Goal: Task Accomplishment & Management: Use online tool/utility

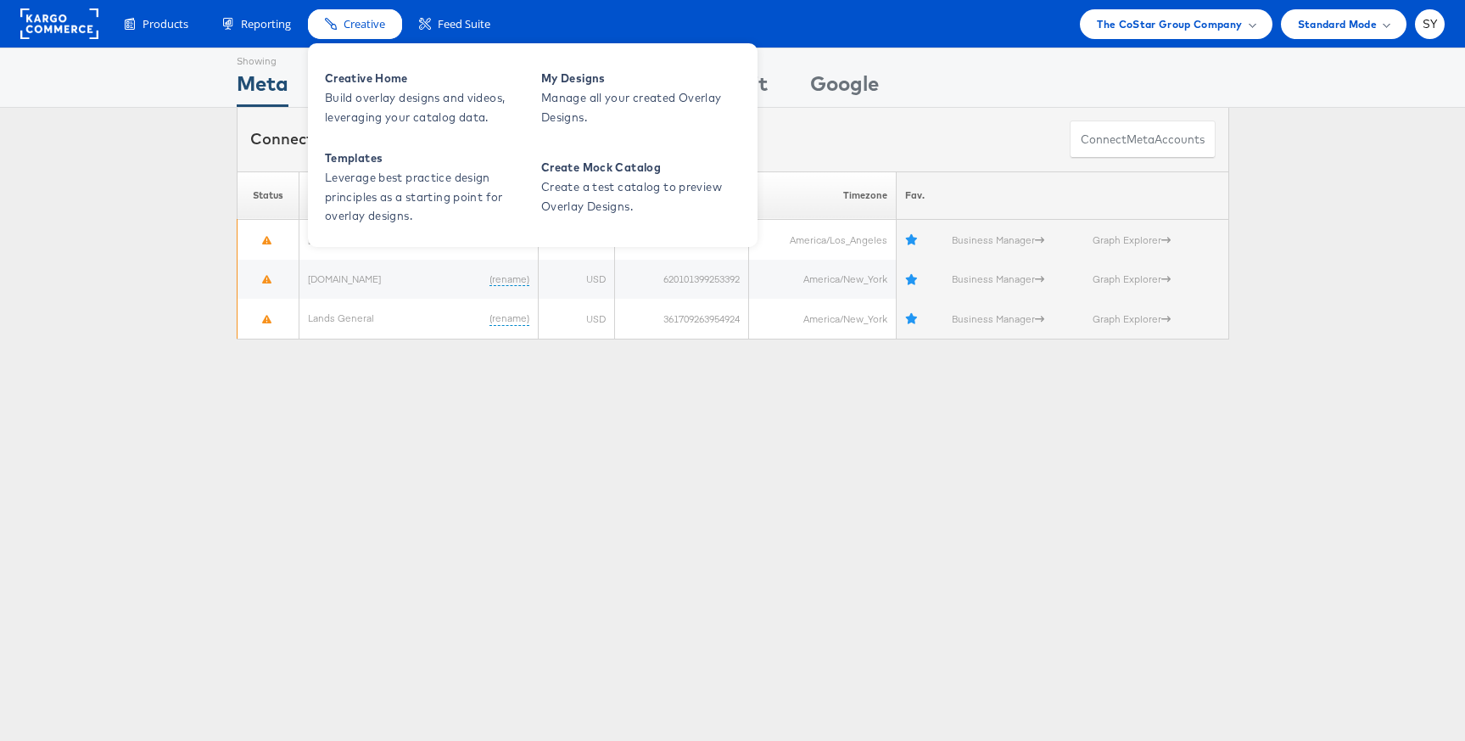
click at [351, 14] on div "Creative" at bounding box center [355, 24] width 94 height 30
click at [389, 98] on span "Build overlay designs and videos, leveraging your catalog data." at bounding box center [427, 107] width 204 height 39
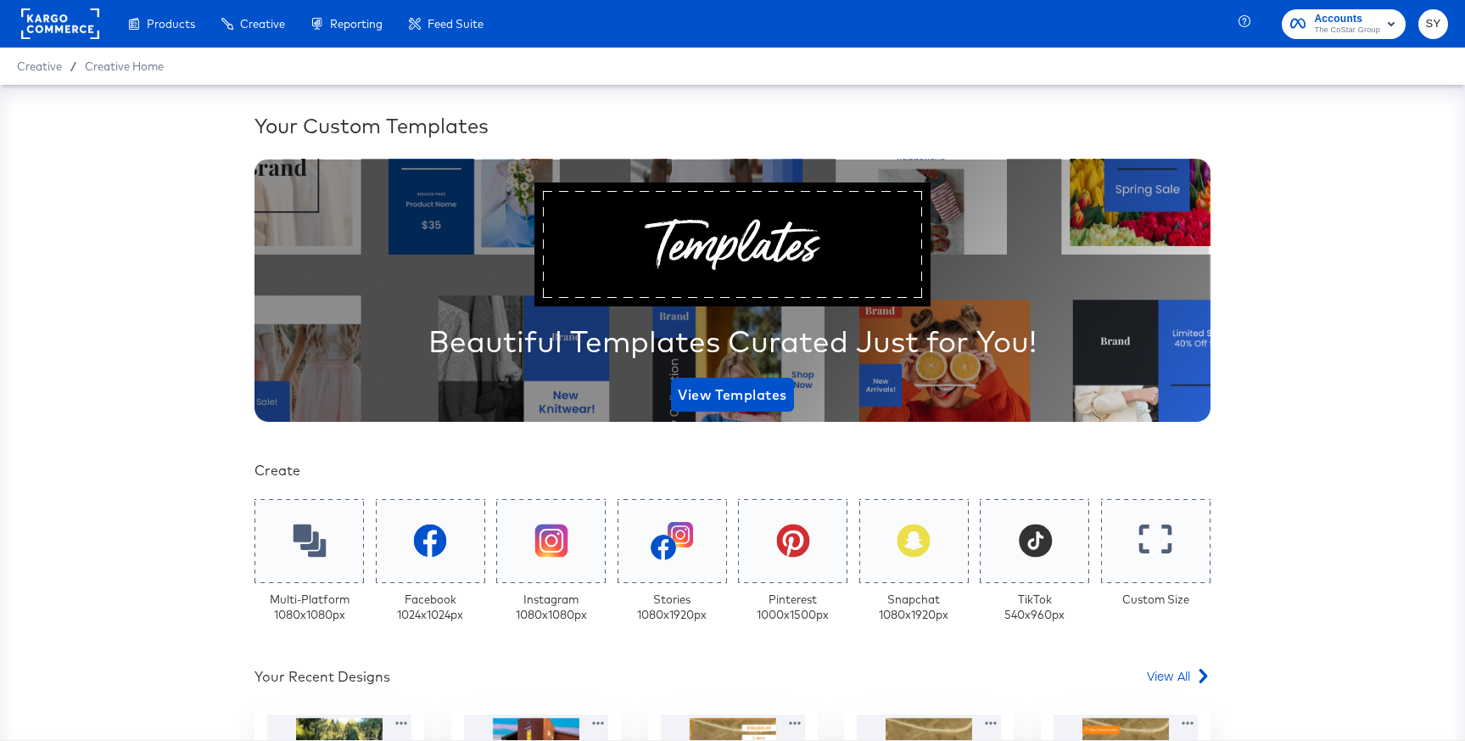
scroll to position [319, 0]
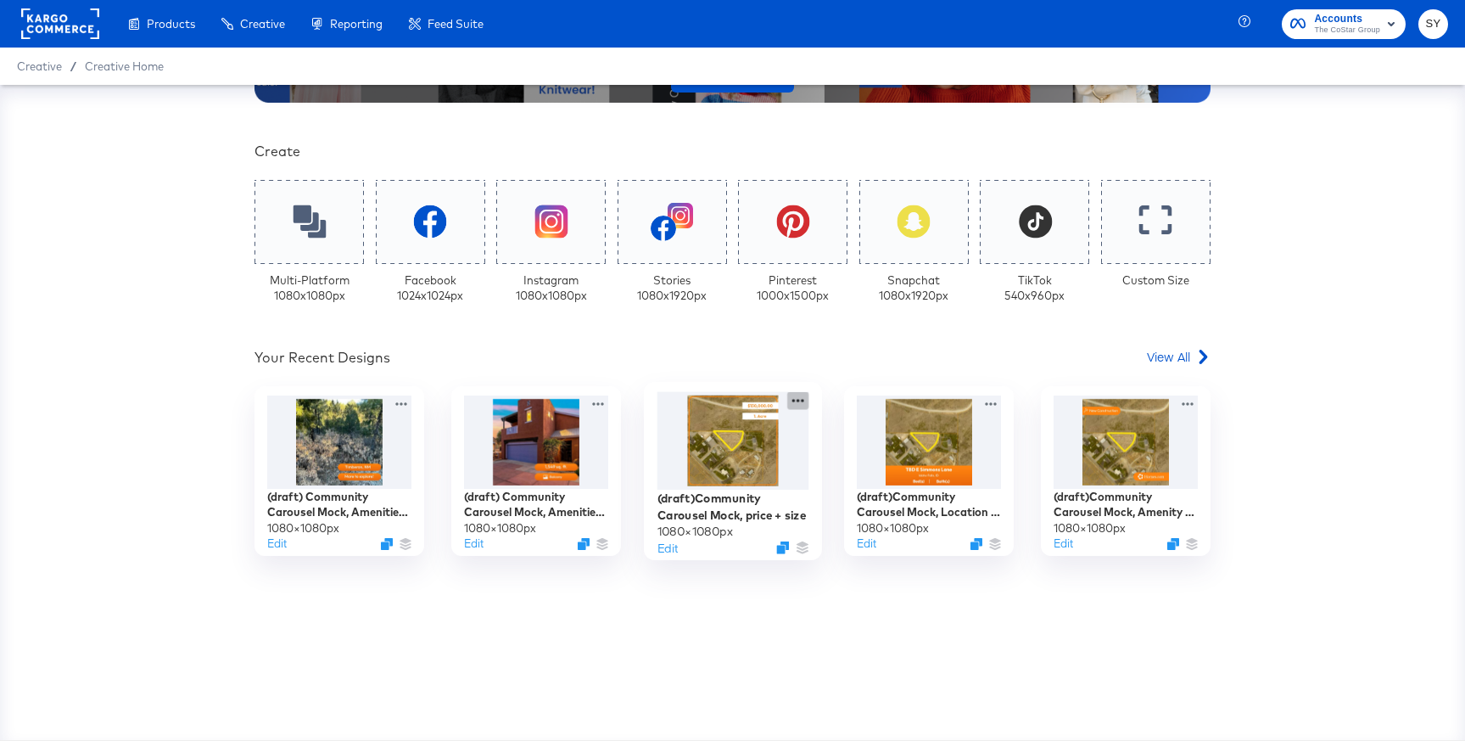
click at [791, 397] on icon at bounding box center [797, 400] width 21 height 18
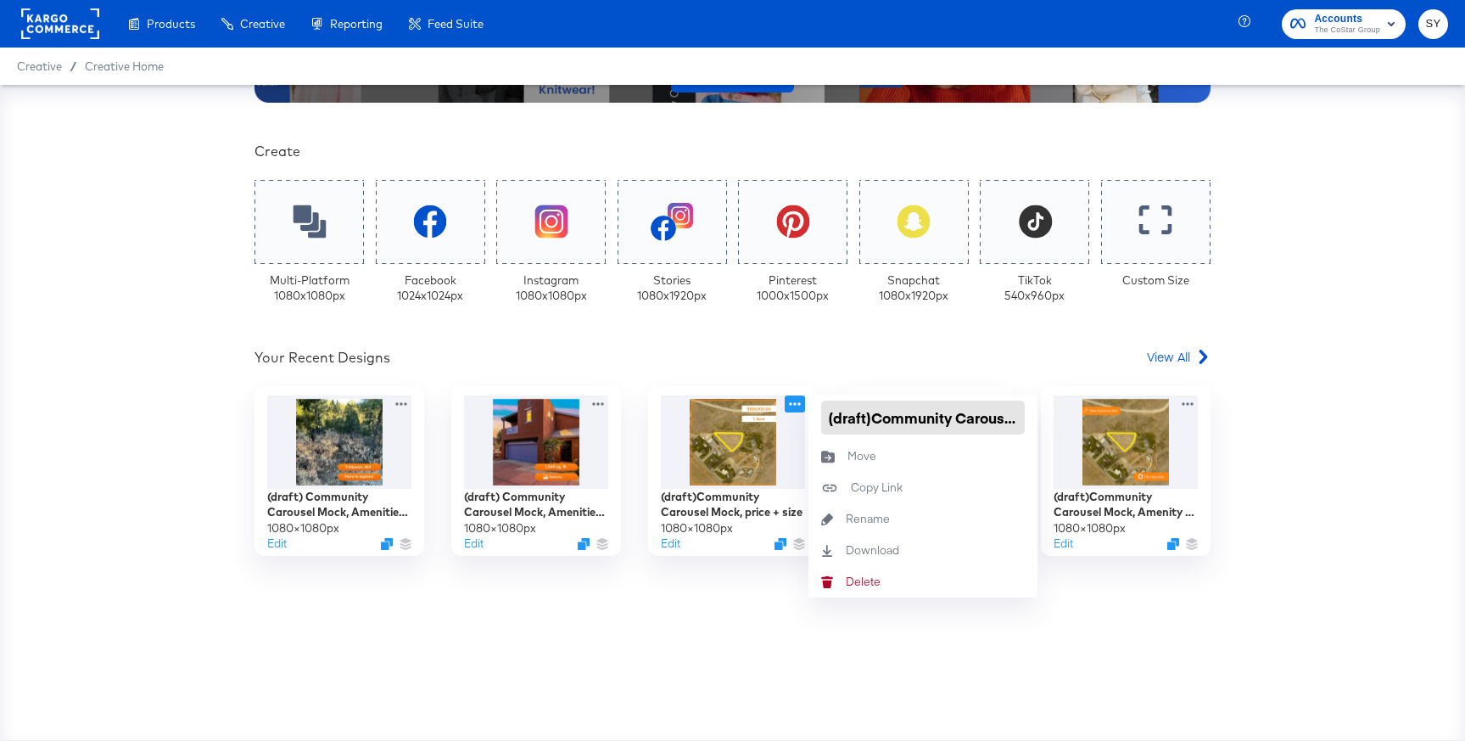
click at [871, 422] on input "(draft)Community Carousel Mock, price + size" at bounding box center [923, 417] width 204 height 34
type input "(draft) Community Carousel Mock, price + size"
click at [968, 660] on div at bounding box center [732, 646] width 1007 height 34
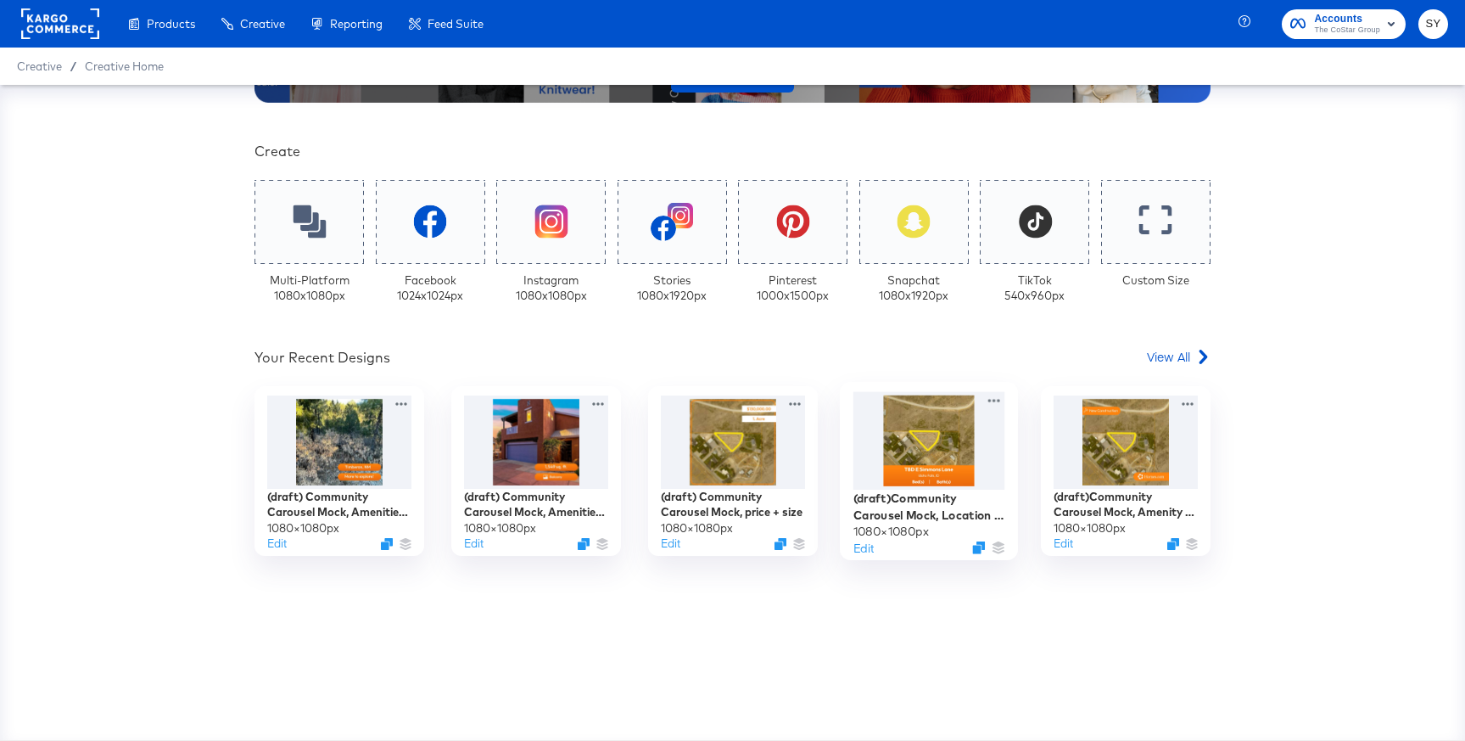
click at [1004, 403] on div "(draft)Community Carousel Mock, Location + num beds 1080 × 1080 px Edit" at bounding box center [929, 471] width 178 height 178
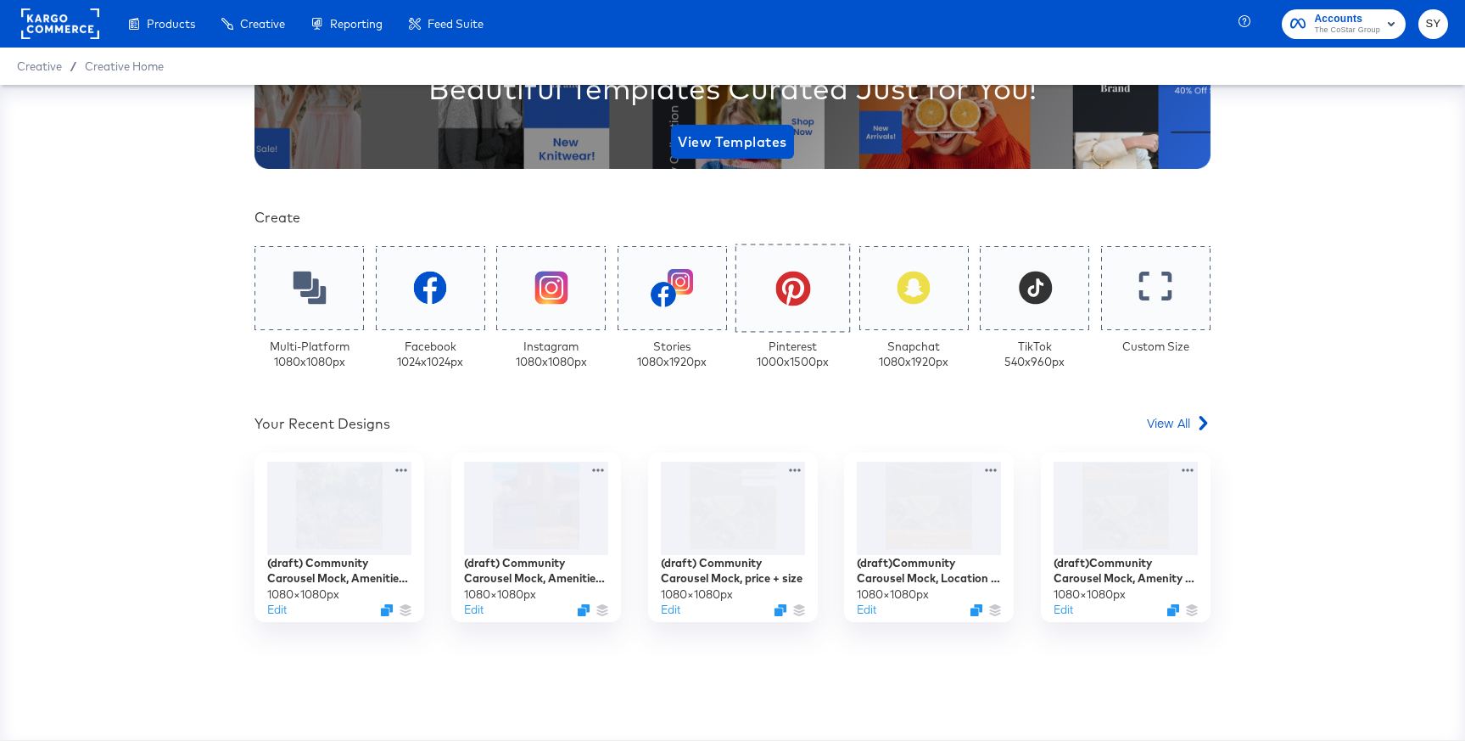
scroll to position [252, 0]
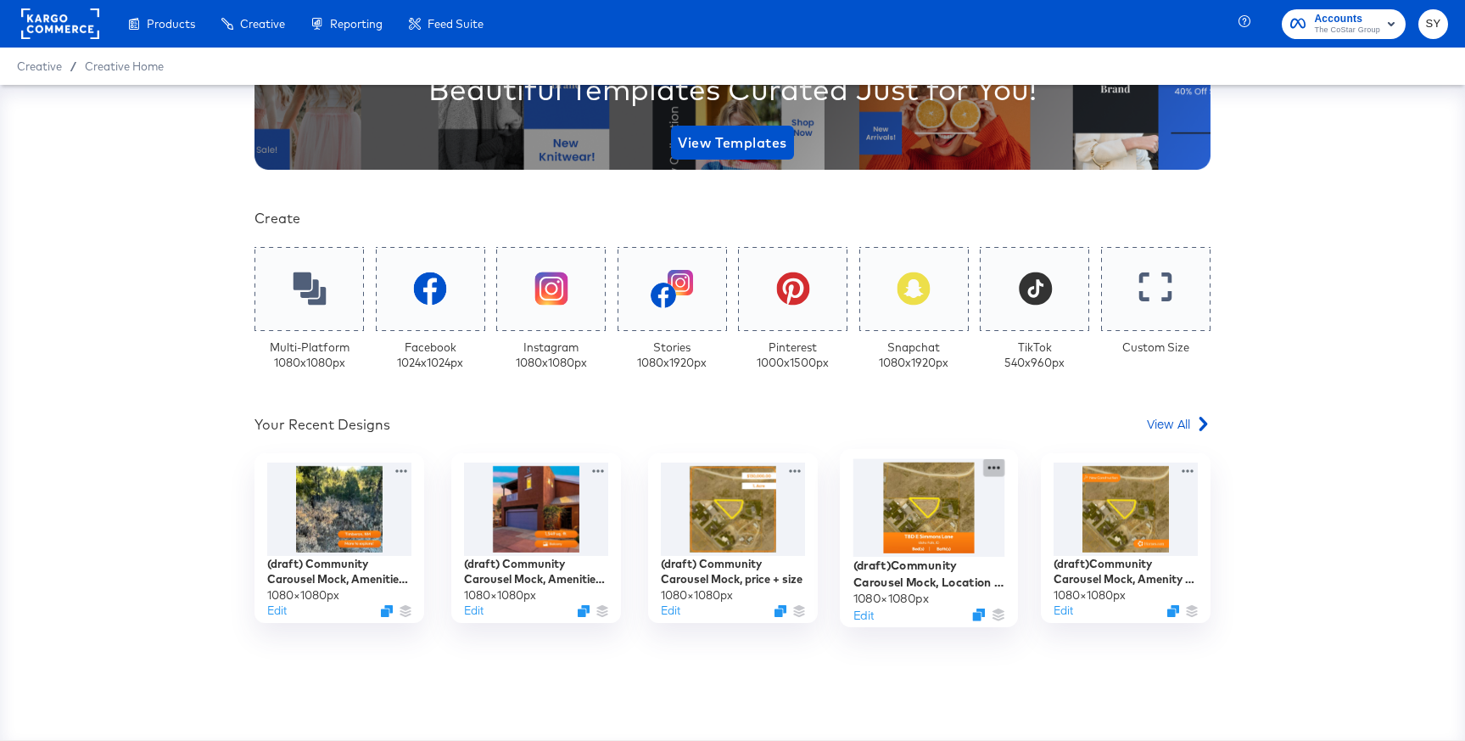
click at [992, 467] on icon at bounding box center [993, 467] width 21 height 18
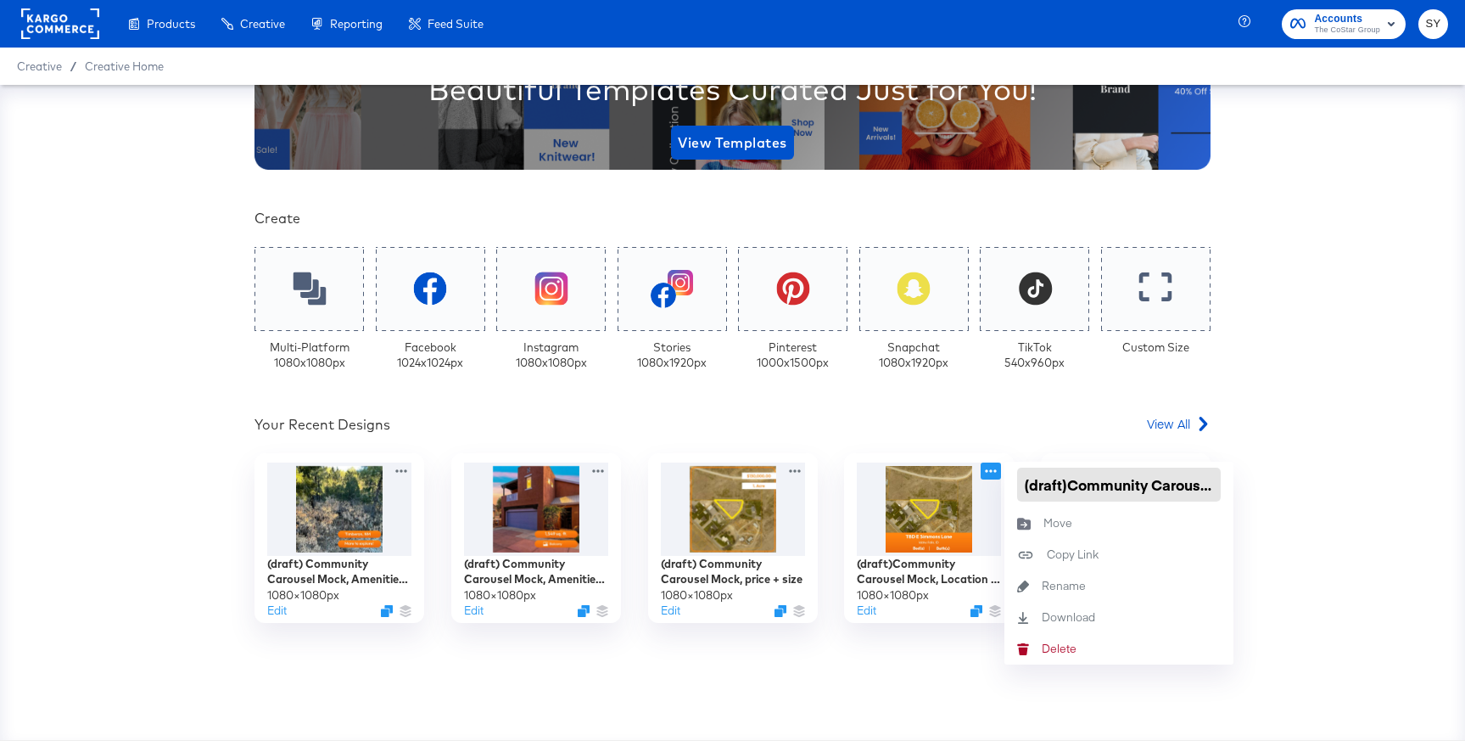
click at [1067, 485] on input "(draft)Community Carousel Mock, Location + num beds" at bounding box center [1119, 484] width 204 height 34
type input "(draft) Community Carousel Mock, Location + num beds"
click at [1300, 544] on div "Your Custom Templates Beautiful Templates Curated Just for You! View Templates …" at bounding box center [732, 412] width 1465 height 655
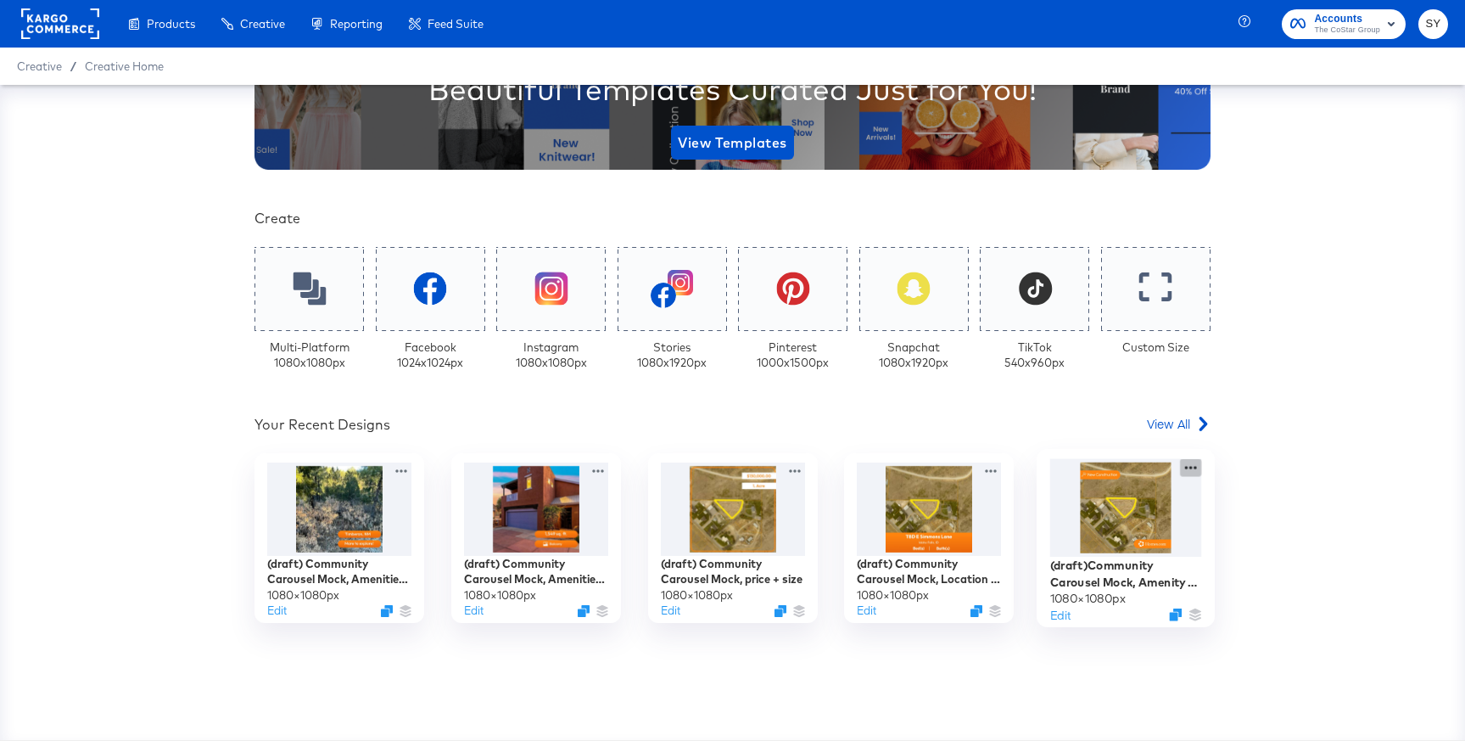
click at [1190, 466] on icon at bounding box center [1190, 467] width 21 height 18
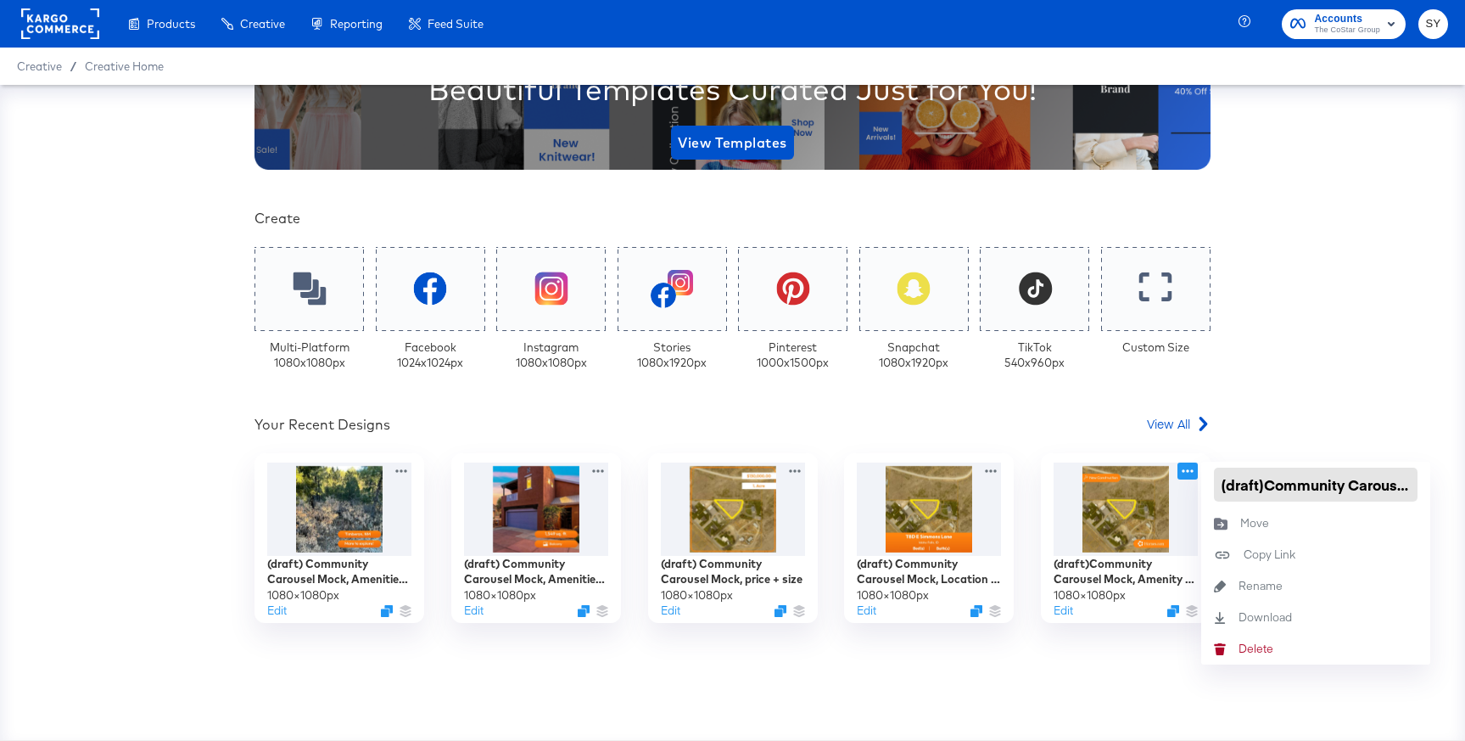
click at [1265, 488] on input "(draft)Community Carousel Mock, Amenity + Logo" at bounding box center [1316, 484] width 204 height 34
type input "(draft) Community Carousel Mock, Amenity + Logo"
click at [1305, 418] on div "Your Custom Templates Beautiful Templates Curated Just for You! View Templates …" at bounding box center [732, 412] width 1465 height 655
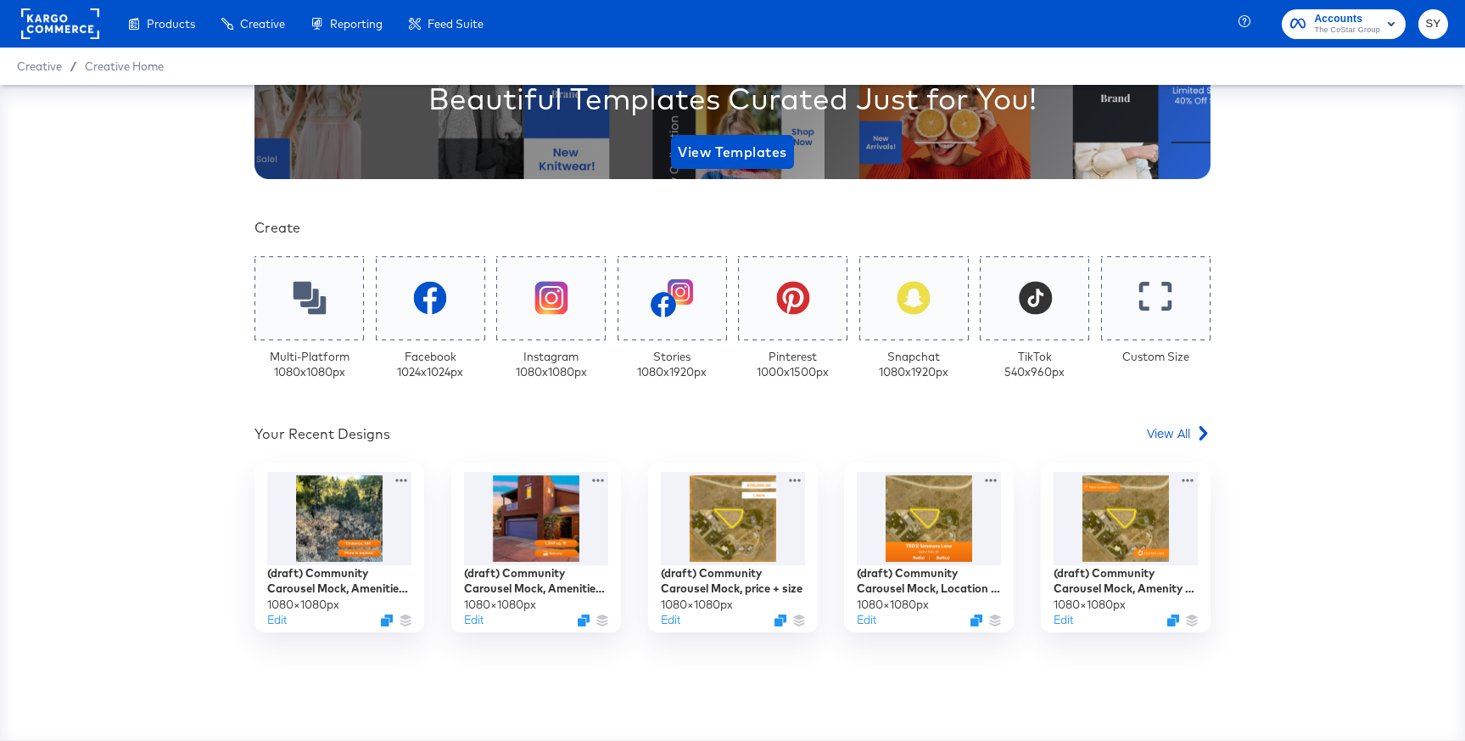
scroll to position [0, 0]
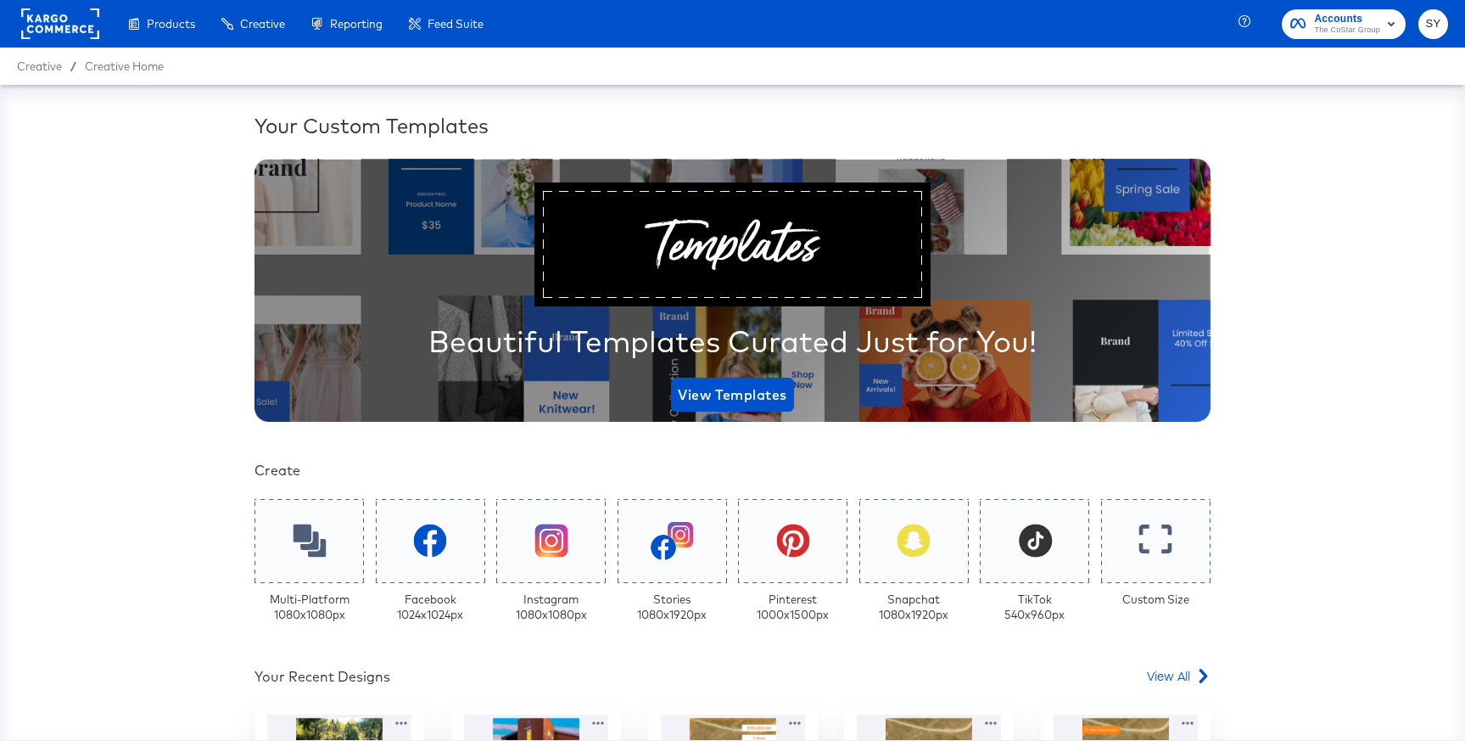
click at [1383, 33] on icon "button" at bounding box center [1391, 24] width 20 height 20
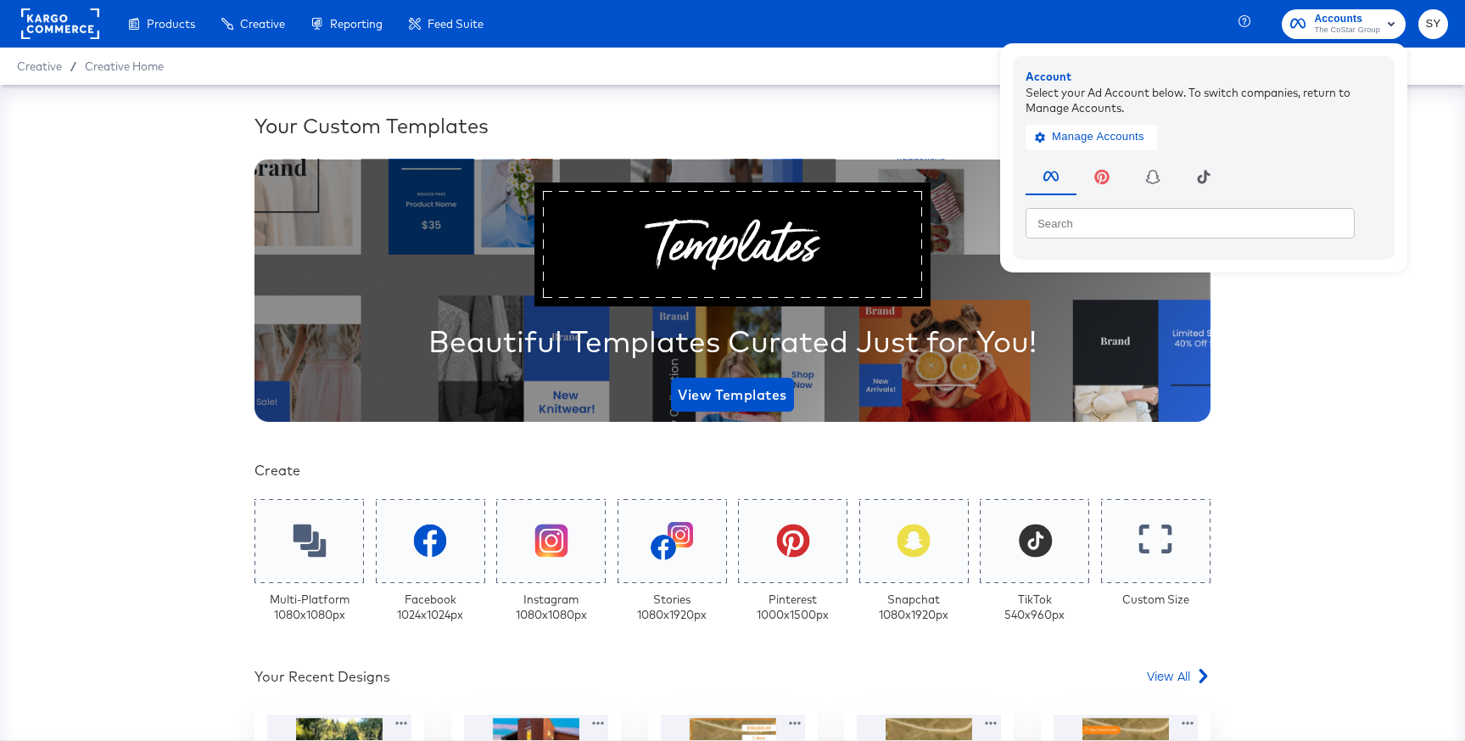
click at [1331, 17] on span "Accounts" at bounding box center [1347, 19] width 66 height 18
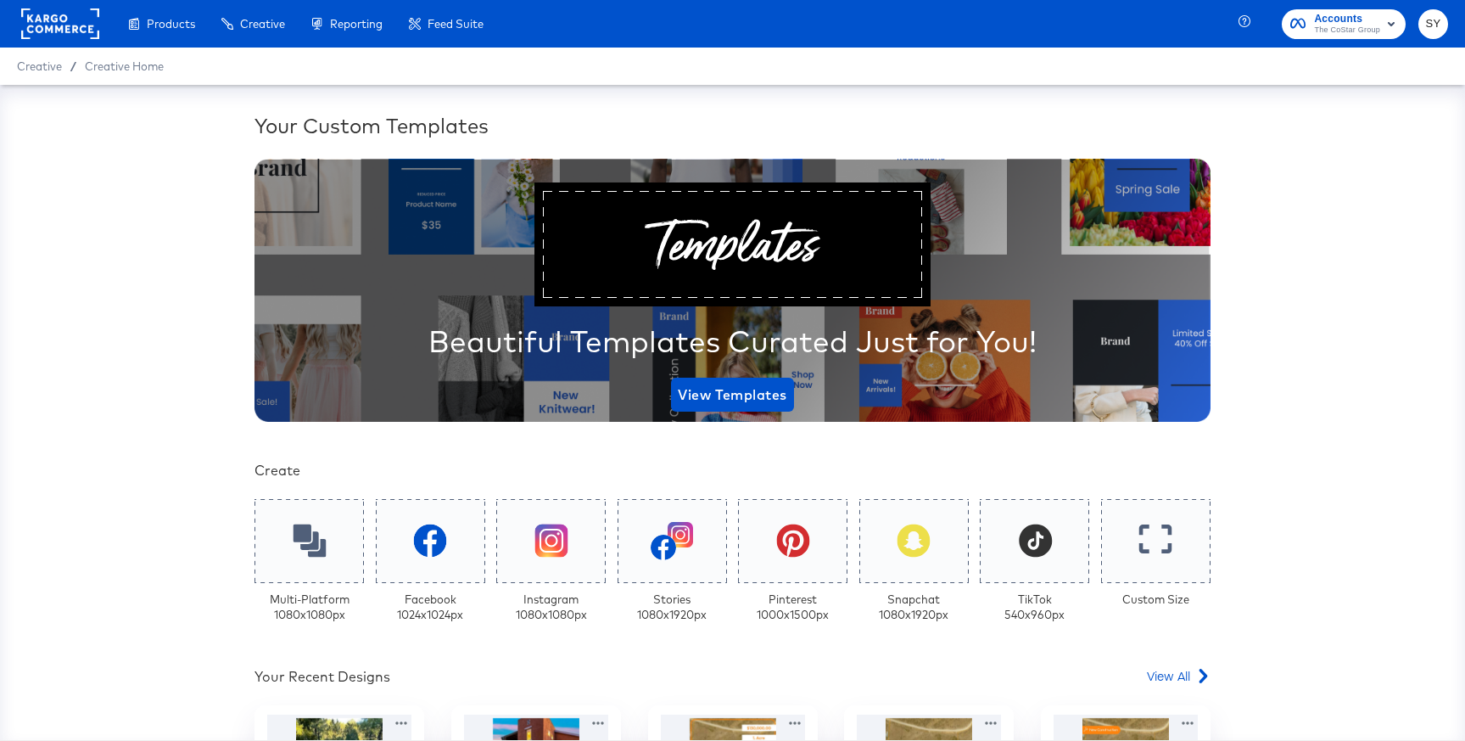
click at [1331, 17] on span "Accounts" at bounding box center [1347, 19] width 66 height 18
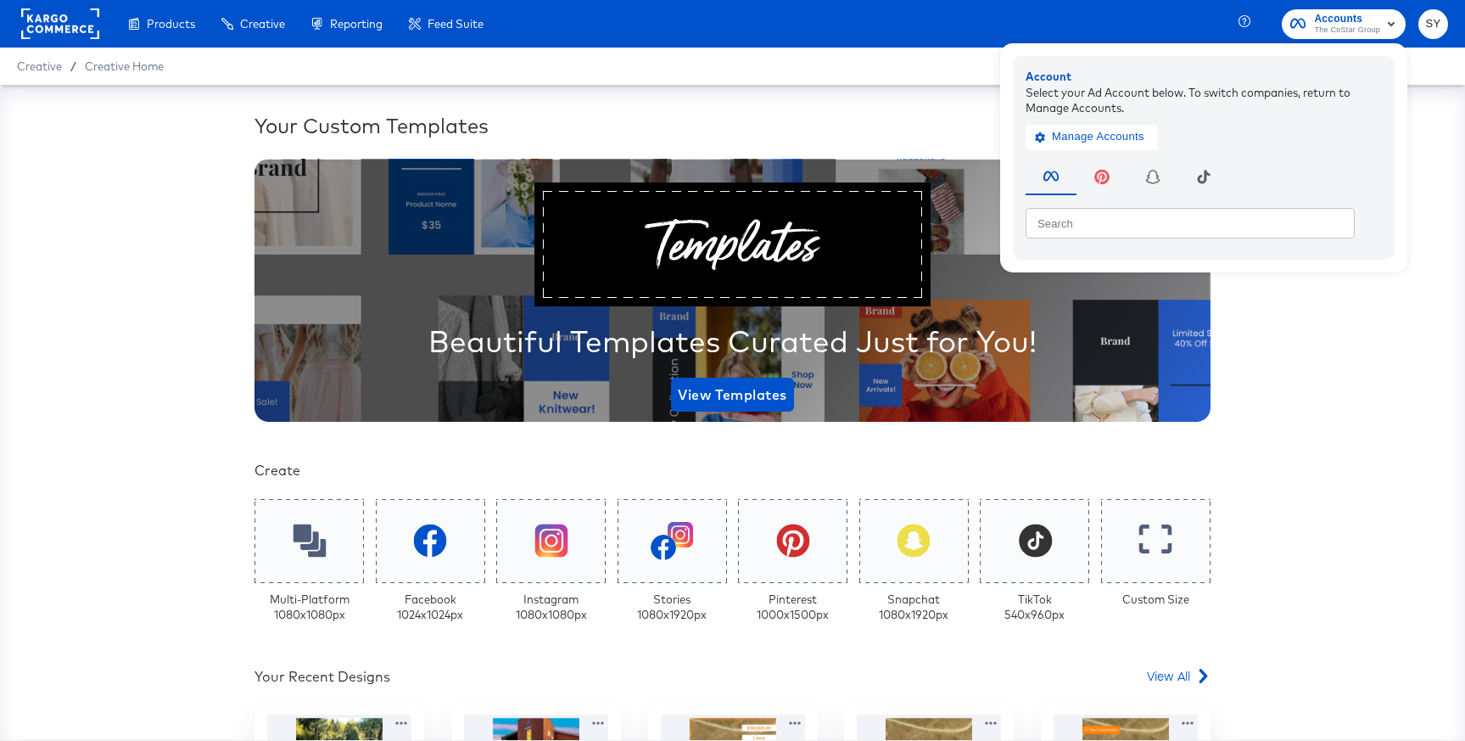
click at [1285, 414] on div "Your Custom Templates Beautiful Templates Curated Just for You! View Templates …" at bounding box center [732, 412] width 1465 height 655
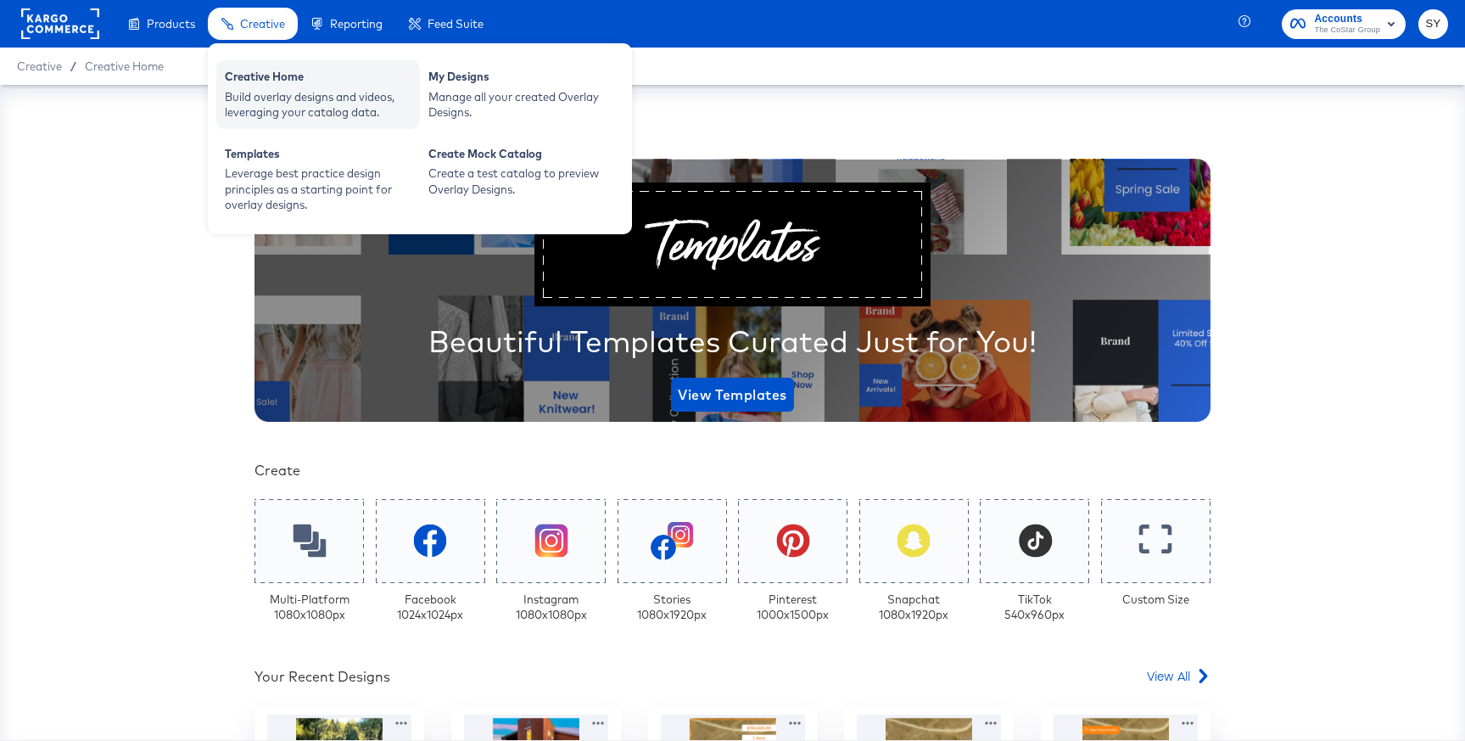
click at [271, 86] on div "Creative Home" at bounding box center [318, 79] width 187 height 20
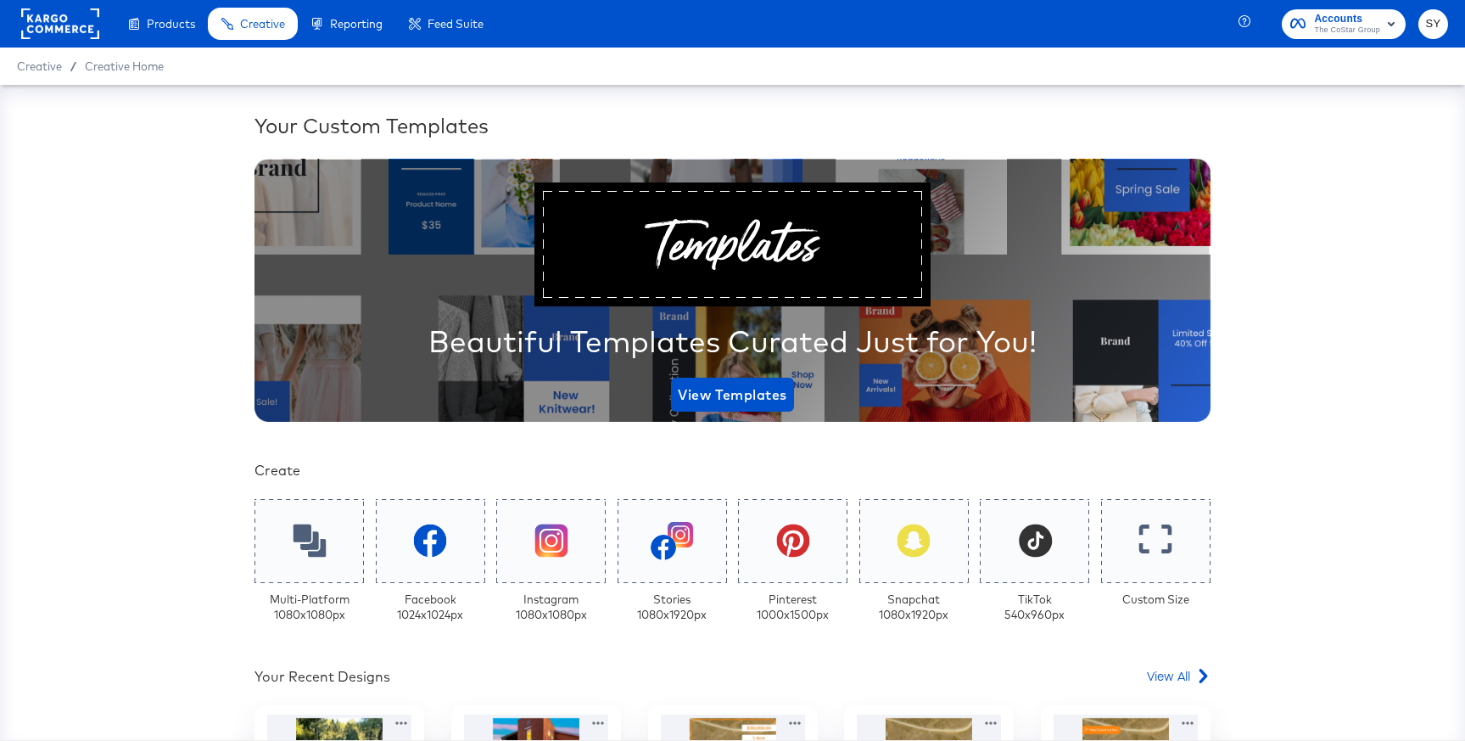
click at [1383, 30] on rect "button" at bounding box center [1391, 24] width 20 height 20
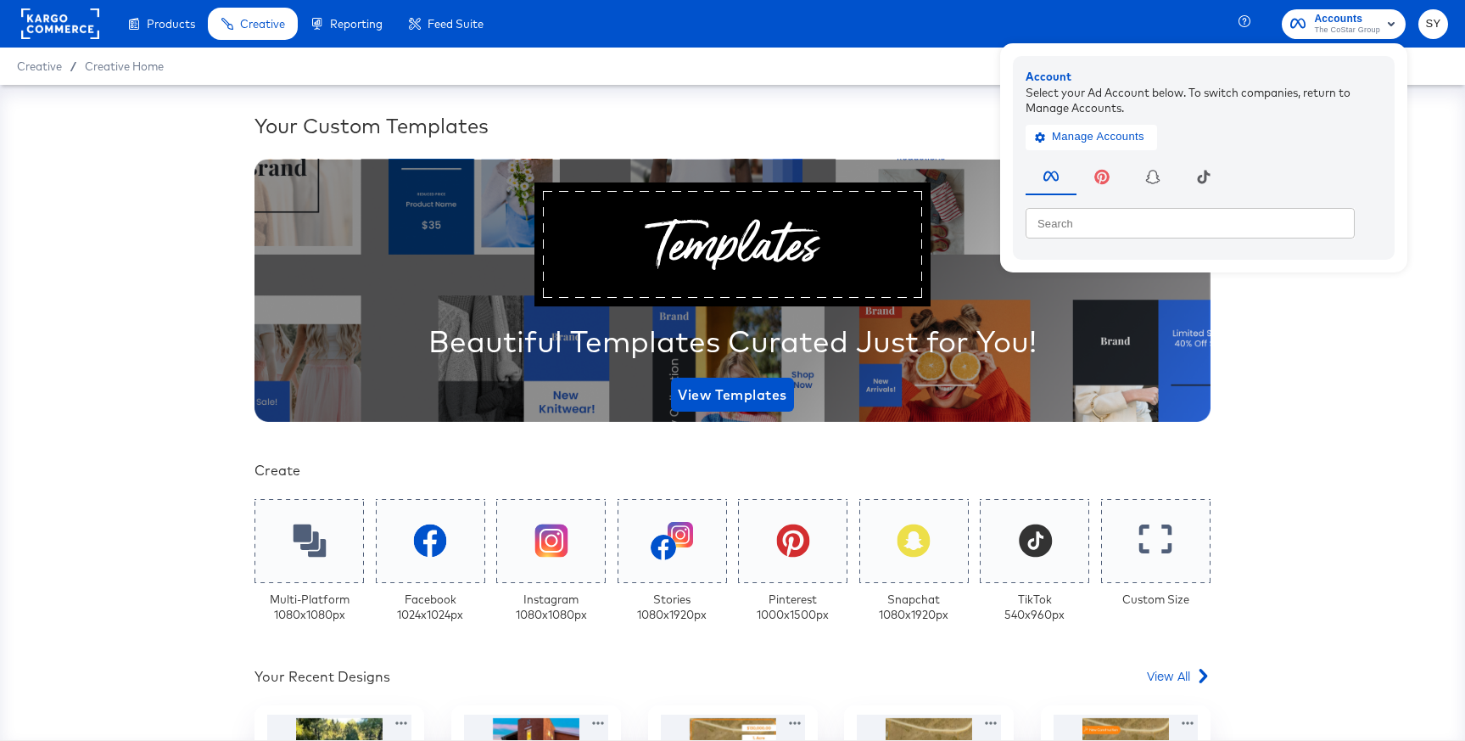
click at [1381, 15] on icon "button" at bounding box center [1391, 24] width 20 height 20
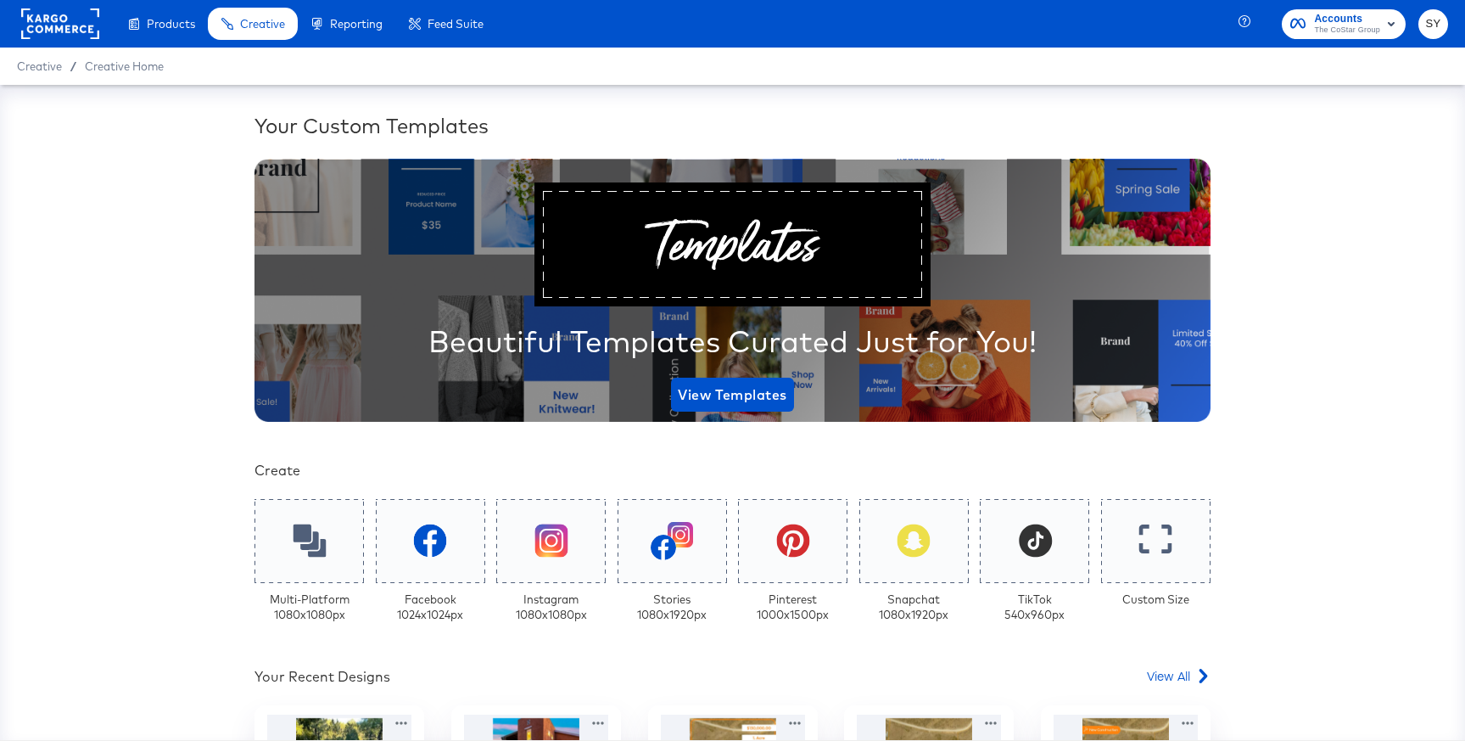
click at [1363, 22] on span "Accounts" at bounding box center [1347, 19] width 66 height 18
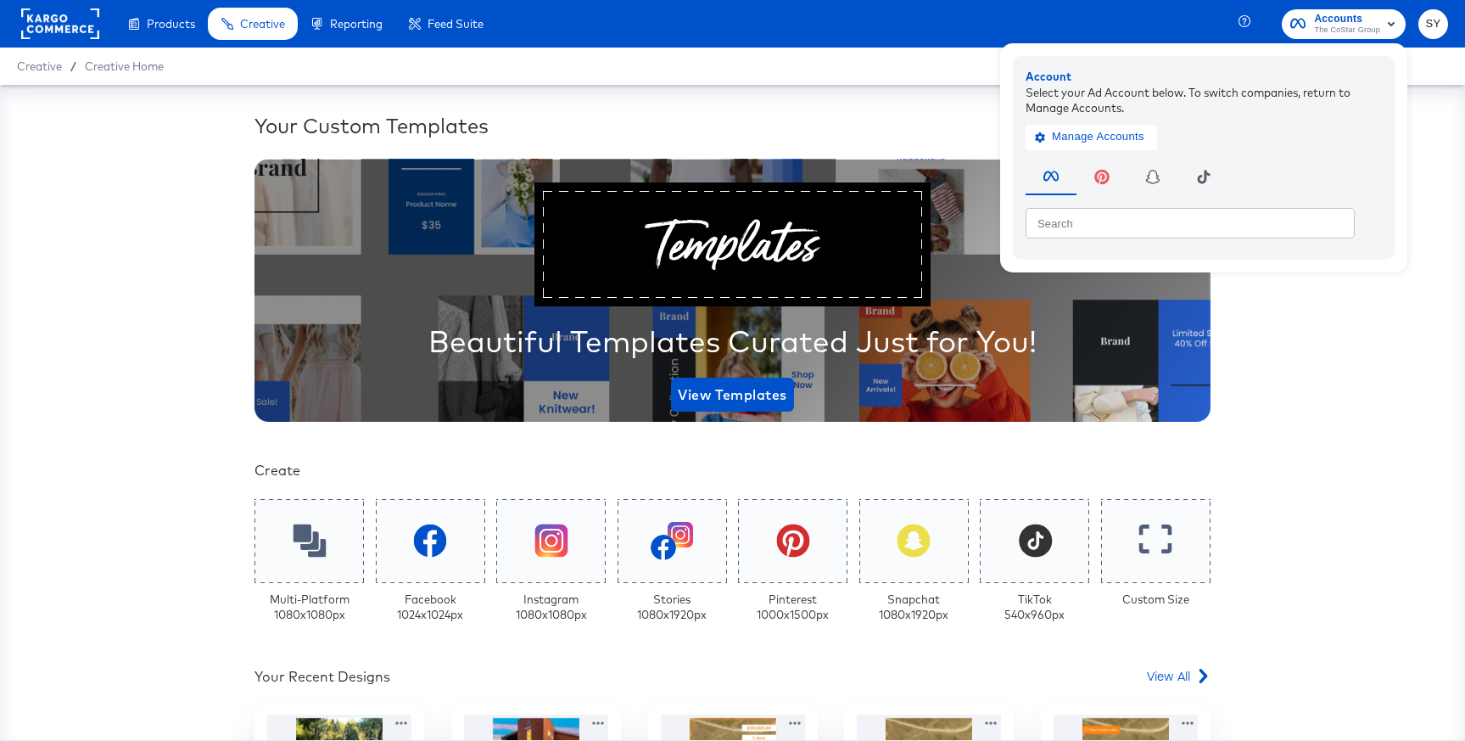
click at [1306, 402] on div "Your Custom Templates Beautiful Templates Curated Just for You! View Templates …" at bounding box center [732, 412] width 1465 height 655
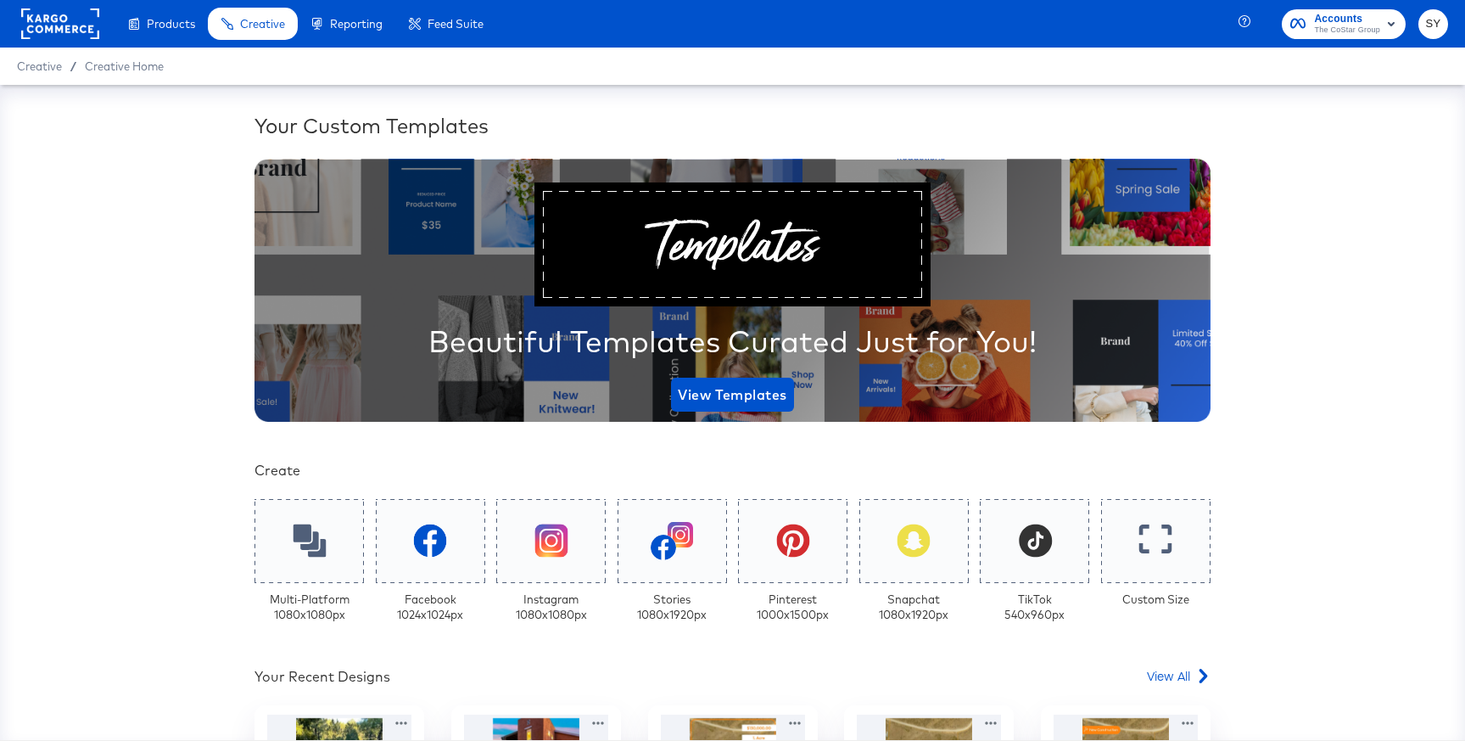
click at [1376, 24] on span "The CoStar Group" at bounding box center [1347, 31] width 66 height 14
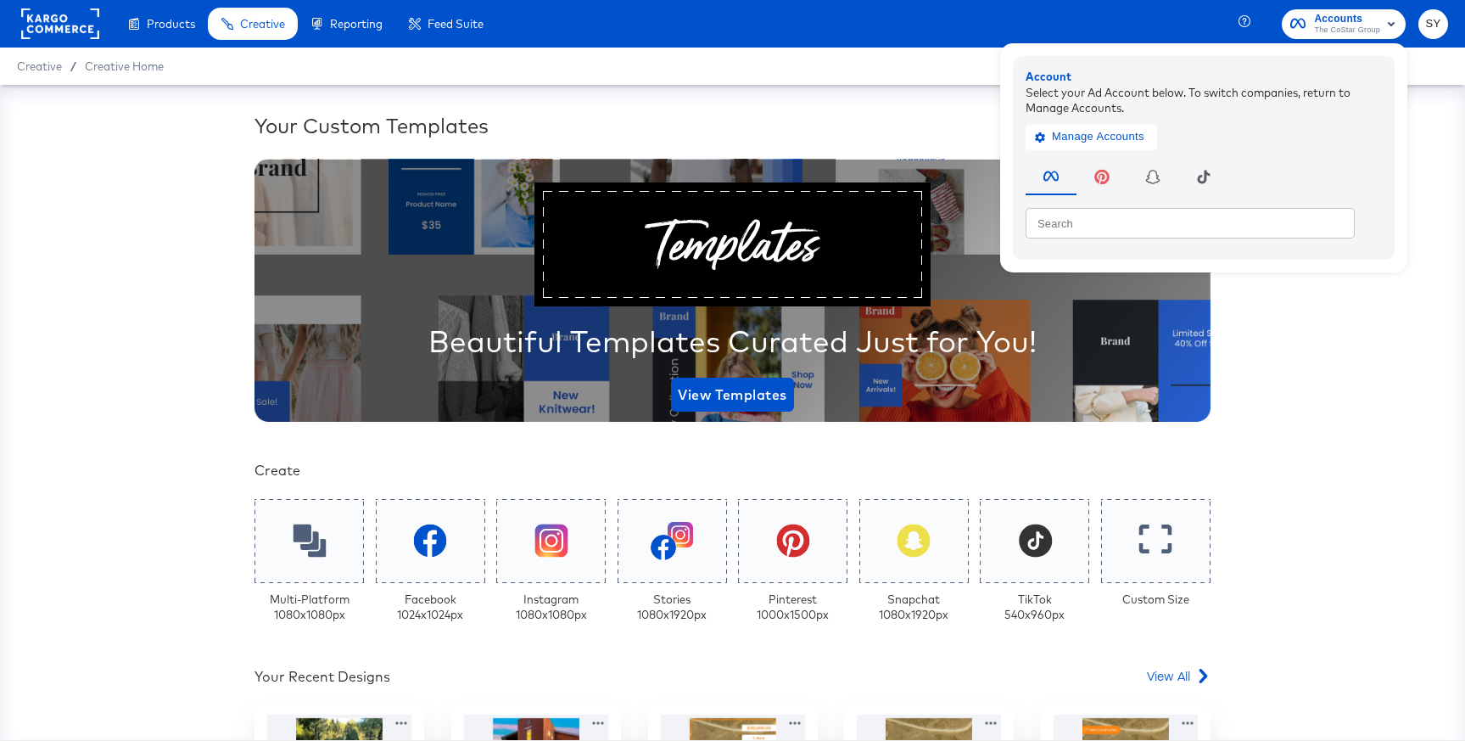
click at [1315, 305] on div "Your Custom Templates Beautiful Templates Curated Just for You! View Templates …" at bounding box center [732, 412] width 1465 height 655
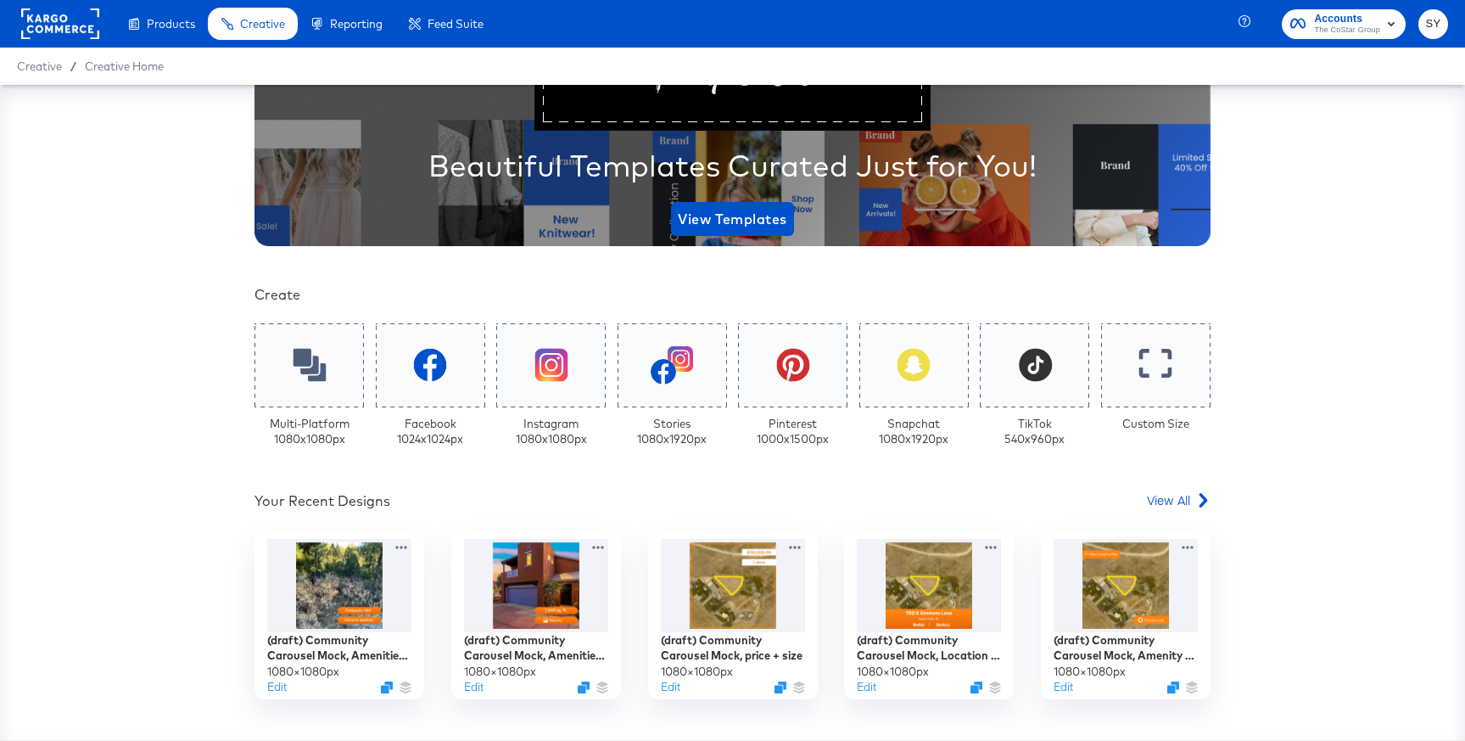
scroll to position [176, 0]
click at [1344, 16] on span "Accounts" at bounding box center [1347, 19] width 66 height 18
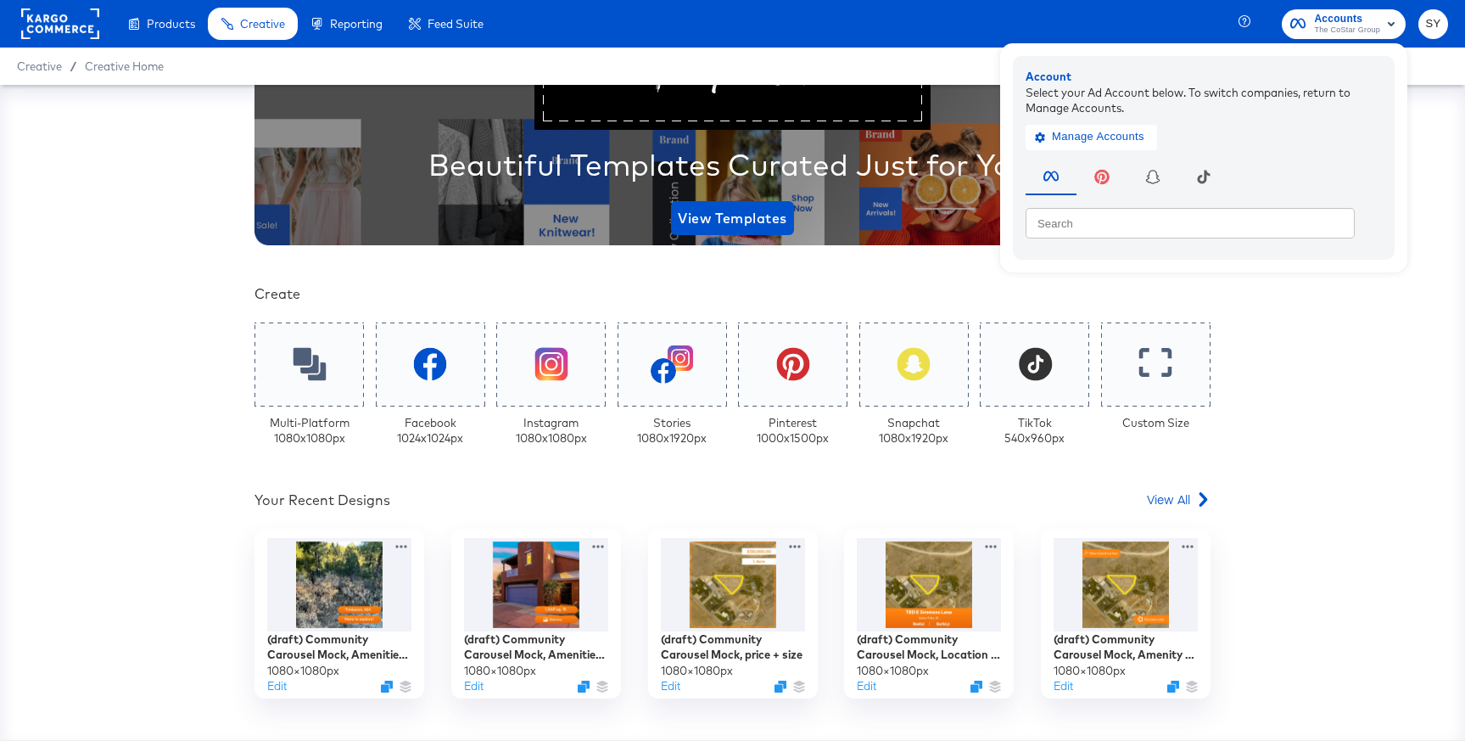
click at [1395, 22] on rect "button" at bounding box center [1391, 24] width 20 height 20
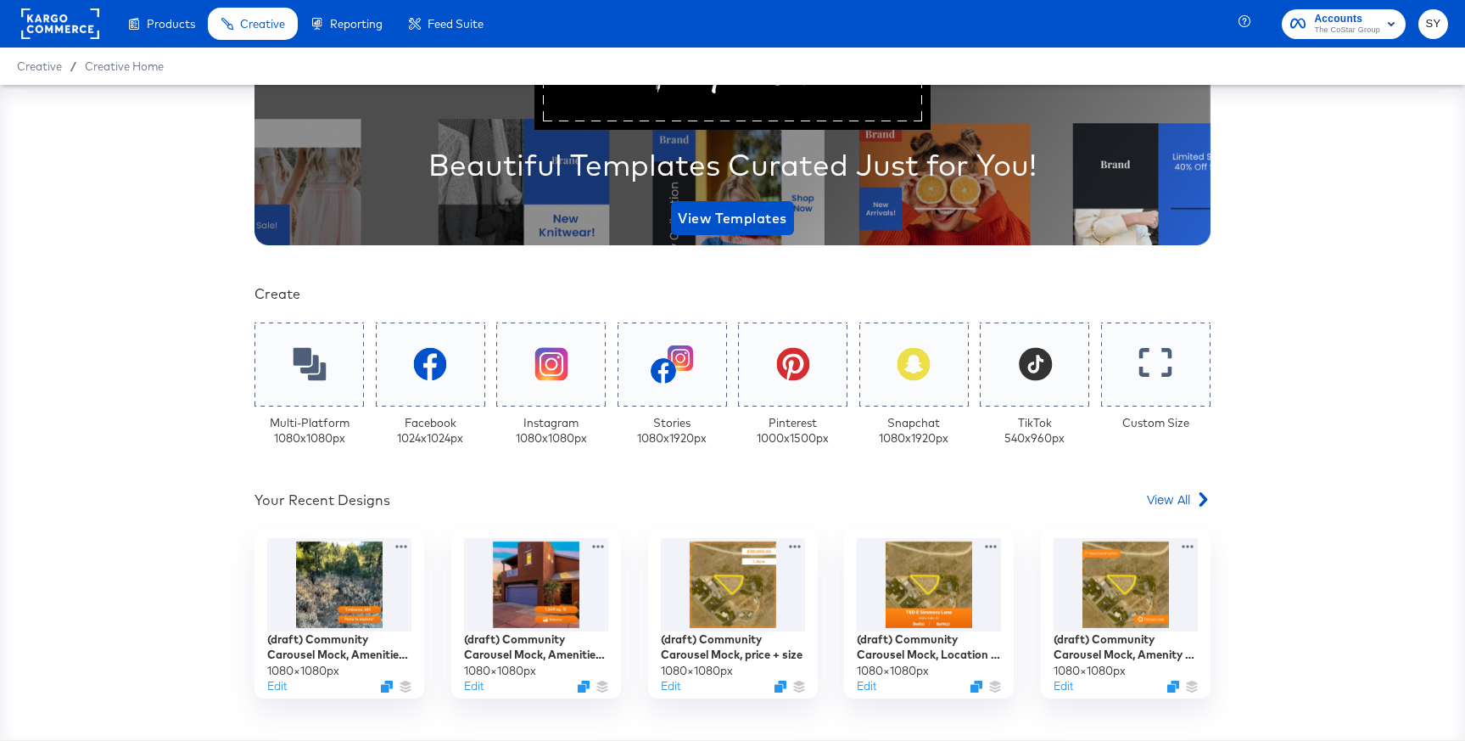
click at [1395, 22] on rect "button" at bounding box center [1391, 24] width 20 height 20
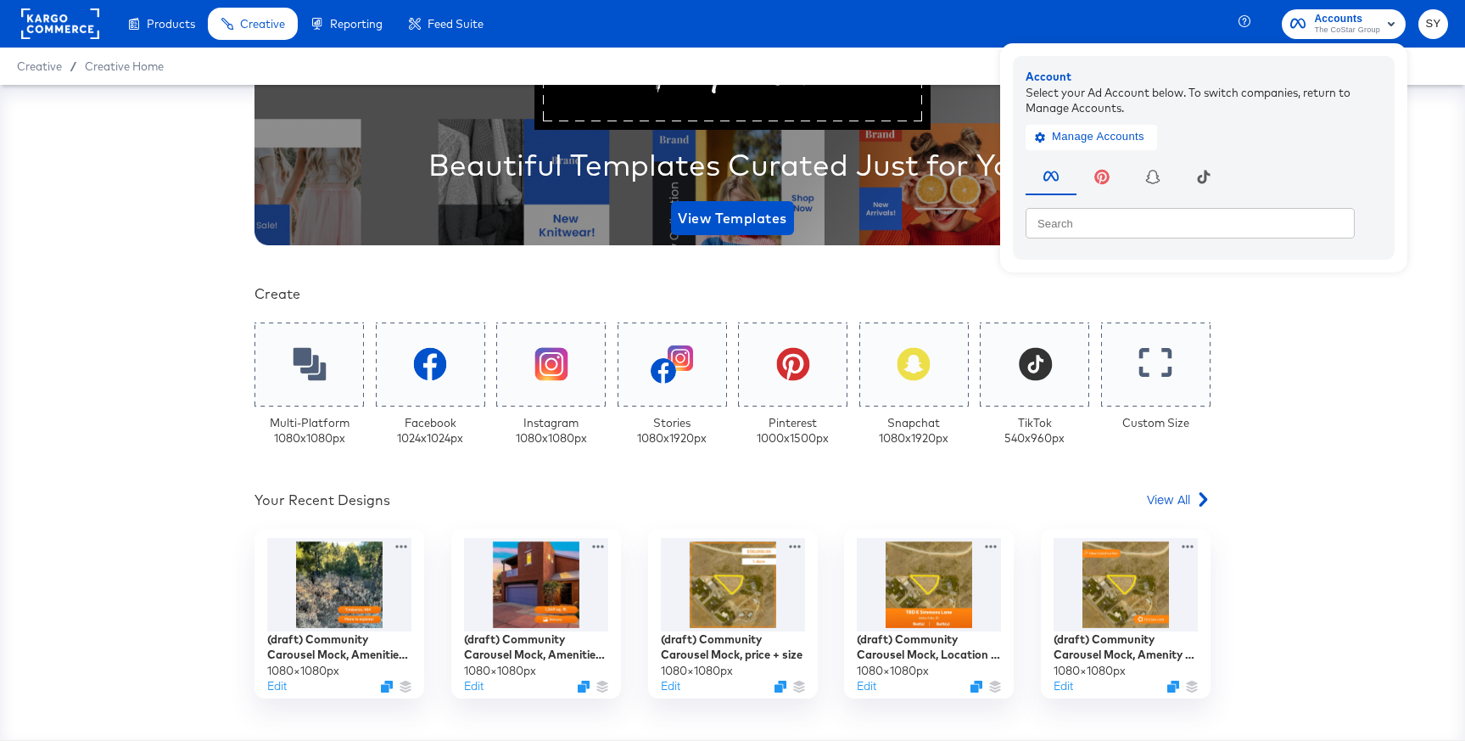
click at [1379, 27] on span "The CoStar Group" at bounding box center [1347, 31] width 66 height 14
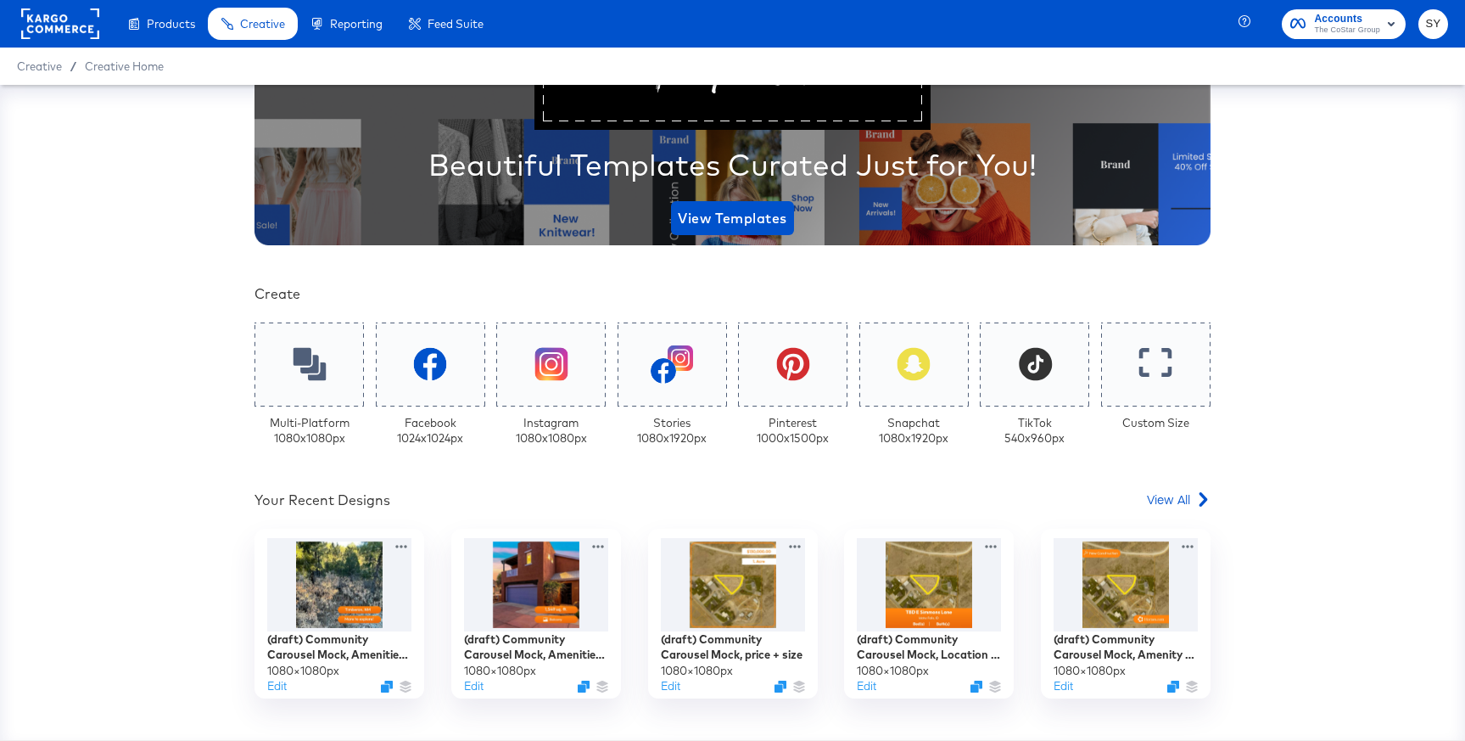
click at [1386, 25] on rect "button" at bounding box center [1391, 24] width 20 height 20
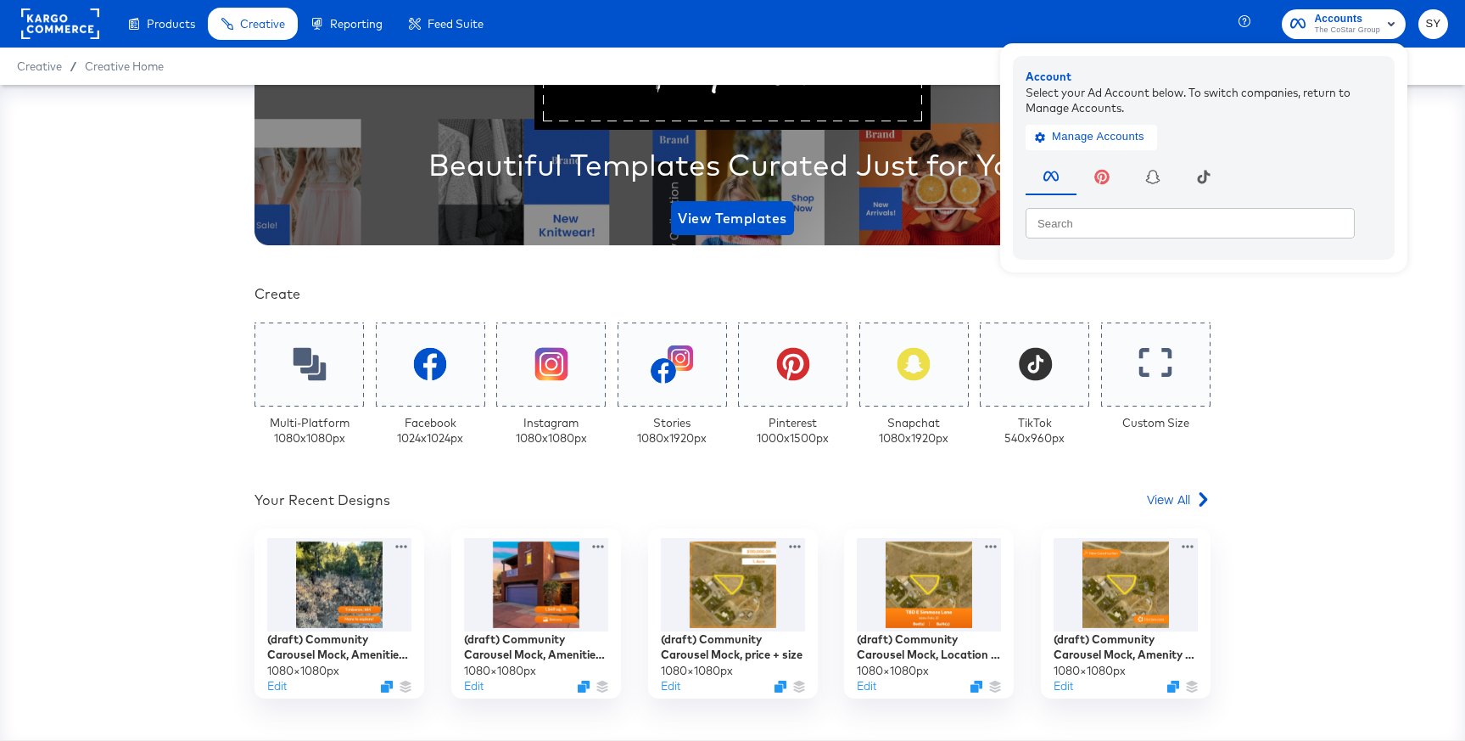
click at [1321, 317] on div "Your Custom Templates Beautiful Templates Curated Just for You! View Templates …" at bounding box center [732, 412] width 1465 height 655
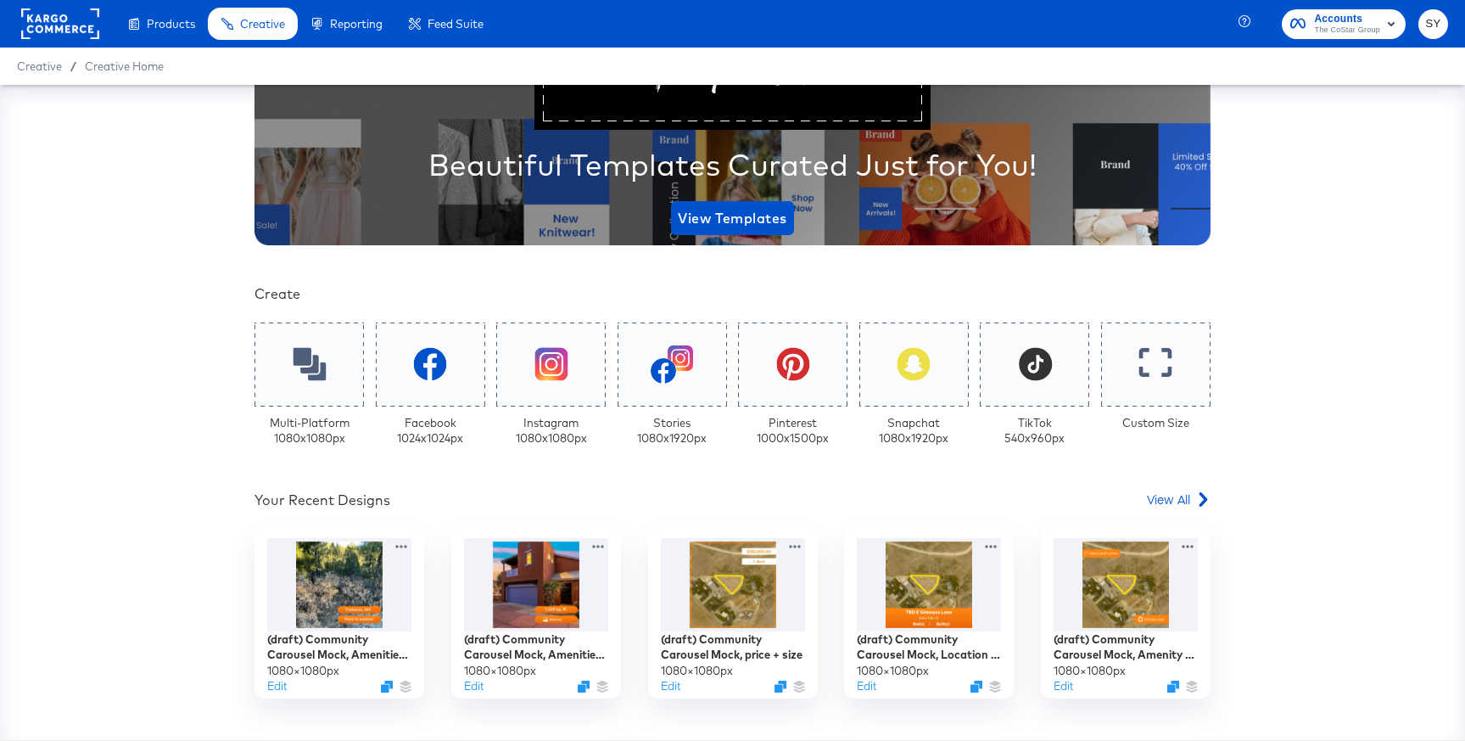
scroll to position [0, 0]
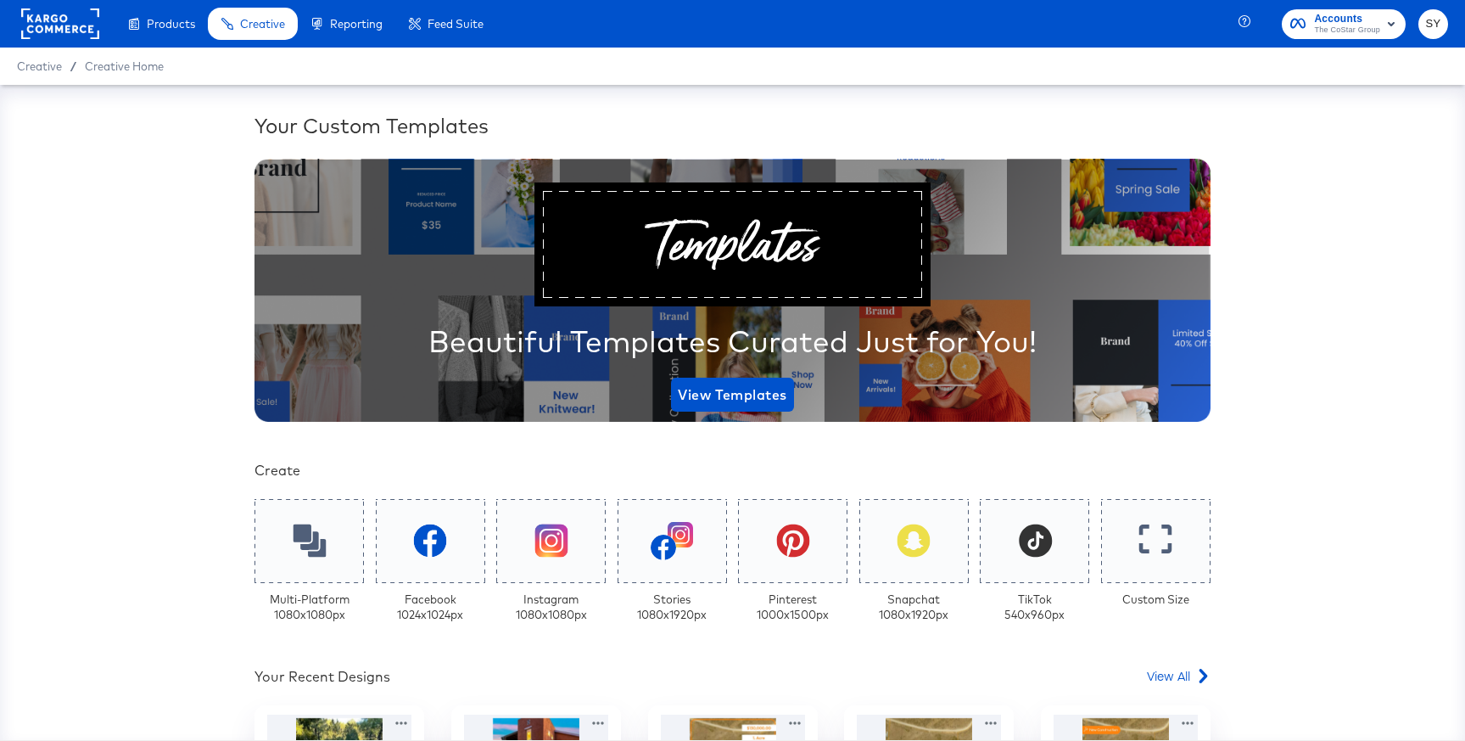
click at [1355, 26] on span "The CoStar Group" at bounding box center [1347, 31] width 66 height 14
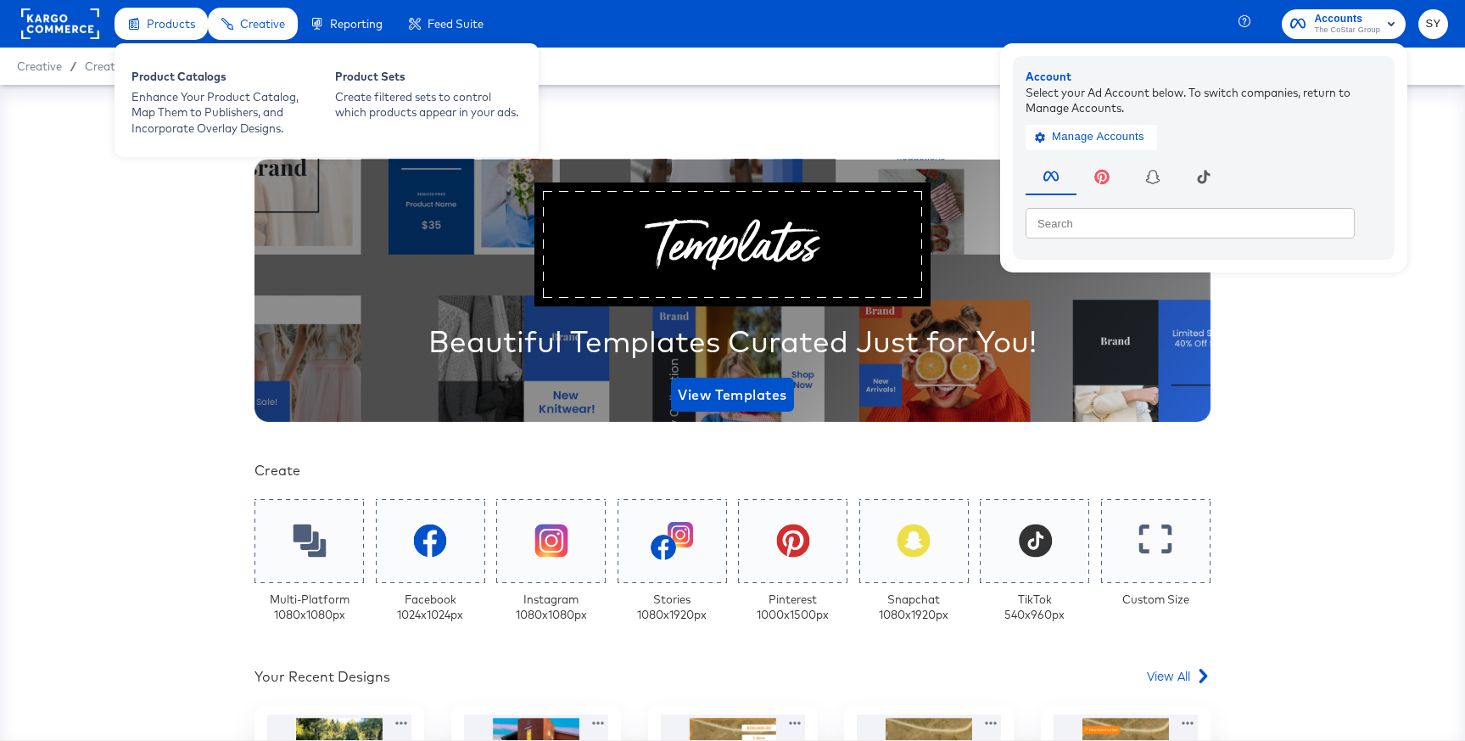
click at [137, 20] on icon at bounding box center [134, 24] width 12 height 12
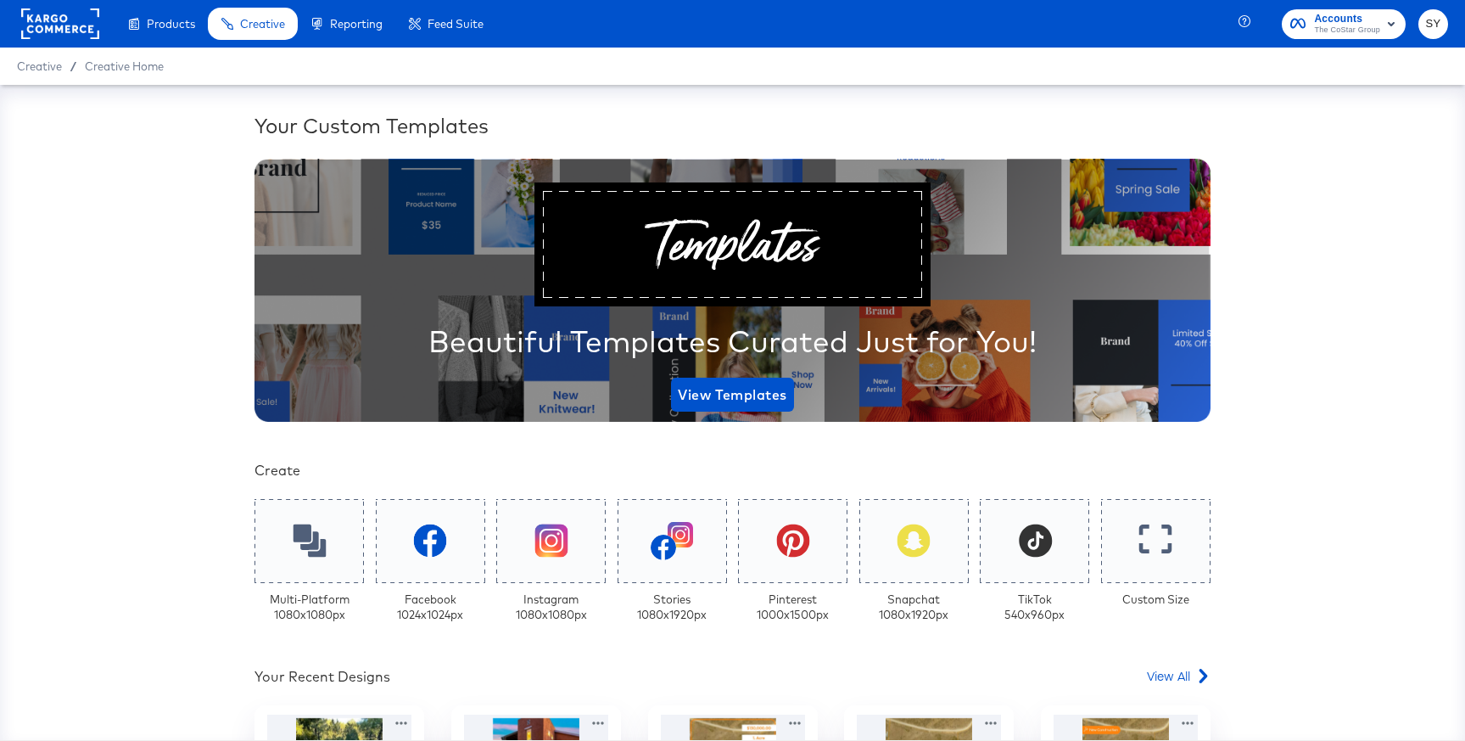
click at [63, 4] on div at bounding box center [60, 24] width 78 height 48
click at [63, 19] on rect at bounding box center [60, 23] width 78 height 31
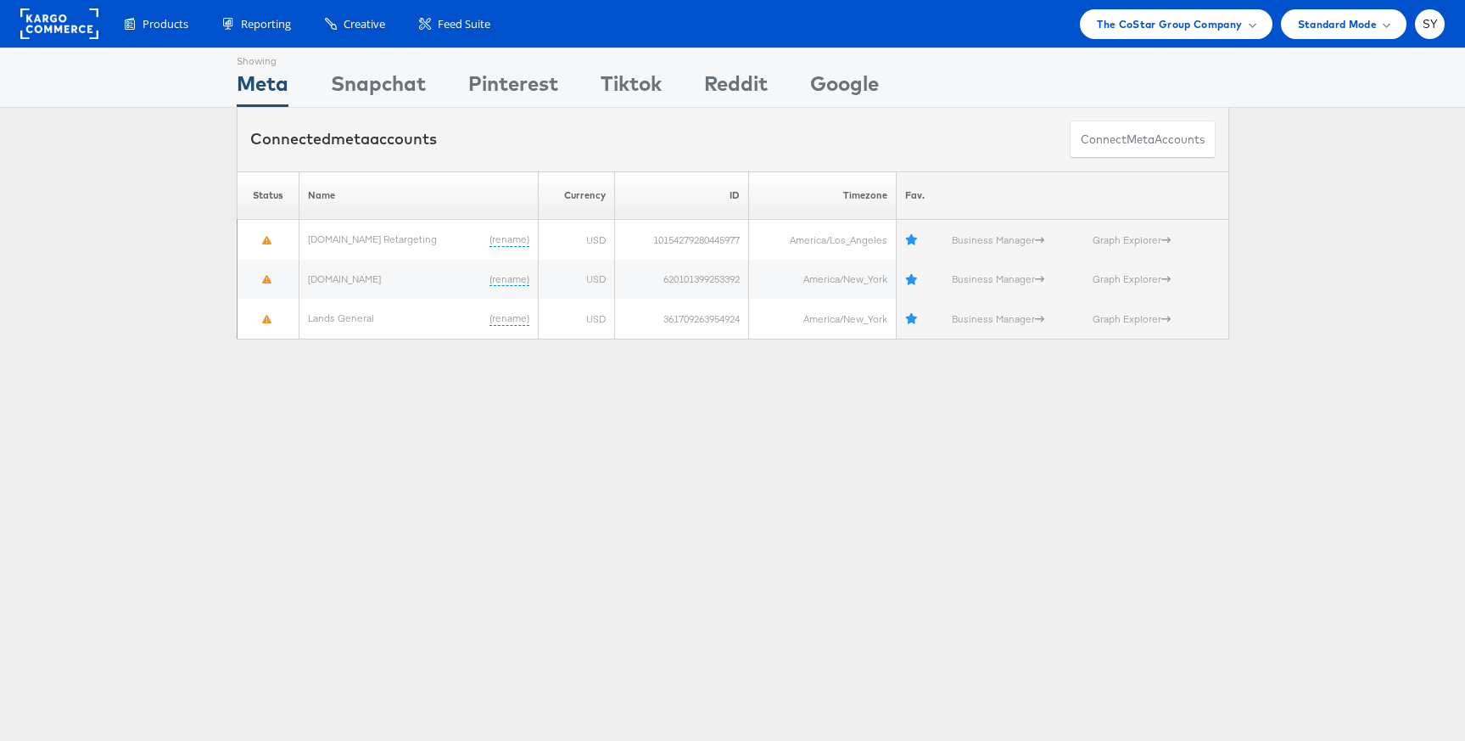
click at [1177, 38] on div "Products Product Catalogs Enhance Your Product Catalog, Map Them to Publishers,…" at bounding box center [732, 24] width 1465 height 48
click at [1195, 26] on span "The CoStar Group Company" at bounding box center [1169, 24] width 145 height 18
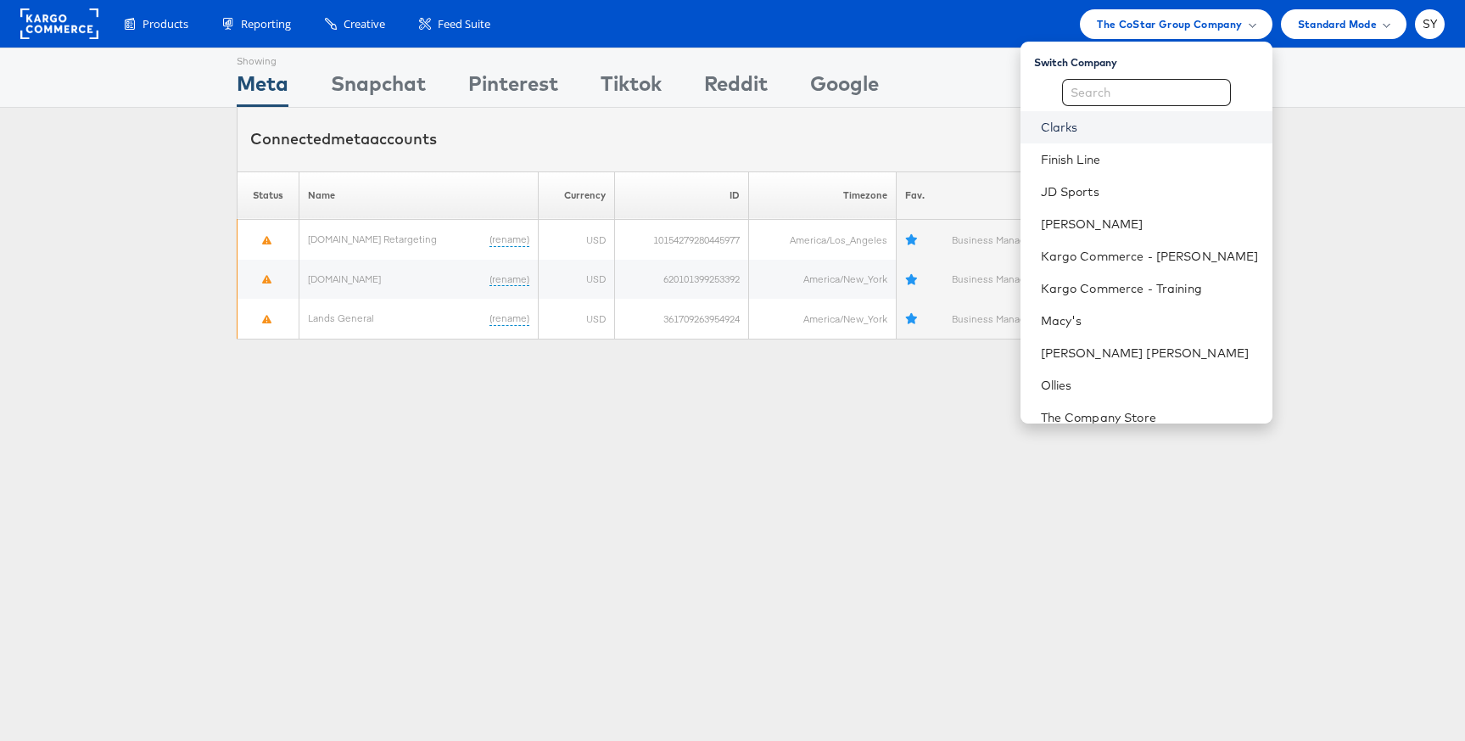
click at [1176, 131] on link "Clarks" at bounding box center [1150, 127] width 218 height 17
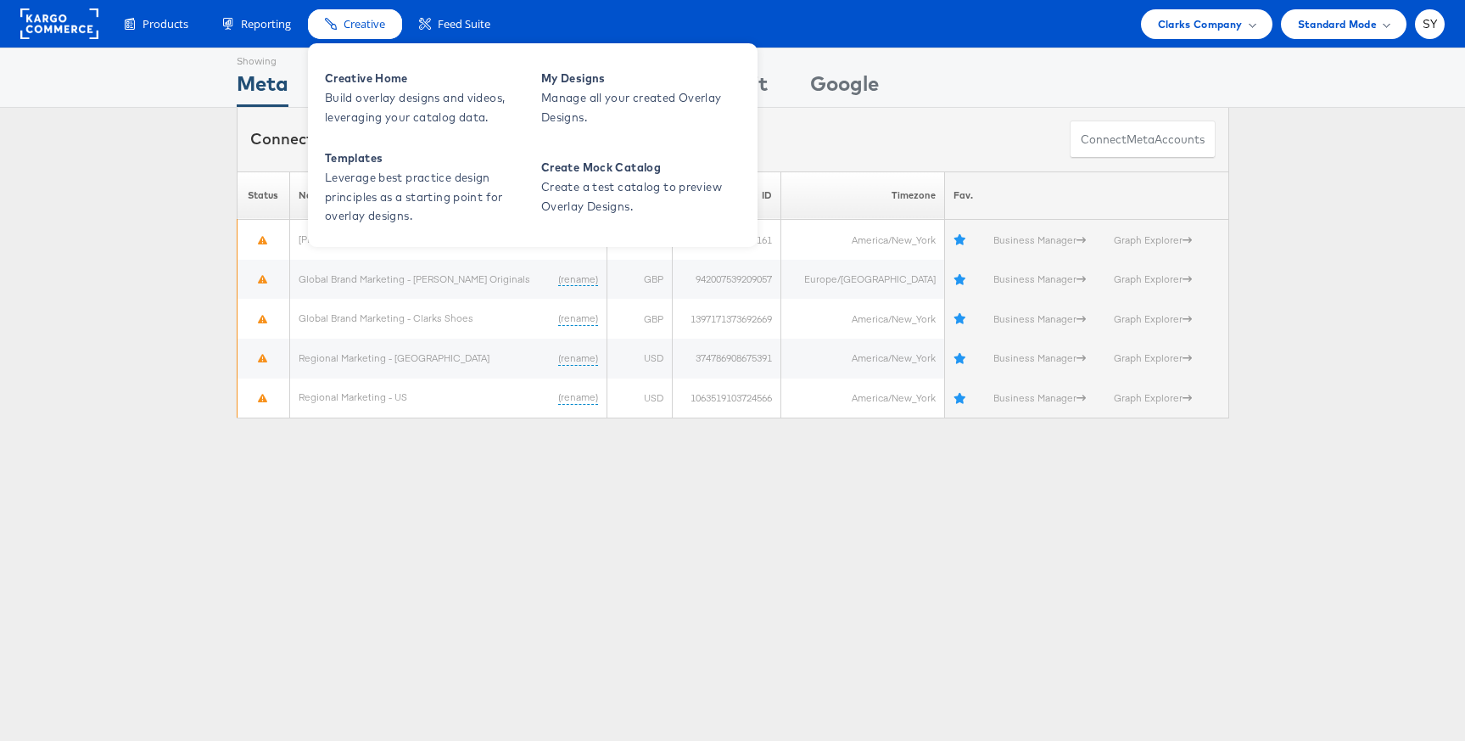
click at [344, 36] on div "Creative" at bounding box center [355, 24] width 94 height 30
click at [352, 81] on span "Creative Home" at bounding box center [427, 79] width 204 height 20
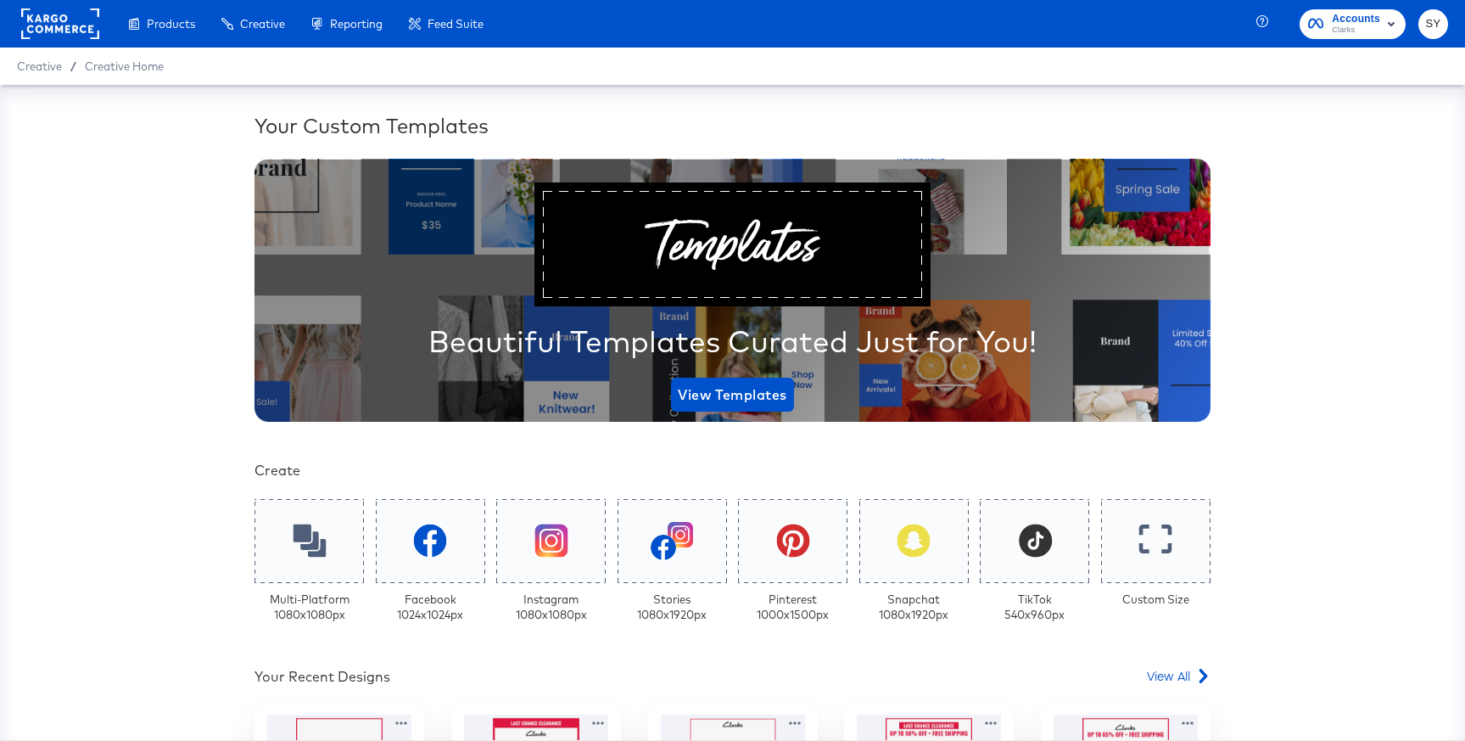
scroll to position [319, 0]
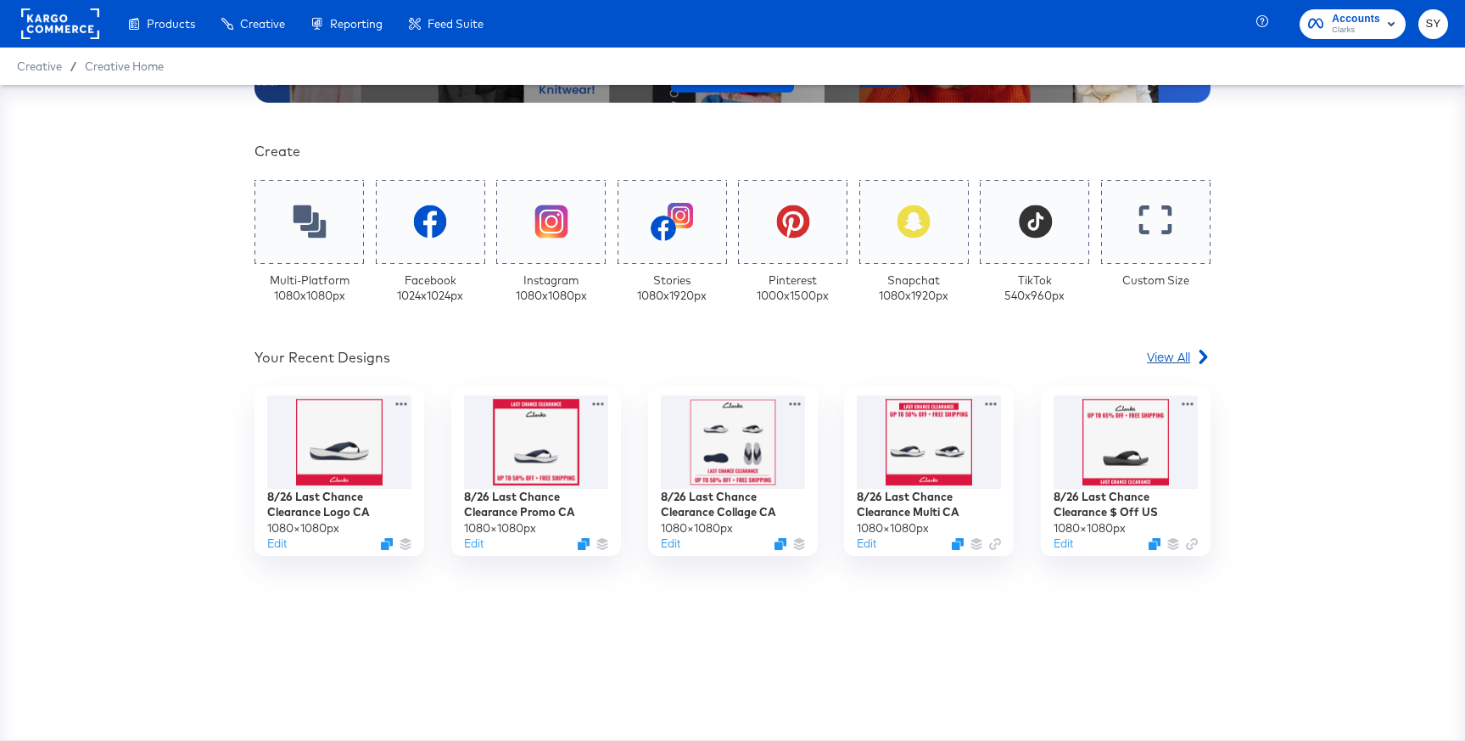
click at [1201, 353] on icon at bounding box center [1203, 356] width 8 height 14
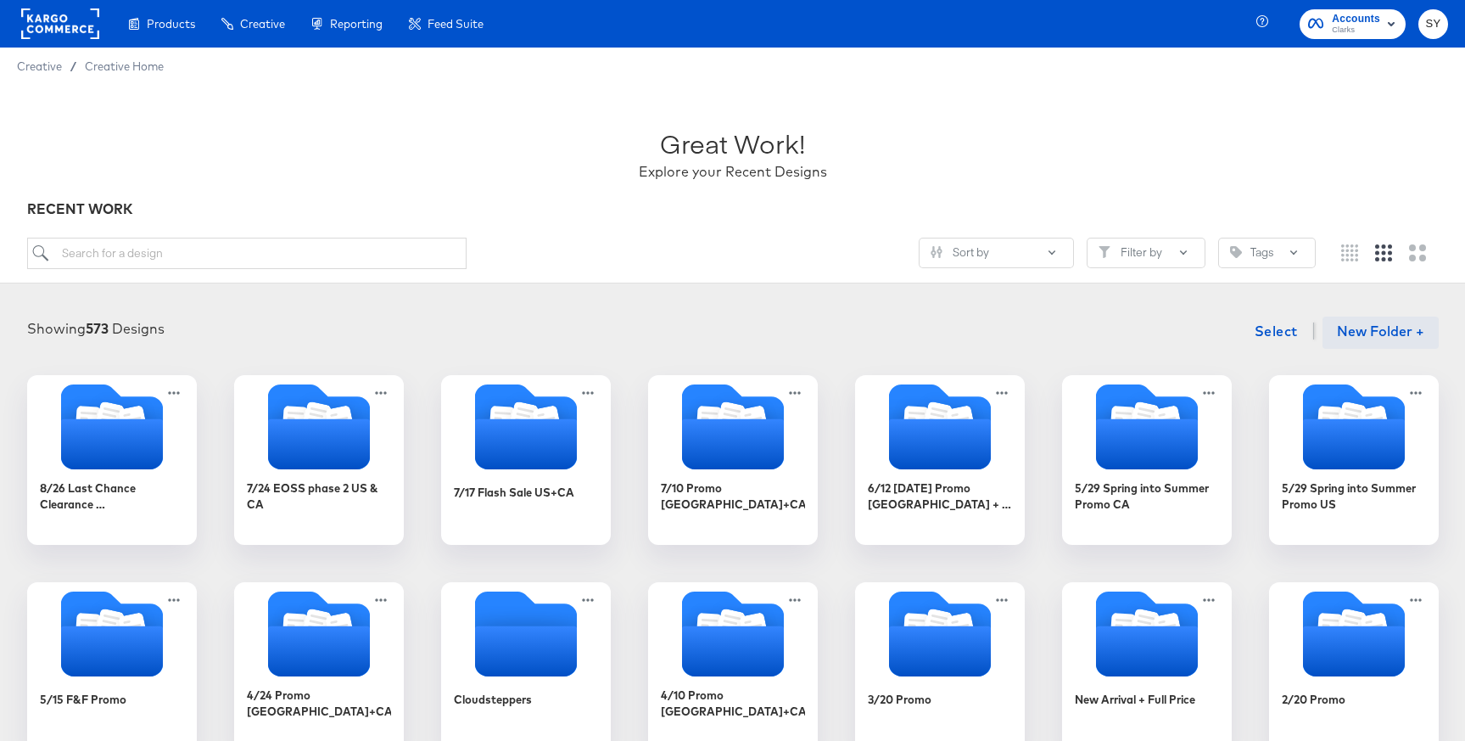
click at [1359, 336] on button "New Folder +" at bounding box center [1380, 332] width 116 height 32
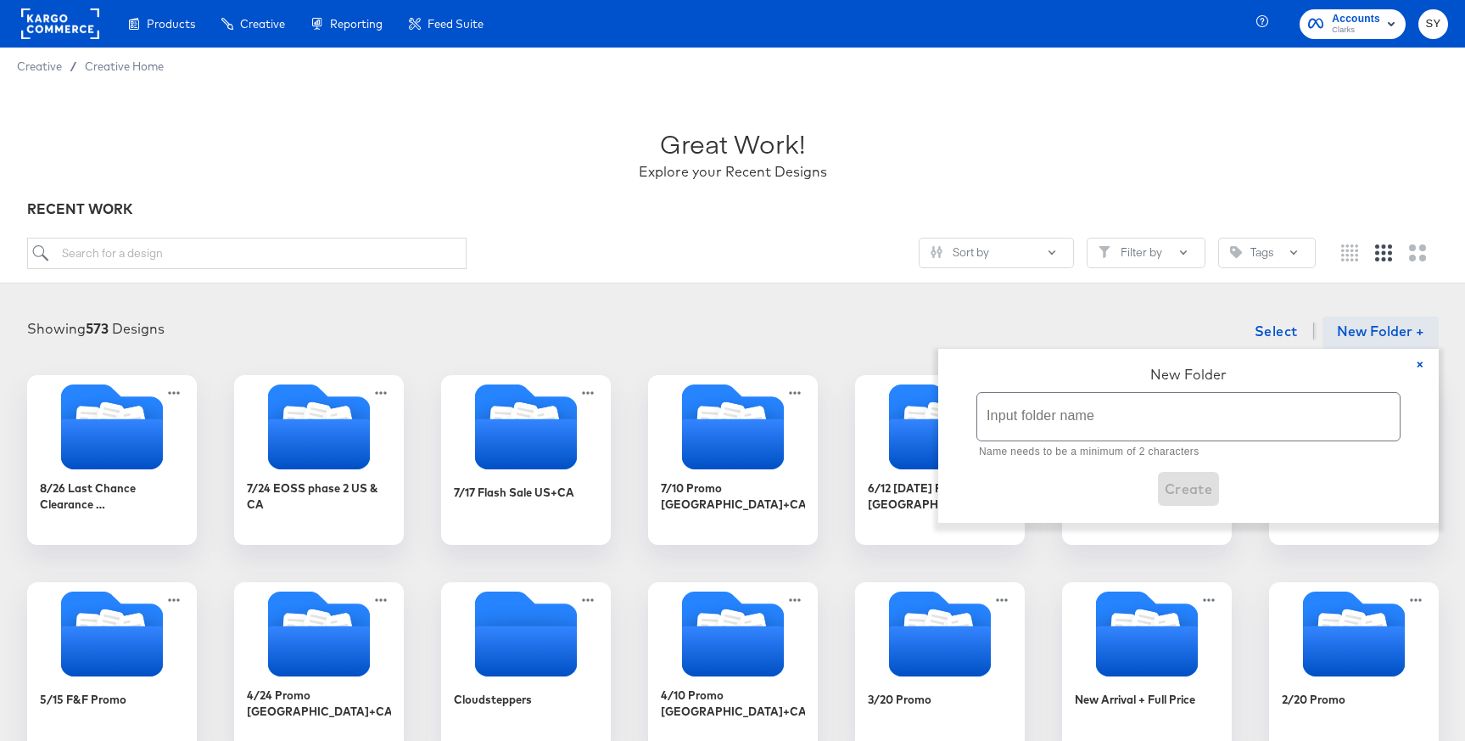
click at [1208, 400] on input "text" at bounding box center [1188, 417] width 422 height 48
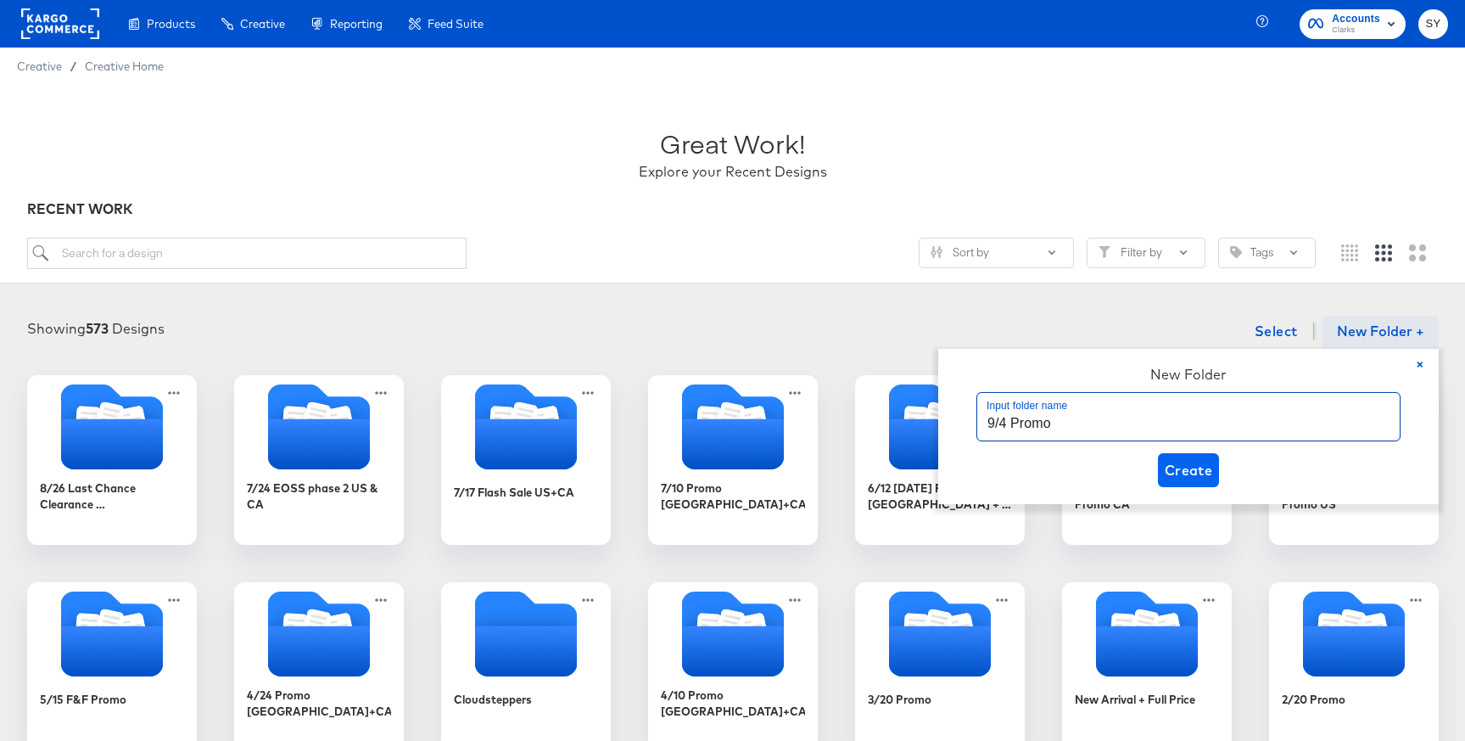
type input "9/4 Promo"
click at [1201, 469] on span "Create" at bounding box center [1189, 470] width 48 height 24
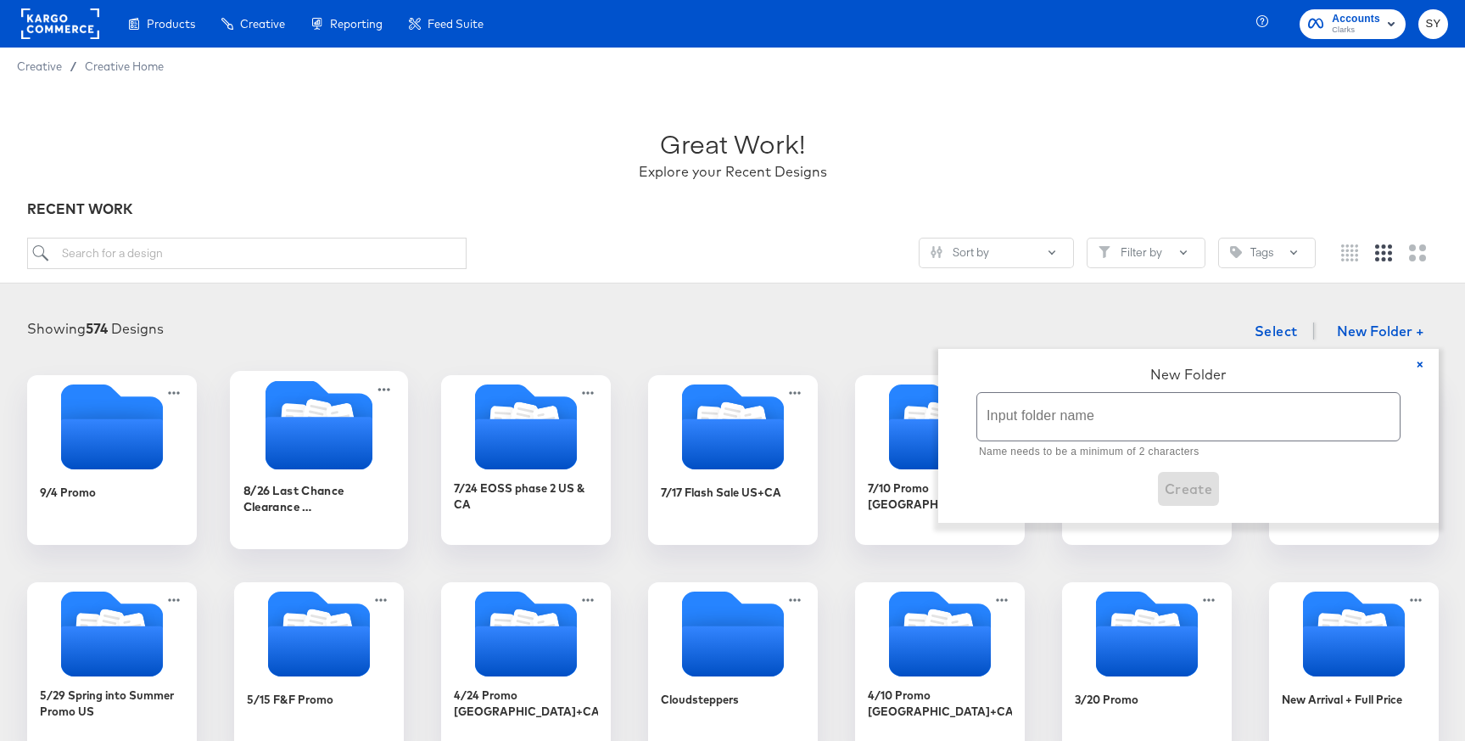
click at [289, 459] on icon "Folder" at bounding box center [318, 443] width 107 height 53
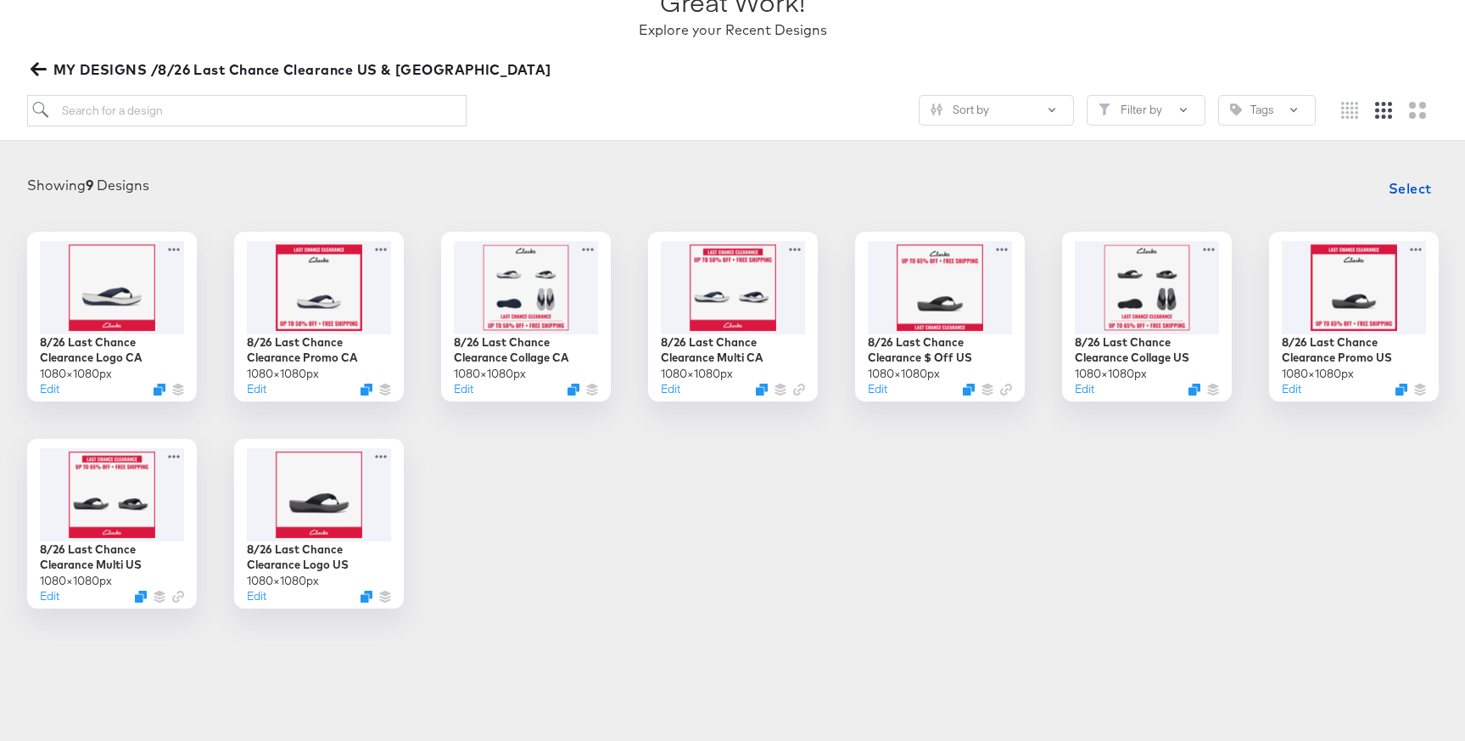
scroll to position [141, 0]
click at [165, 397] on icon "Duplicate" at bounding box center [161, 393] width 13 height 13
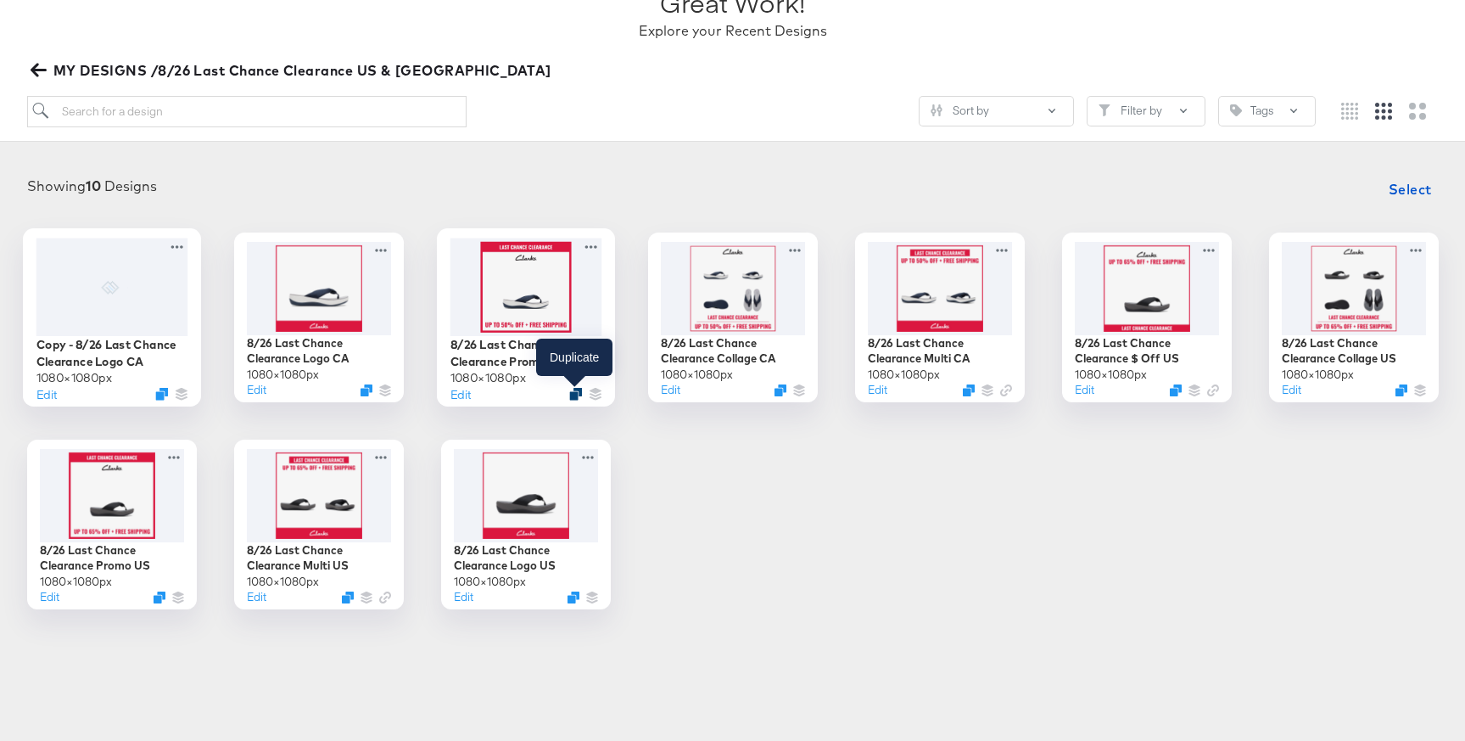
click at [576, 392] on icon "Duplicate" at bounding box center [575, 393] width 13 height 13
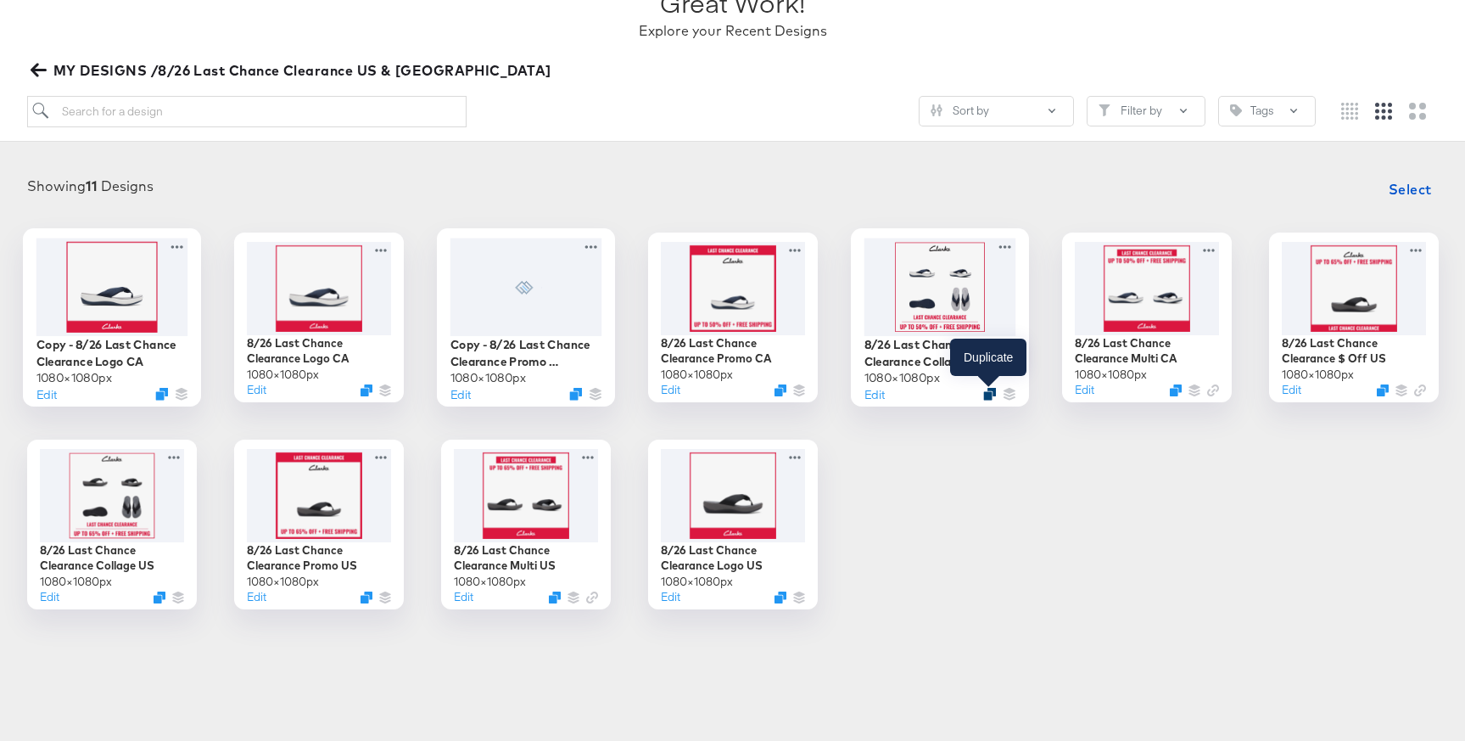
click at [986, 395] on icon "Duplicate" at bounding box center [989, 393] width 13 height 13
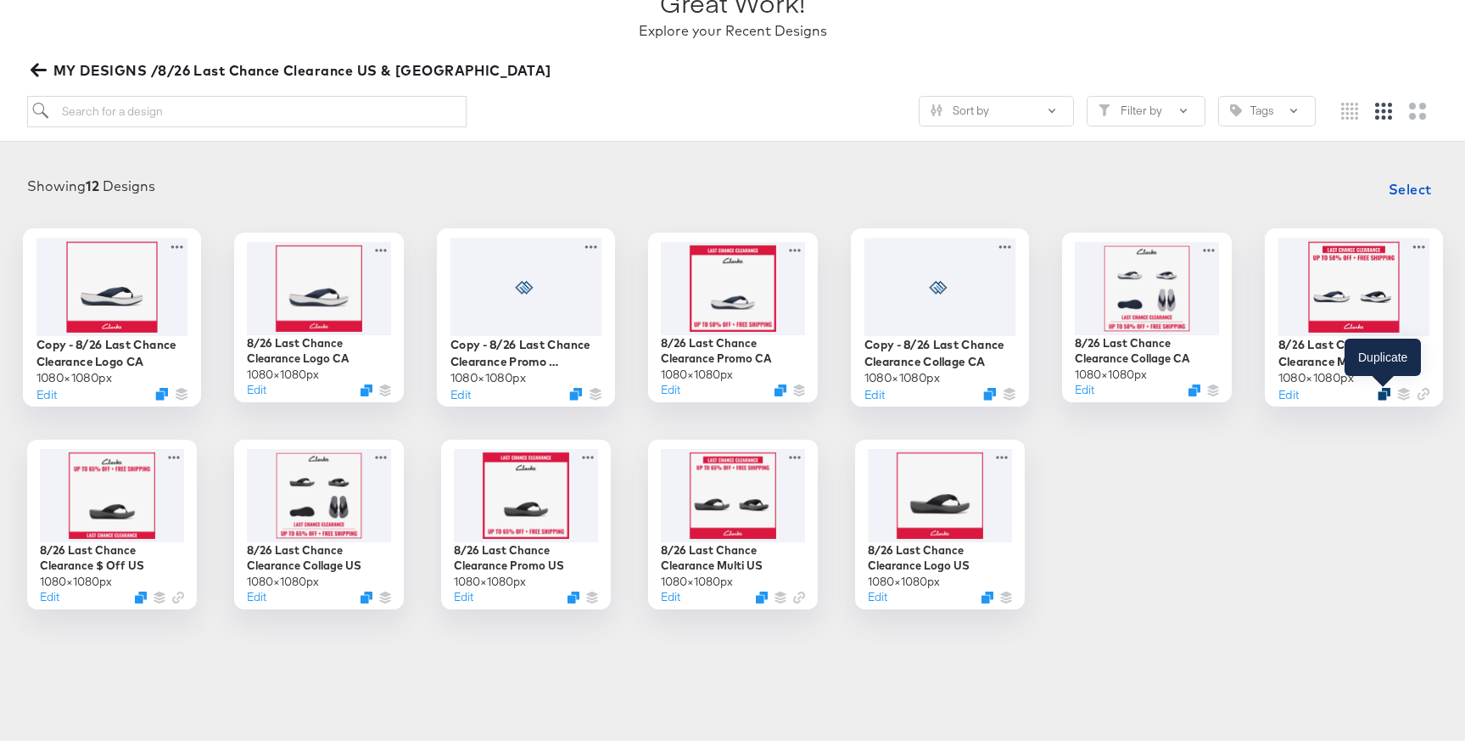
click at [1384, 389] on icon "Duplicate" at bounding box center [1384, 393] width 13 height 13
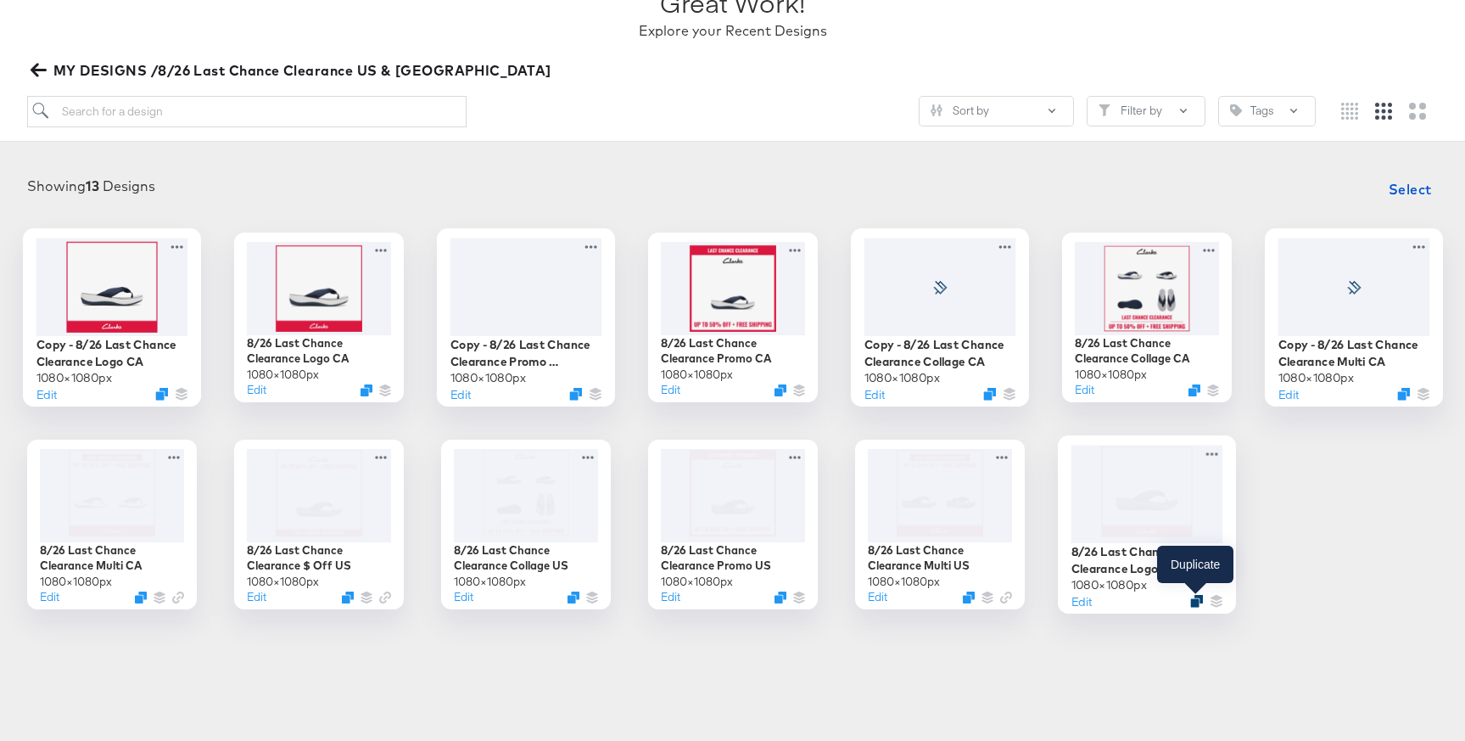
click at [1194, 601] on icon "Duplicate" at bounding box center [1196, 600] width 13 height 13
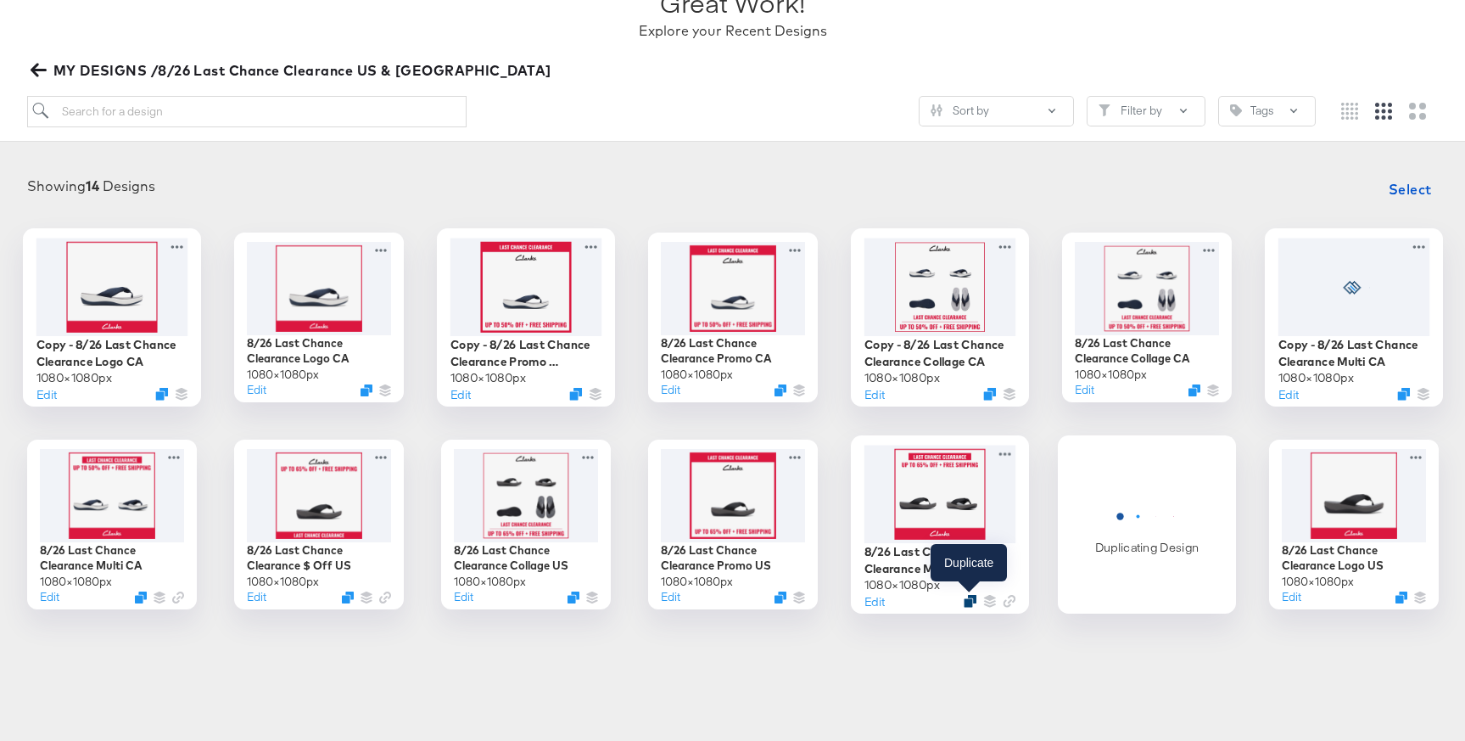
click at [970, 600] on icon "Duplicate" at bounding box center [970, 600] width 13 height 13
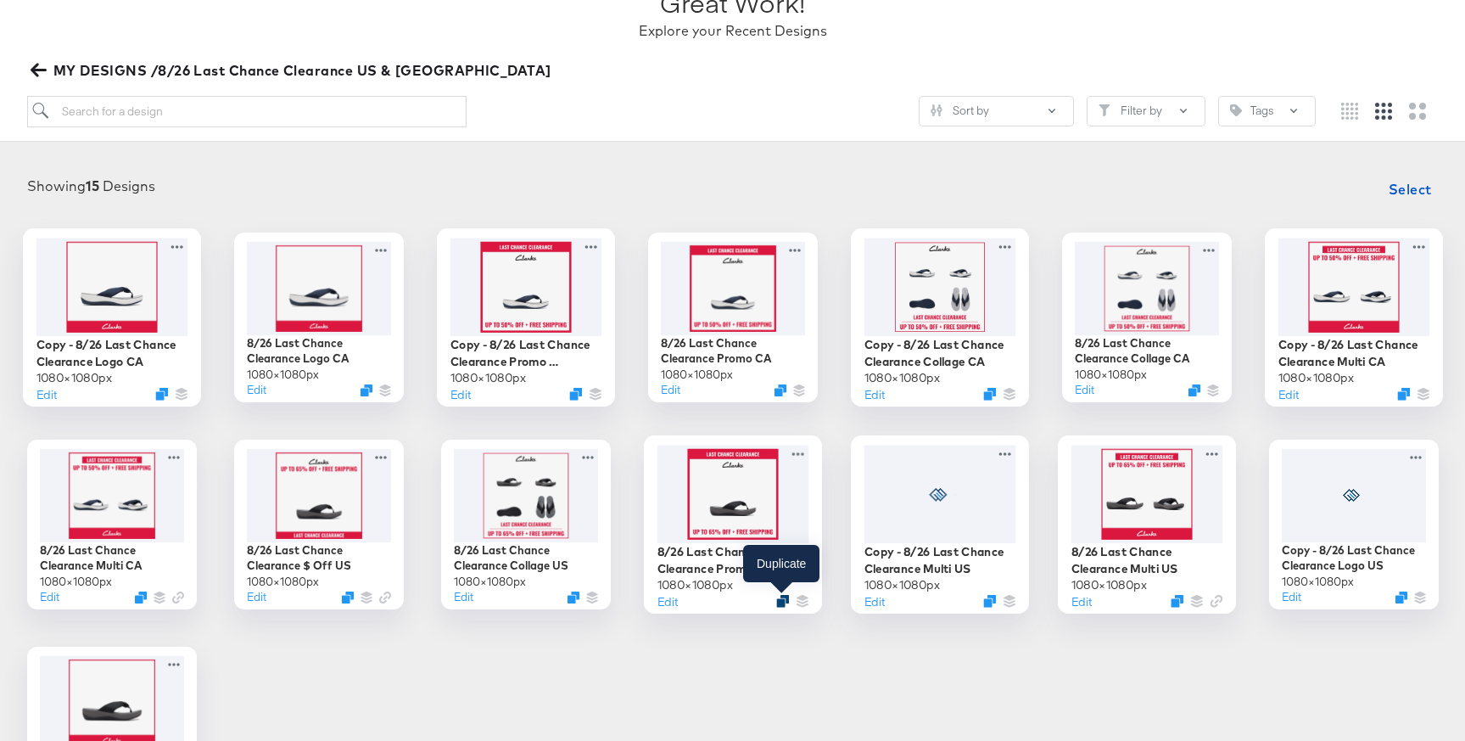
click at [776, 605] on div at bounding box center [782, 600] width 13 height 13
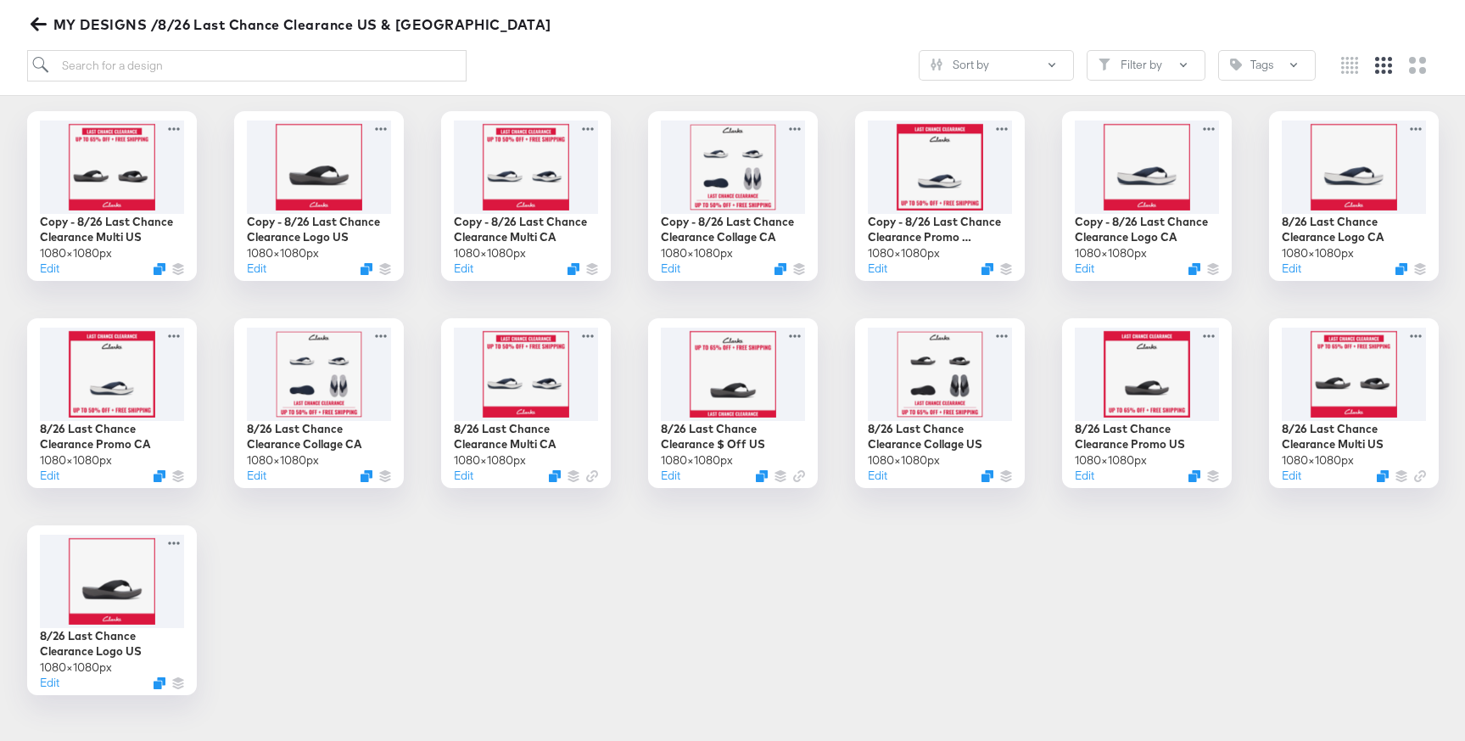
scroll to position [264, 0]
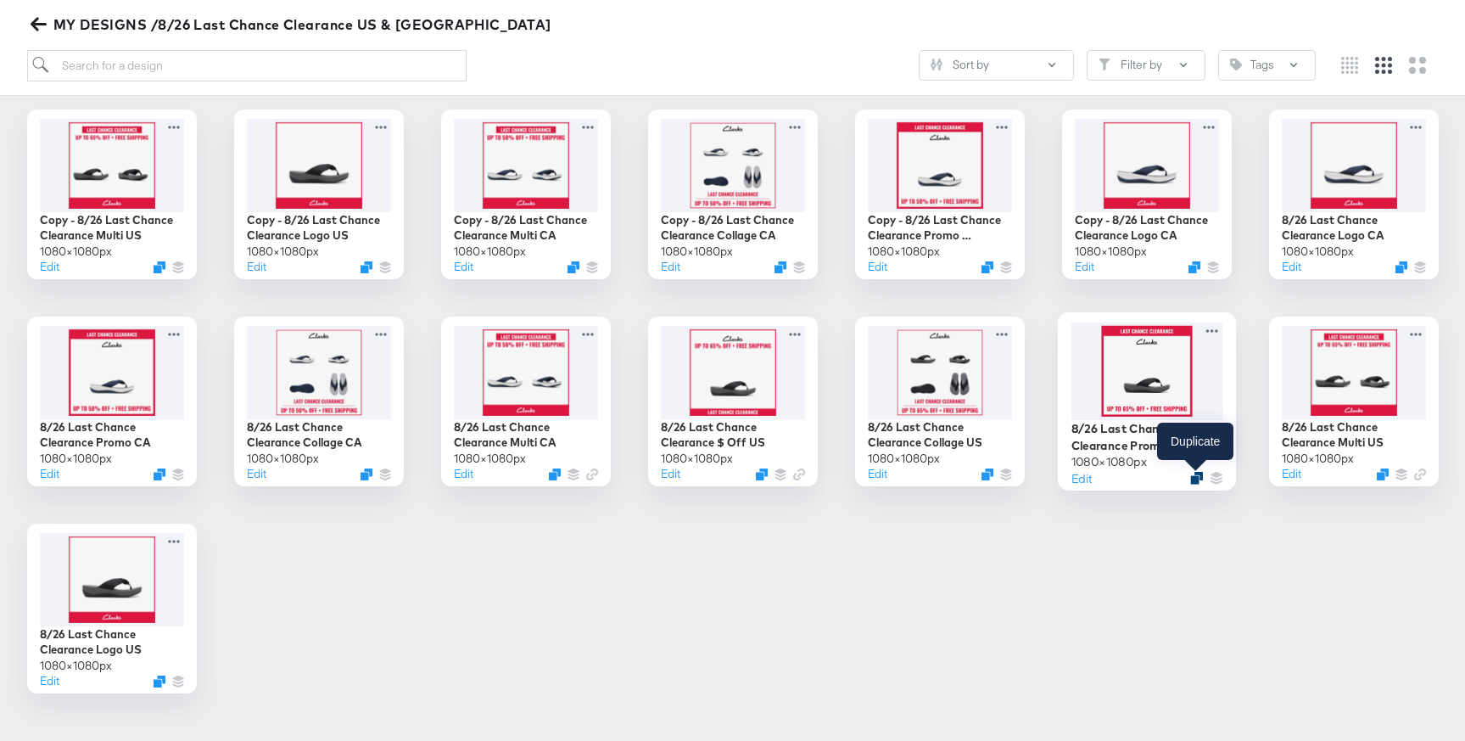
click at [1198, 476] on icon "Duplicate" at bounding box center [1196, 477] width 13 height 13
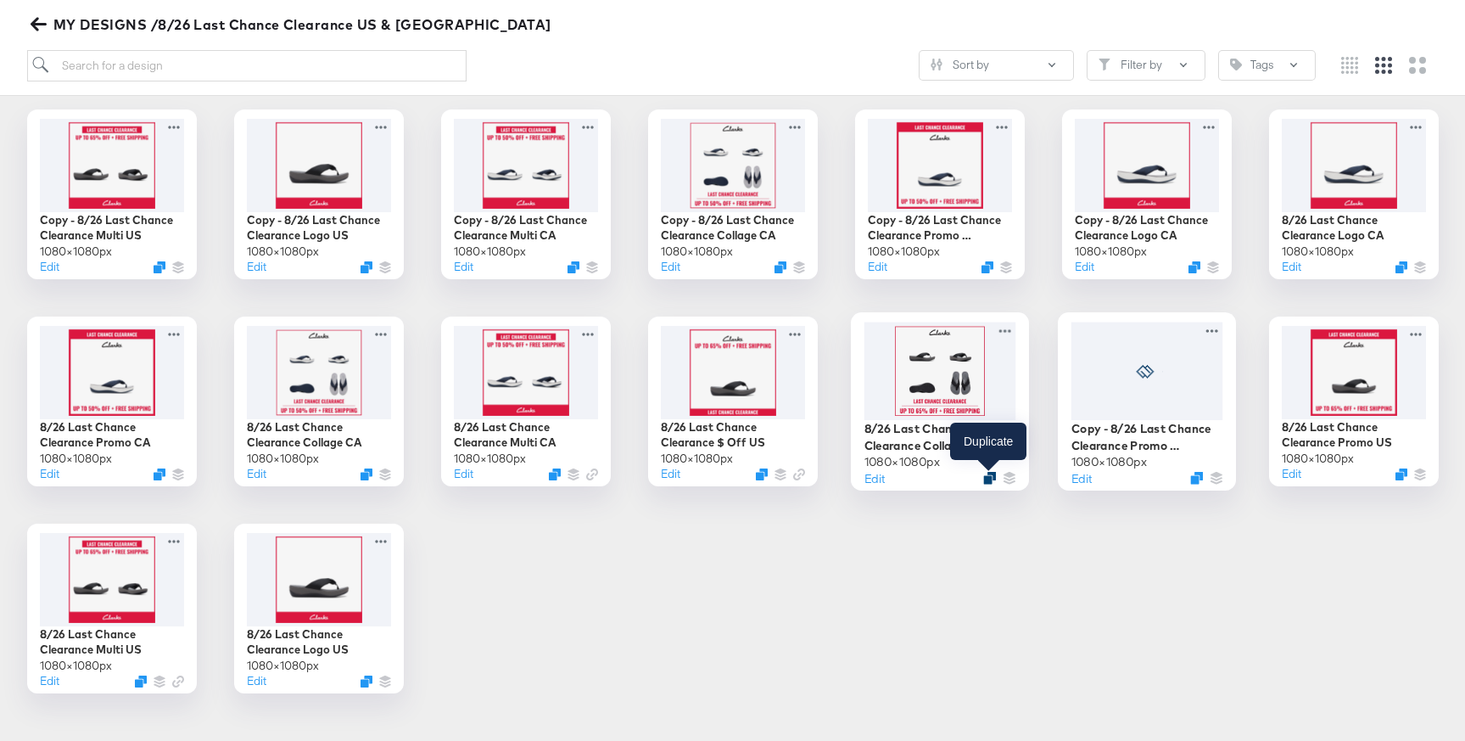
click at [988, 479] on icon "Duplicate" at bounding box center [989, 477] width 13 height 13
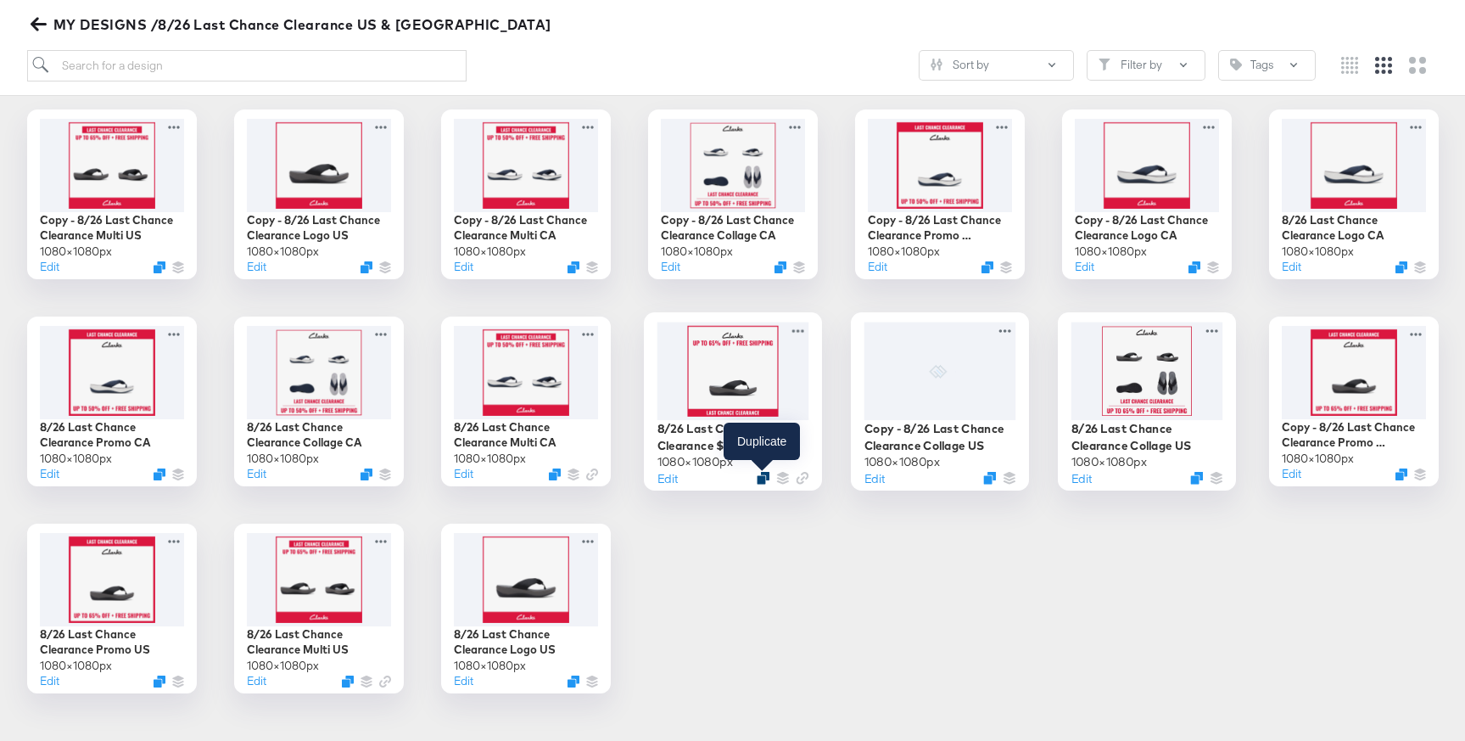
click at [760, 476] on icon "Duplicate" at bounding box center [763, 477] width 13 height 13
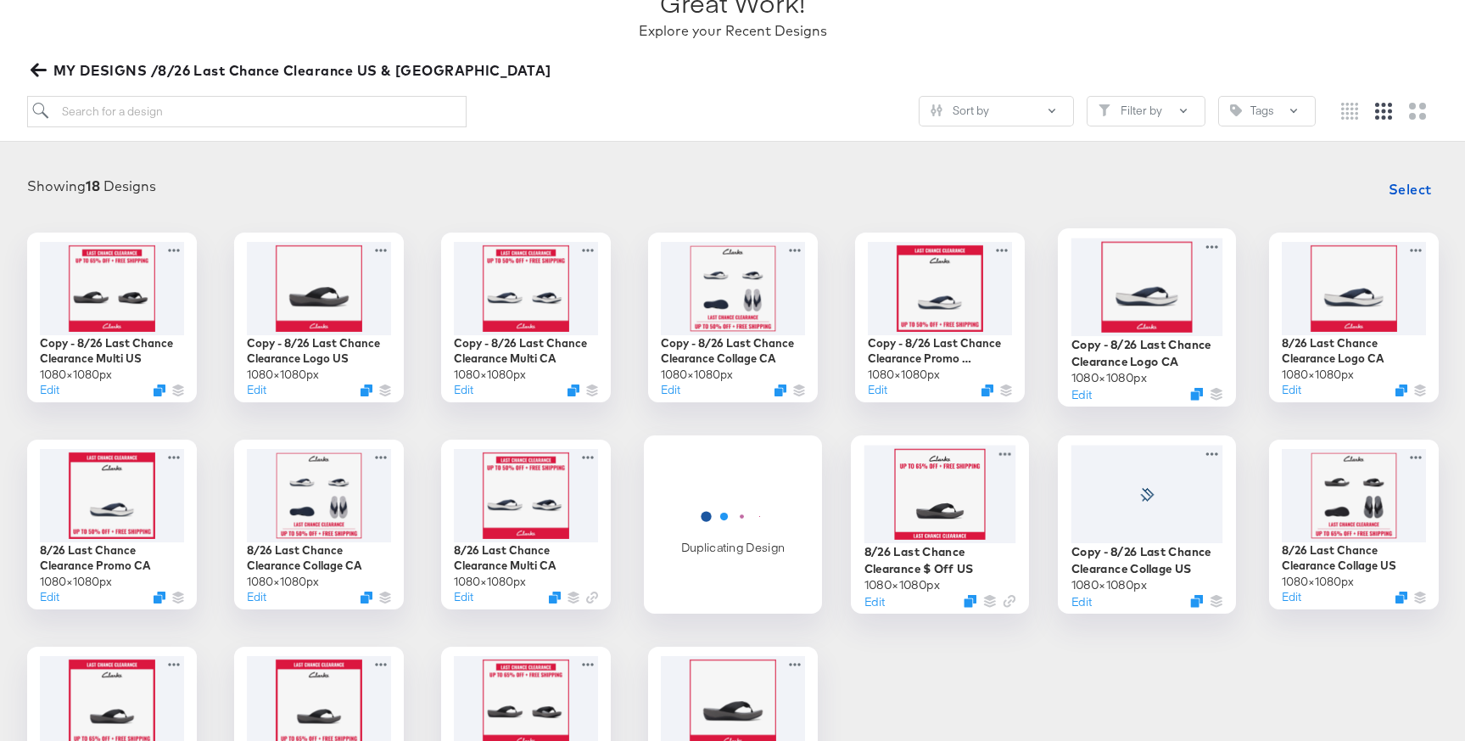
scroll to position [130, 0]
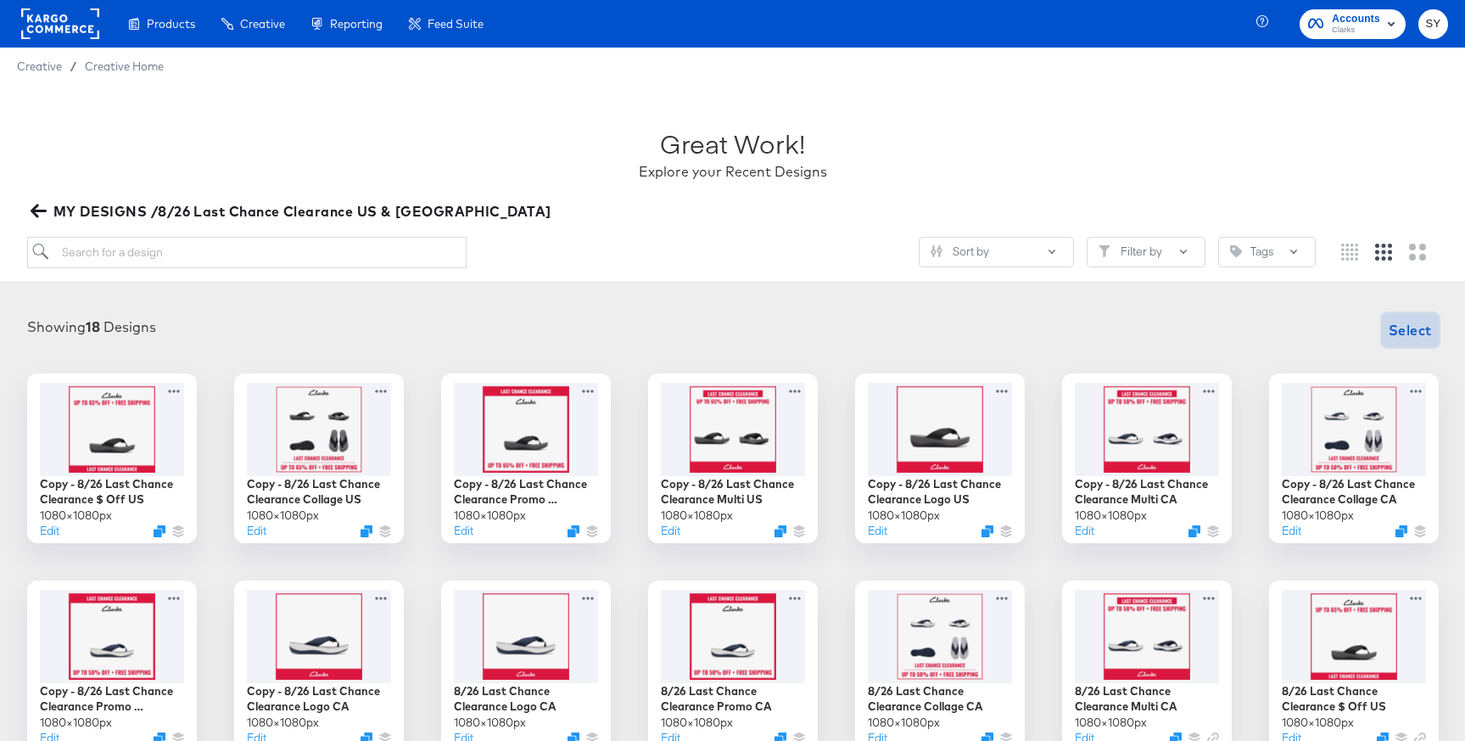
click at [1411, 340] on span "Select" at bounding box center [1410, 330] width 43 height 24
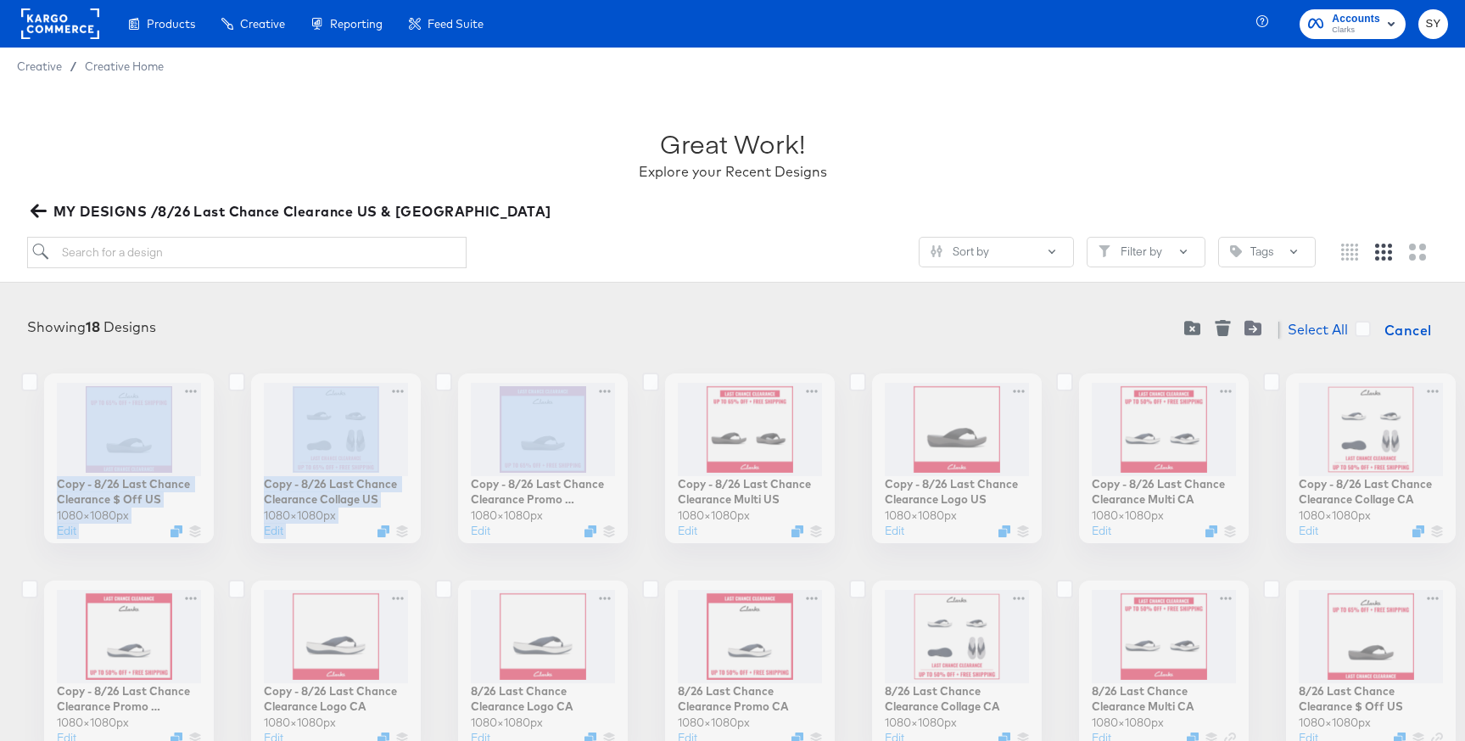
drag, startPoint x: 23, startPoint y: 357, endPoint x: 618, endPoint y: 400, distance: 597.0
click at [618, 400] on div "Showing 18 Designs Select All Cancel Copy - 8/26 Last Chance Clearance $ Off US…" at bounding box center [732, 635] width 1431 height 644
click at [25, 383] on icon at bounding box center [29, 381] width 17 height 19
click at [0, 0] on input "checkbox" at bounding box center [0, 0] width 0 height 0
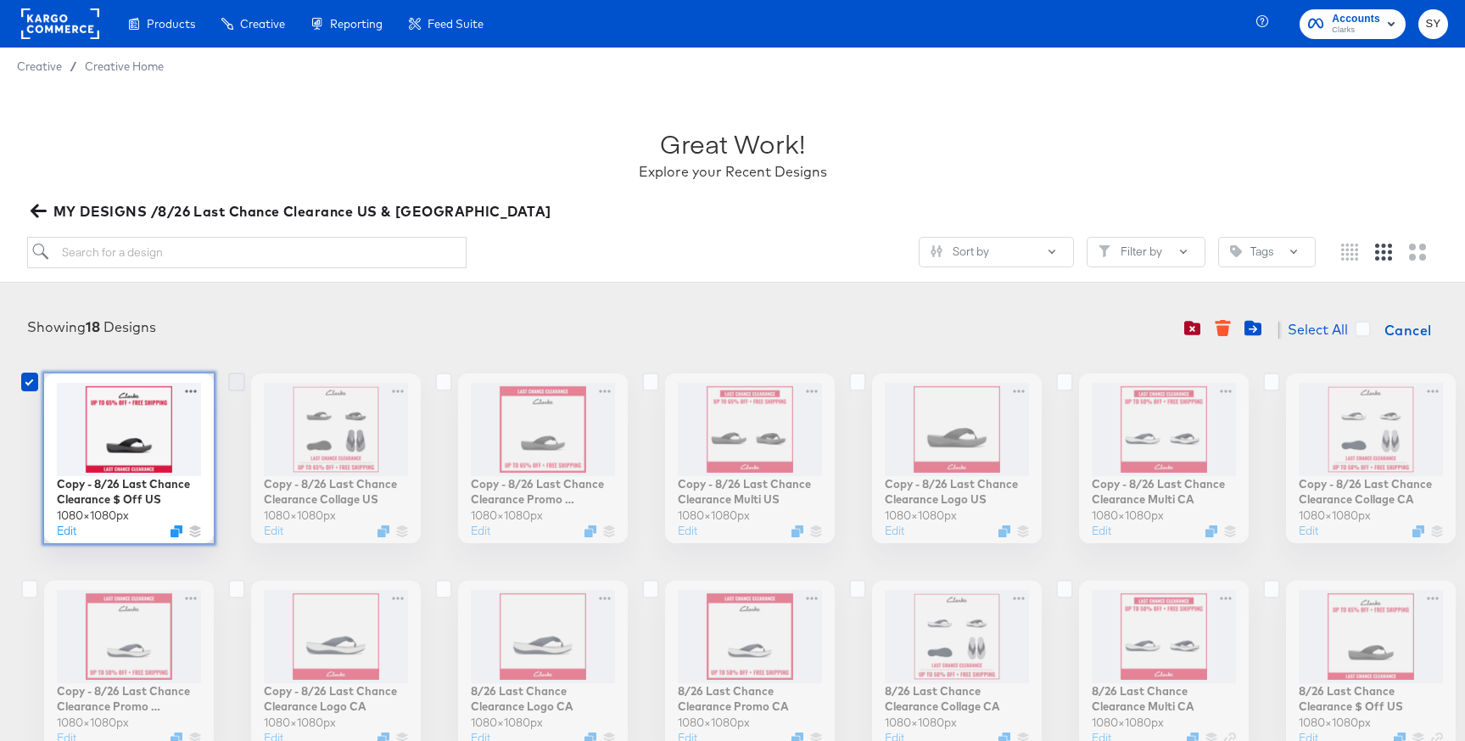
click at [238, 382] on icon at bounding box center [236, 381] width 17 height 19
click at [0, 0] on input "checkbox" at bounding box center [0, 0] width 0 height 0
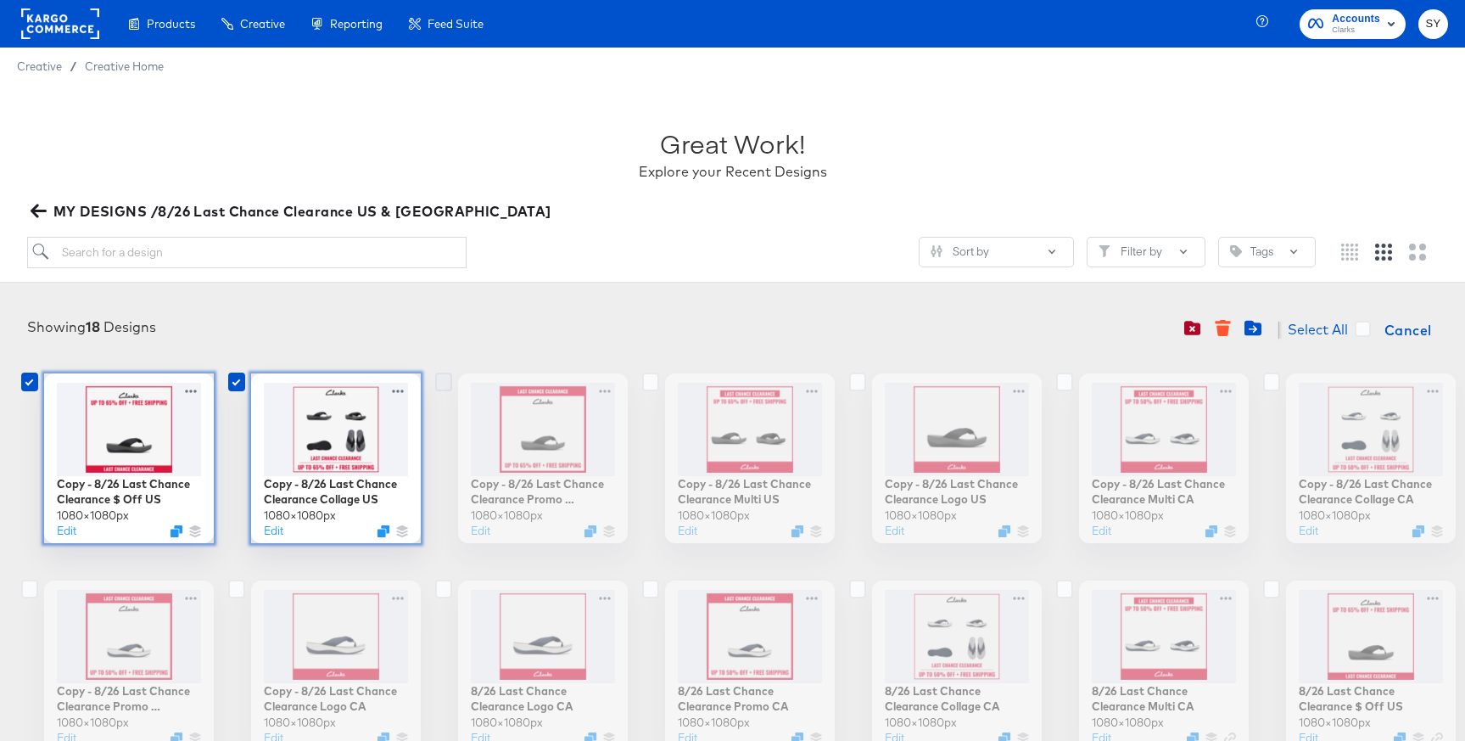
click at [450, 388] on icon at bounding box center [443, 381] width 17 height 19
click at [0, 0] on input "checkbox" at bounding box center [0, 0] width 0 height 0
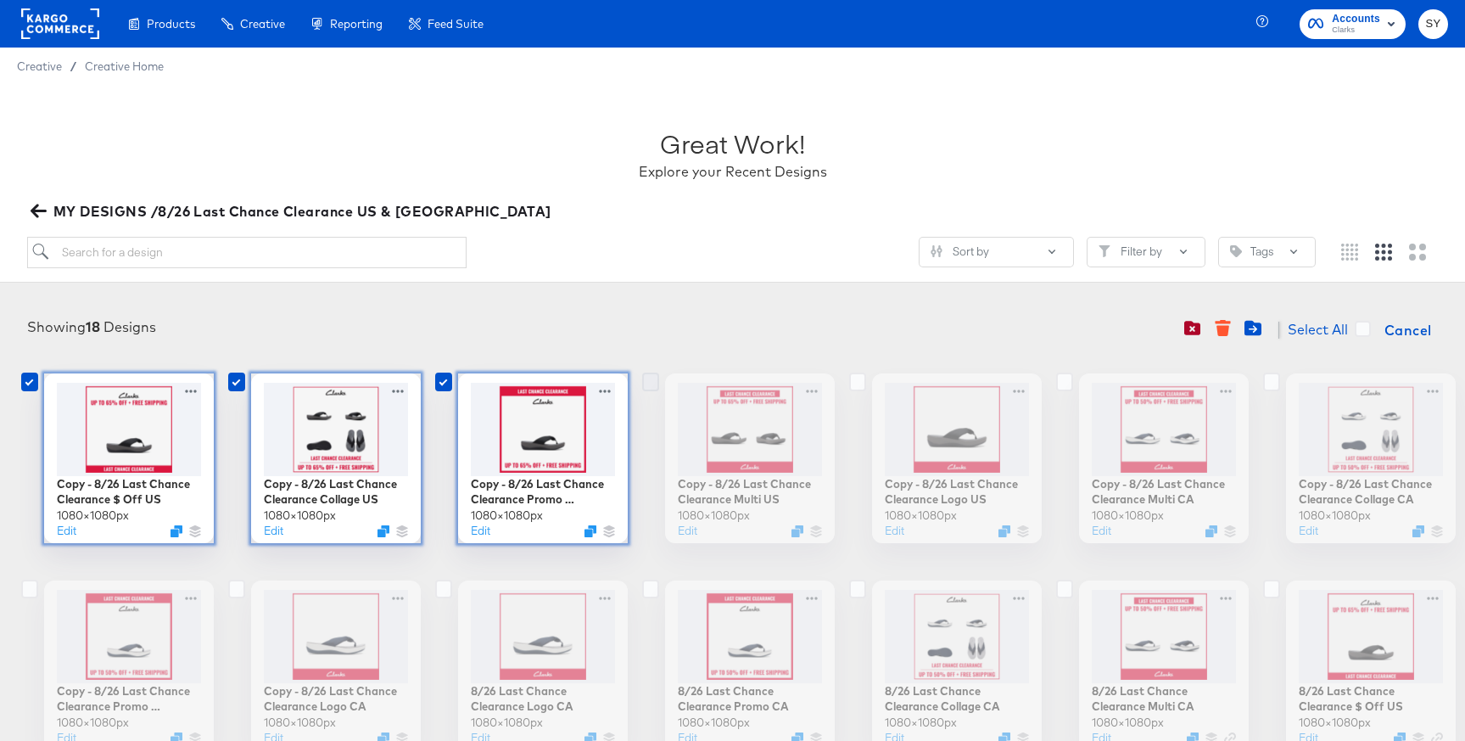
click at [656, 385] on icon at bounding box center [650, 381] width 17 height 19
click at [0, 0] on input "checkbox" at bounding box center [0, 0] width 0 height 0
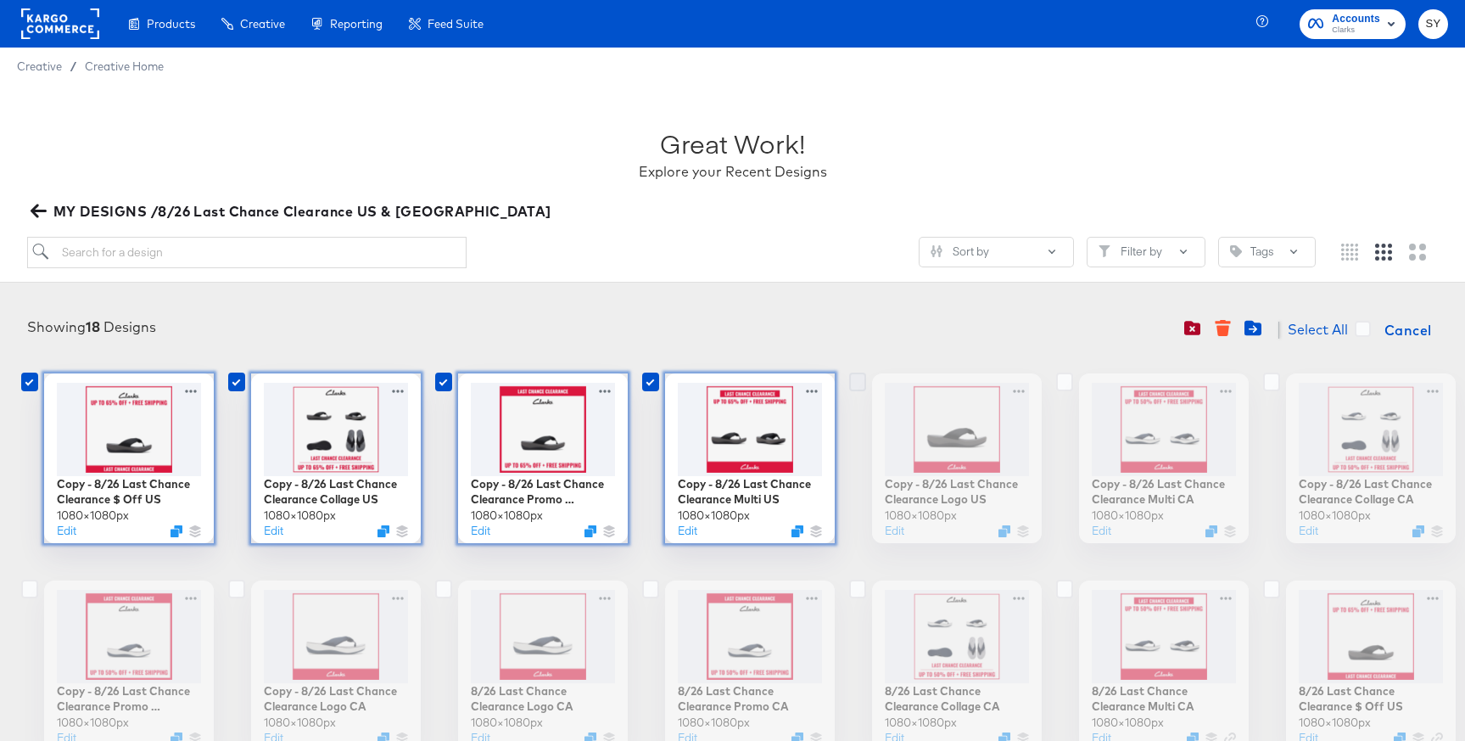
click at [851, 381] on icon at bounding box center [857, 381] width 17 height 19
click at [0, 0] on input "checkbox" at bounding box center [0, 0] width 0 height 0
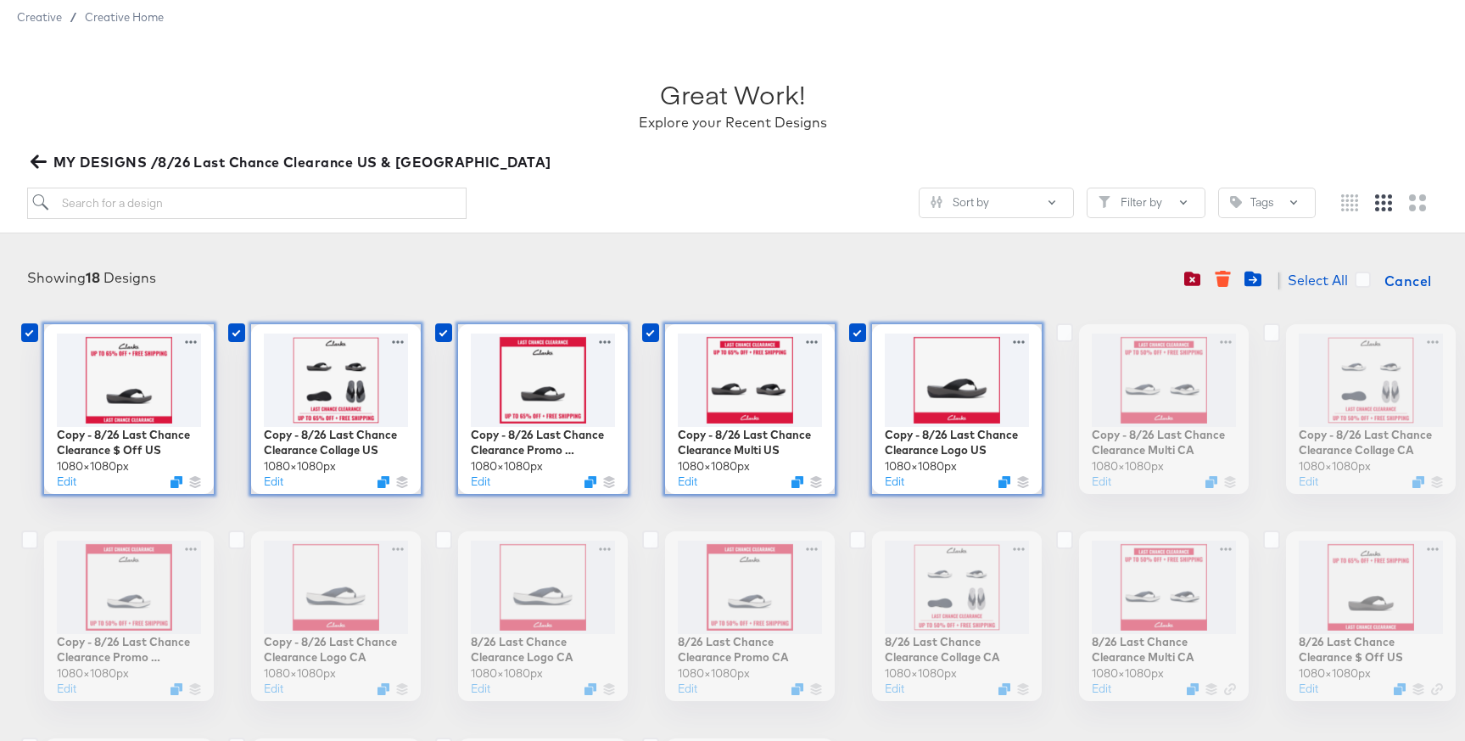
scroll to position [56, 0]
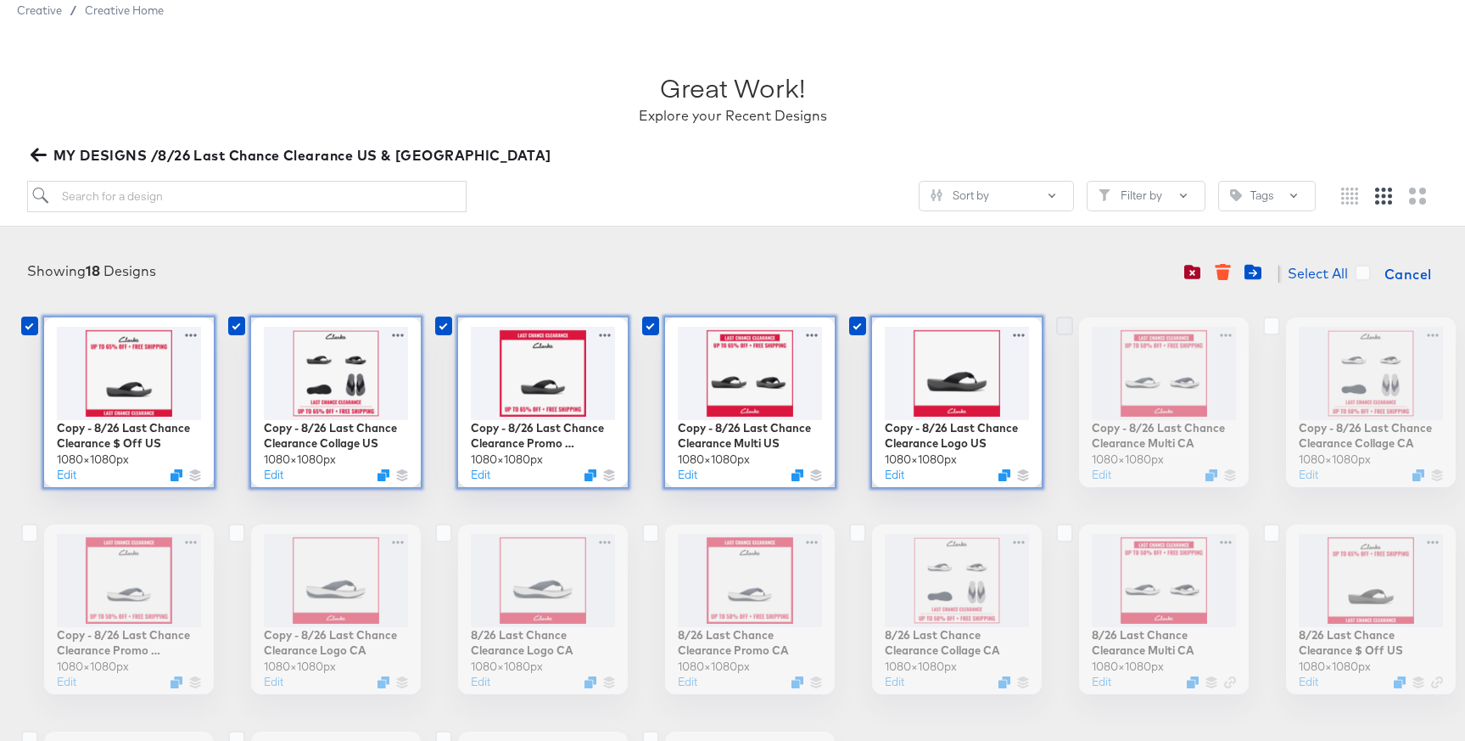
click at [1064, 326] on icon at bounding box center [1064, 325] width 17 height 19
click at [0, 0] on input "checkbox" at bounding box center [0, 0] width 0 height 0
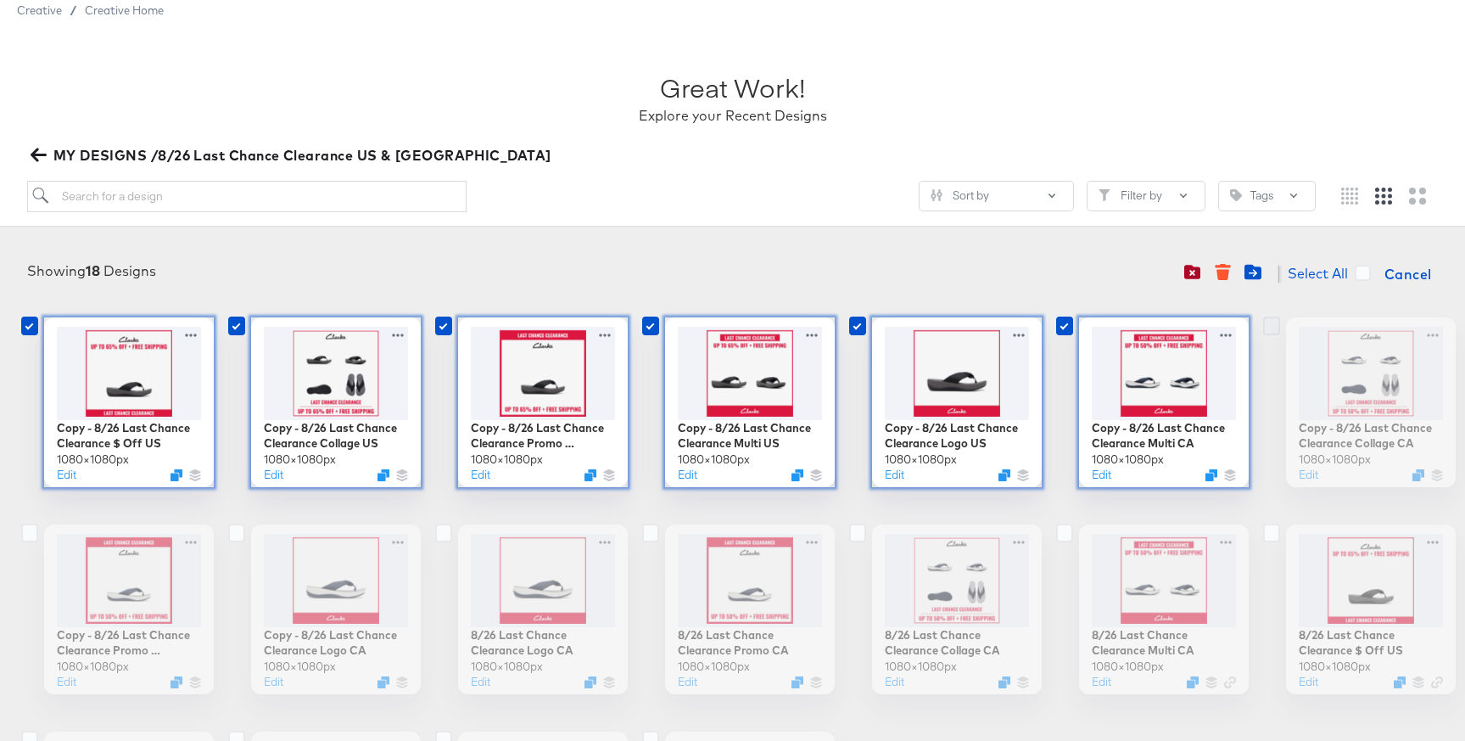
click at [1268, 325] on icon at bounding box center [1271, 325] width 17 height 19
click at [0, 0] on input "checkbox" at bounding box center [0, 0] width 0 height 0
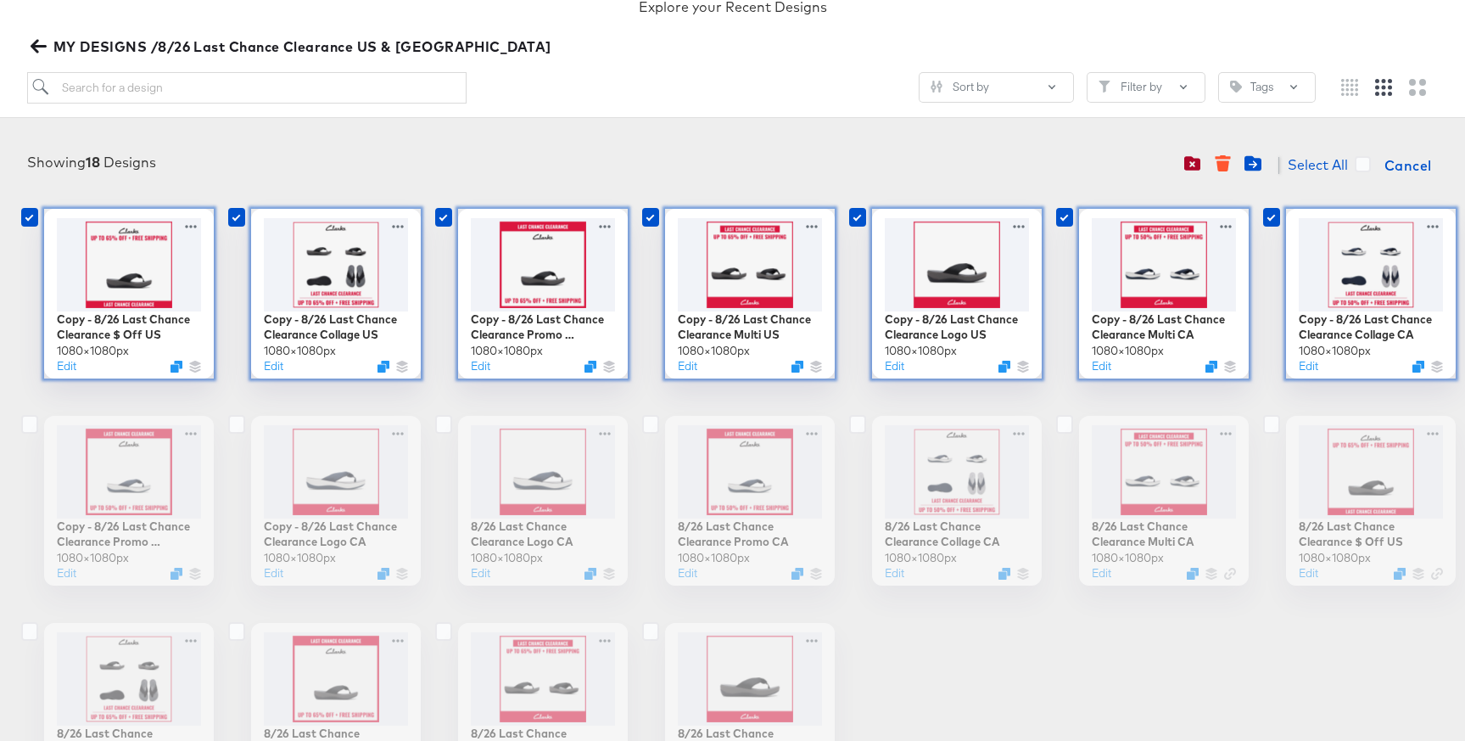
scroll to position [170, 0]
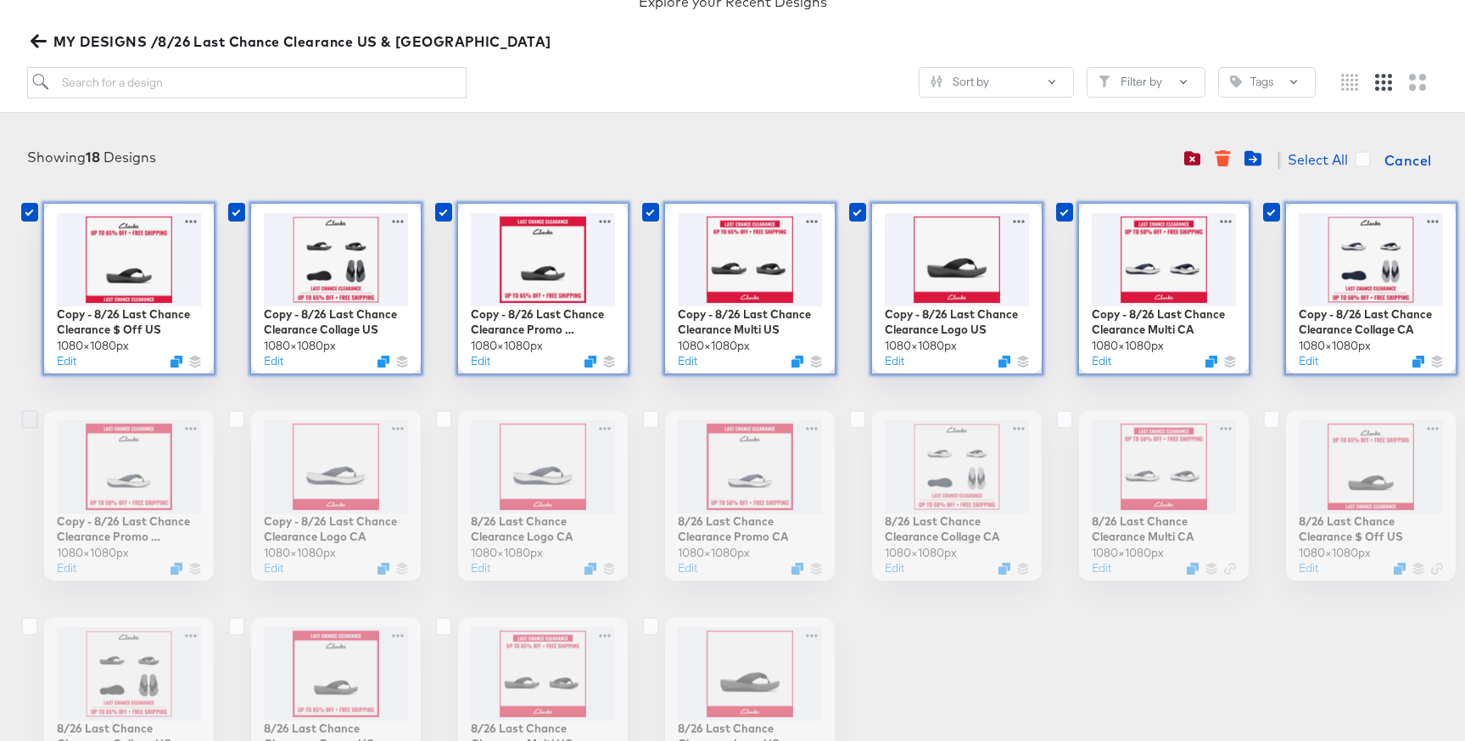
click at [36, 417] on icon at bounding box center [29, 419] width 17 height 19
click at [0, 0] on input "checkbox" at bounding box center [0, 0] width 0 height 0
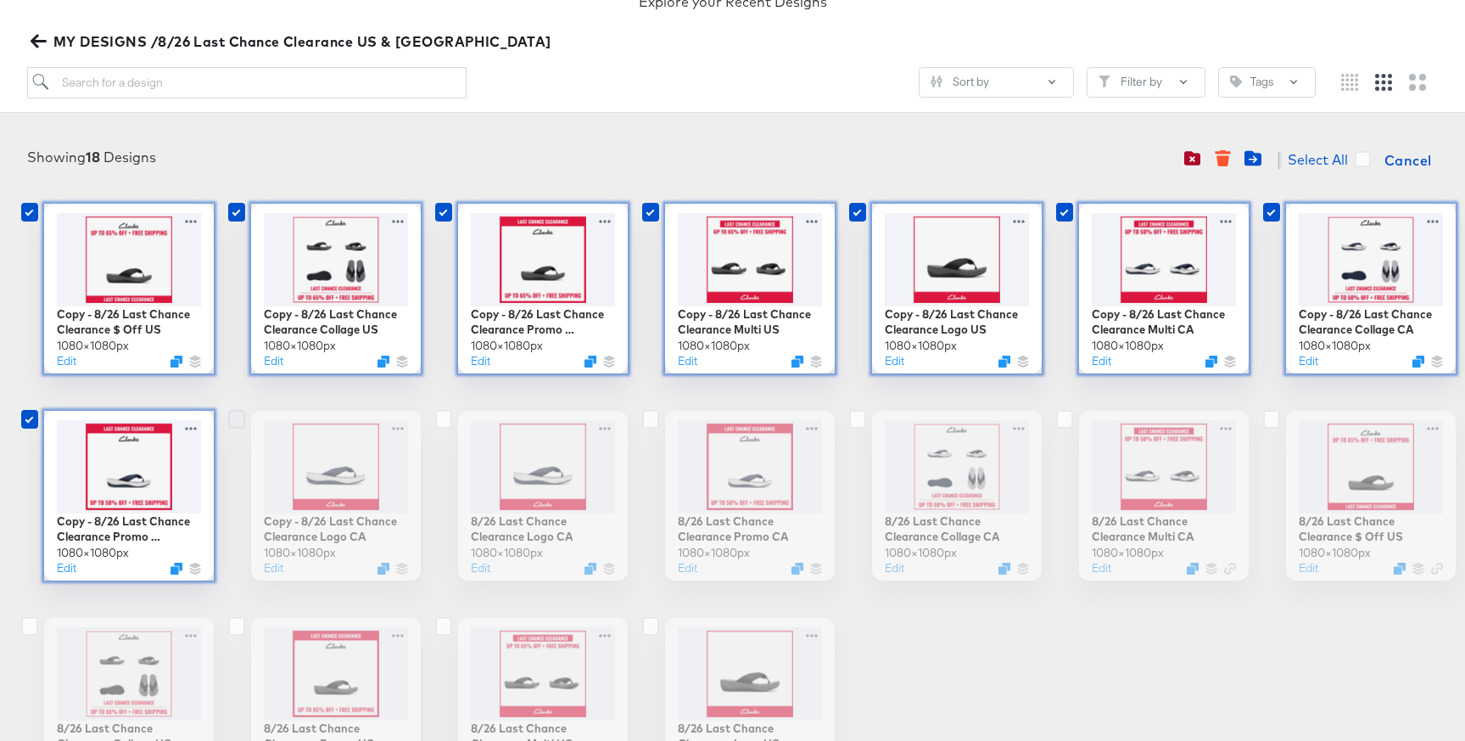
click at [237, 422] on icon at bounding box center [236, 419] width 17 height 19
click at [0, 0] on input "checkbox" at bounding box center [0, 0] width 0 height 0
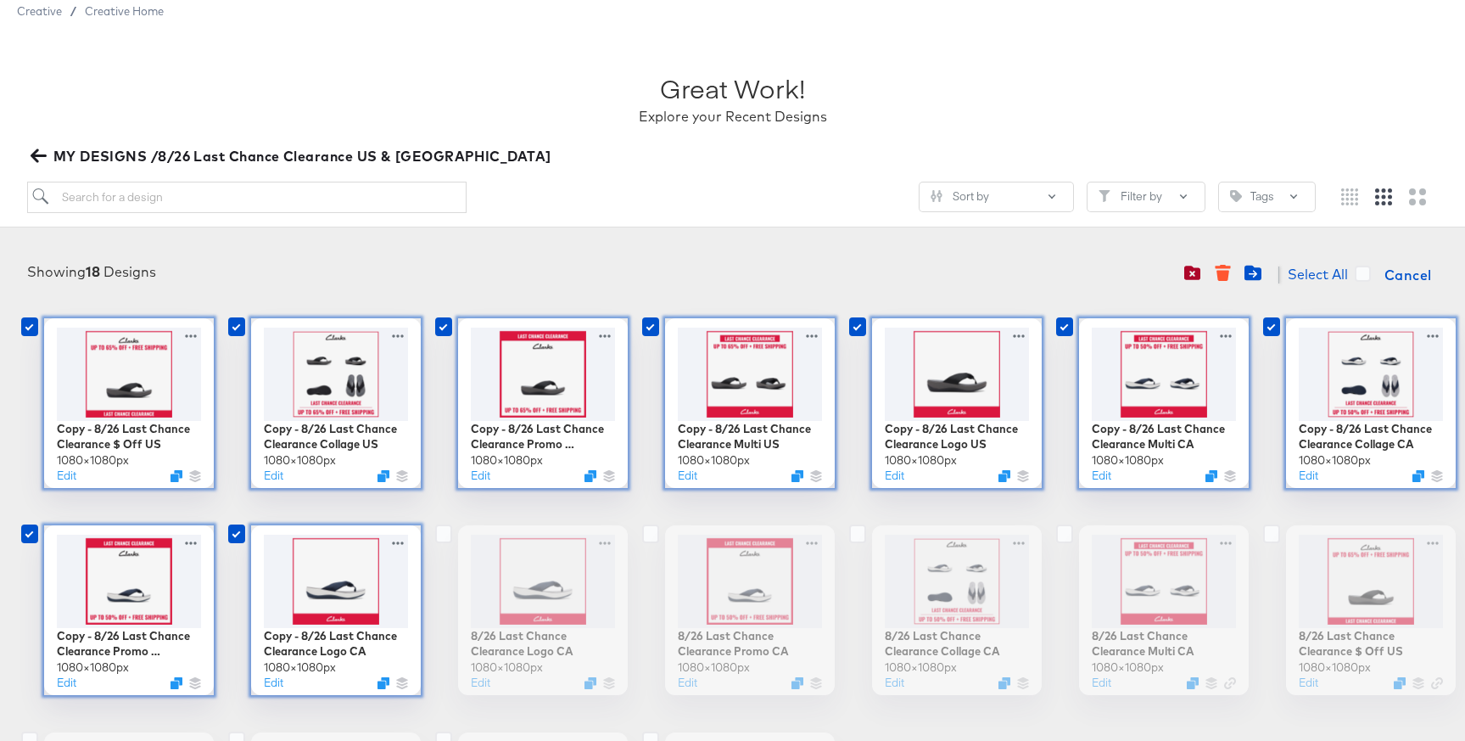
scroll to position [0, 0]
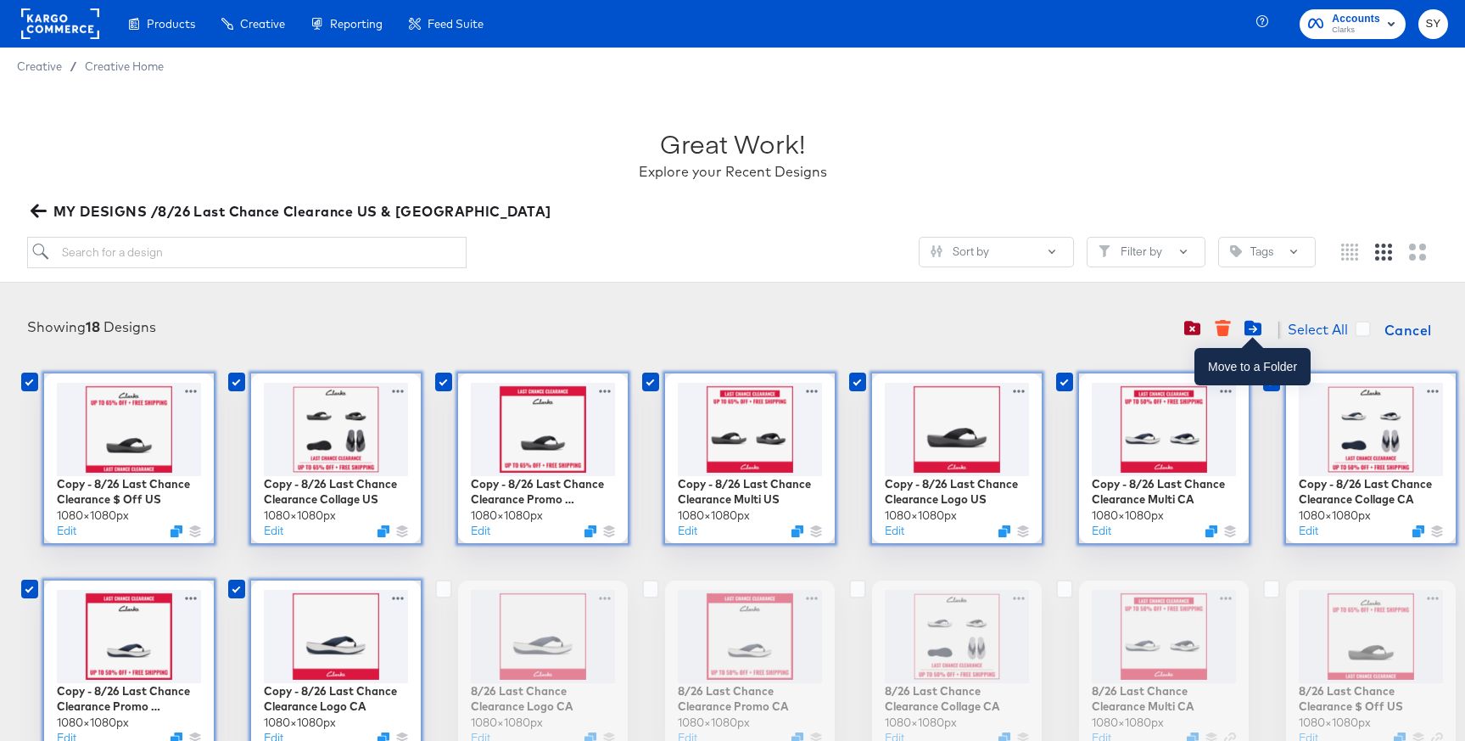
click at [1253, 323] on icon "Move to folder" at bounding box center [1252, 328] width 17 height 15
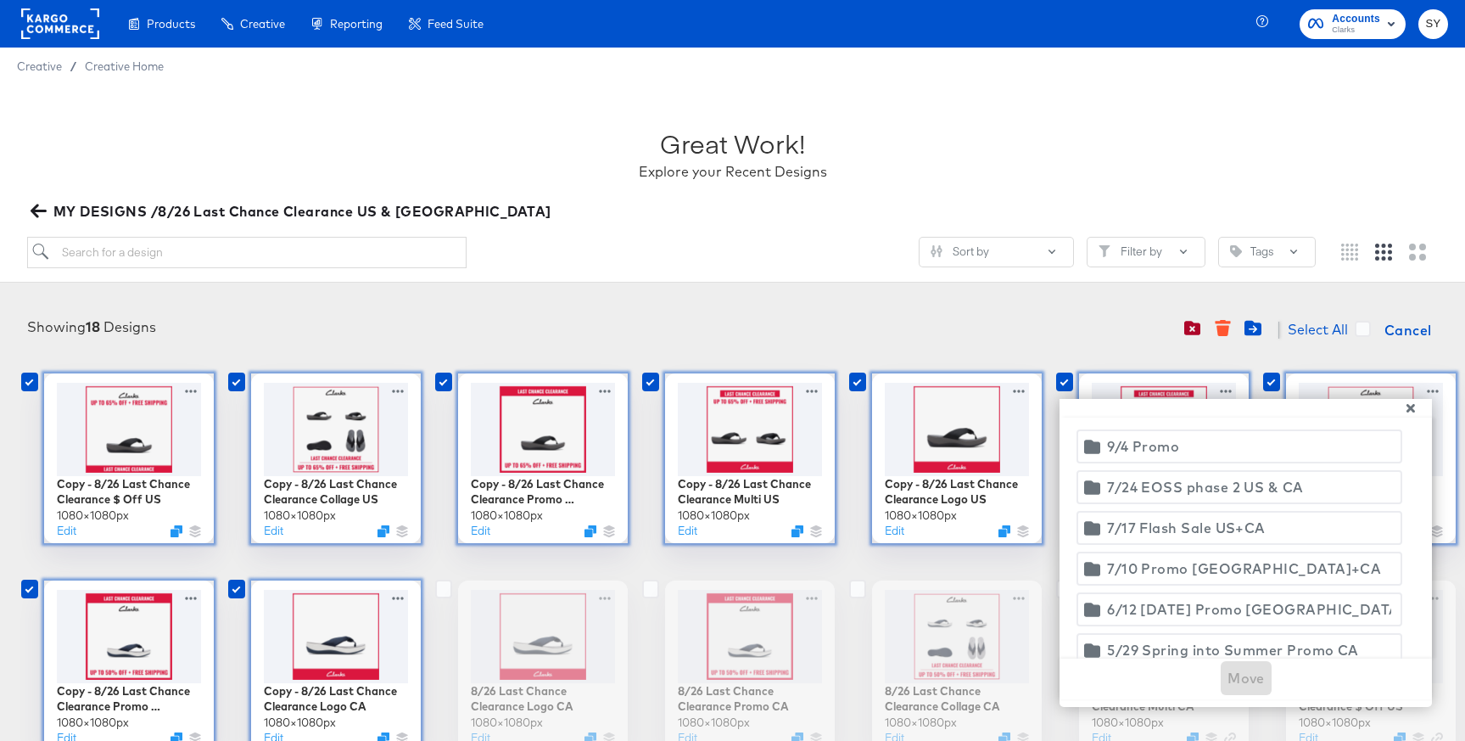
click at [1216, 453] on span "9/4 Promo" at bounding box center [1240, 446] width 304 height 24
click at [1244, 675] on span "Move" at bounding box center [1245, 678] width 37 height 24
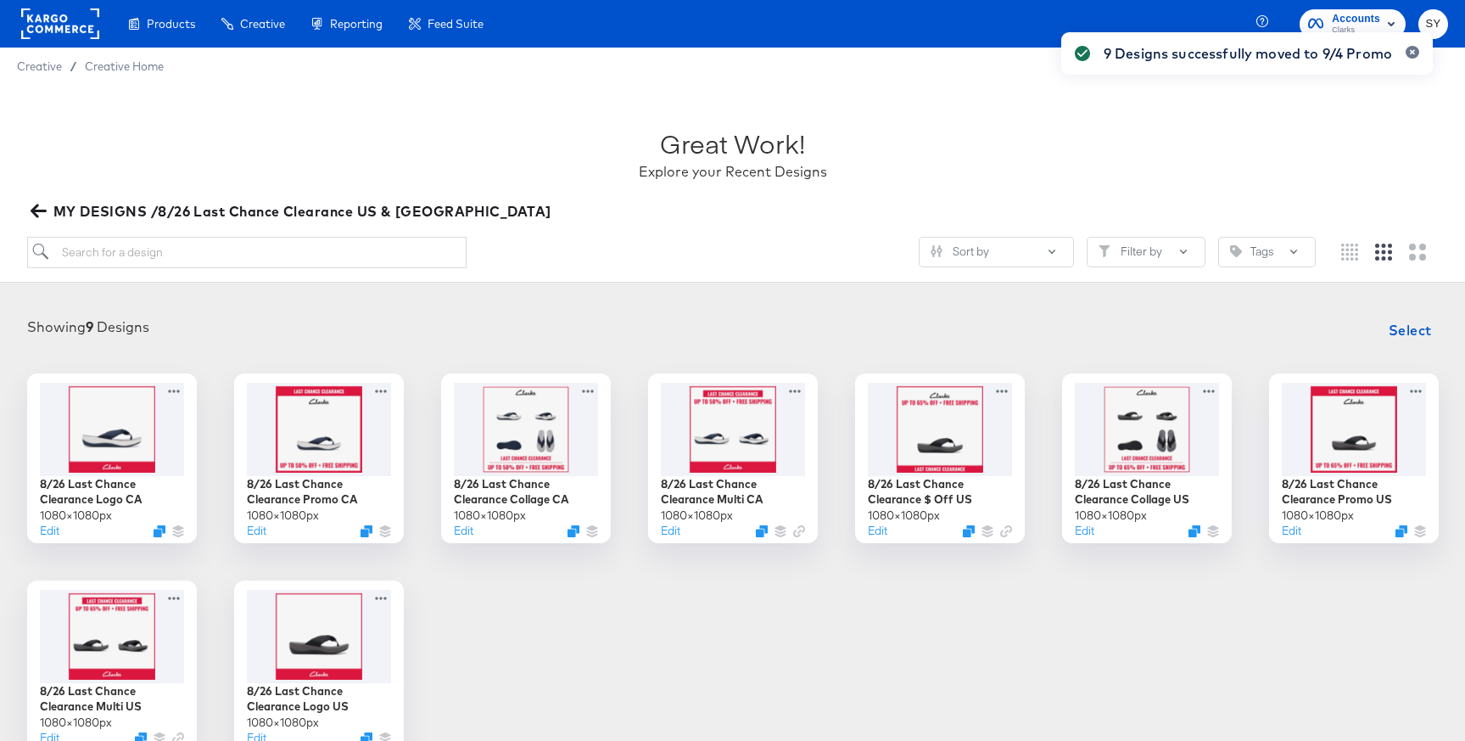
click at [191, 208] on span "MY DESIGNS /8/26 Last Chance Clearance US & [GEOGRAPHIC_DATA]" at bounding box center [292, 211] width 517 height 24
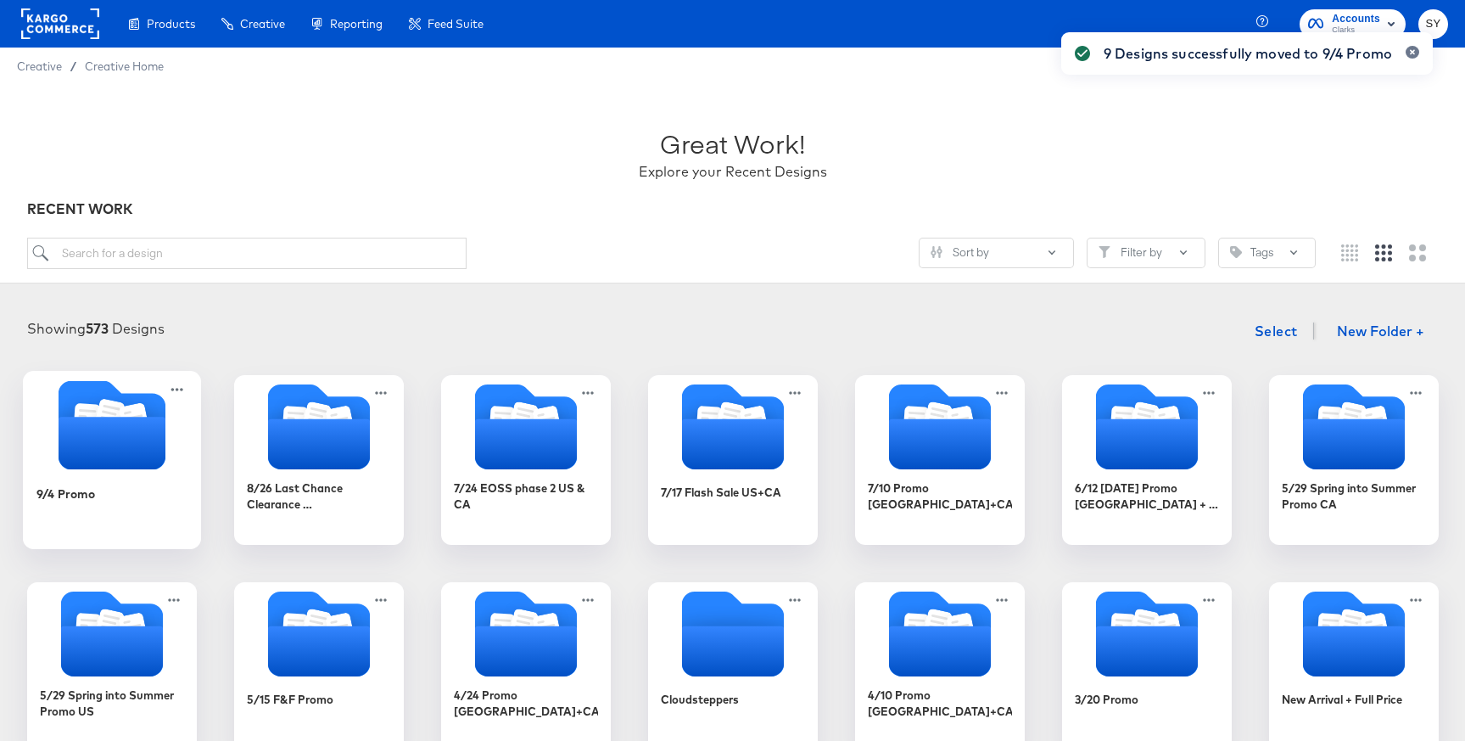
click at [136, 440] on icon "Folder" at bounding box center [111, 443] width 107 height 53
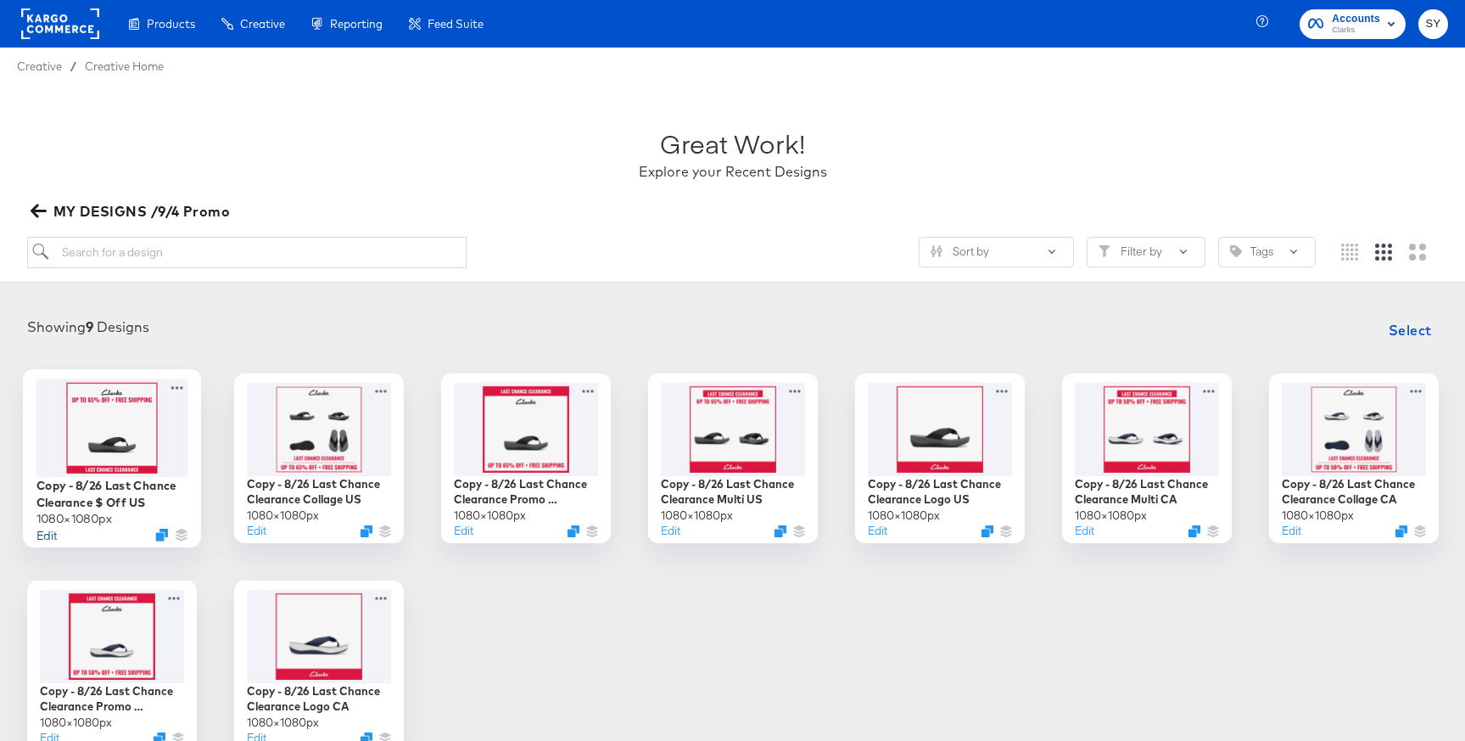
click at [43, 537] on button "Edit" at bounding box center [46, 534] width 20 height 16
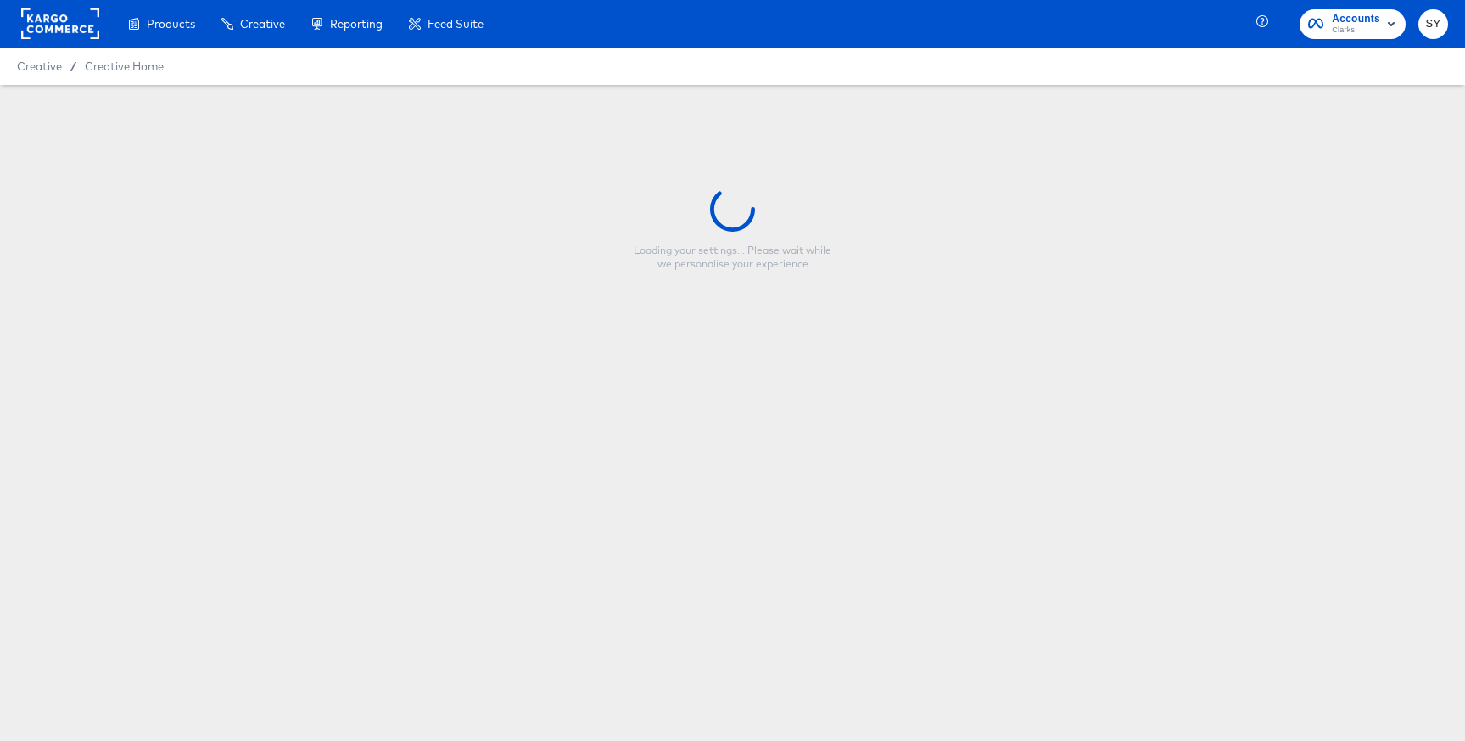
type input "Copy - 8/26 Last Chance Clearance $ Off US"
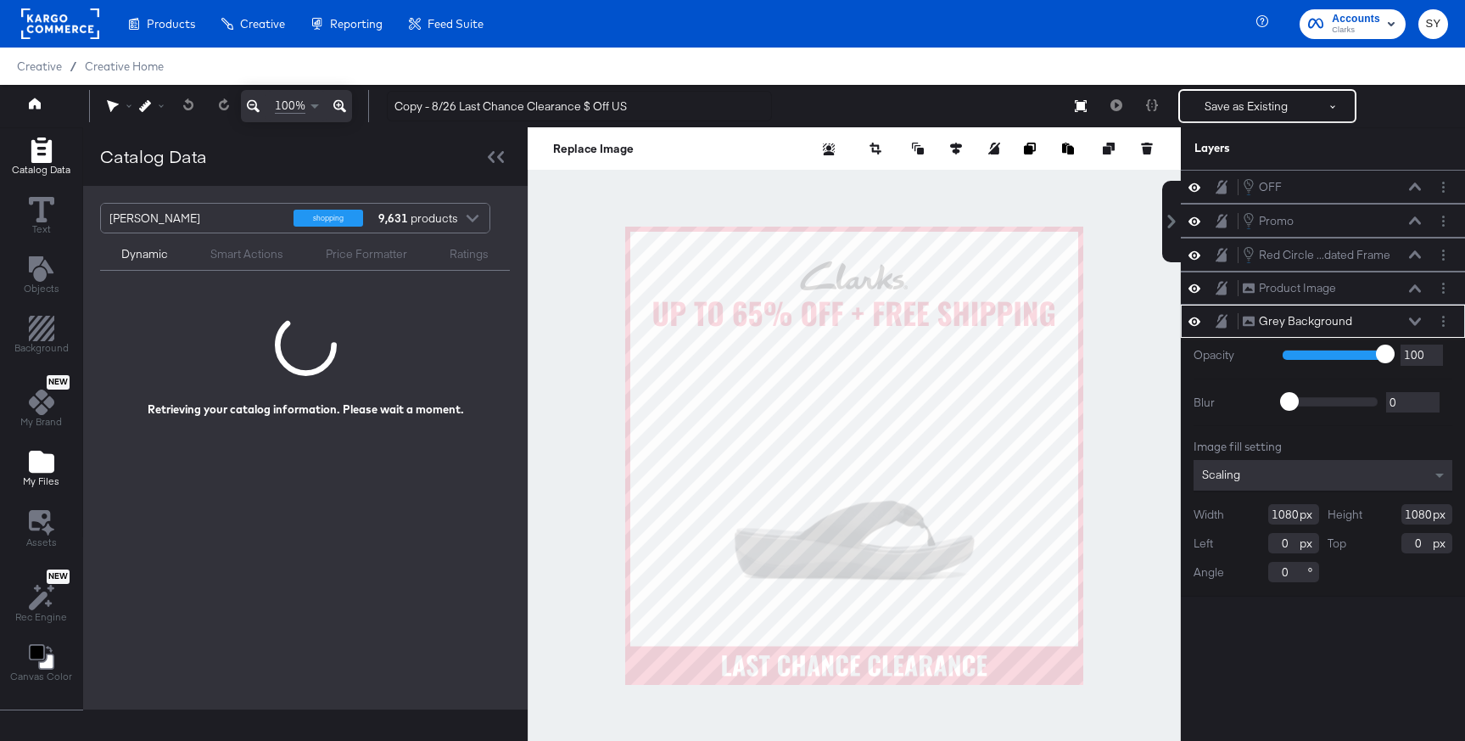
click at [40, 459] on icon "Add Files" at bounding box center [41, 461] width 25 height 22
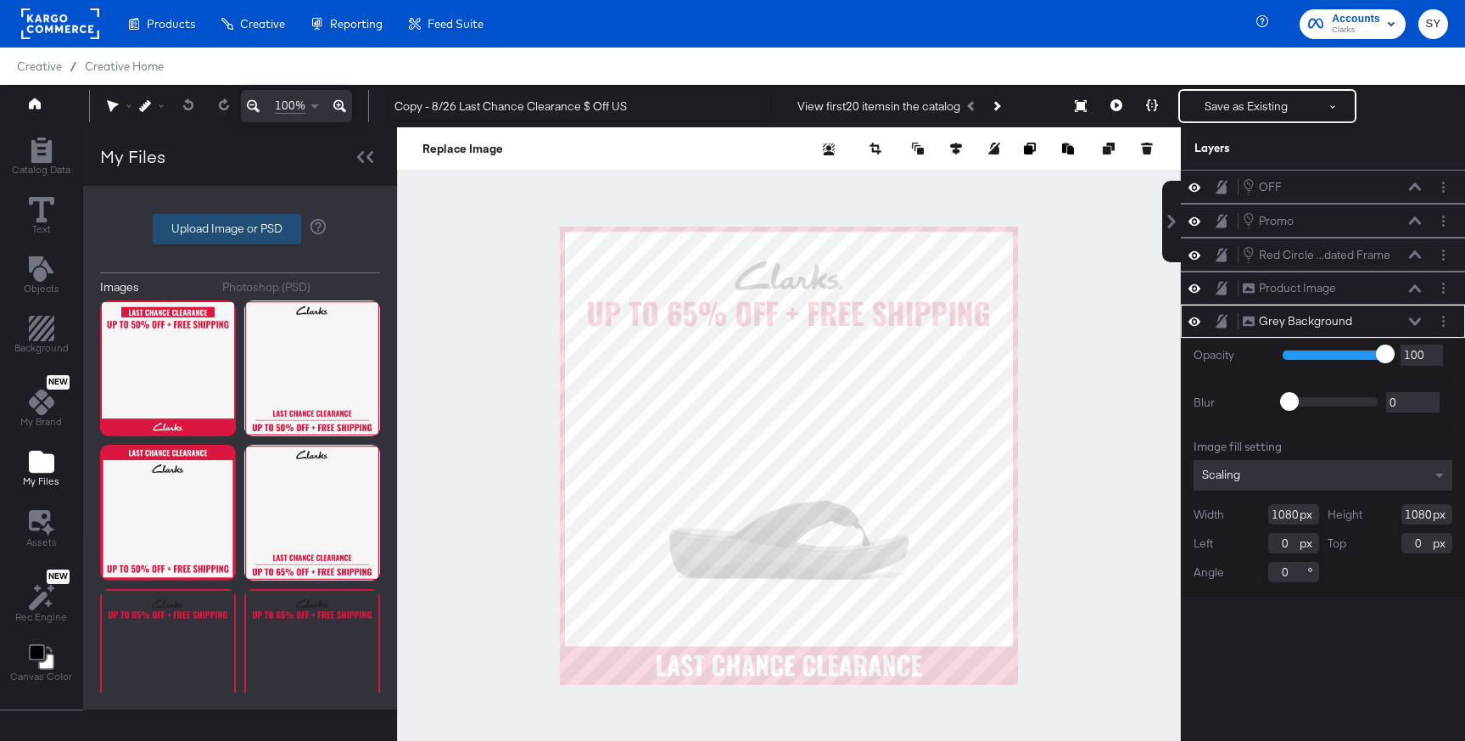
click at [221, 231] on label "Upload Image or PSD" at bounding box center [227, 229] width 147 height 29
click at [240, 229] on input "Upload Image or PSD" at bounding box center [240, 229] width 0 height 0
type input "C:\fakepath\collage 1.png"
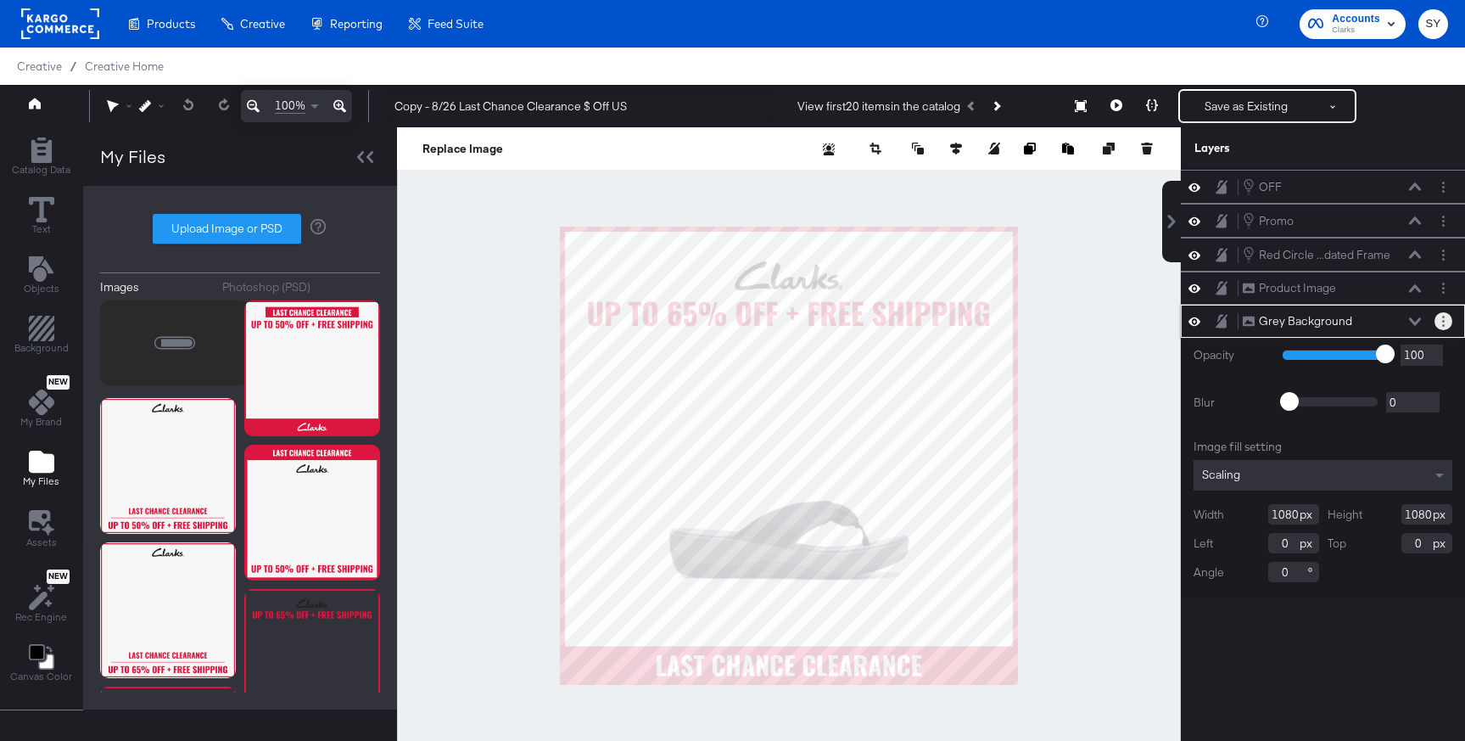
click at [1438, 322] on button "Layer Options" at bounding box center [1443, 321] width 18 height 18
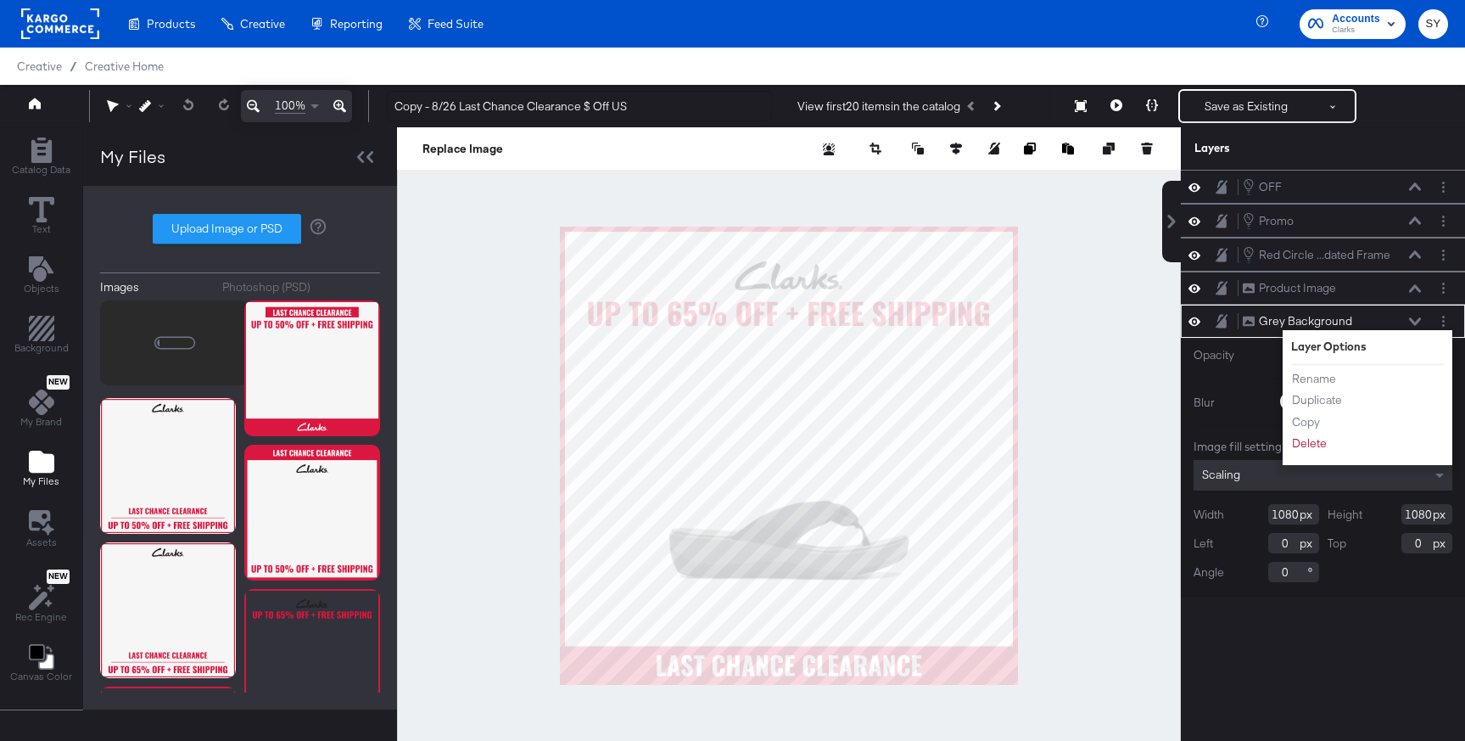
click at [1404, 322] on div "Grey Background Grey Background" at bounding box center [1332, 321] width 180 height 18
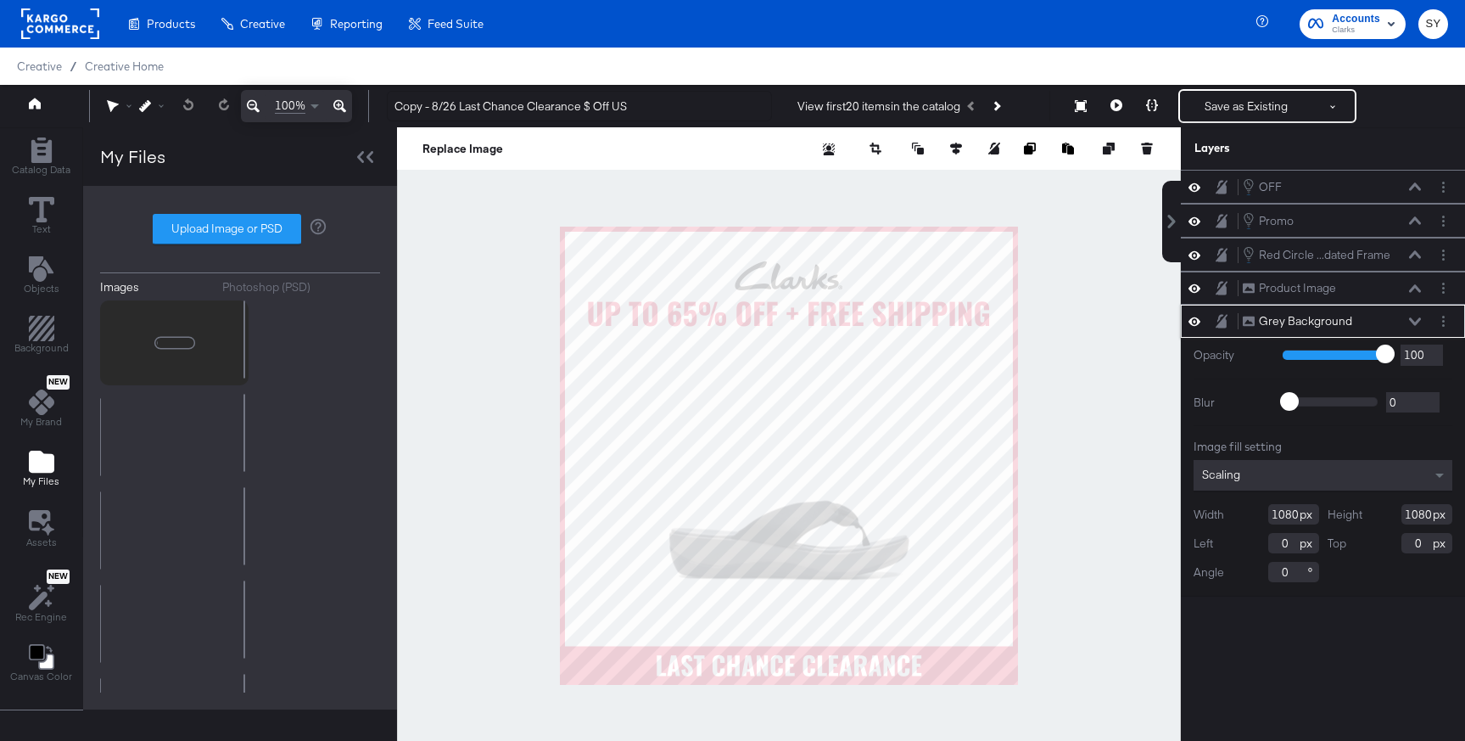
click at [1413, 319] on icon at bounding box center [1415, 321] width 12 height 8
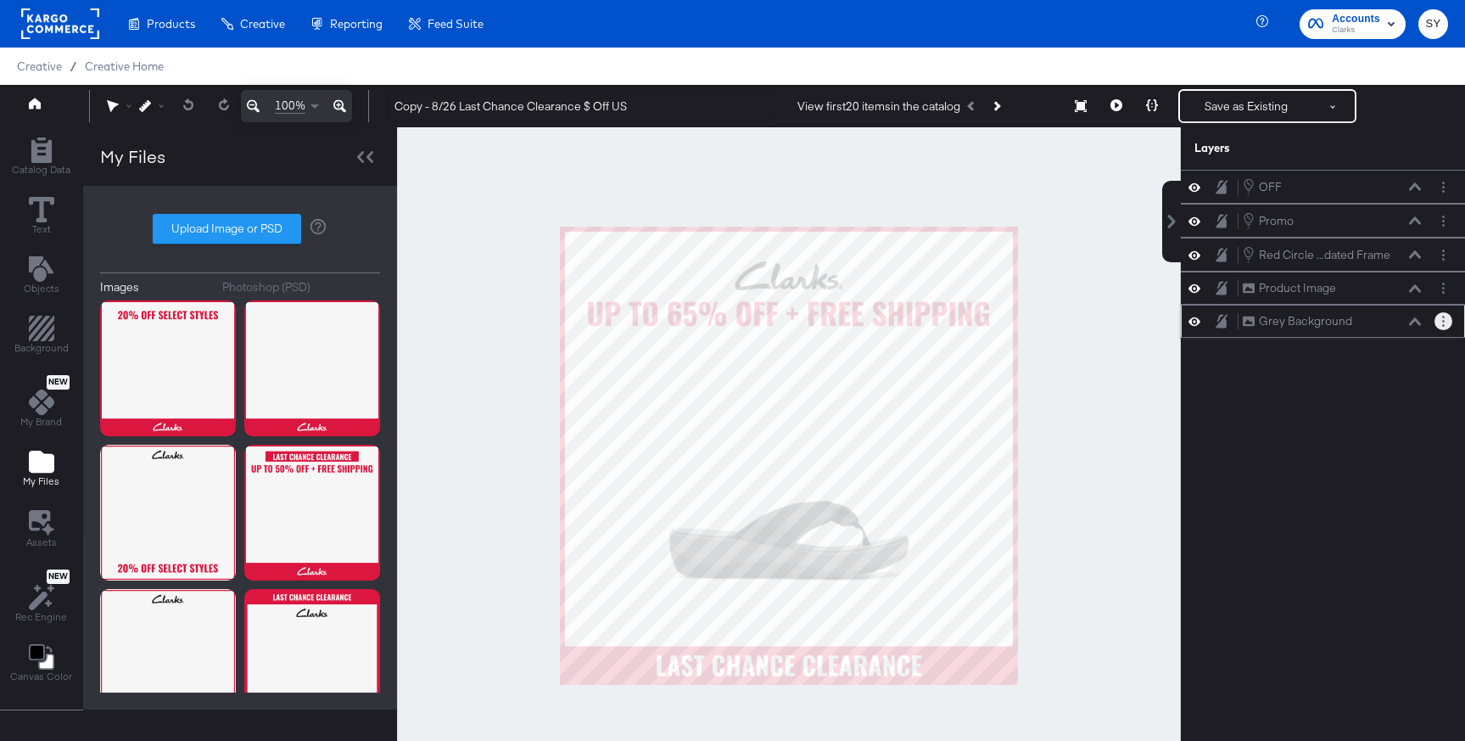
click at [1442, 317] on circle "Layer Options" at bounding box center [1443, 317] width 3 height 3
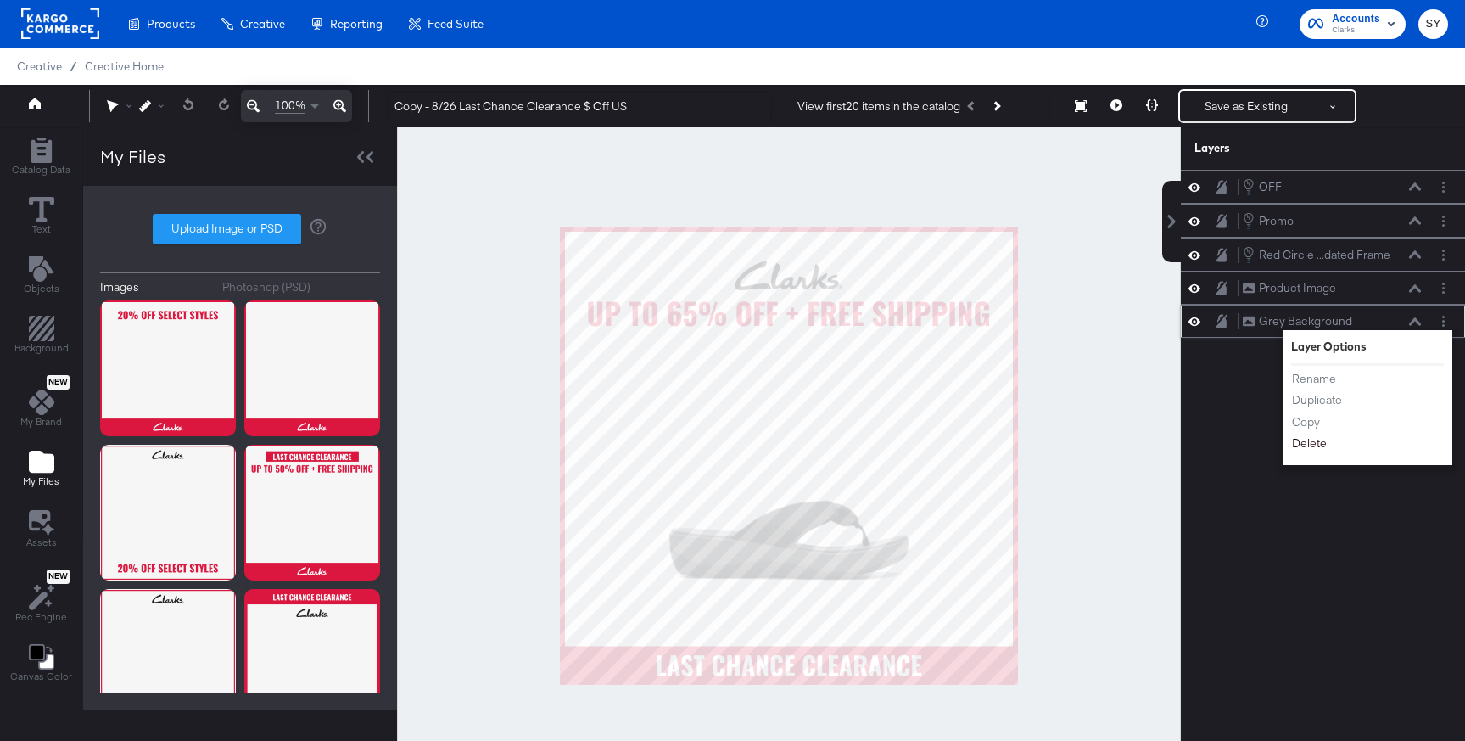
click at [1315, 445] on button "Delete" at bounding box center [1309, 443] width 36 height 18
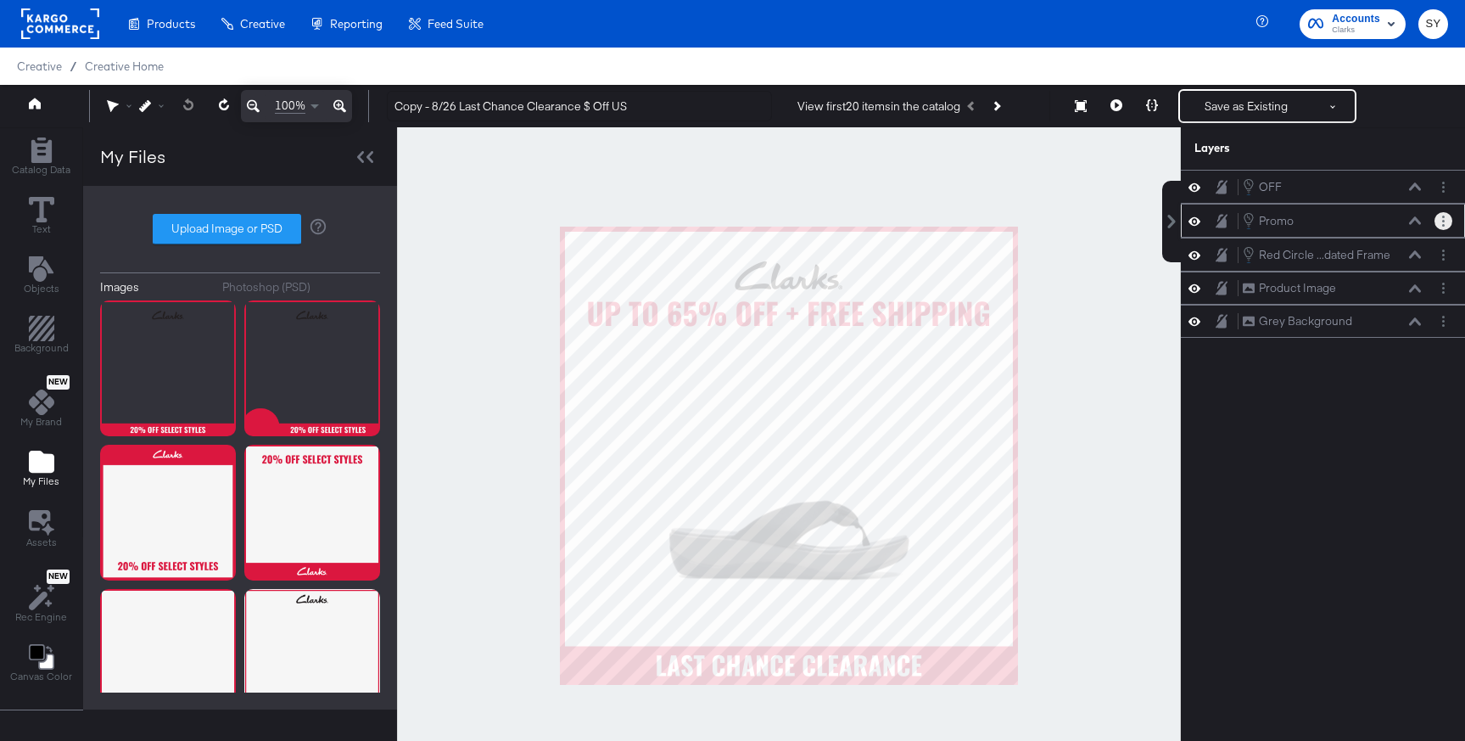
click at [1444, 226] on circle "Layer Options" at bounding box center [1443, 225] width 3 height 3
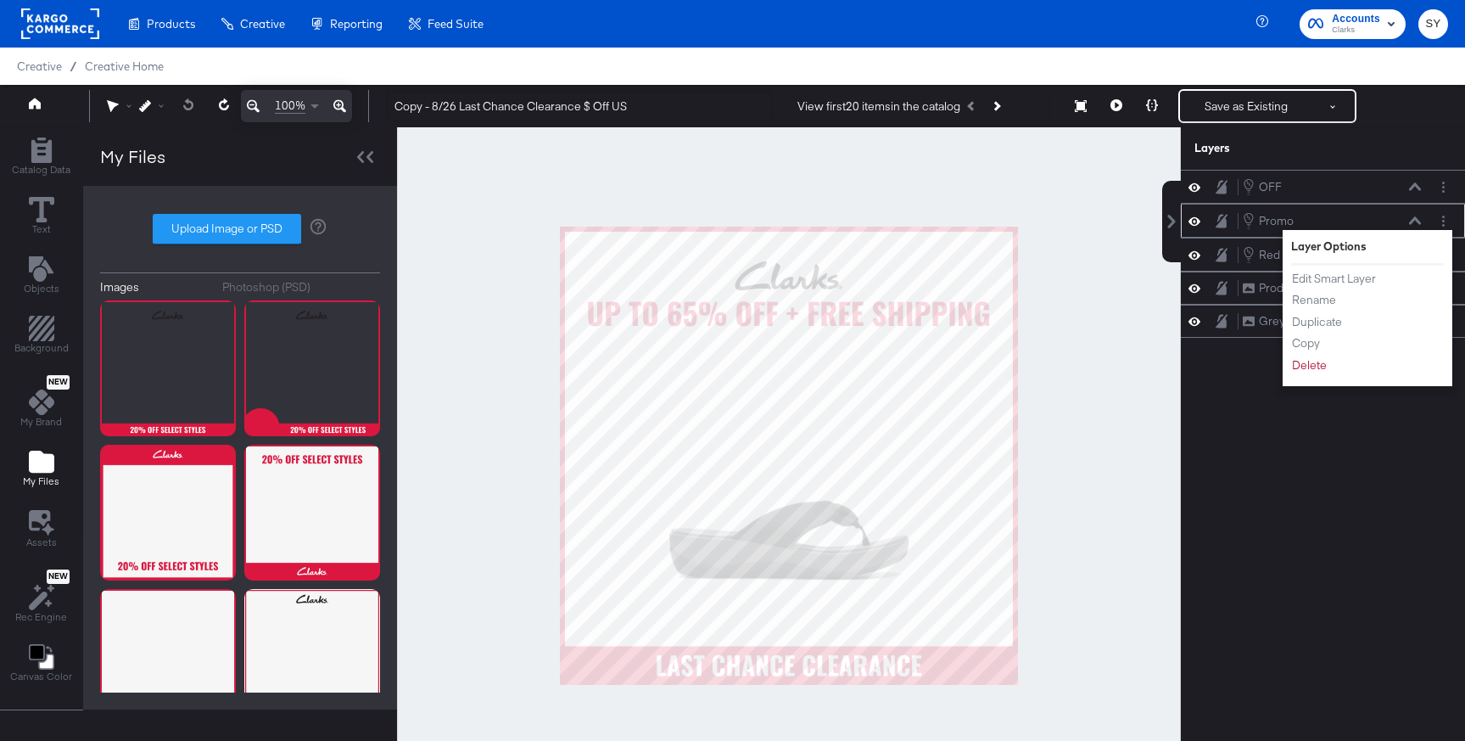
click at [1338, 287] on ul "Edit Smart Layer Rename Duplicate Copy Delete" at bounding box center [1337, 322] width 93 height 104
click at [1344, 288] on ul "Edit Smart Layer Rename Duplicate Copy Delete" at bounding box center [1337, 322] width 93 height 104
click at [1333, 287] on ul "Edit Smart Layer Rename Duplicate Copy Delete" at bounding box center [1337, 322] width 93 height 104
click at [1334, 275] on button "Edit Smart Layer" at bounding box center [1334, 279] width 86 height 18
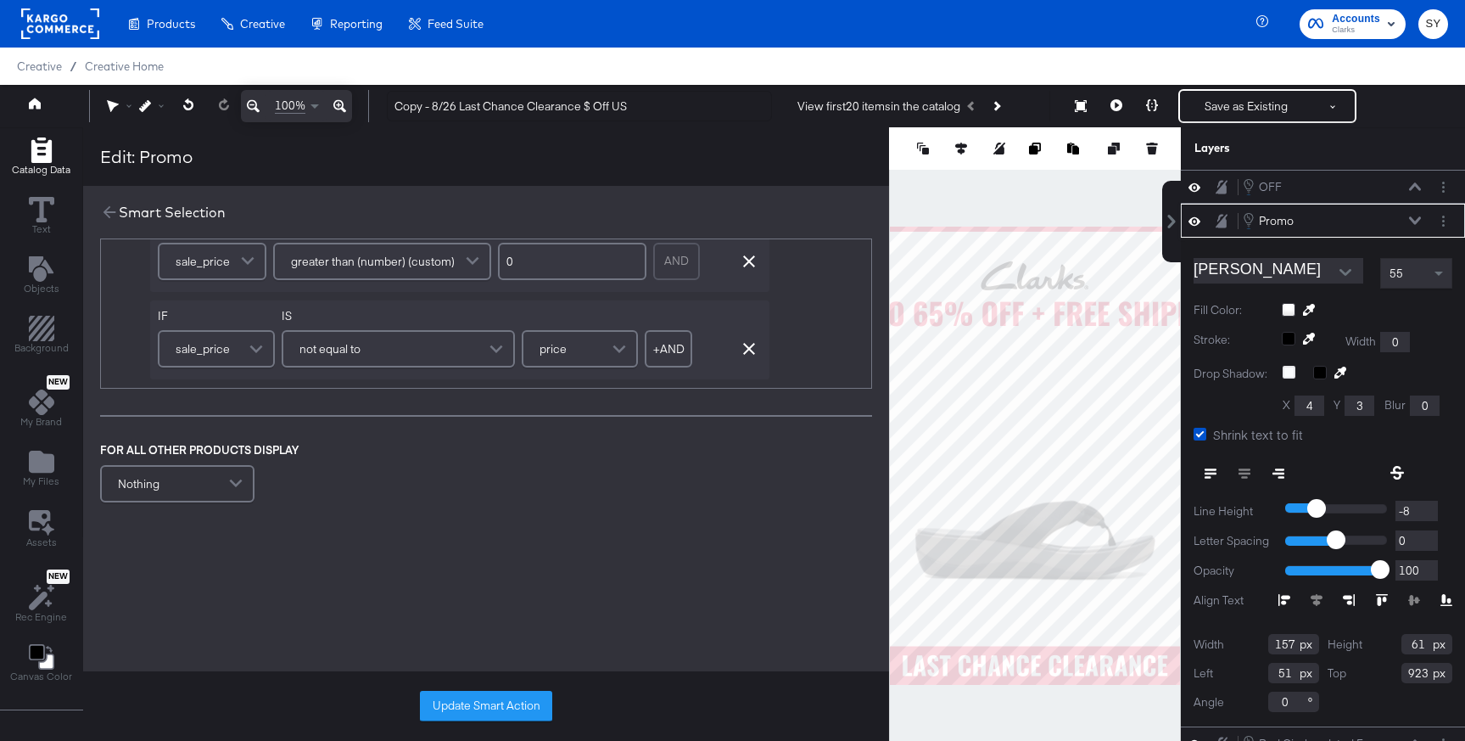
scroll to position [1001, 0]
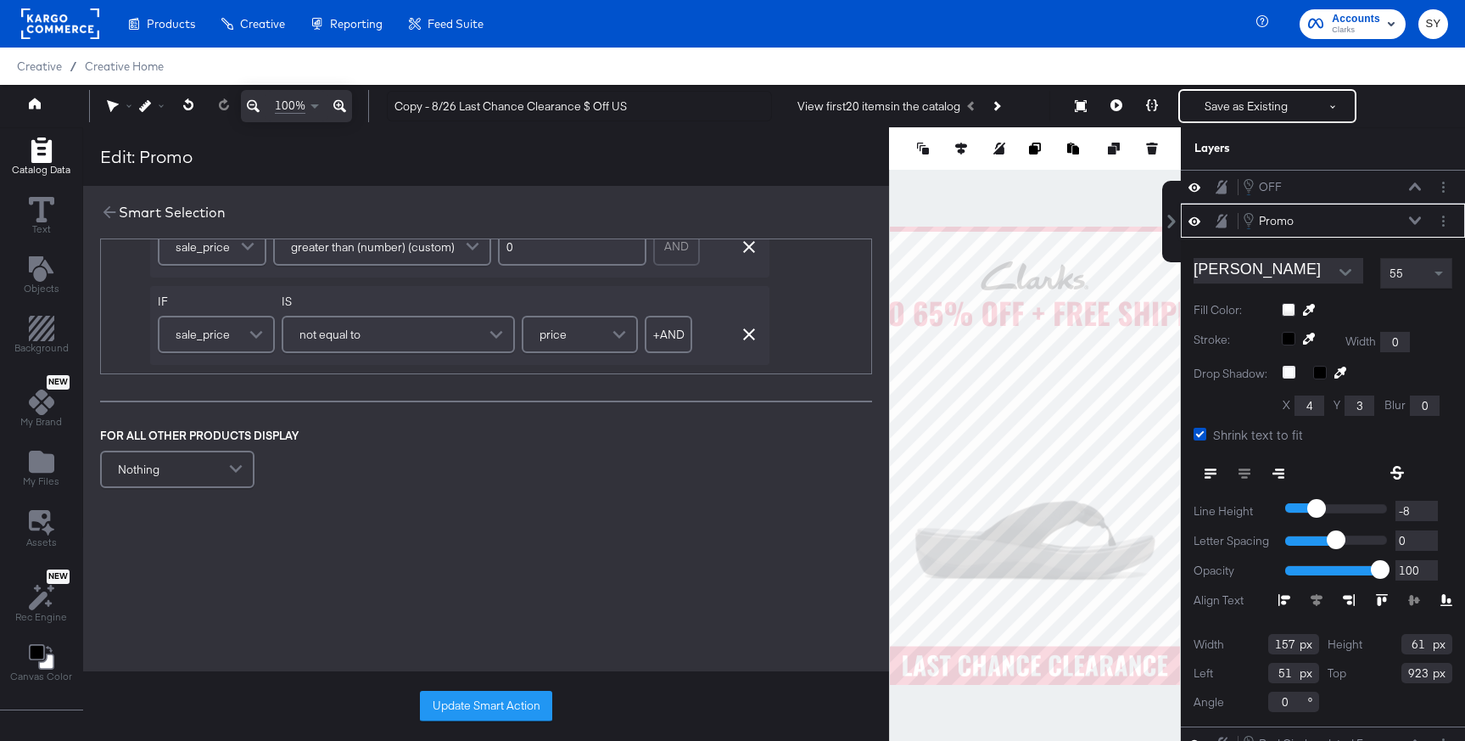
click at [1411, 213] on div "Promo Promo" at bounding box center [1332, 220] width 180 height 19
click at [1412, 224] on icon at bounding box center [1415, 220] width 12 height 8
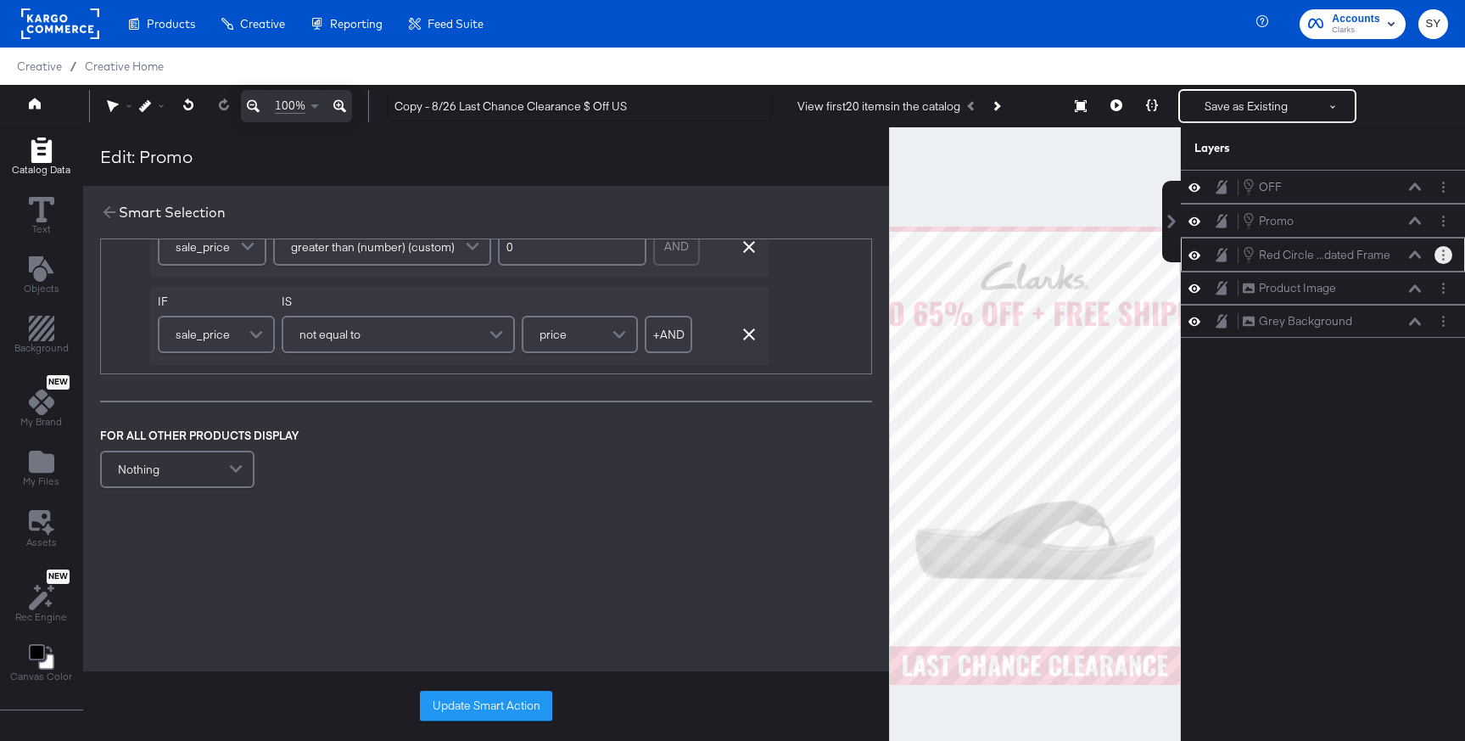
click at [1444, 255] on icon "Layer Options" at bounding box center [1443, 254] width 3 height 11
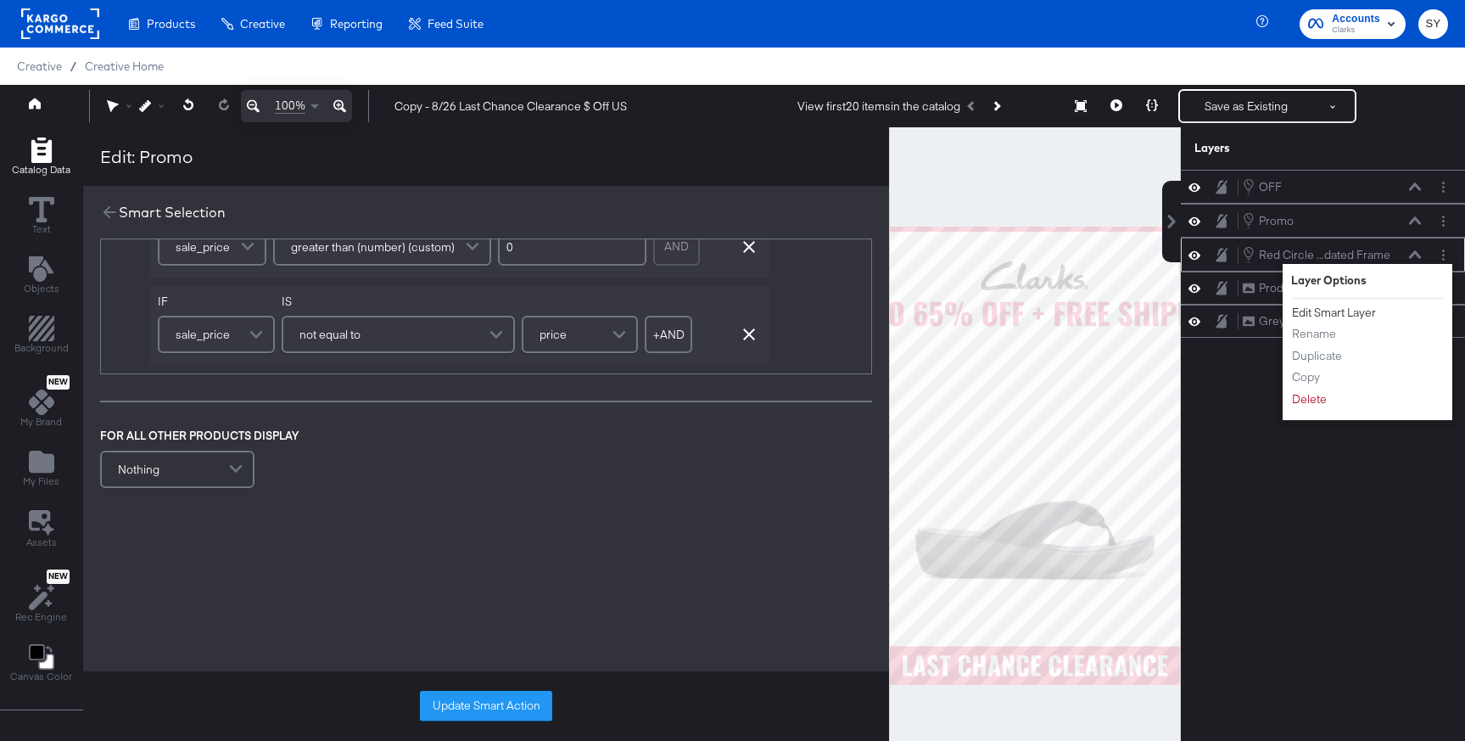
click at [1345, 314] on button "Edit Smart Layer" at bounding box center [1334, 313] width 86 height 18
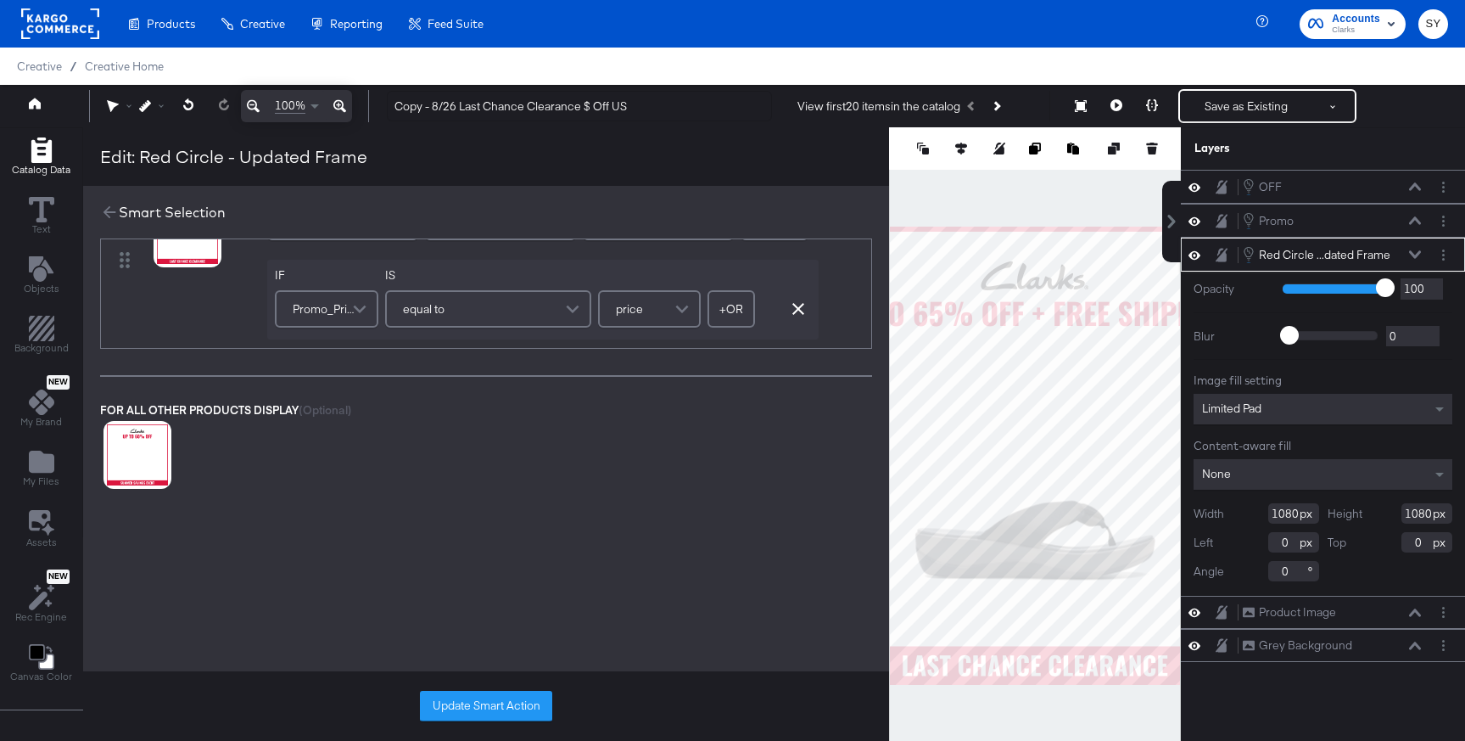
scroll to position [0, 0]
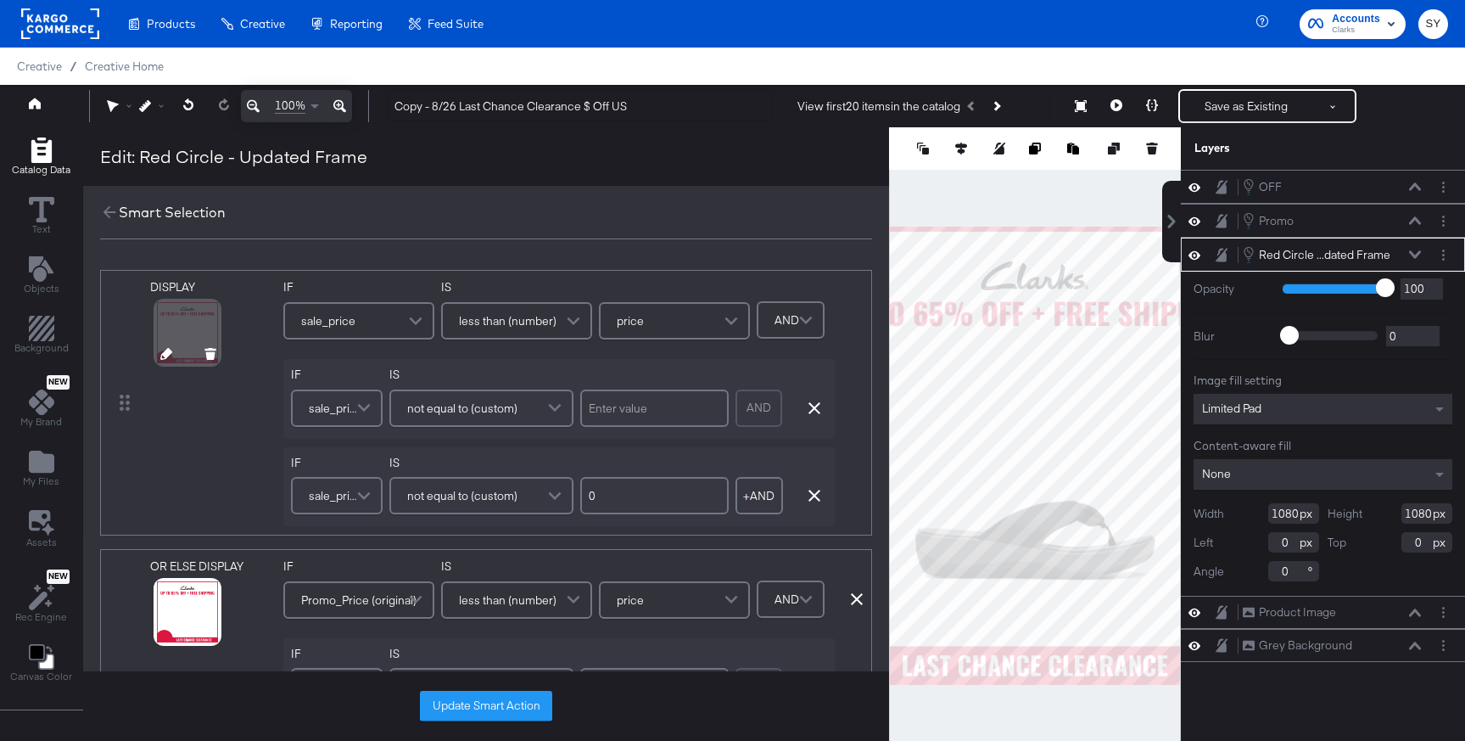
click at [165, 354] on icon at bounding box center [166, 354] width 12 height 12
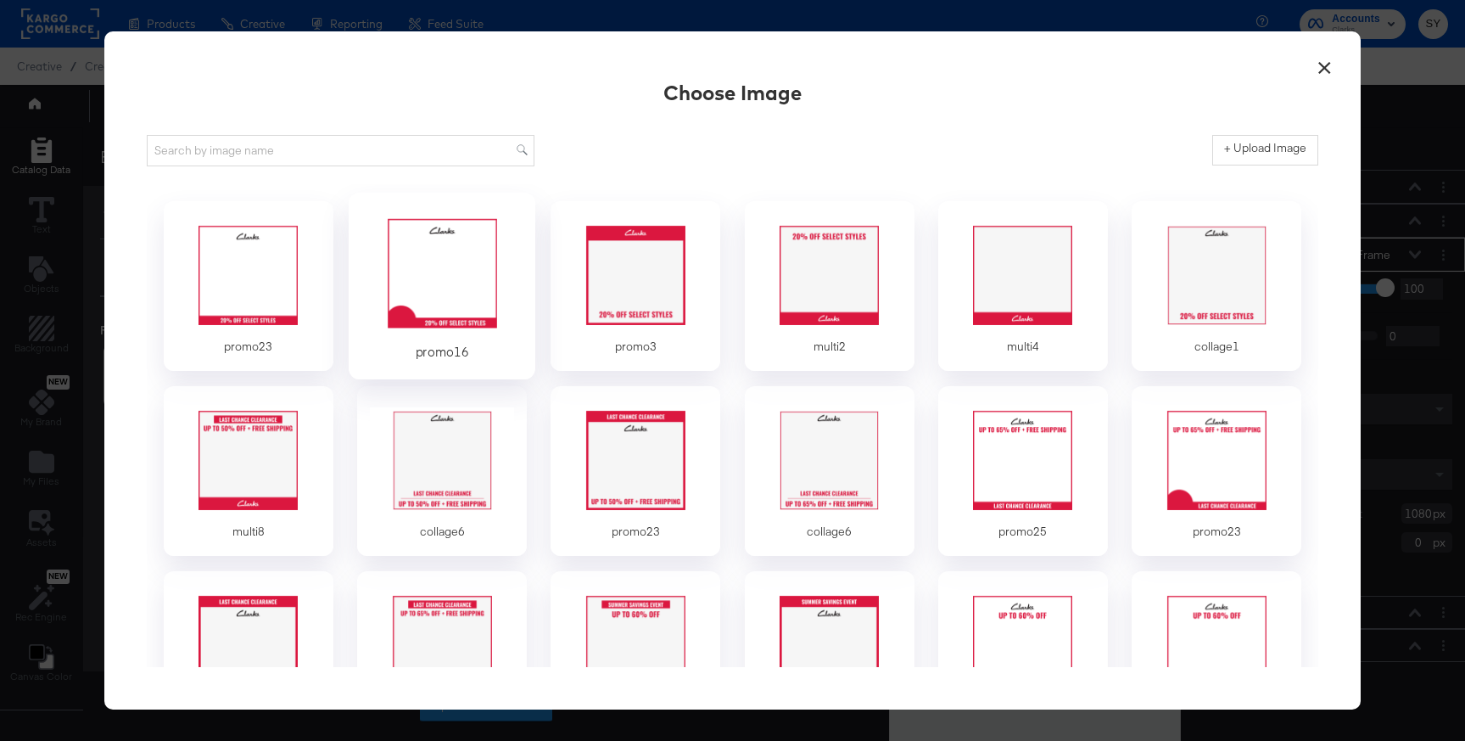
click at [438, 330] on div at bounding box center [442, 273] width 159 height 117
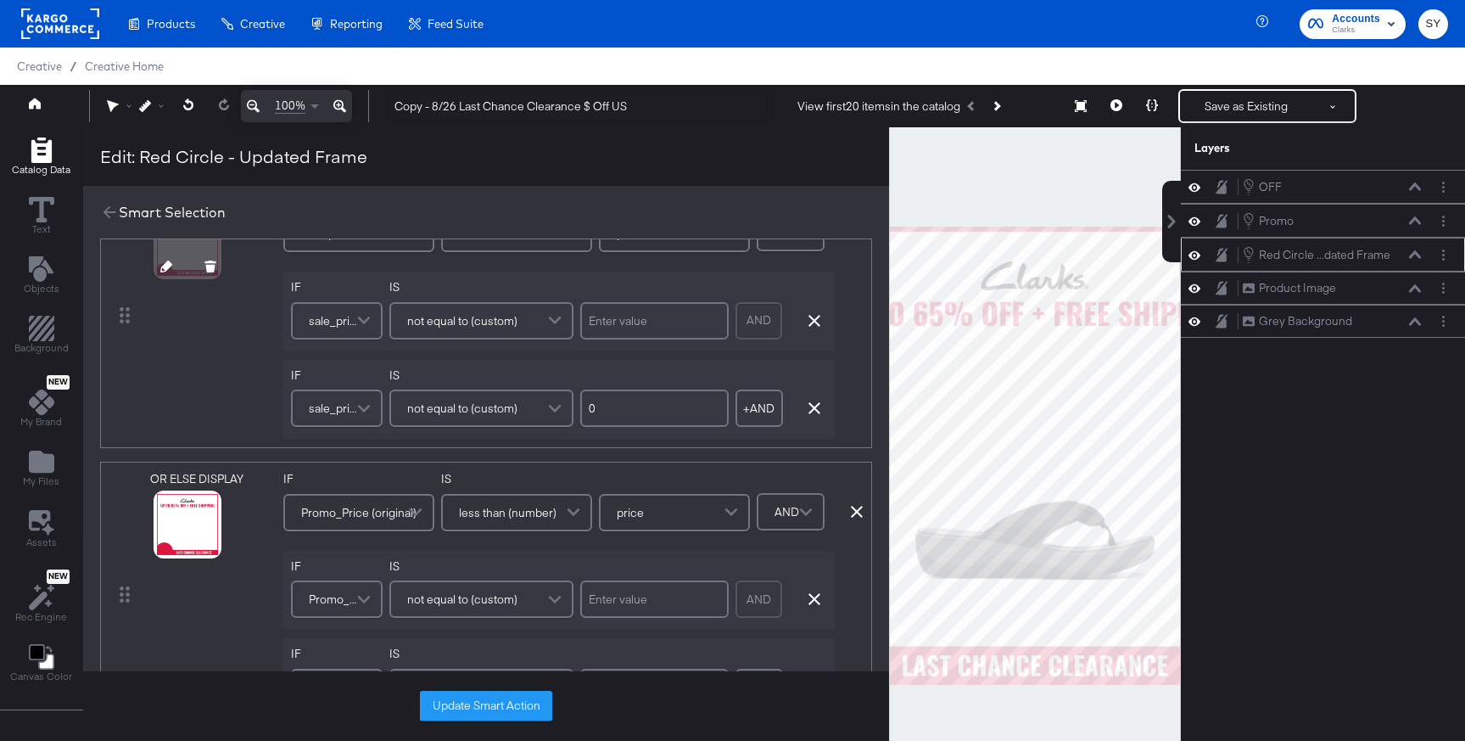
scroll to position [103, 0]
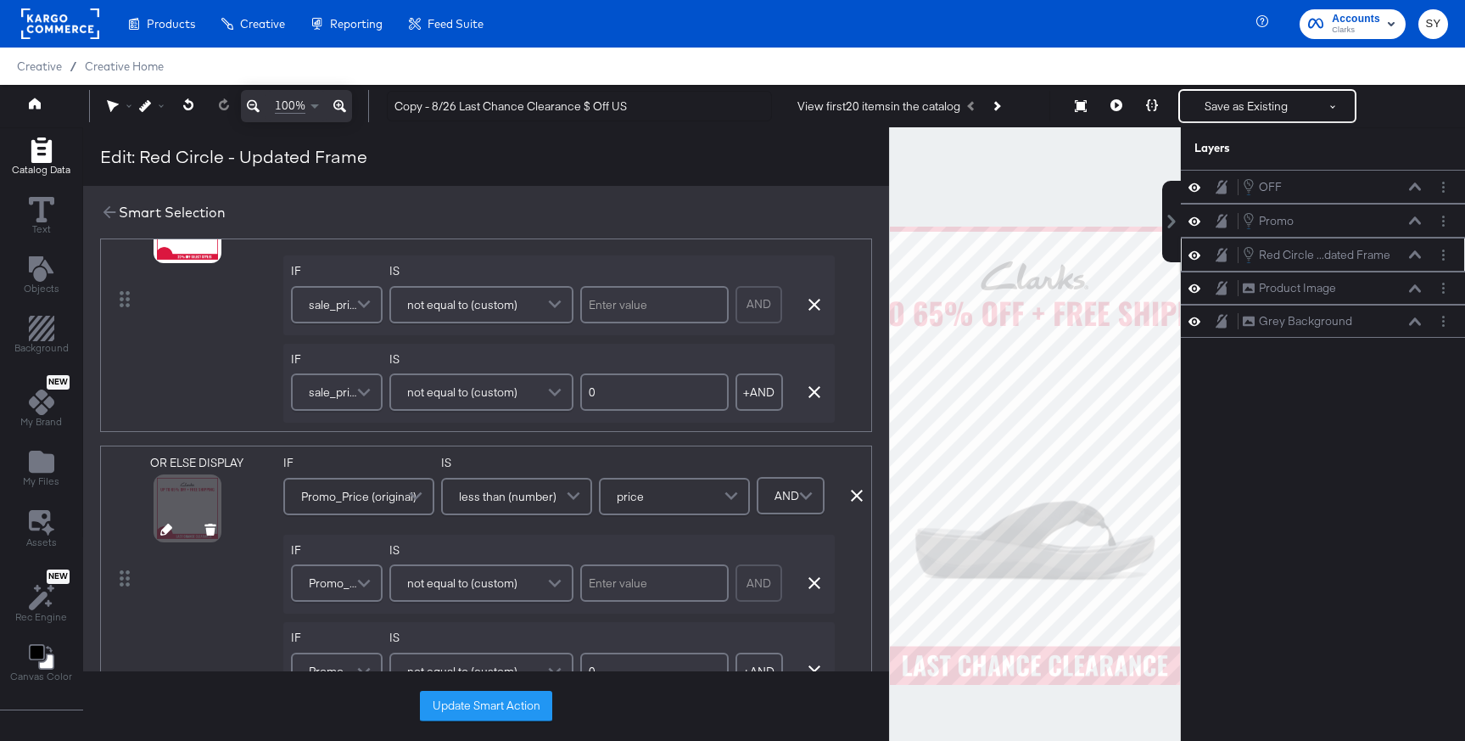
click at [162, 538] on button at bounding box center [166, 531] width 12 height 16
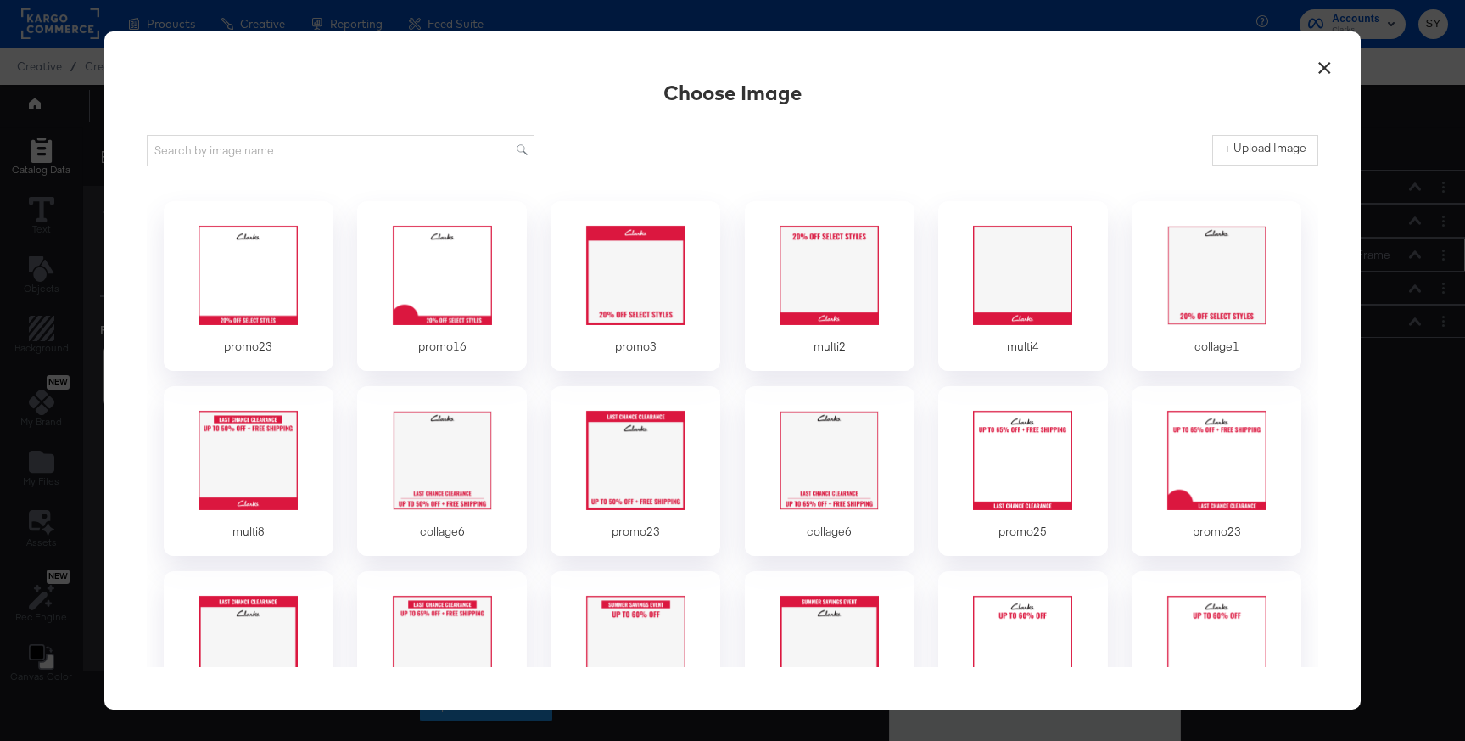
scroll to position [0, 0]
click at [459, 369] on div "promo16" at bounding box center [442, 286] width 187 height 187
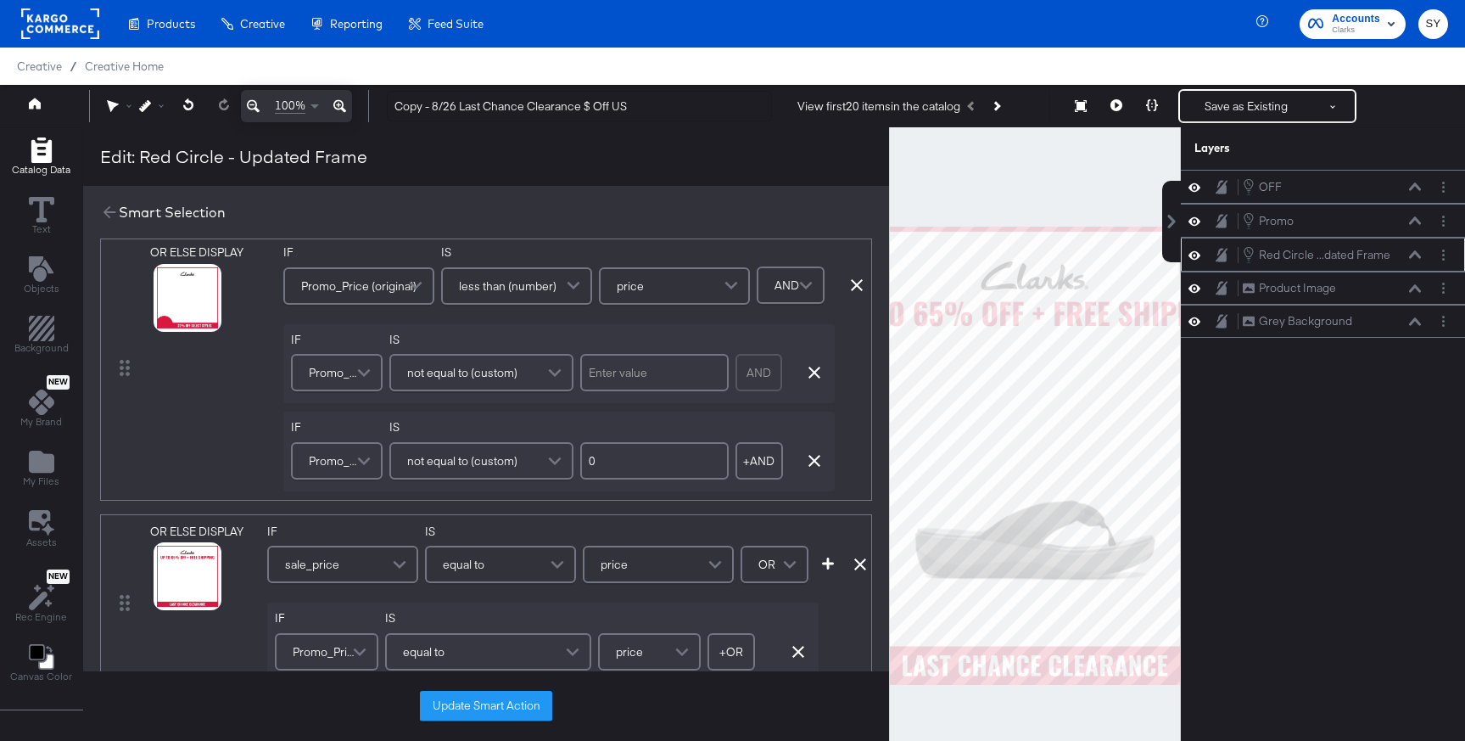
scroll to position [326, 0]
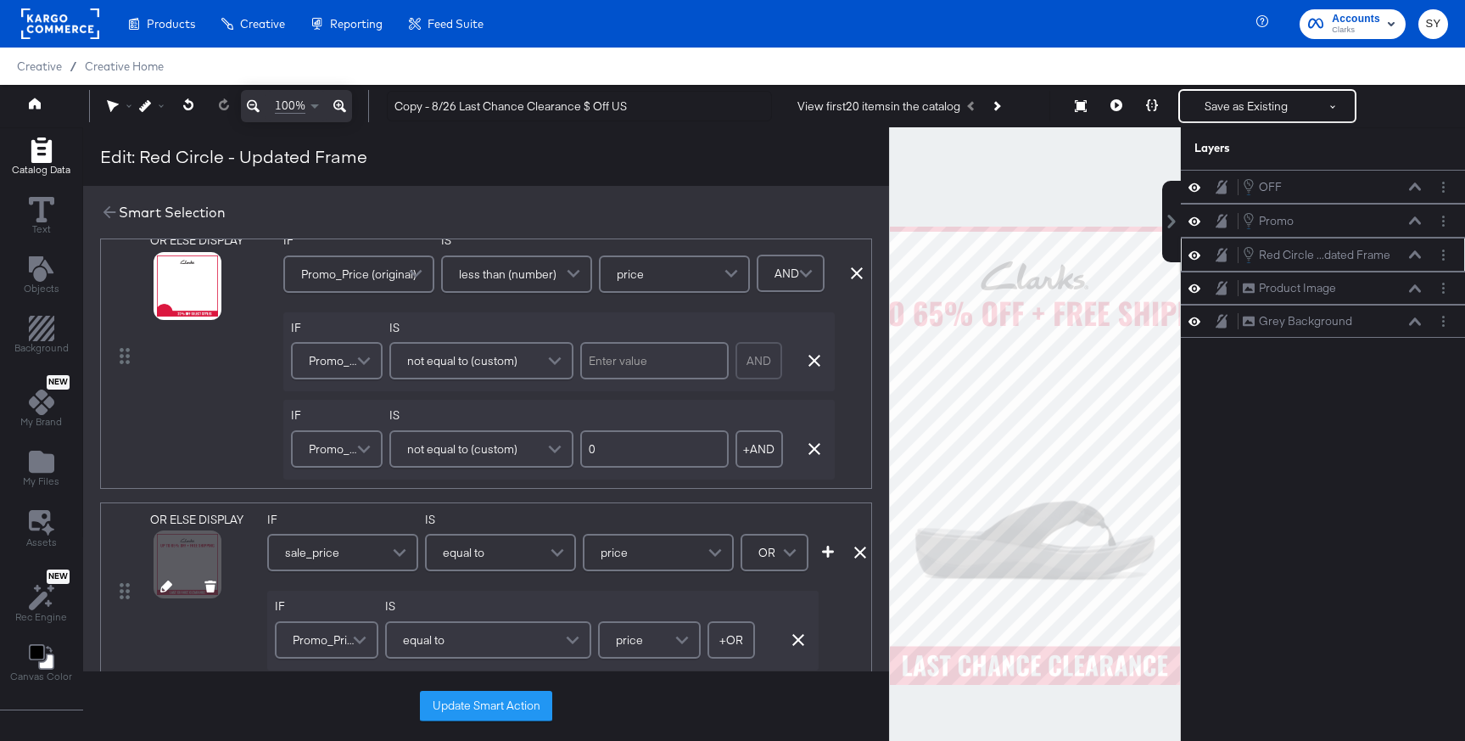
click at [164, 585] on icon at bounding box center [166, 586] width 12 height 12
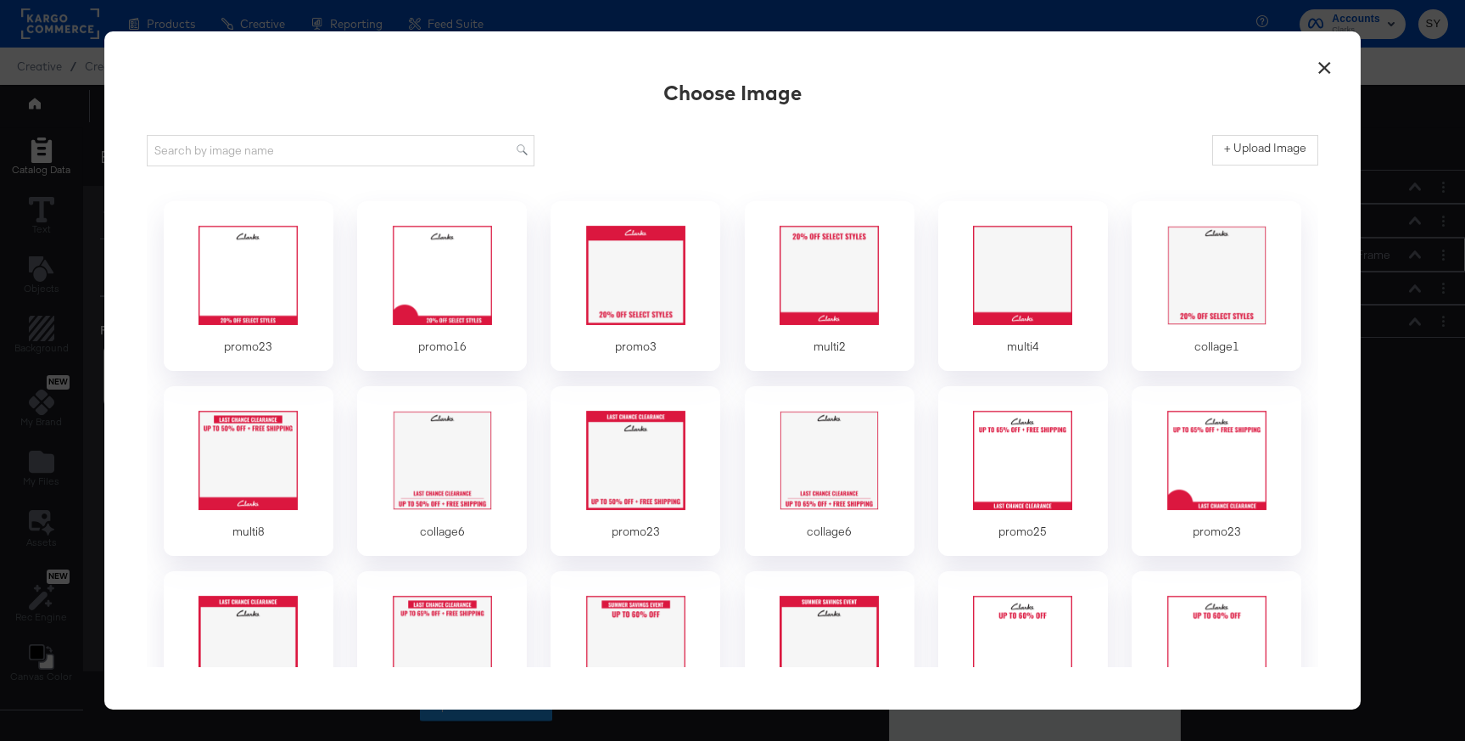
scroll to position [0, 0]
click at [285, 319] on div at bounding box center [248, 273] width 159 height 117
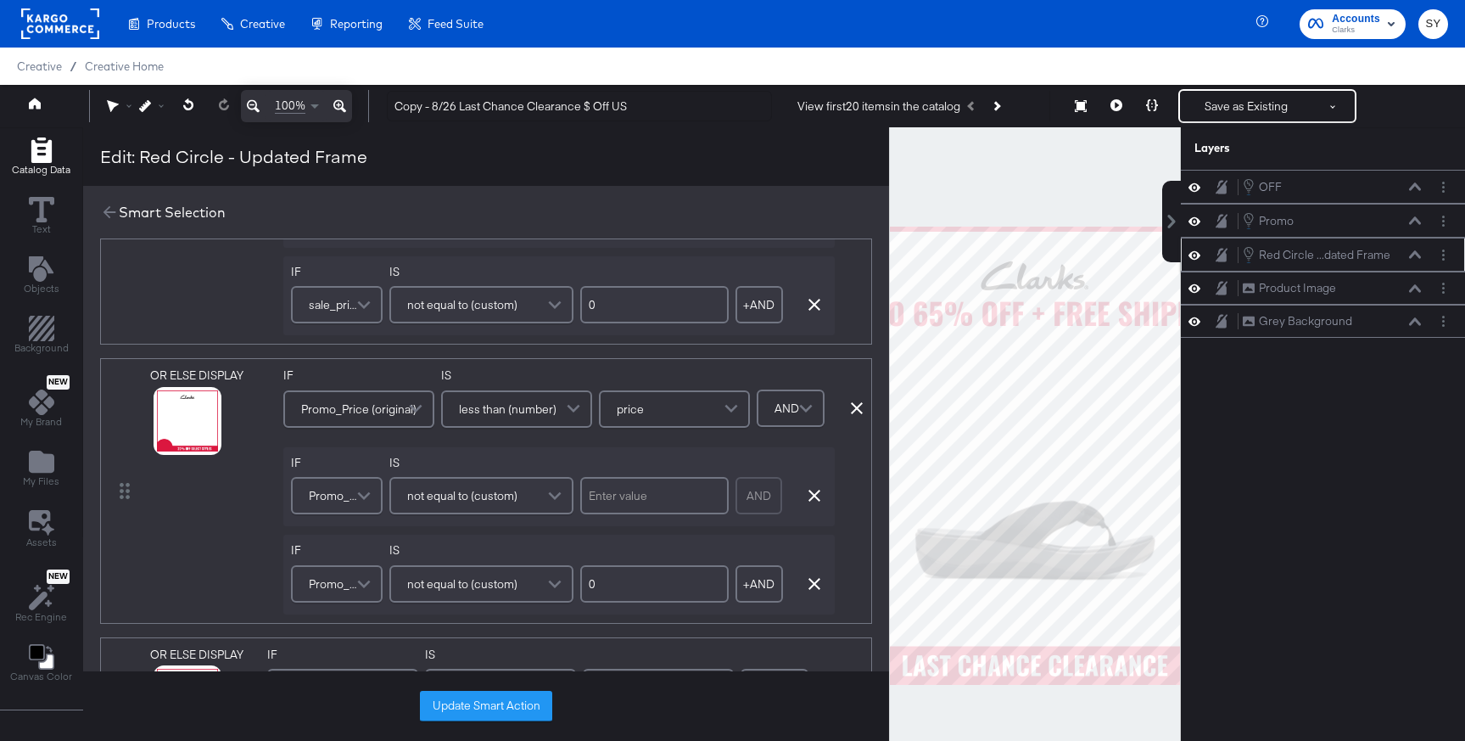
scroll to position [208, 0]
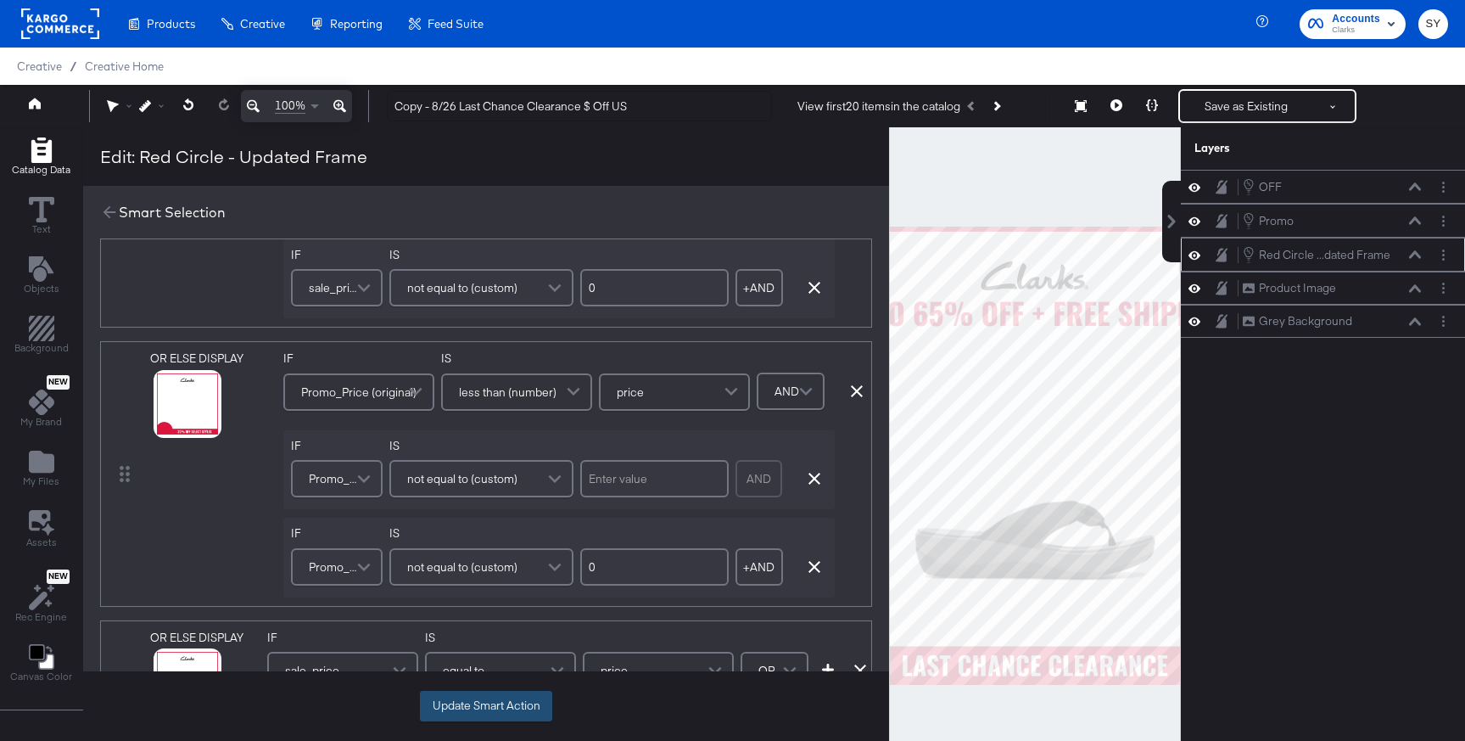
click at [495, 710] on button "Update Smart Action" at bounding box center [486, 706] width 132 height 31
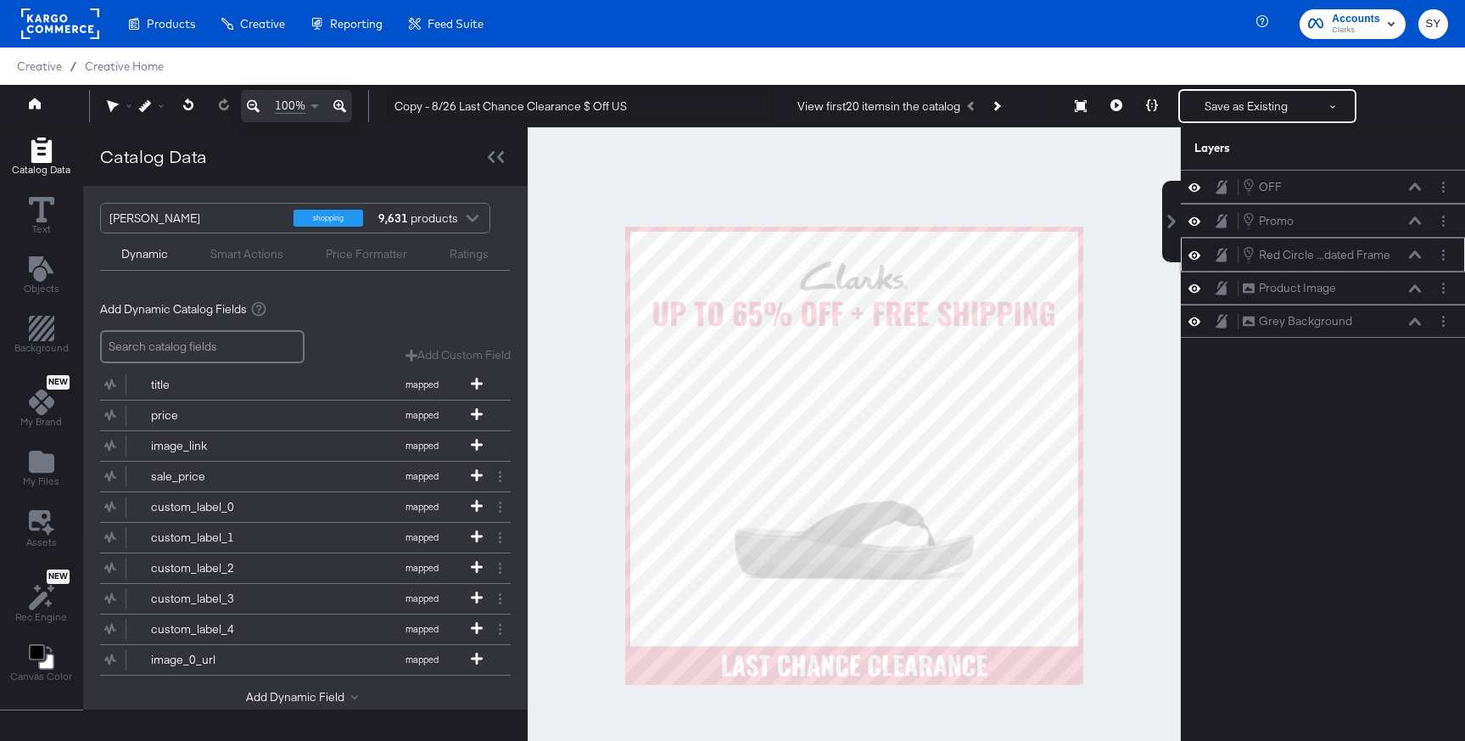
scroll to position [0, 0]
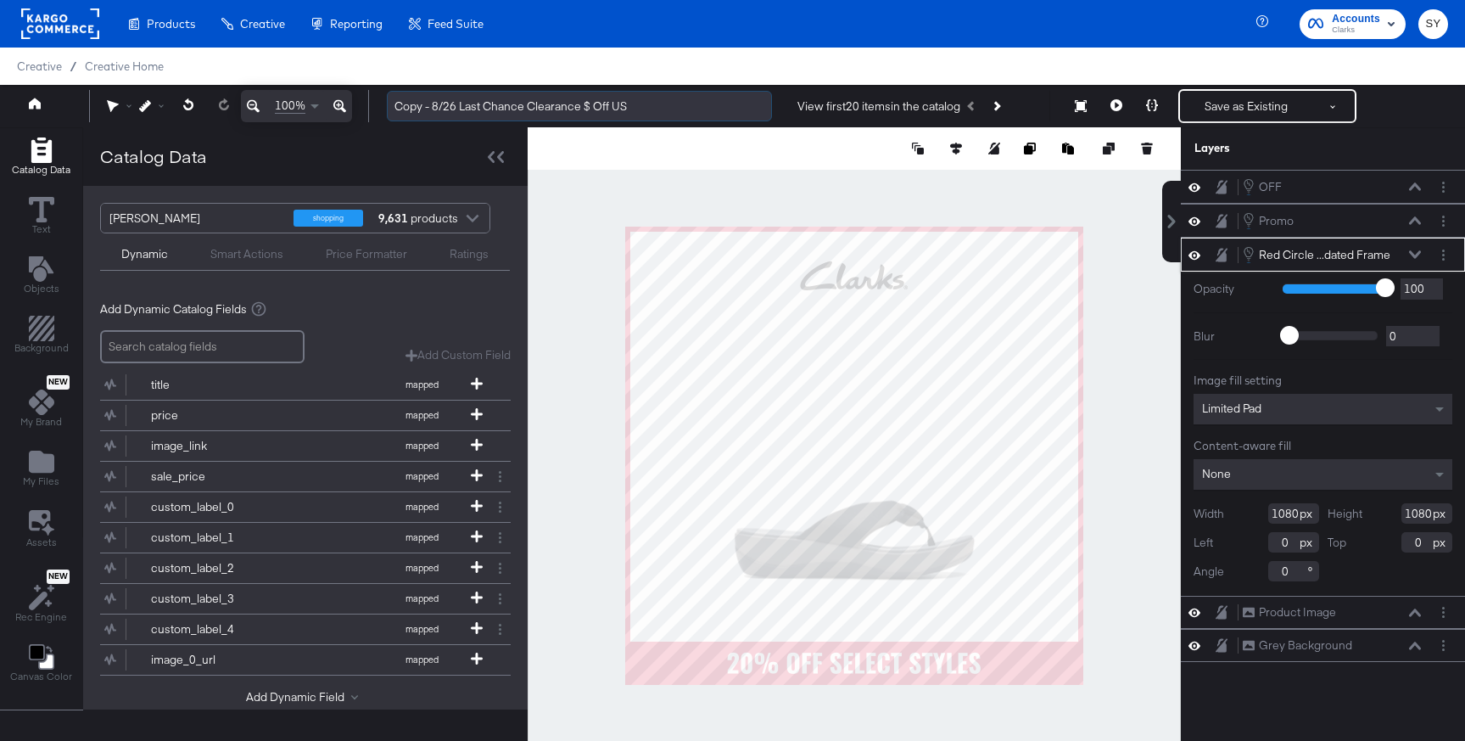
drag, startPoint x: 579, startPoint y: 107, endPoint x: 387, endPoint y: 103, distance: 192.6
click at [387, 103] on input "Copy - 8/26 Last Chance Clearance $ Off US" at bounding box center [579, 106] width 385 height 31
type input "9/4 Promo $ Off US"
click at [1444, 221] on circle "Layer Options" at bounding box center [1443, 221] width 3 height 3
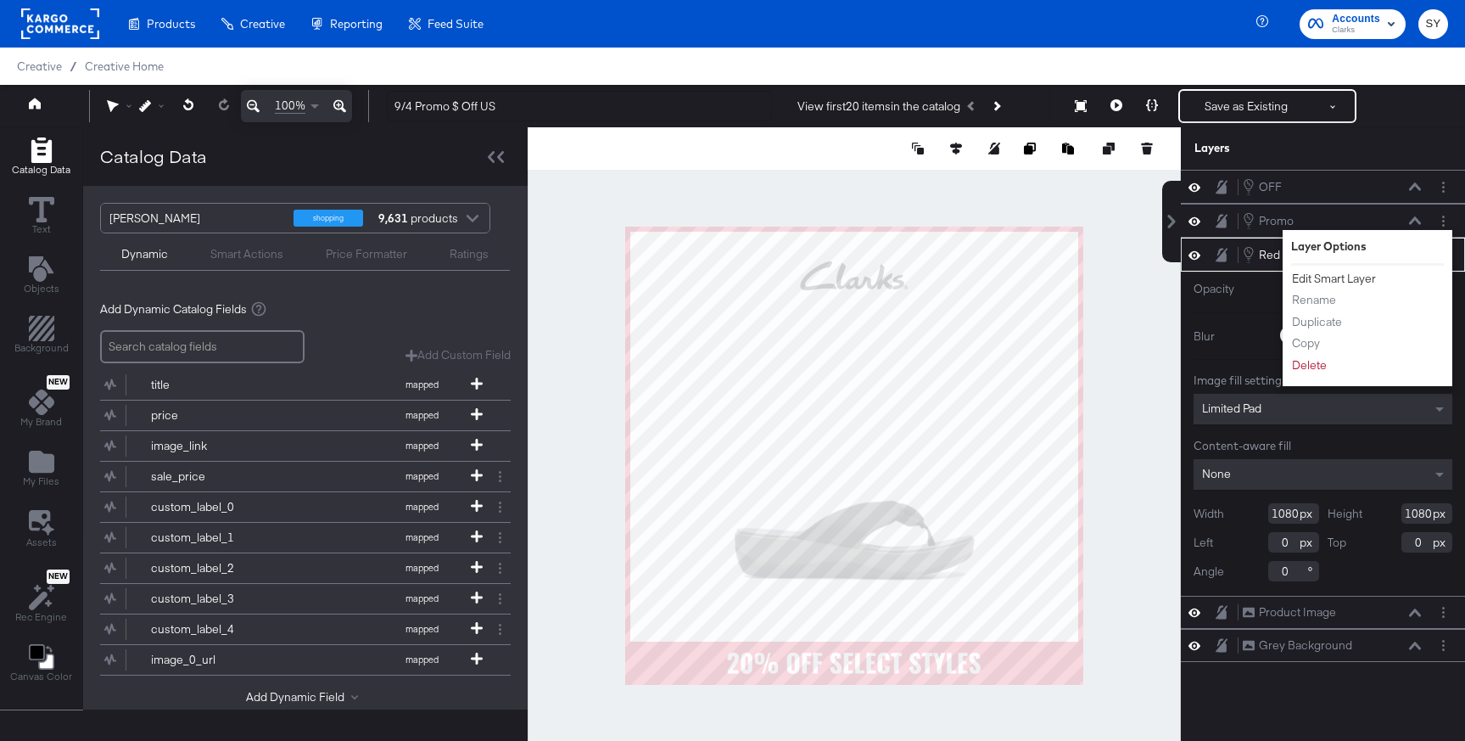
click at [1328, 279] on button "Edit Smart Layer" at bounding box center [1334, 279] width 86 height 18
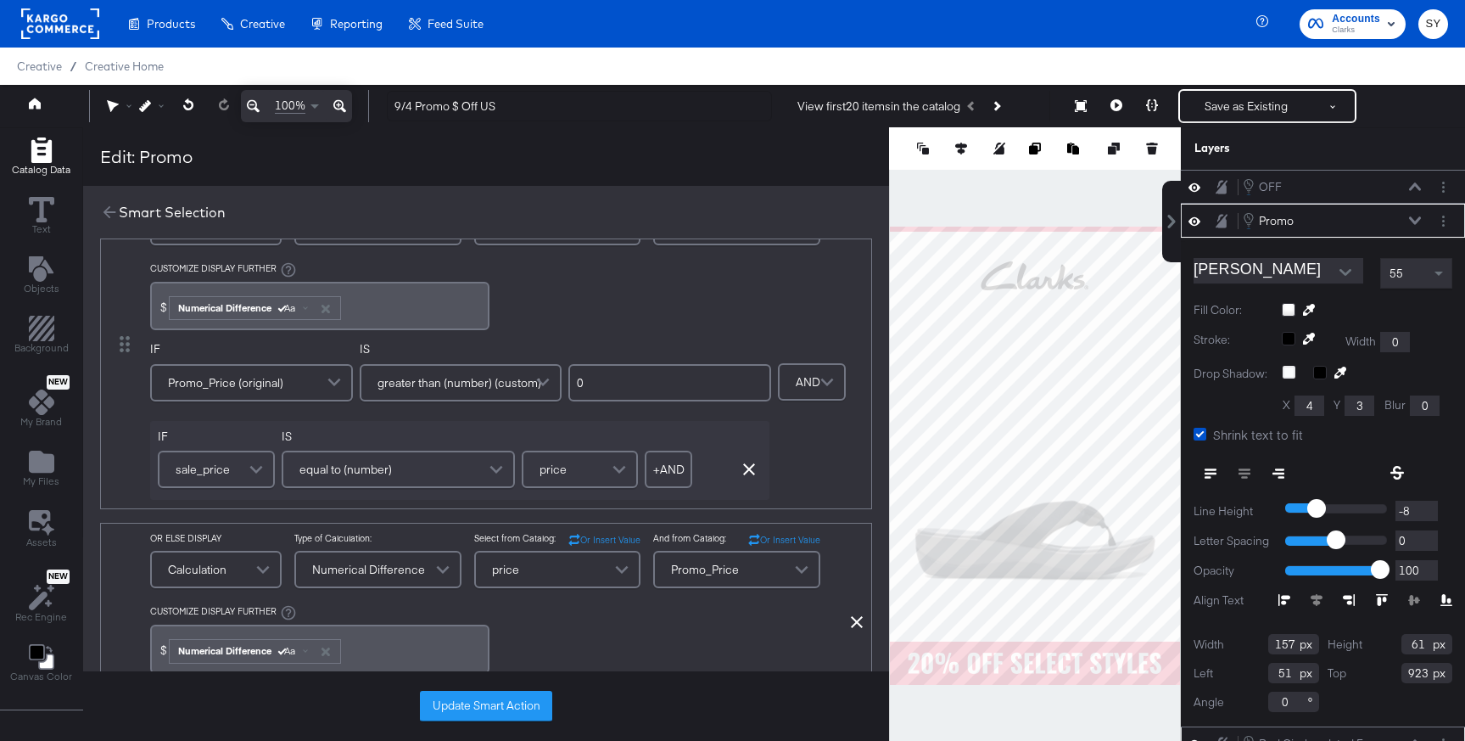
scroll to position [154, 0]
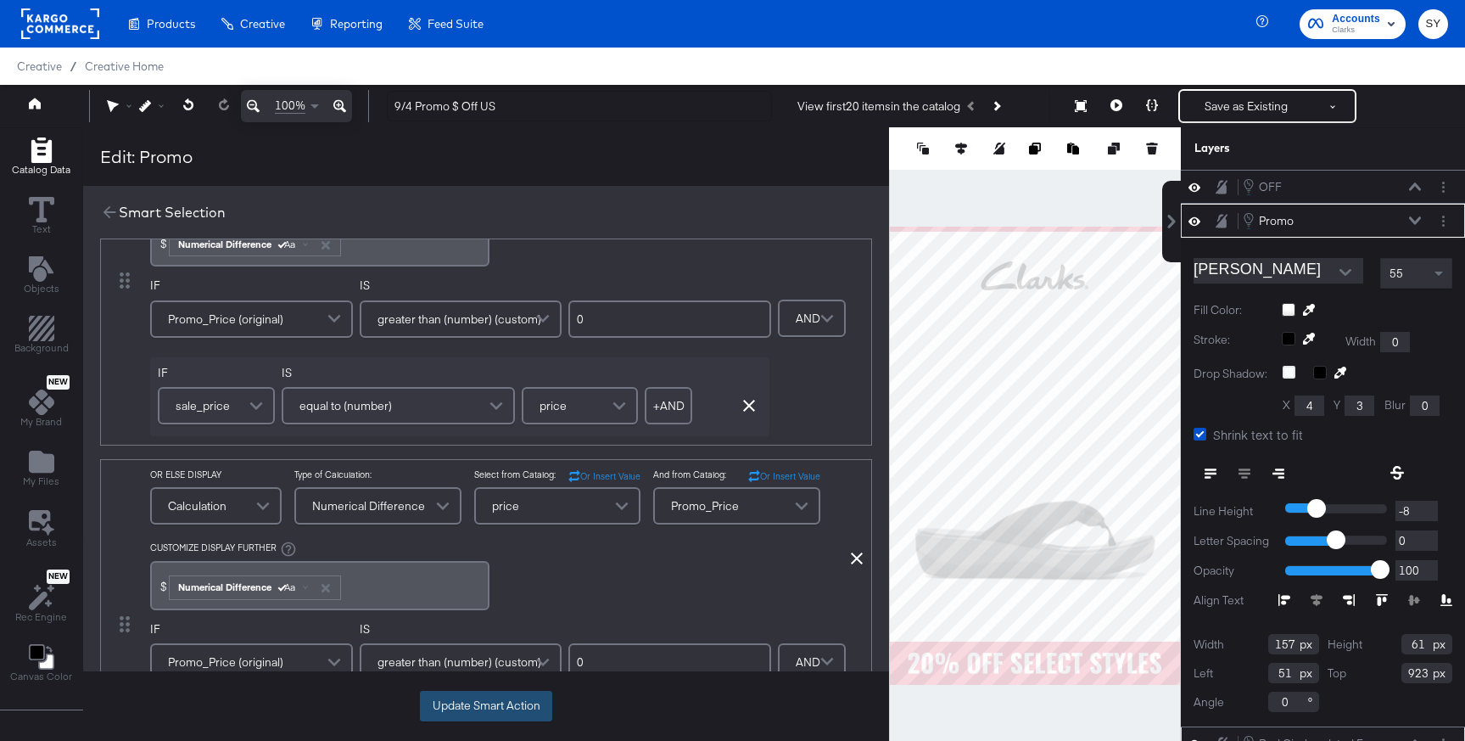
click at [507, 703] on button "Update Smart Action" at bounding box center [486, 706] width 132 height 31
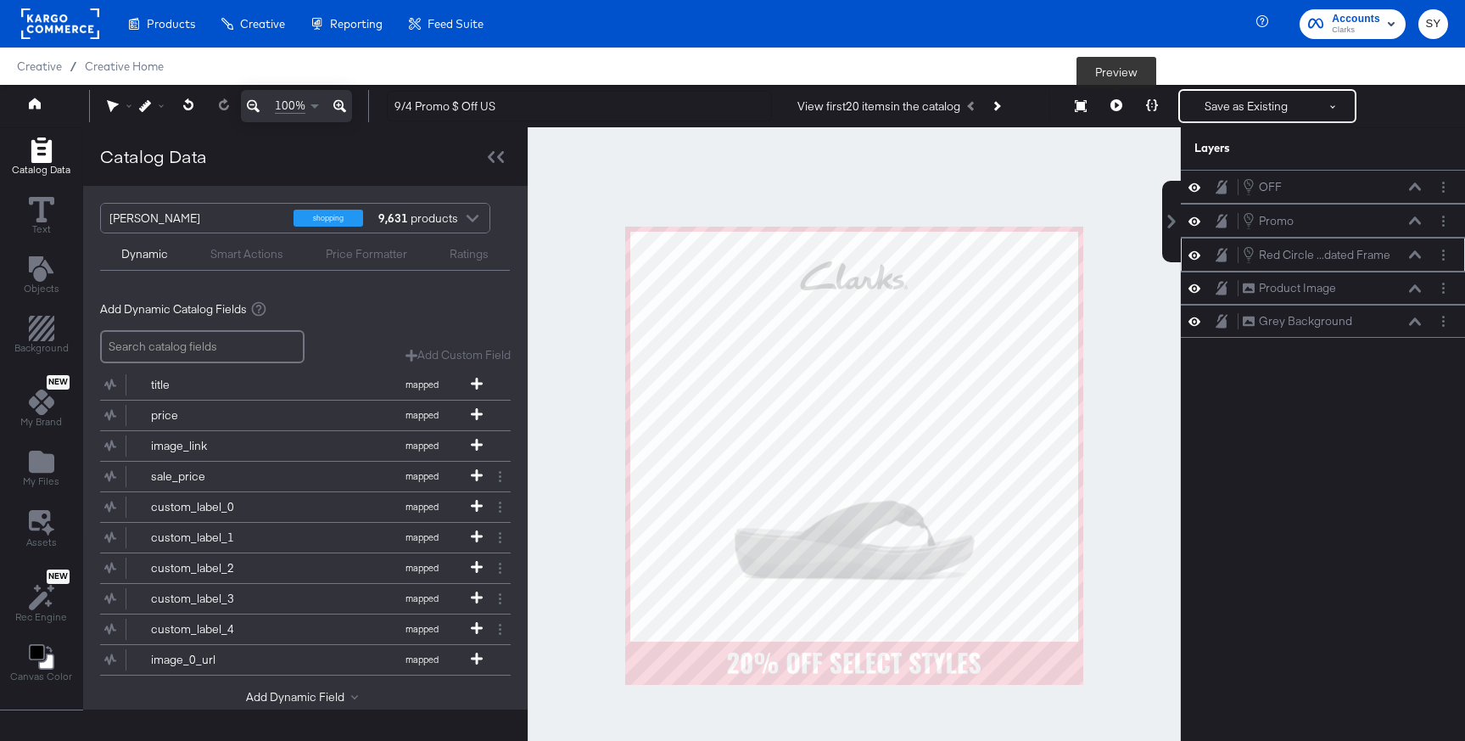
click at [1117, 103] on icon at bounding box center [1116, 105] width 12 height 12
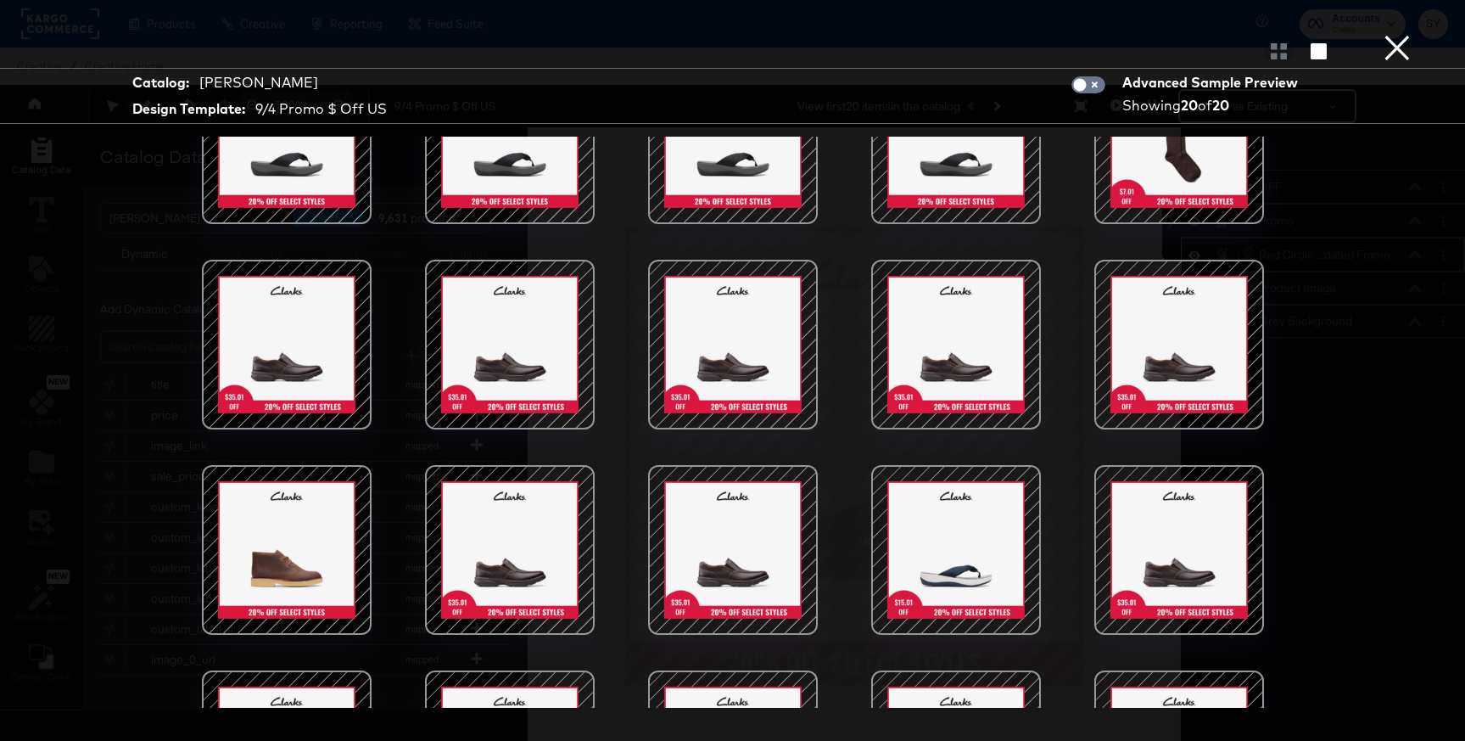
scroll to position [98, 0]
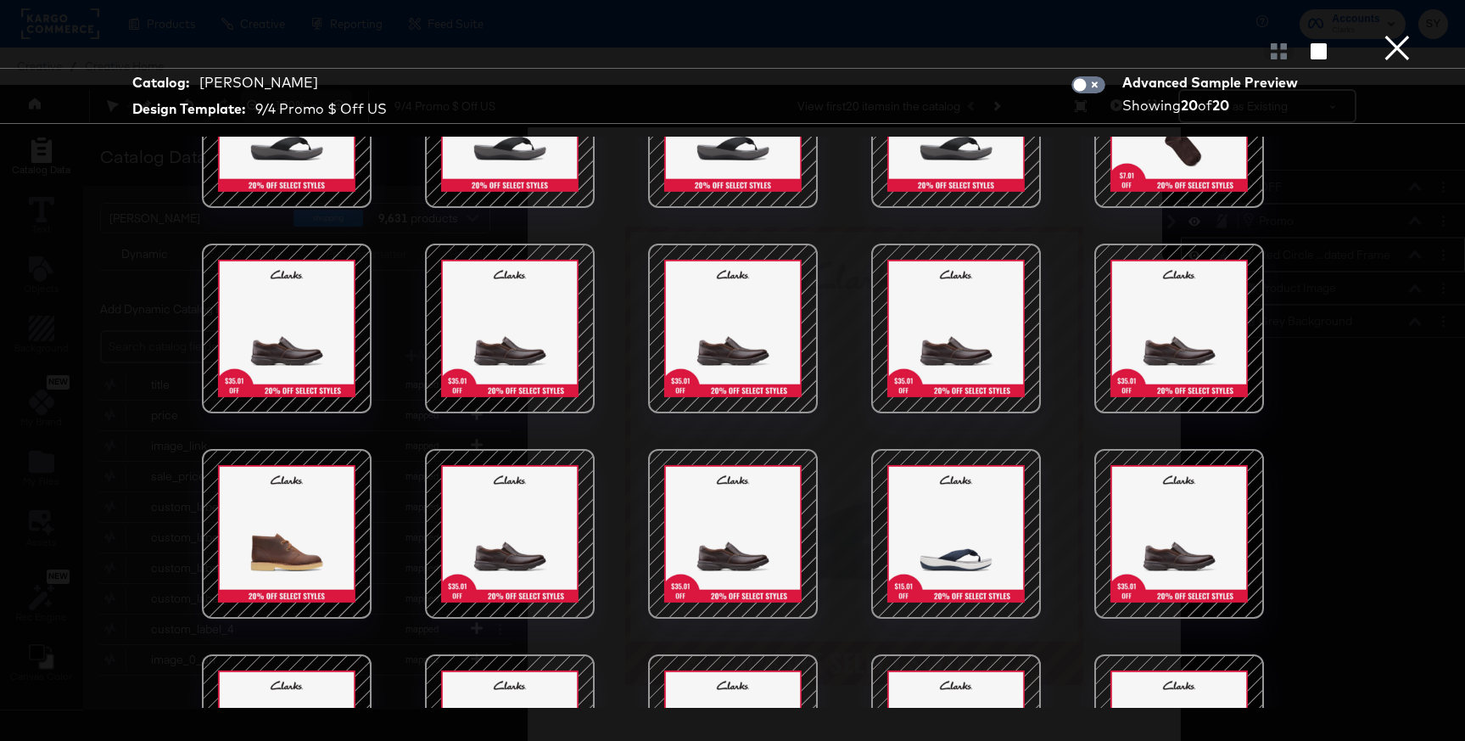
click at [1402, 34] on button "×" at bounding box center [1397, 17] width 34 height 34
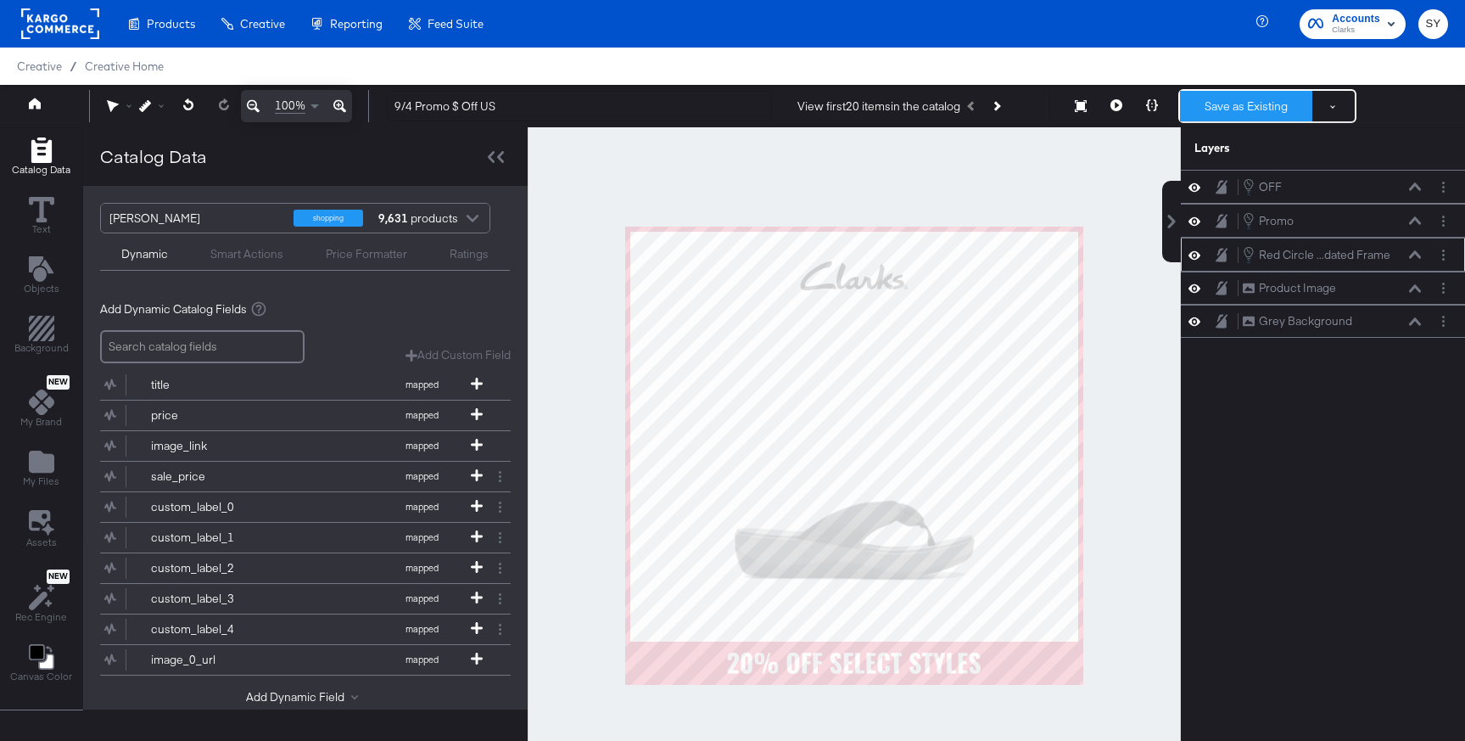
click at [1285, 107] on button "Save as Existing" at bounding box center [1246, 106] width 132 height 31
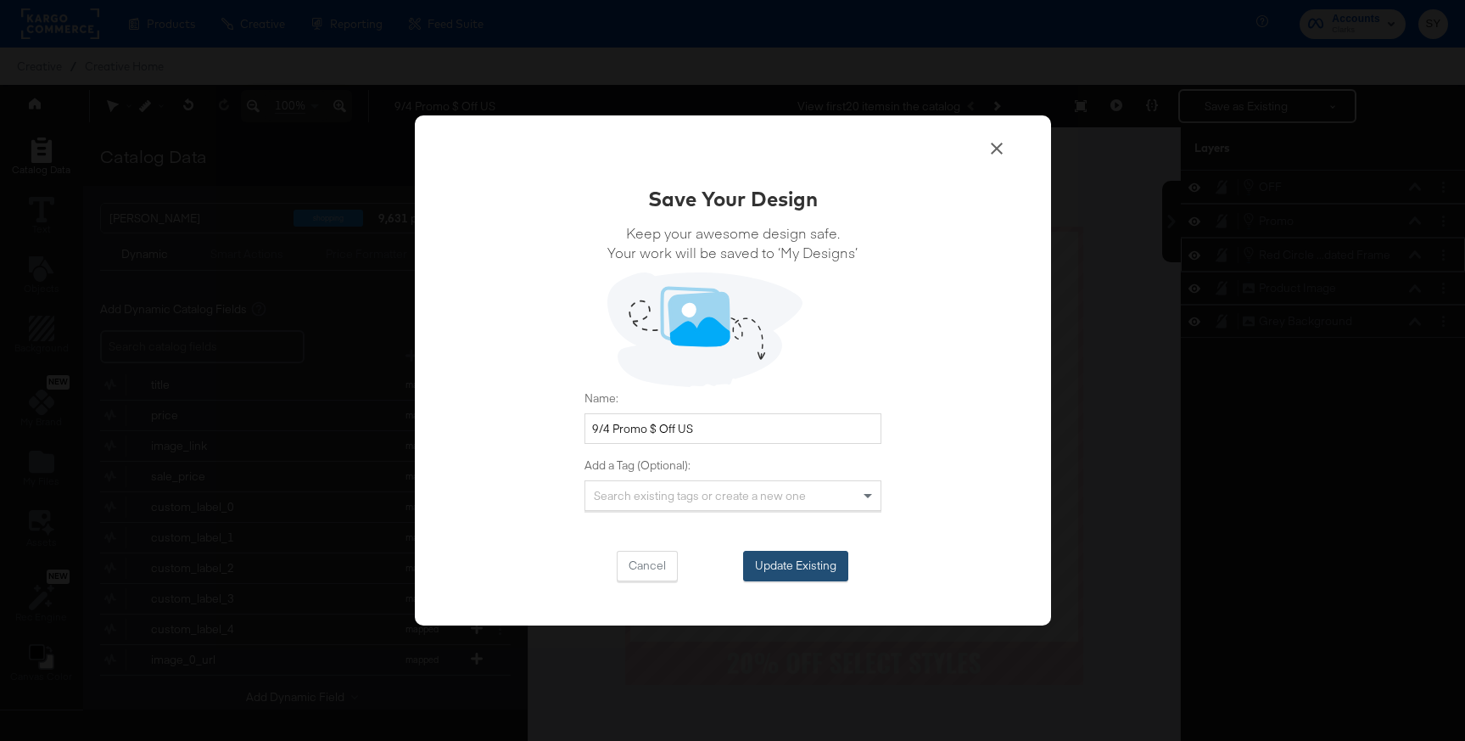
click at [783, 565] on button "Update Existing" at bounding box center [795, 566] width 105 height 31
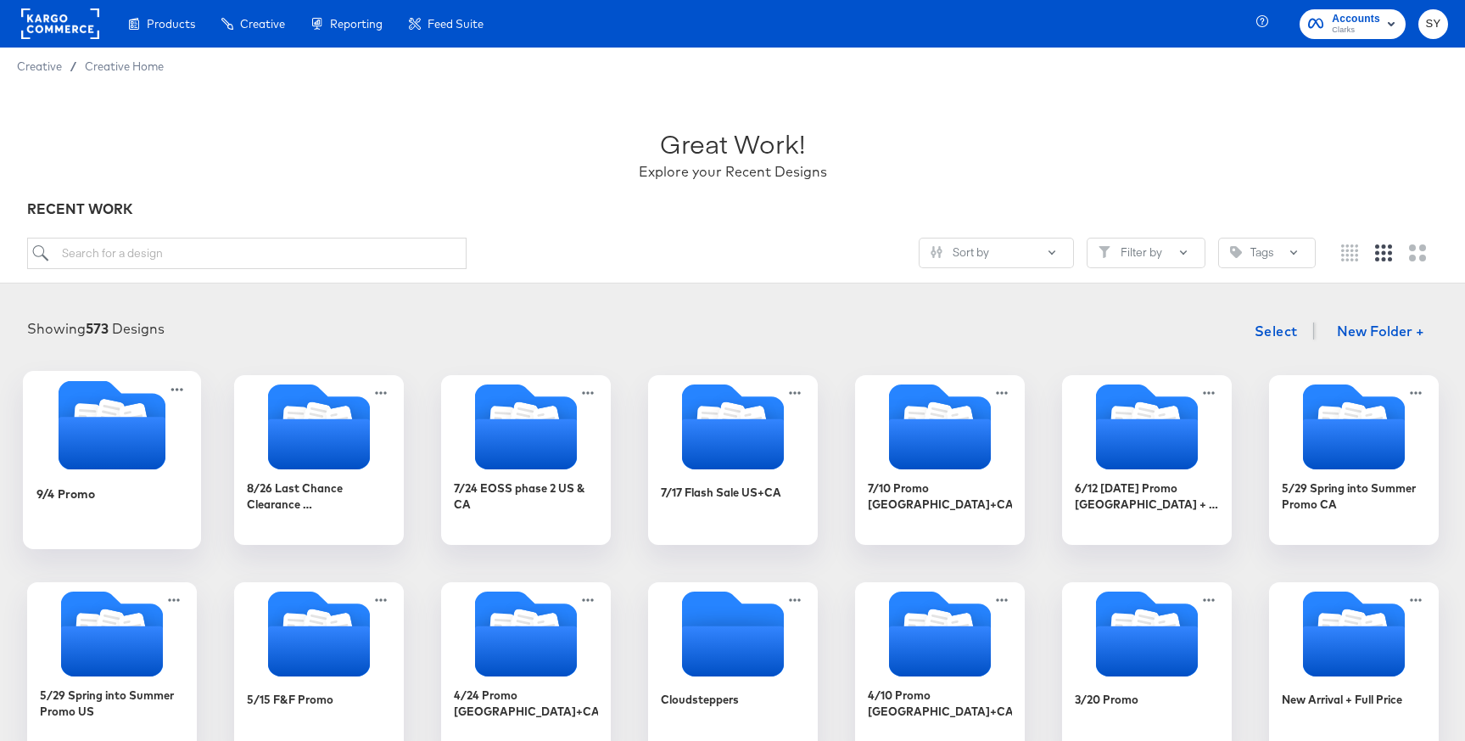
click at [140, 490] on div "9/4 Promo" at bounding box center [112, 505] width 152 height 65
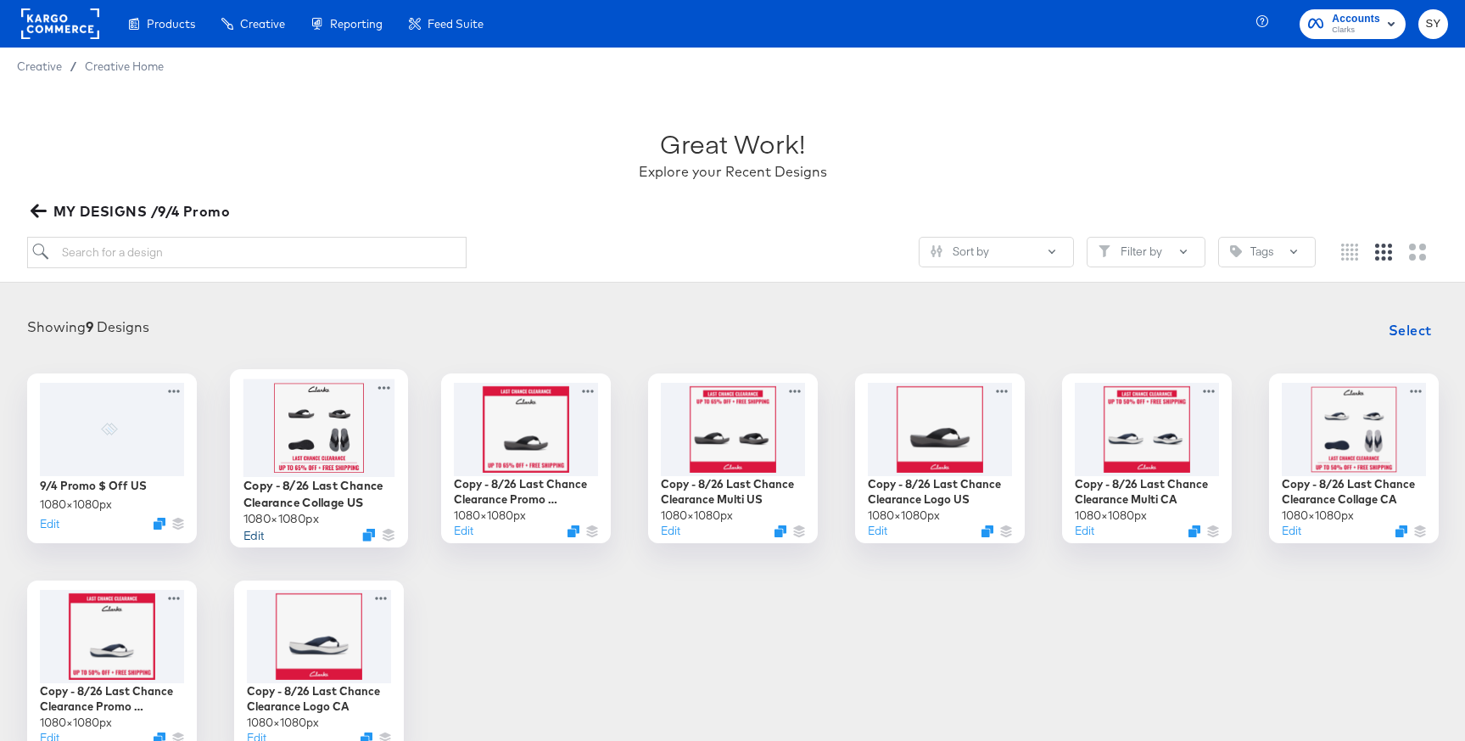
click at [254, 531] on button "Edit" at bounding box center [253, 534] width 20 height 16
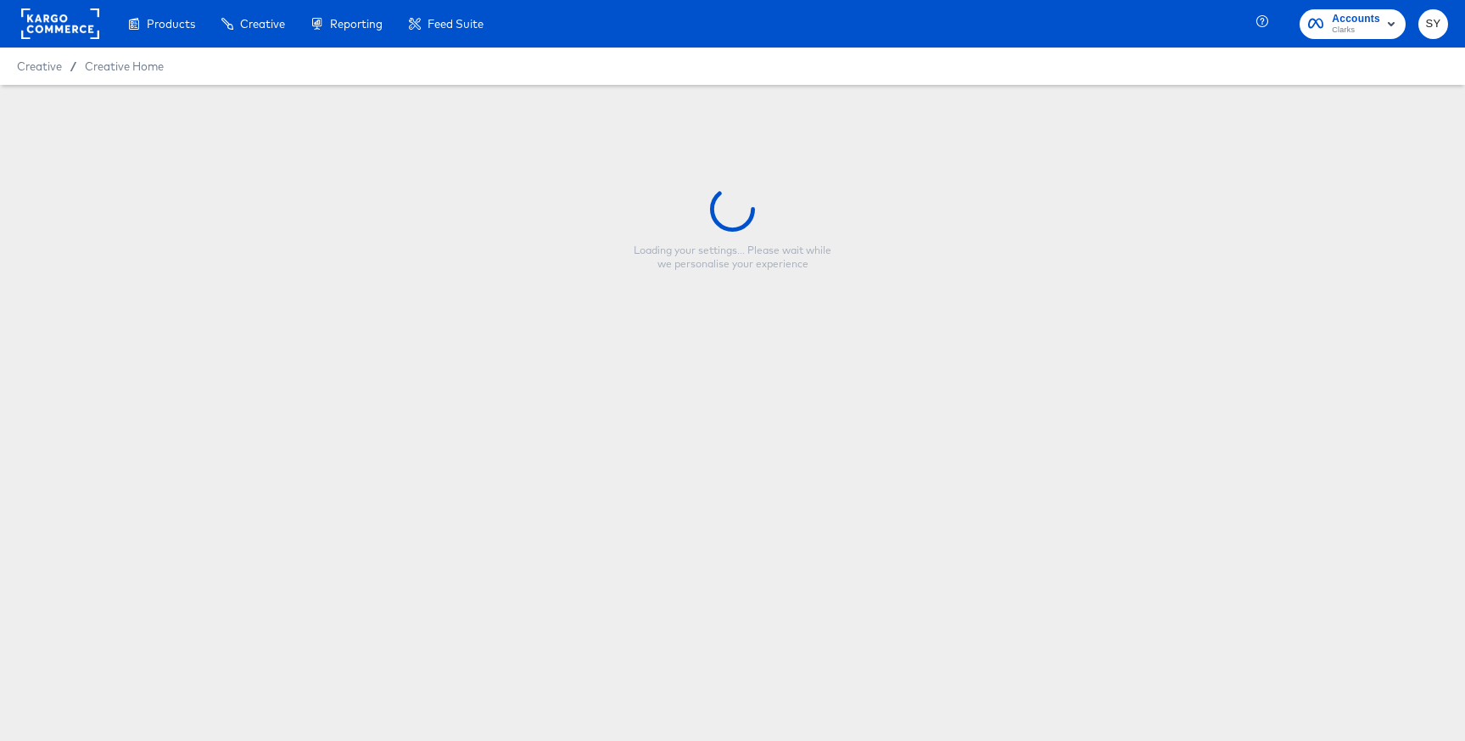
type input "Copy - 8/26 Last Chance Clearance Collage US"
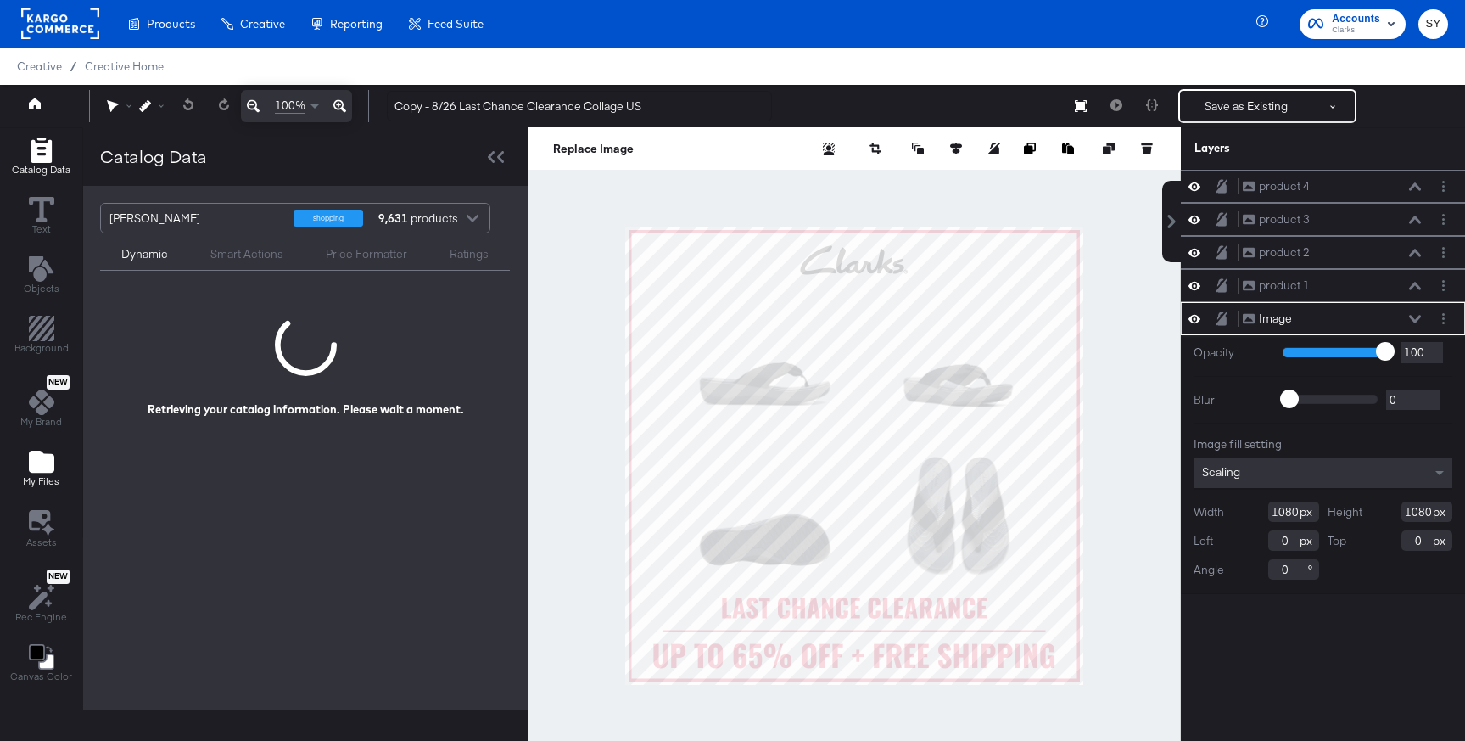
click at [48, 465] on icon "Add Files" at bounding box center [41, 461] width 25 height 22
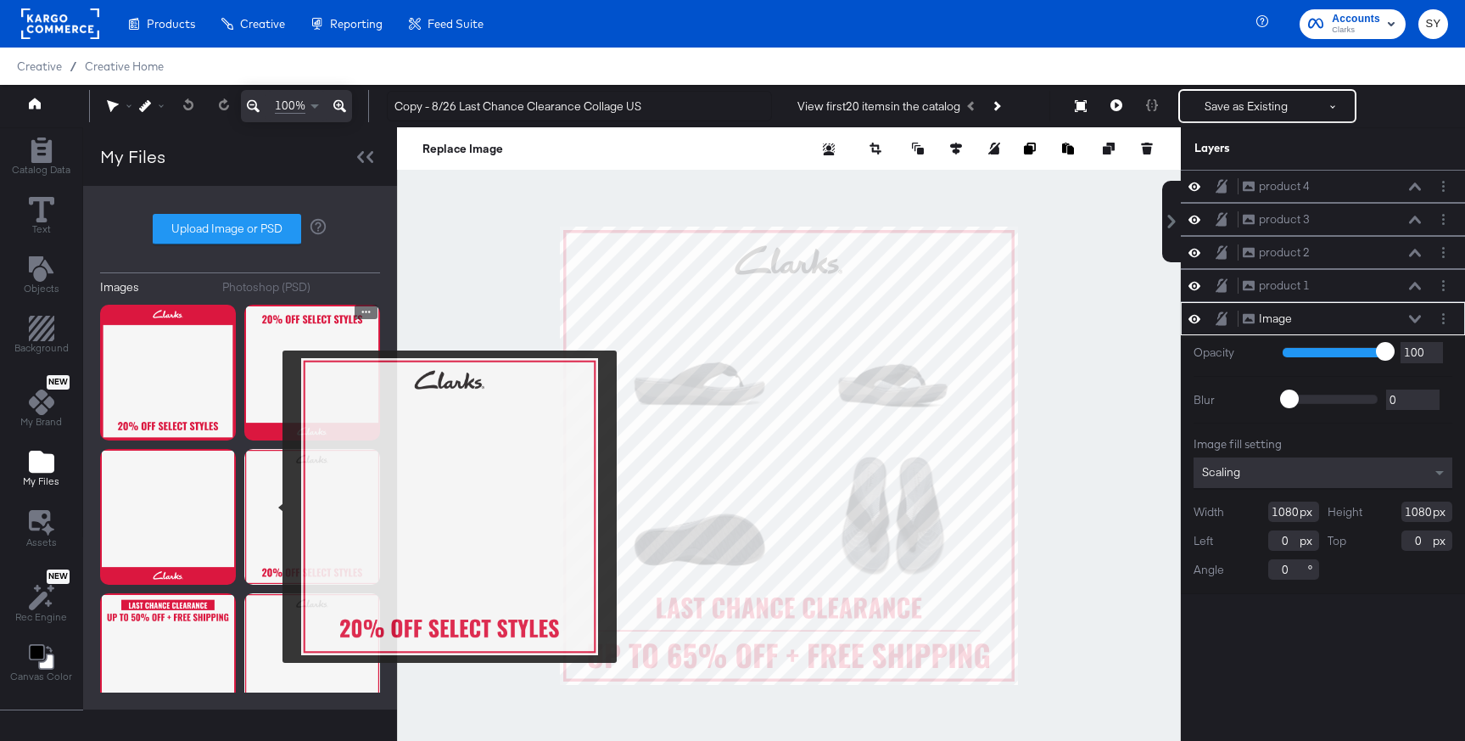
scroll to position [146, 0]
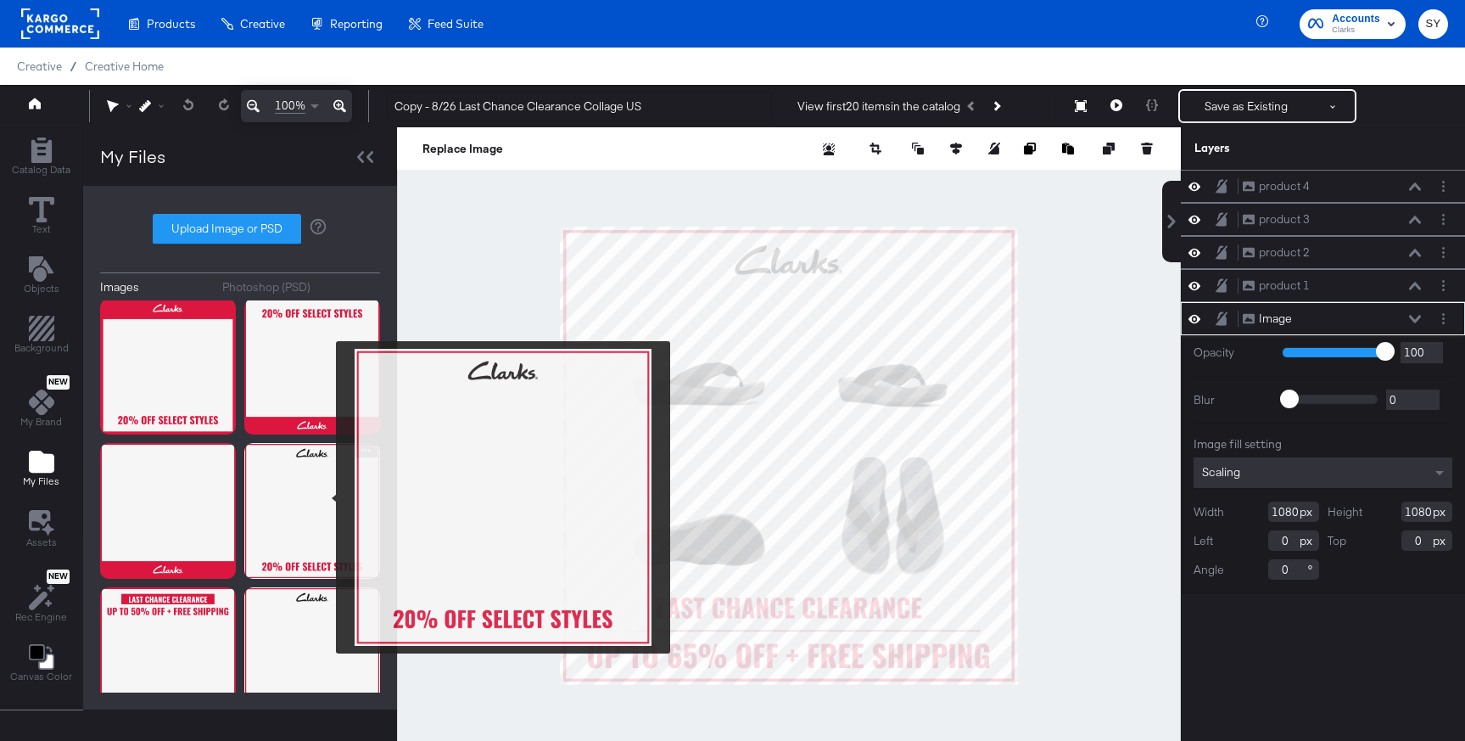
click at [325, 497] on img at bounding box center [312, 511] width 136 height 136
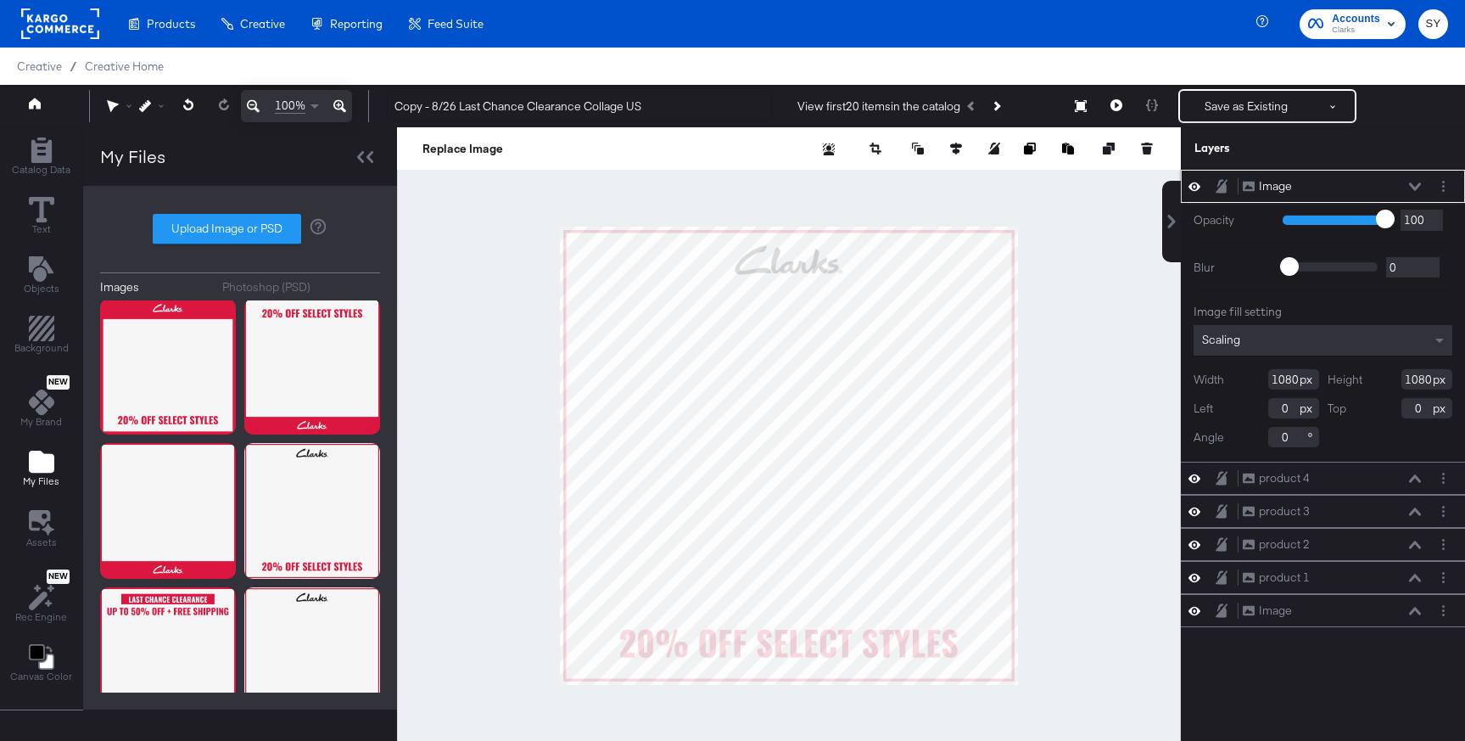
click at [1410, 181] on div "Image Image" at bounding box center [1332, 186] width 180 height 18
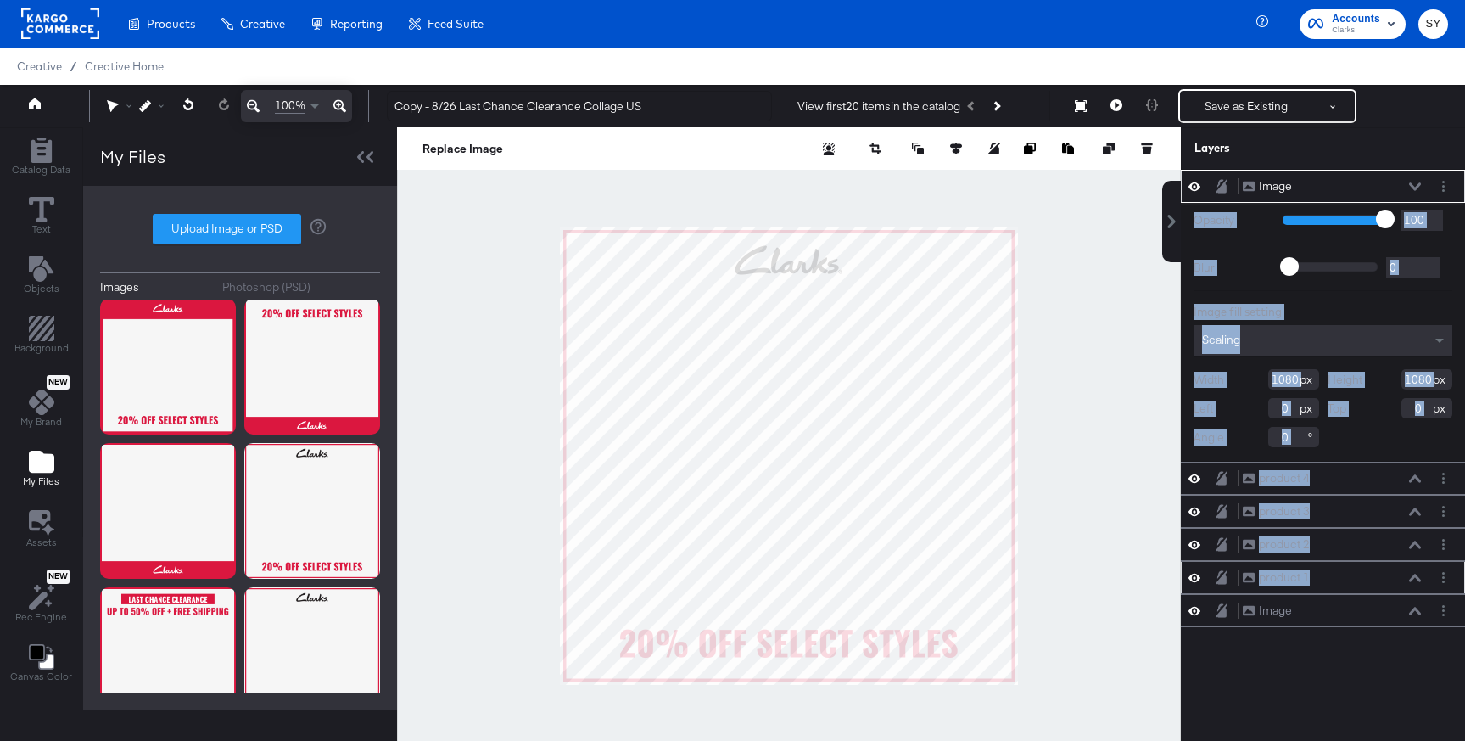
drag, startPoint x: 1356, startPoint y: 187, endPoint x: 1341, endPoint y: 574, distance: 387.1
click at [1341, 574] on div "Image Image Opacity 1 100 100 Blur 0 2000 0 Image fill setting Scaling Width 10…" at bounding box center [1323, 398] width 284 height 457
click at [1333, 631] on div "Image Image Opacity 1 100 100 Blur 0 2000 0 Image fill setting Scaling Width 10…" at bounding box center [1323, 464] width 284 height 588
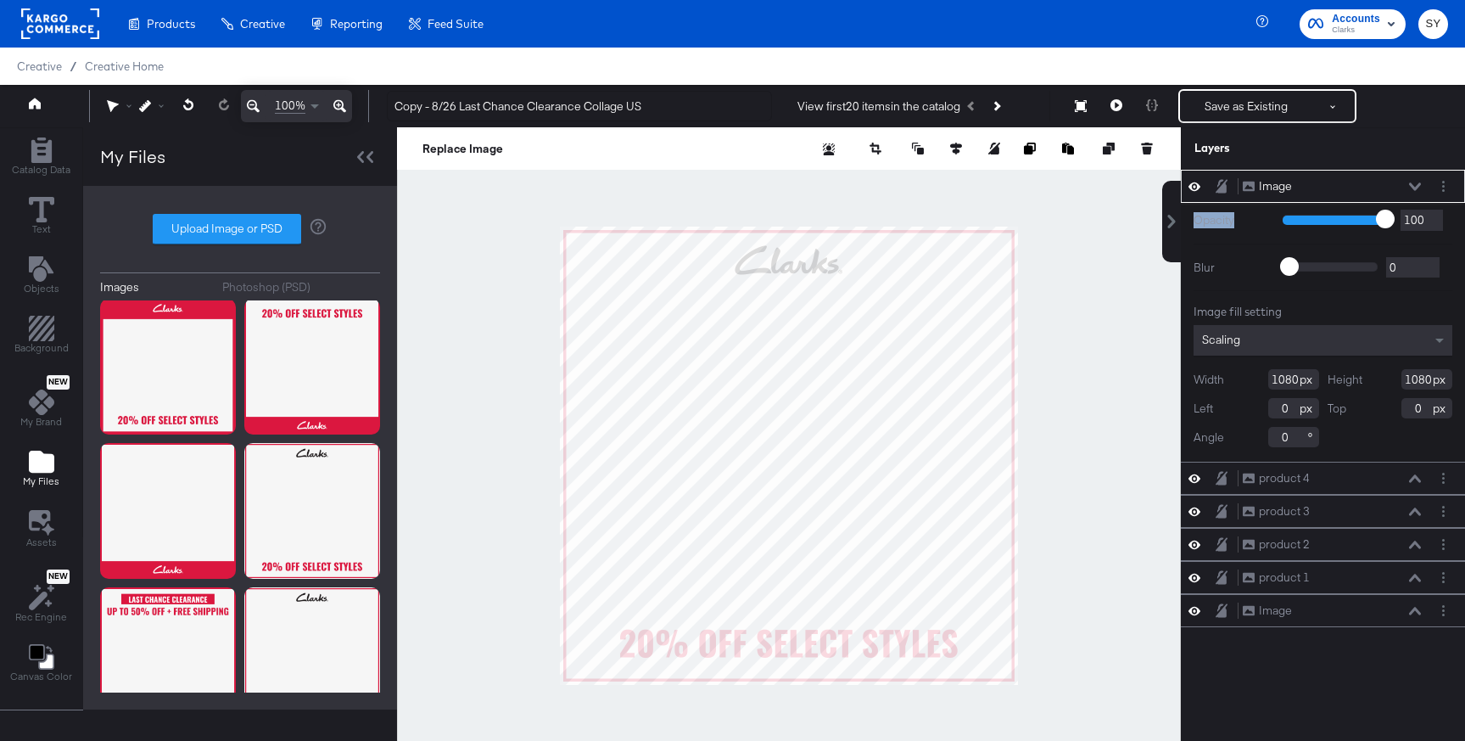
drag, startPoint x: 1339, startPoint y: 190, endPoint x: 1339, endPoint y: 199, distance: 9.4
click at [1341, 223] on div "Image Image Opacity 1 100 100 Blur 0 2000 0 Image fill setting Scaling Width 10…" at bounding box center [1323, 316] width 284 height 292
click at [1344, 167] on div "Layers" at bounding box center [1323, 148] width 284 height 42
click at [1368, 155] on div "Layers" at bounding box center [1323, 148] width 284 height 42
click at [1352, 199] on div "Image Image" at bounding box center [1323, 186] width 284 height 33
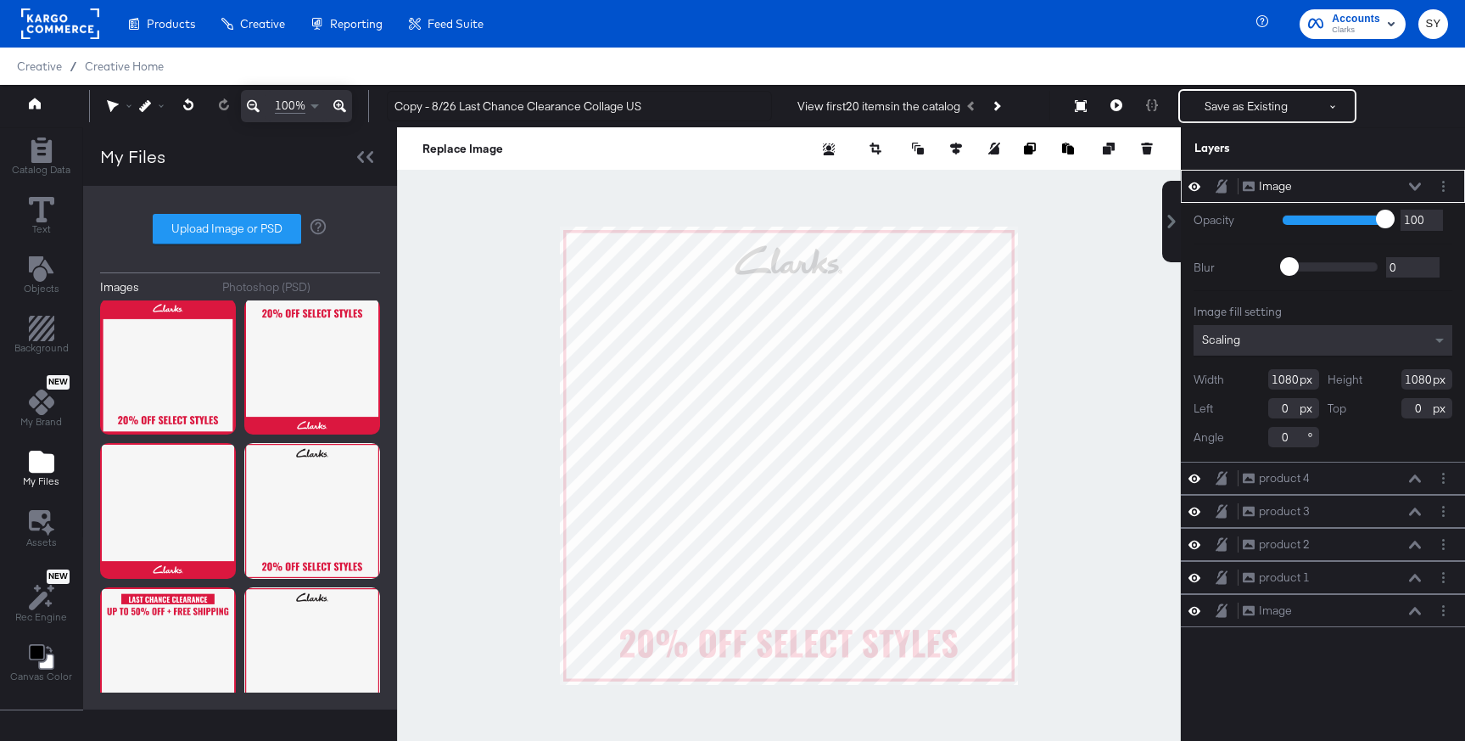
click at [1352, 199] on div "Image Image" at bounding box center [1323, 186] width 284 height 33
click at [1420, 187] on icon at bounding box center [1415, 186] width 12 height 8
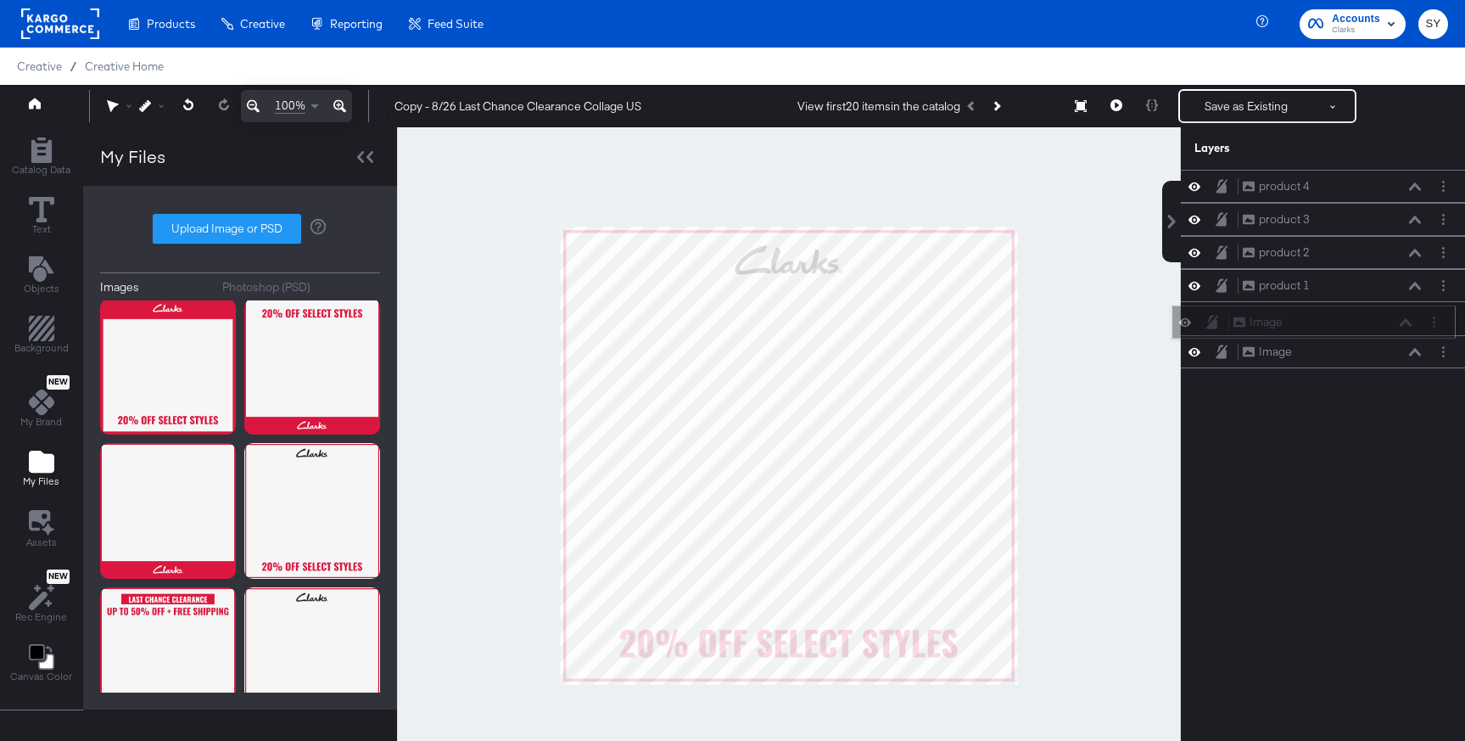
drag, startPoint x: 1396, startPoint y: 172, endPoint x: 1387, endPoint y: 316, distance: 144.5
click at [1387, 316] on div "Image Image" at bounding box center [1313, 321] width 284 height 33
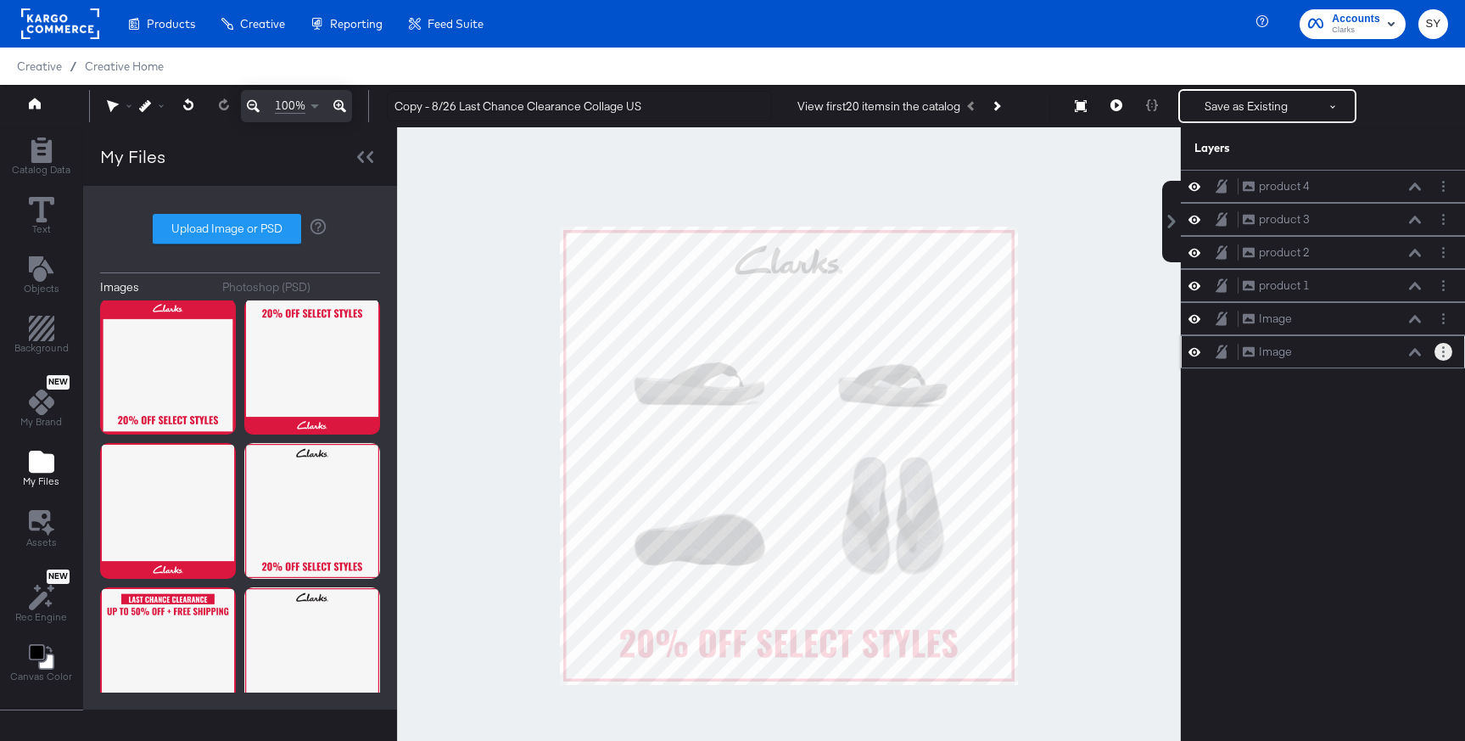
click at [1437, 355] on button "Layer Options" at bounding box center [1443, 352] width 18 height 18
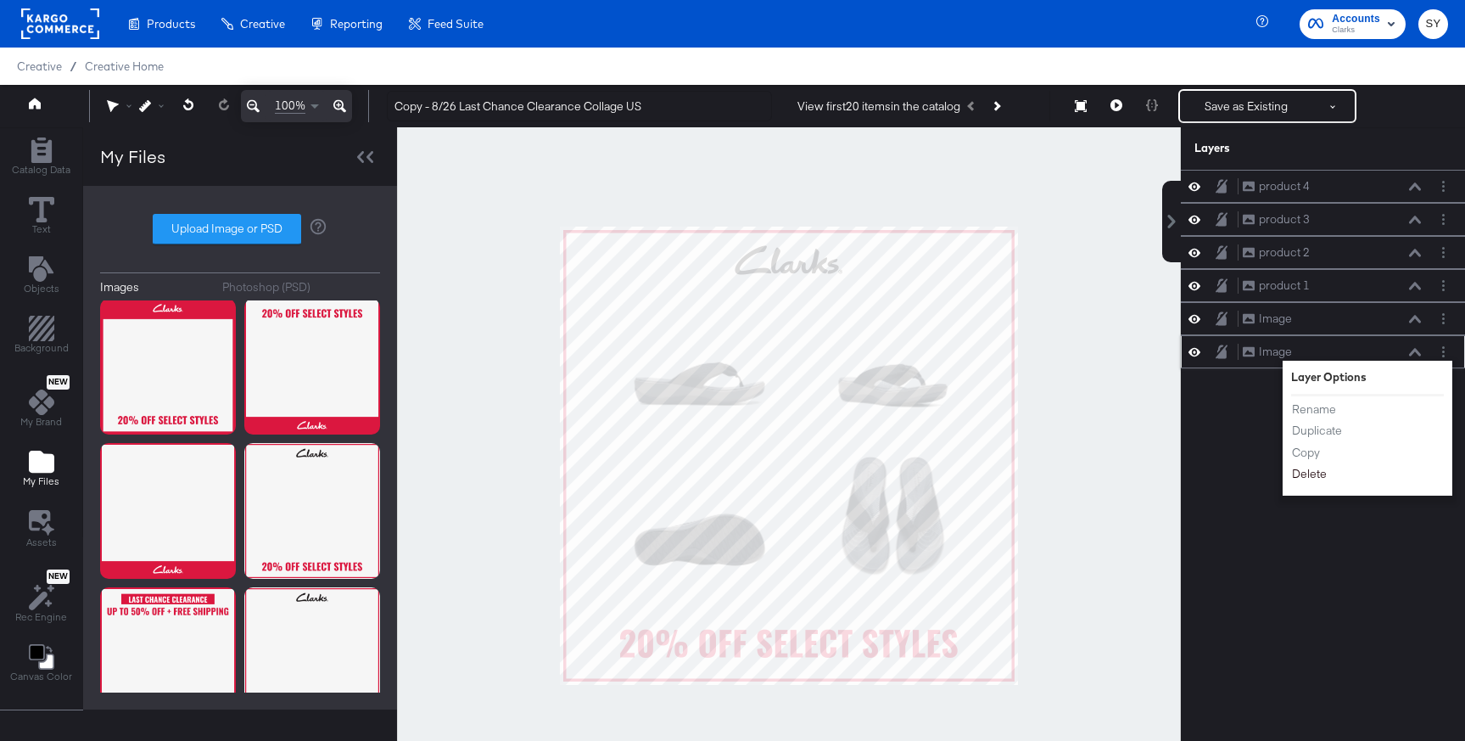
click at [1316, 481] on button "Delete" at bounding box center [1309, 474] width 36 height 18
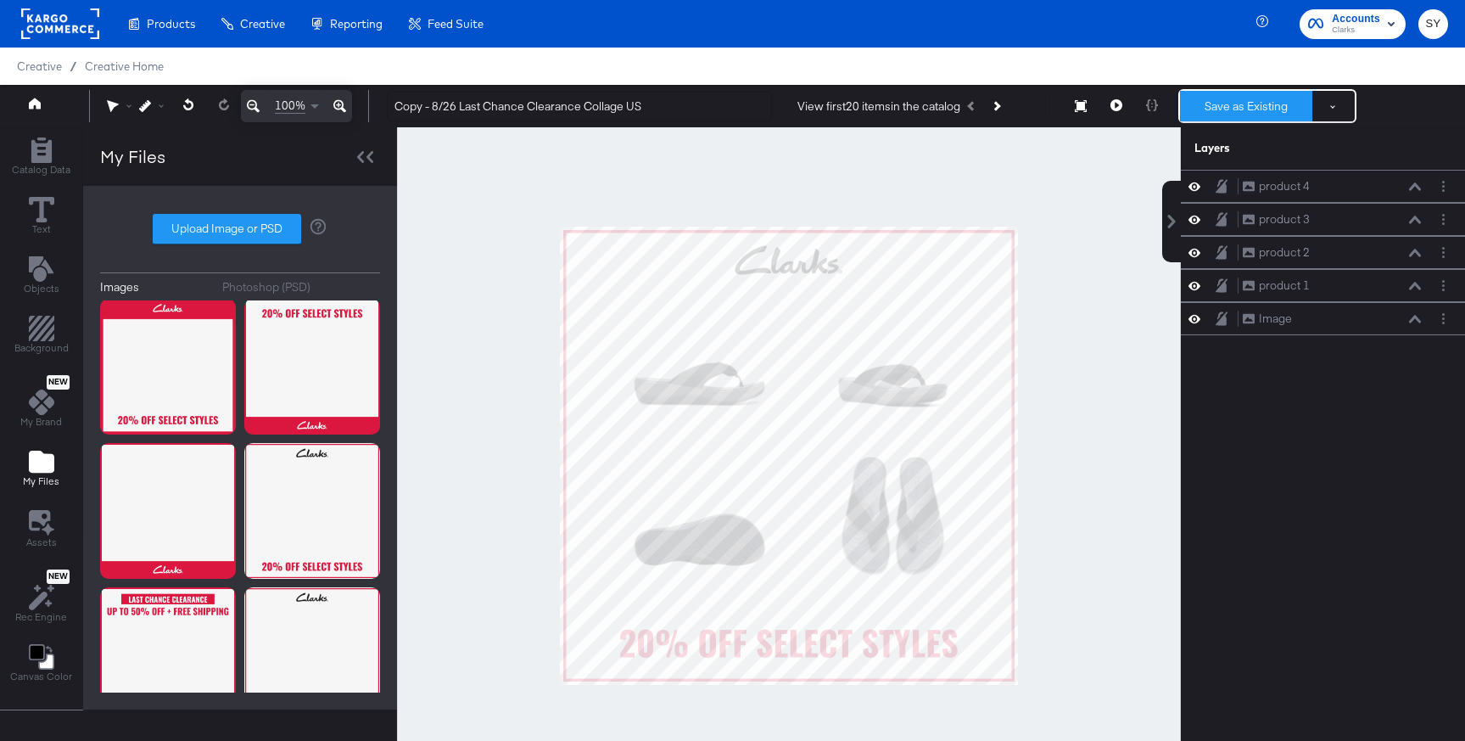
click at [1286, 115] on button "Save as Existing" at bounding box center [1246, 106] width 132 height 31
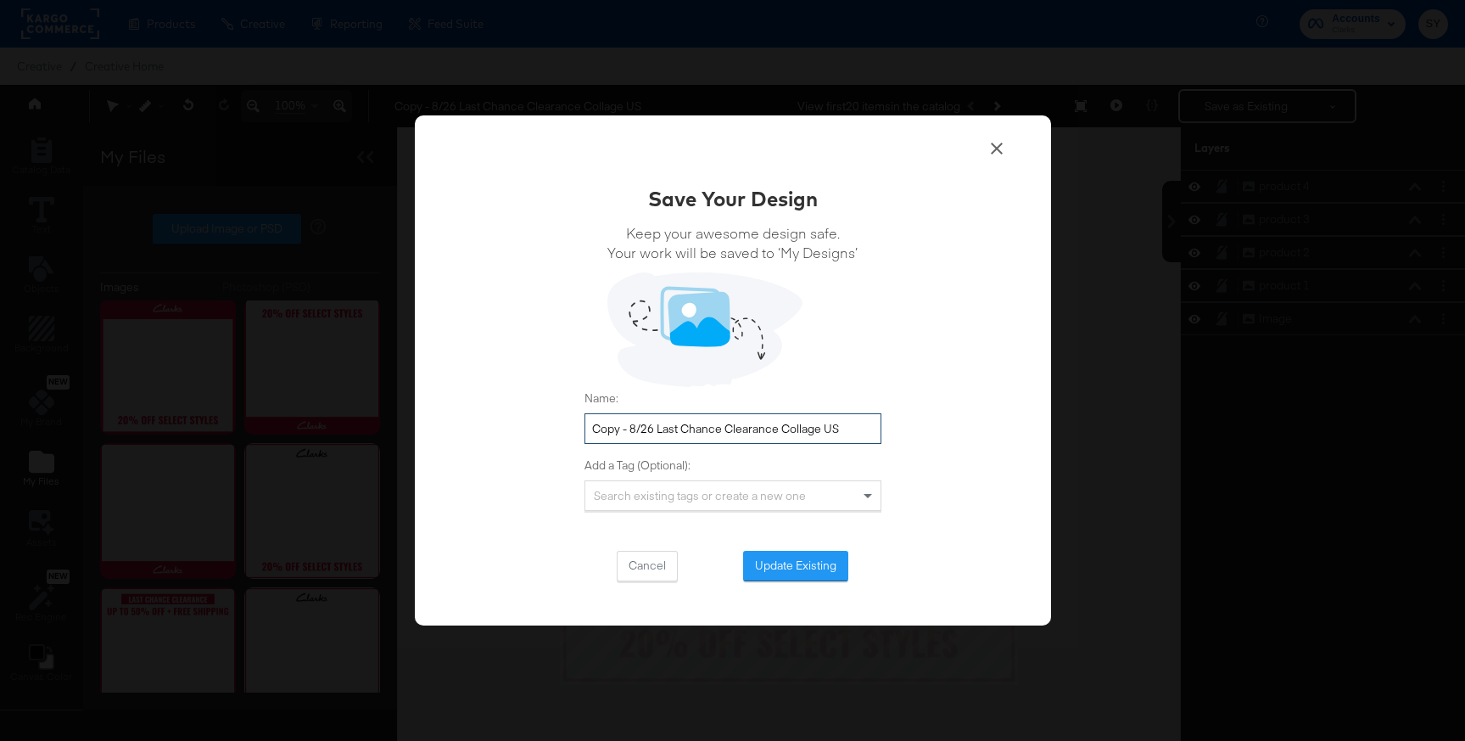
drag, startPoint x: 779, startPoint y: 428, endPoint x: 578, endPoint y: 428, distance: 201.0
click at [578, 428] on div "Save Your Design Keep your awesome design safe. Your work will be saved to ‘My …" at bounding box center [733, 370] width 636 height 510
drag, startPoint x: 646, startPoint y: 430, endPoint x: 572, endPoint y: 428, distance: 73.8
click at [572, 428] on div "Save Your Design Keep your awesome design safe. Your work will be saved to ‘My …" at bounding box center [733, 370] width 636 height 510
type input "9/4 Promo Collage US"
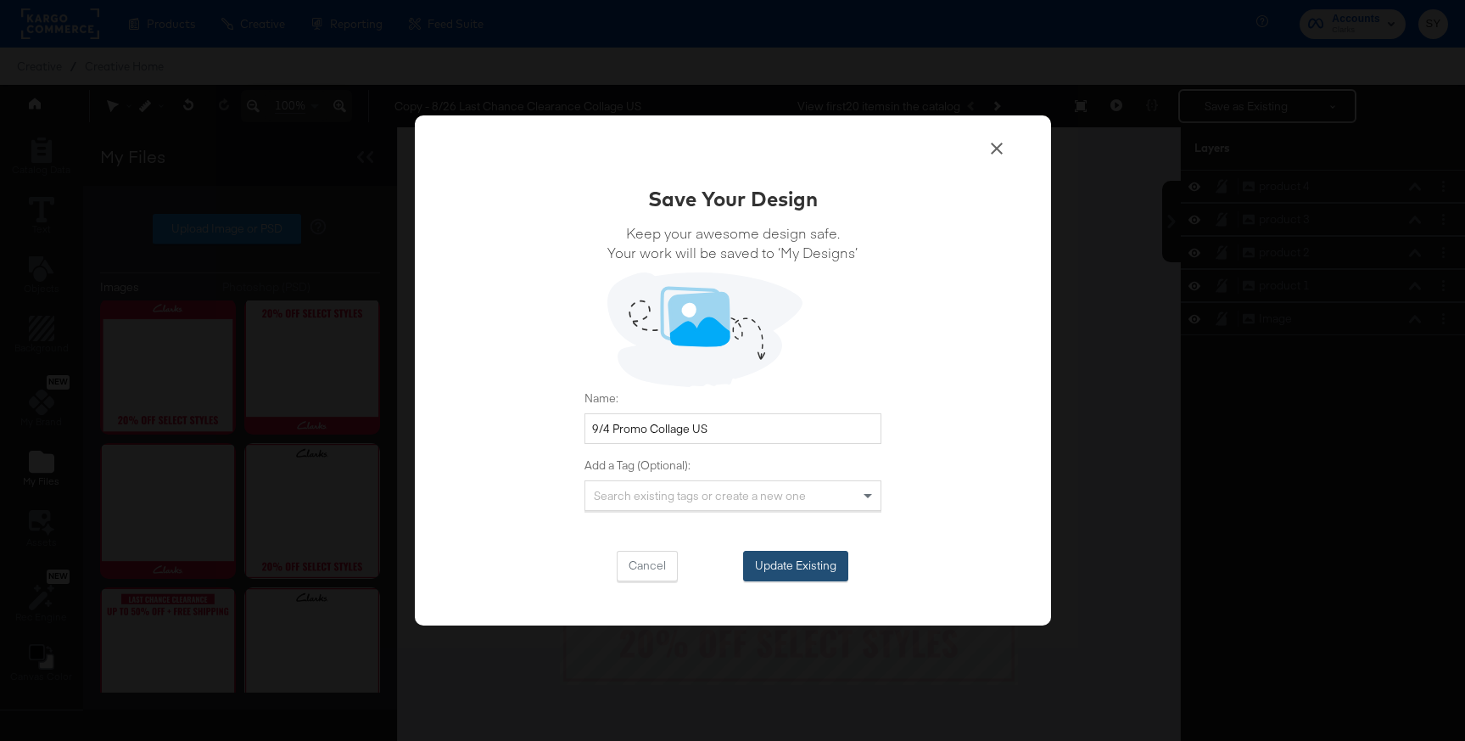
click at [809, 563] on button "Update Existing" at bounding box center [795, 566] width 105 height 31
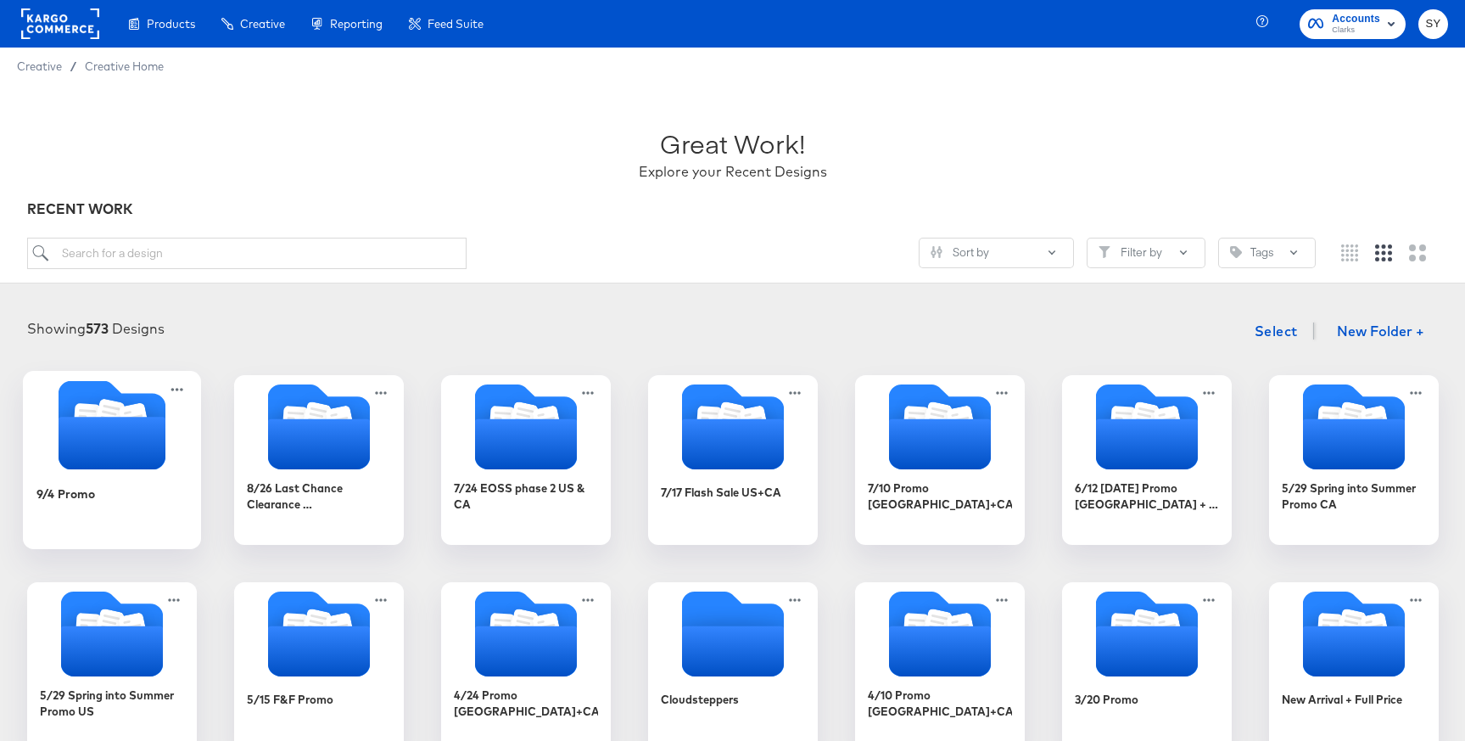
click at [113, 474] on div "9/4 Promo" at bounding box center [112, 505] width 152 height 65
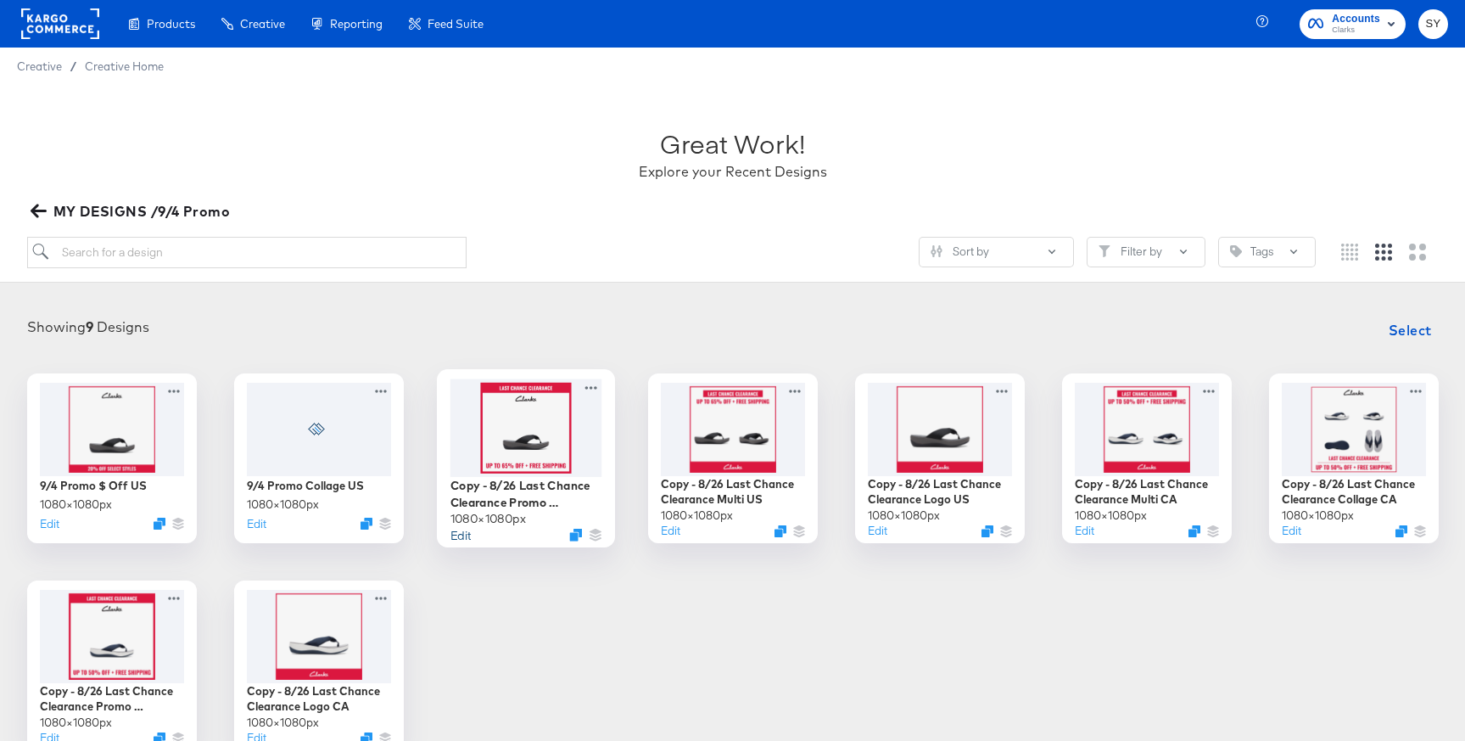
click at [461, 537] on button "Edit" at bounding box center [460, 534] width 20 height 16
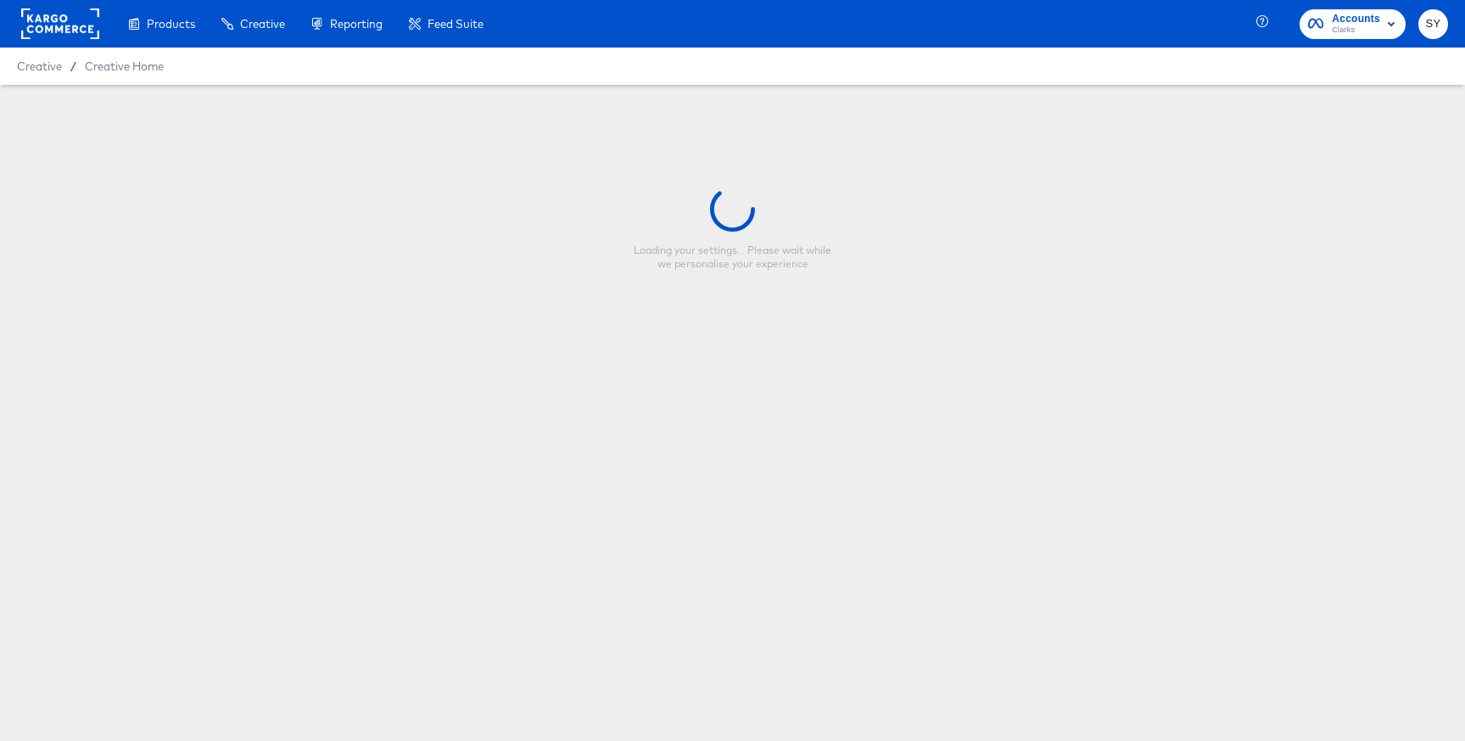
type input "Copy - 8/26 Last Chance Clearance Promo [GEOGRAPHIC_DATA]"
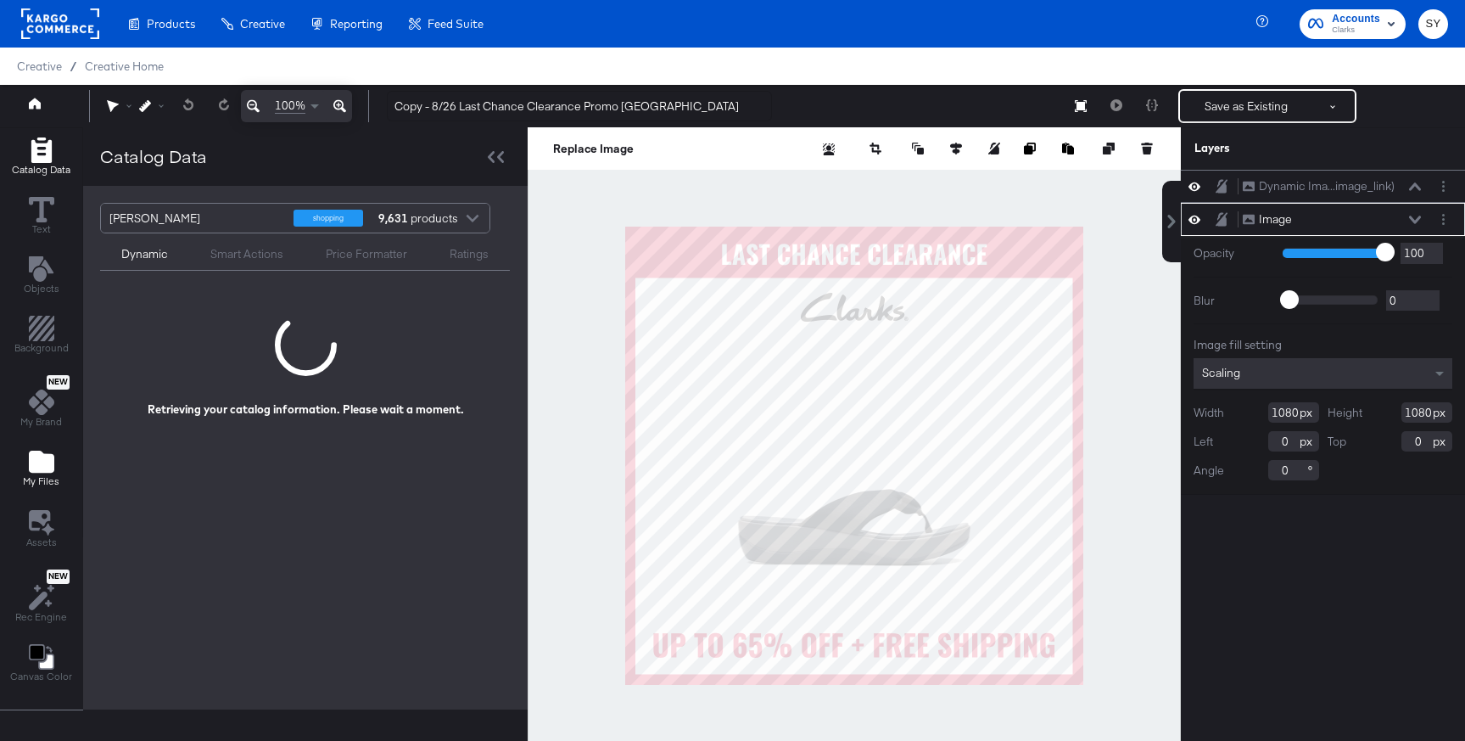
click at [36, 467] on icon "Add Files" at bounding box center [41, 461] width 25 height 22
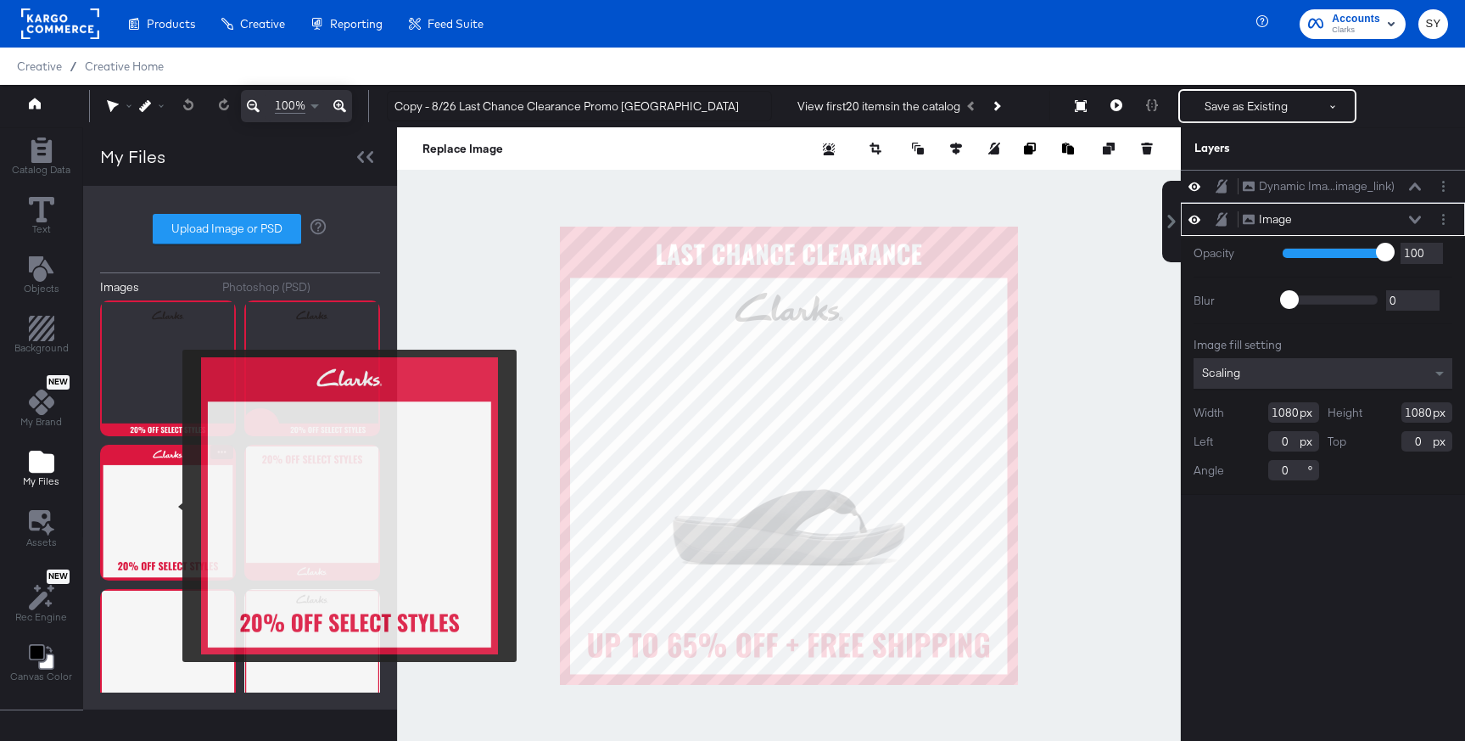
click at [171, 506] on img at bounding box center [168, 513] width 136 height 136
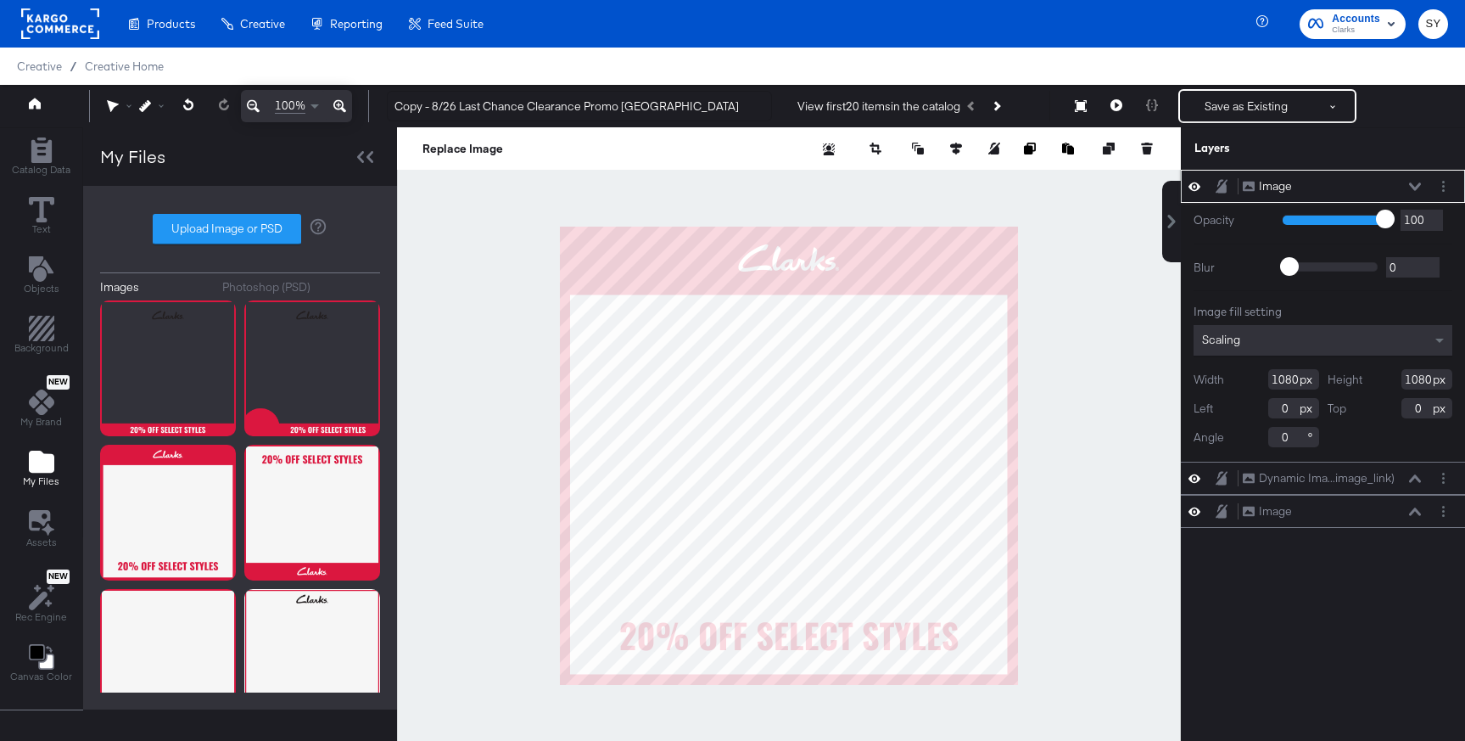
click at [1413, 188] on icon at bounding box center [1415, 186] width 12 height 8
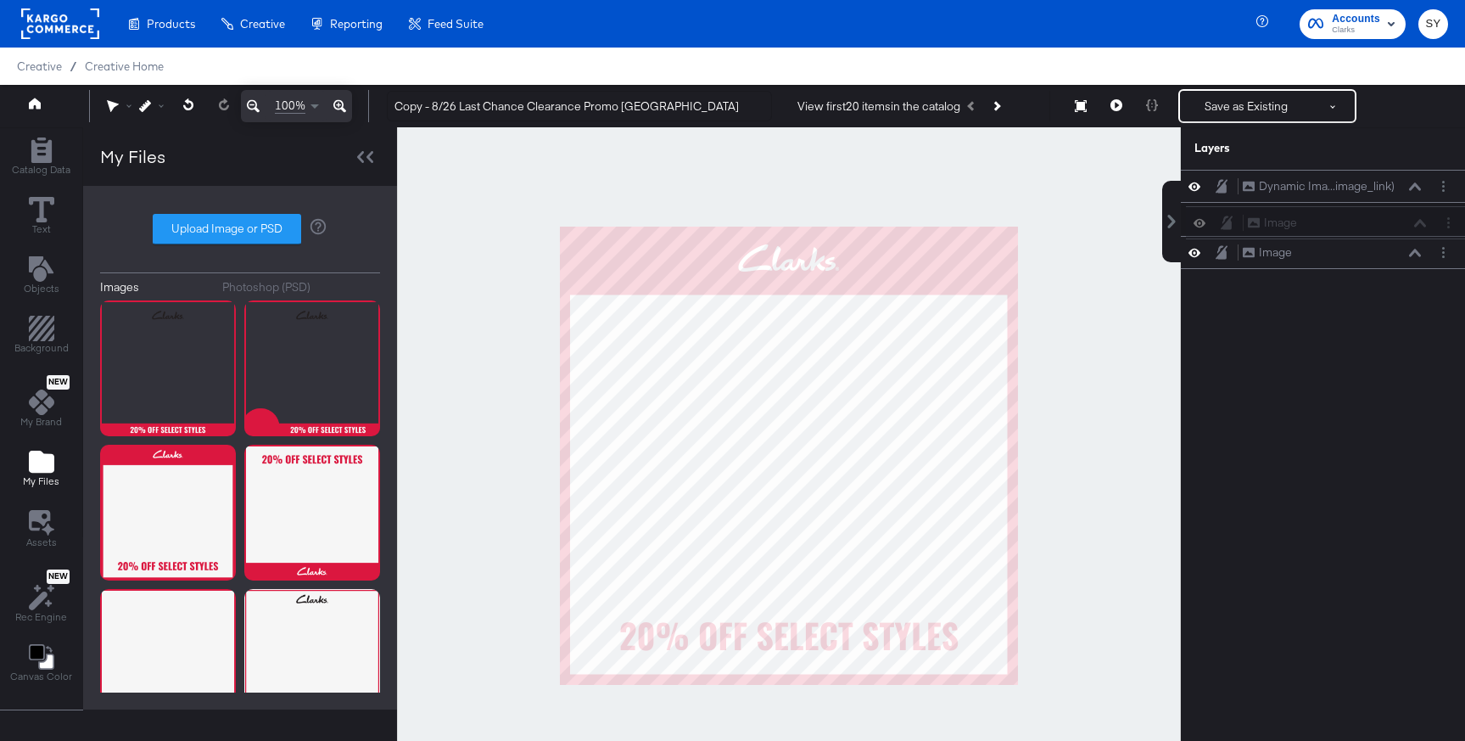
drag, startPoint x: 1350, startPoint y: 210, endPoint x: 1391, endPoint y: 240, distance: 51.6
click at [1355, 241] on div "Image Image Dynamic Ima...image_link) Dynamic Image (image_link) Image Image" at bounding box center [1323, 219] width 284 height 99
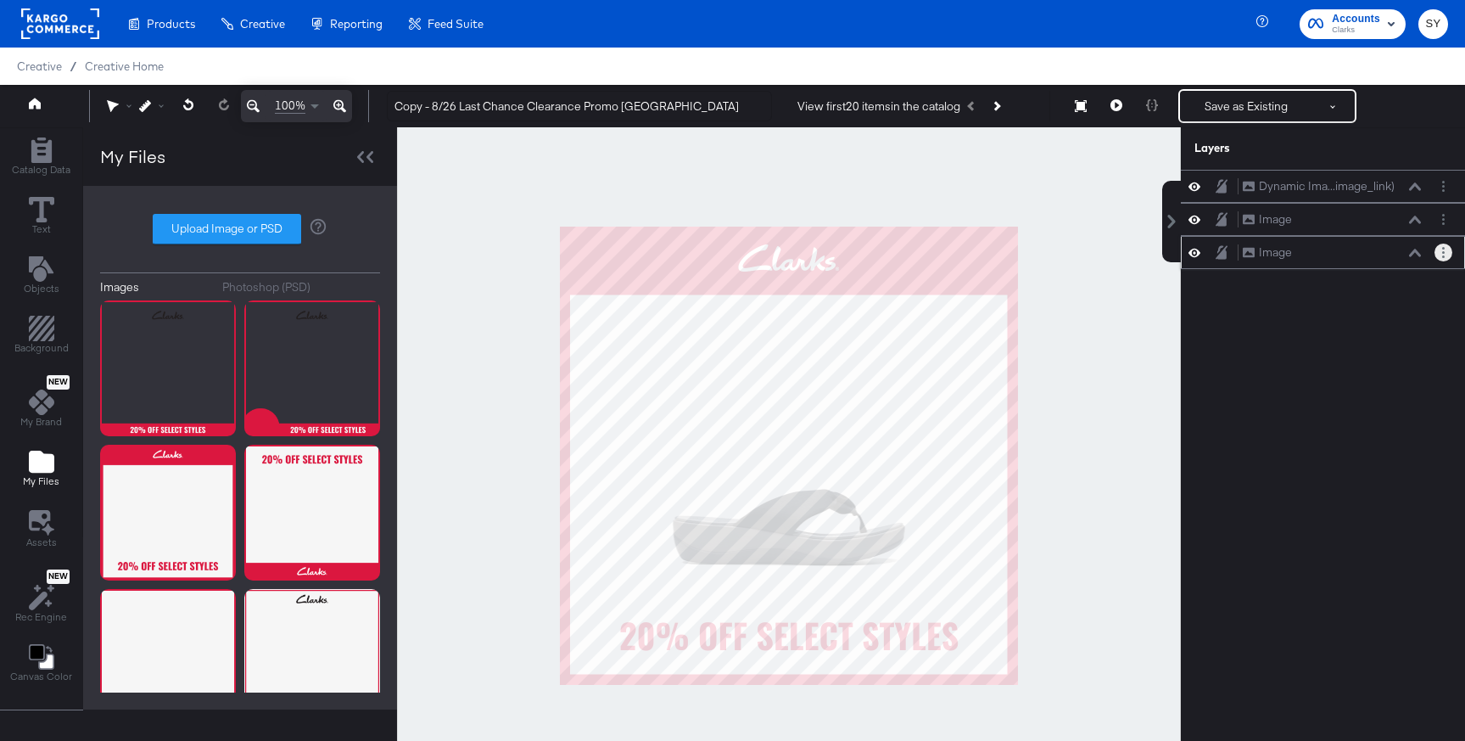
click at [1442, 252] on icon "Layer Options" at bounding box center [1443, 252] width 3 height 11
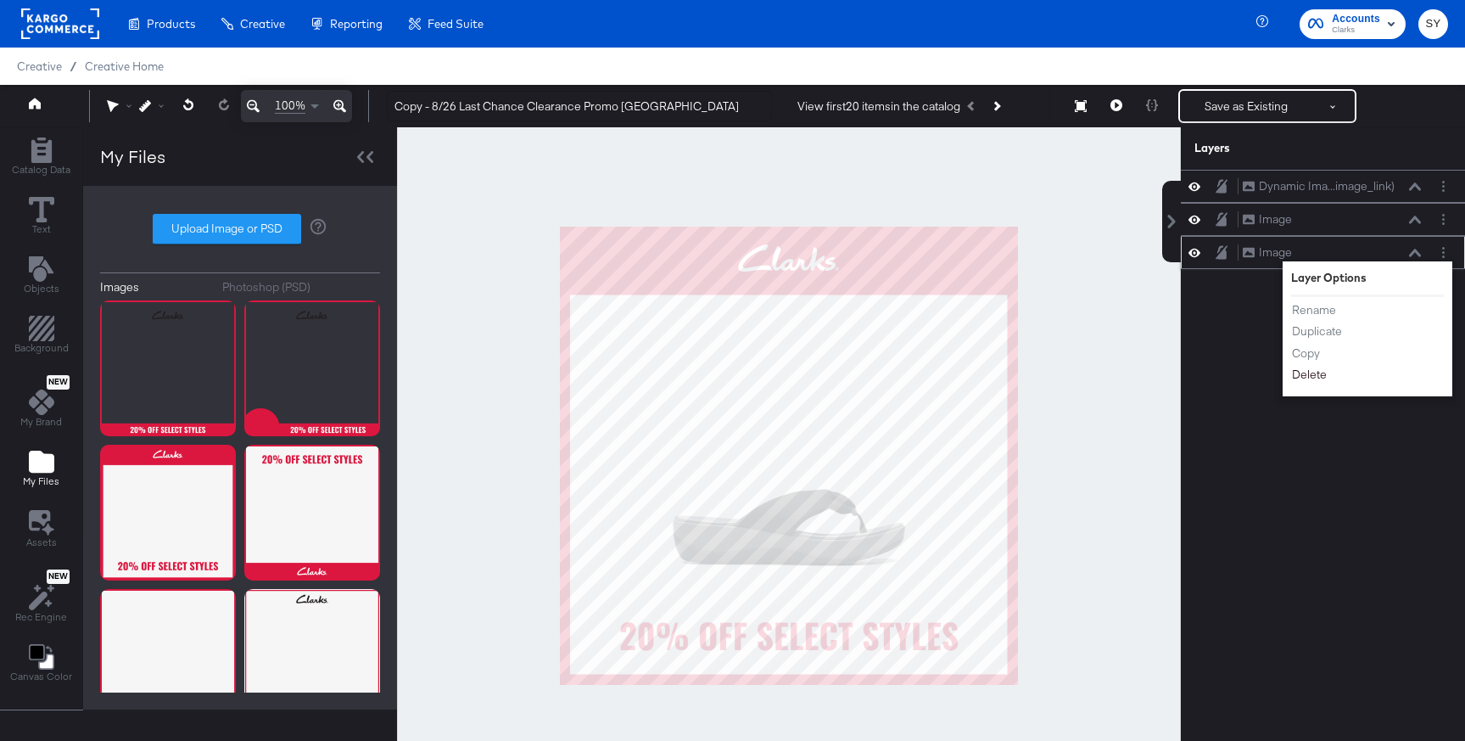
click at [1319, 380] on button "Delete" at bounding box center [1309, 375] width 36 height 18
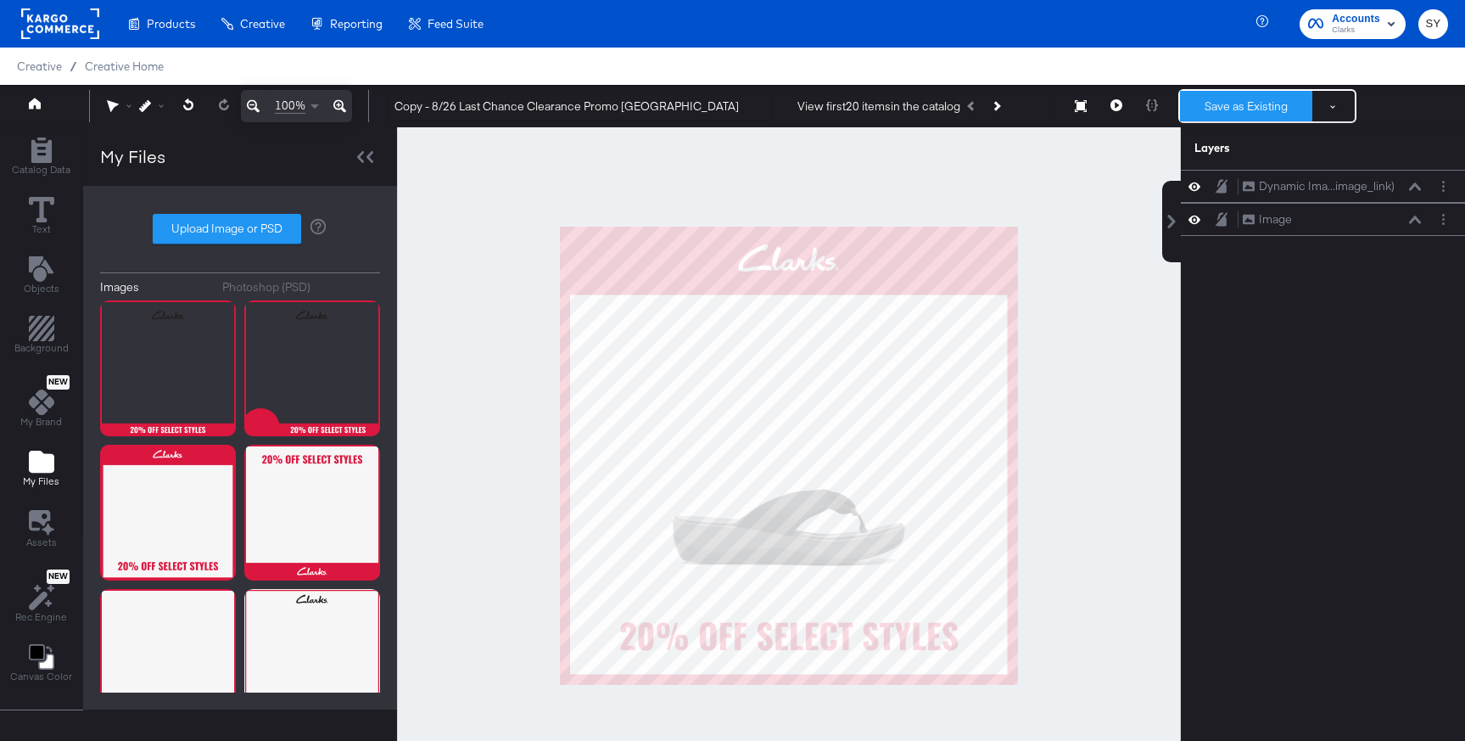
click at [1247, 101] on button "Save as Existing" at bounding box center [1246, 106] width 132 height 31
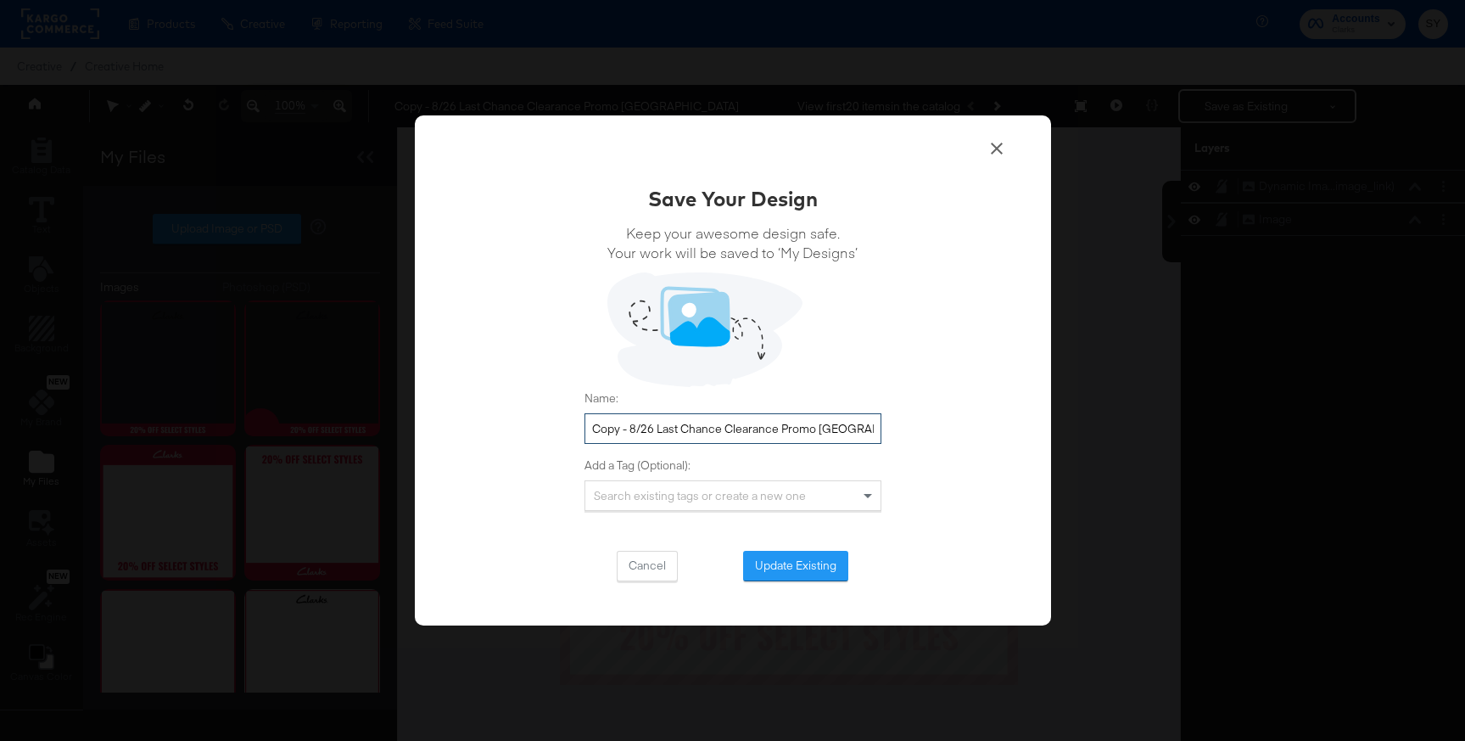
drag, startPoint x: 783, startPoint y: 428, endPoint x: 579, endPoint y: 433, distance: 203.7
click at [579, 433] on div "Save Your Design Keep your awesome design safe. Your work will be saved to ‘My …" at bounding box center [733, 370] width 636 height 510
type input "9/4 Promo US"
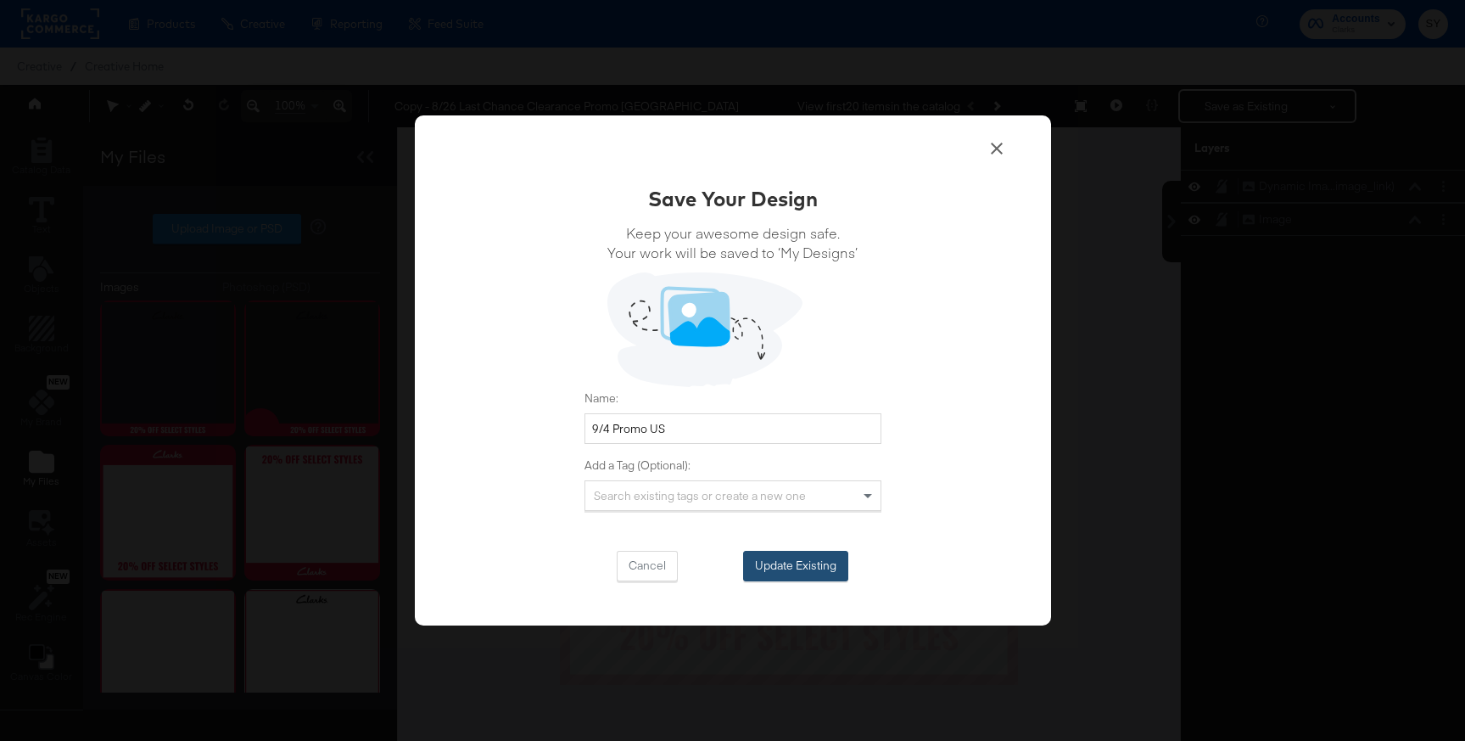
click at [780, 560] on button "Update Existing" at bounding box center [795, 566] width 105 height 31
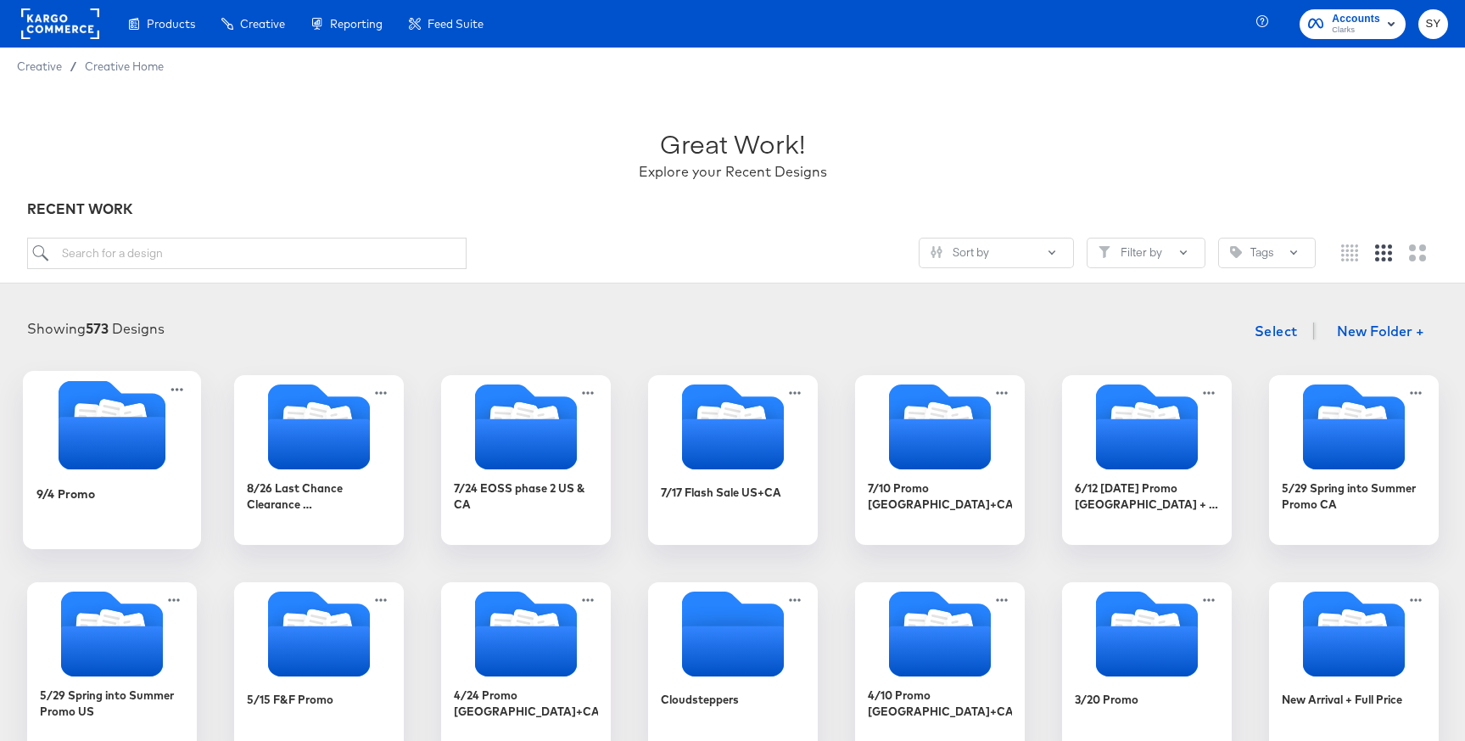
click at [136, 466] on icon "Folder" at bounding box center [111, 443] width 107 height 53
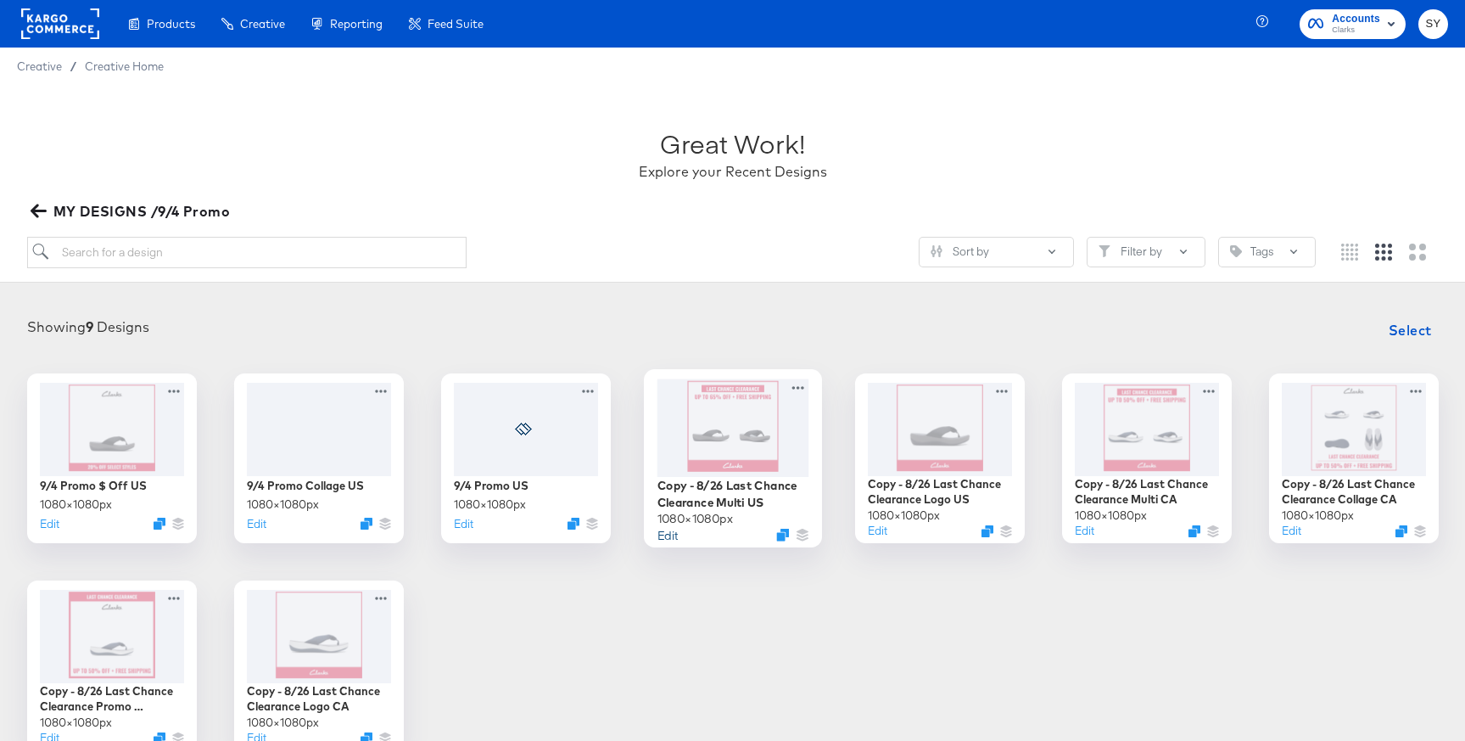
click at [662, 534] on button "Edit" at bounding box center [667, 534] width 20 height 16
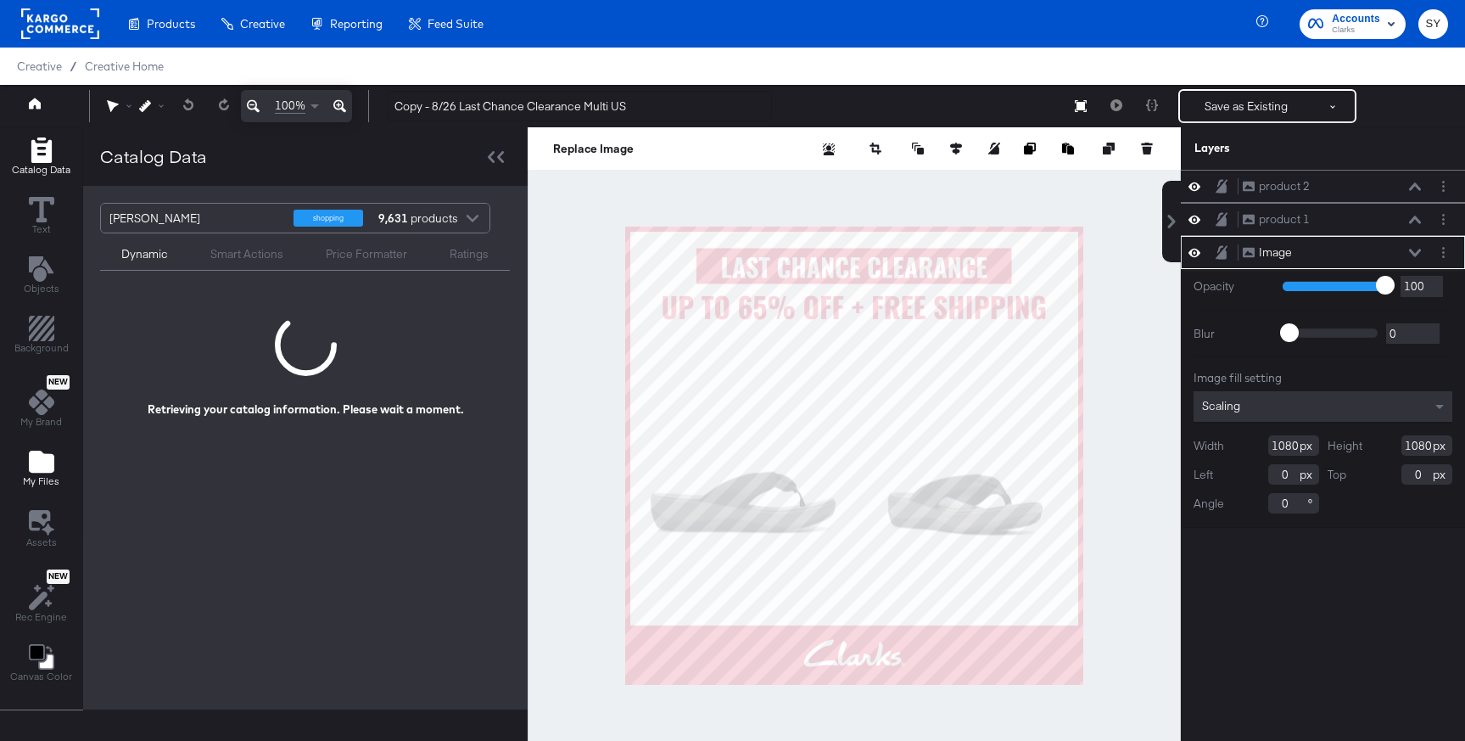
click at [32, 464] on icon "Add Files" at bounding box center [41, 461] width 25 height 22
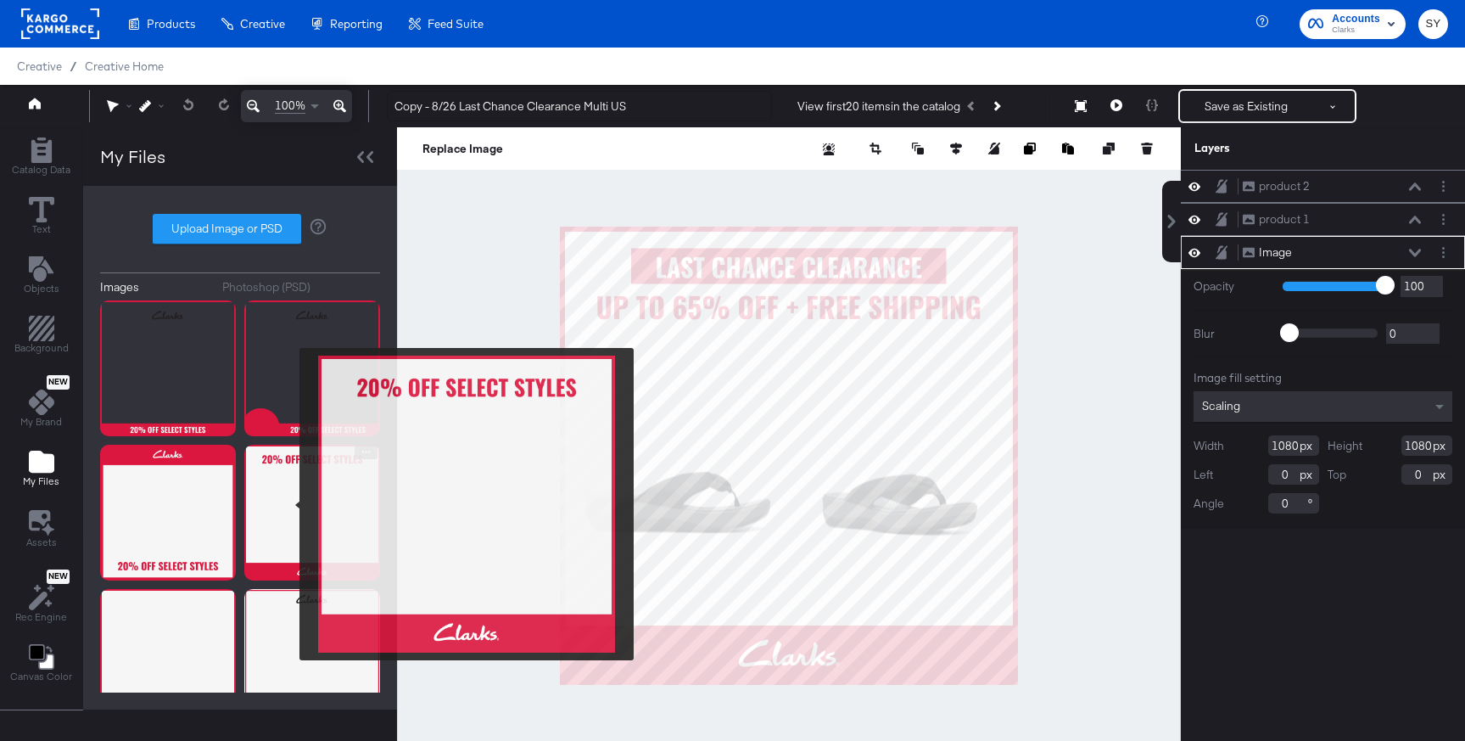
click at [288, 504] on img at bounding box center [312, 513] width 136 height 136
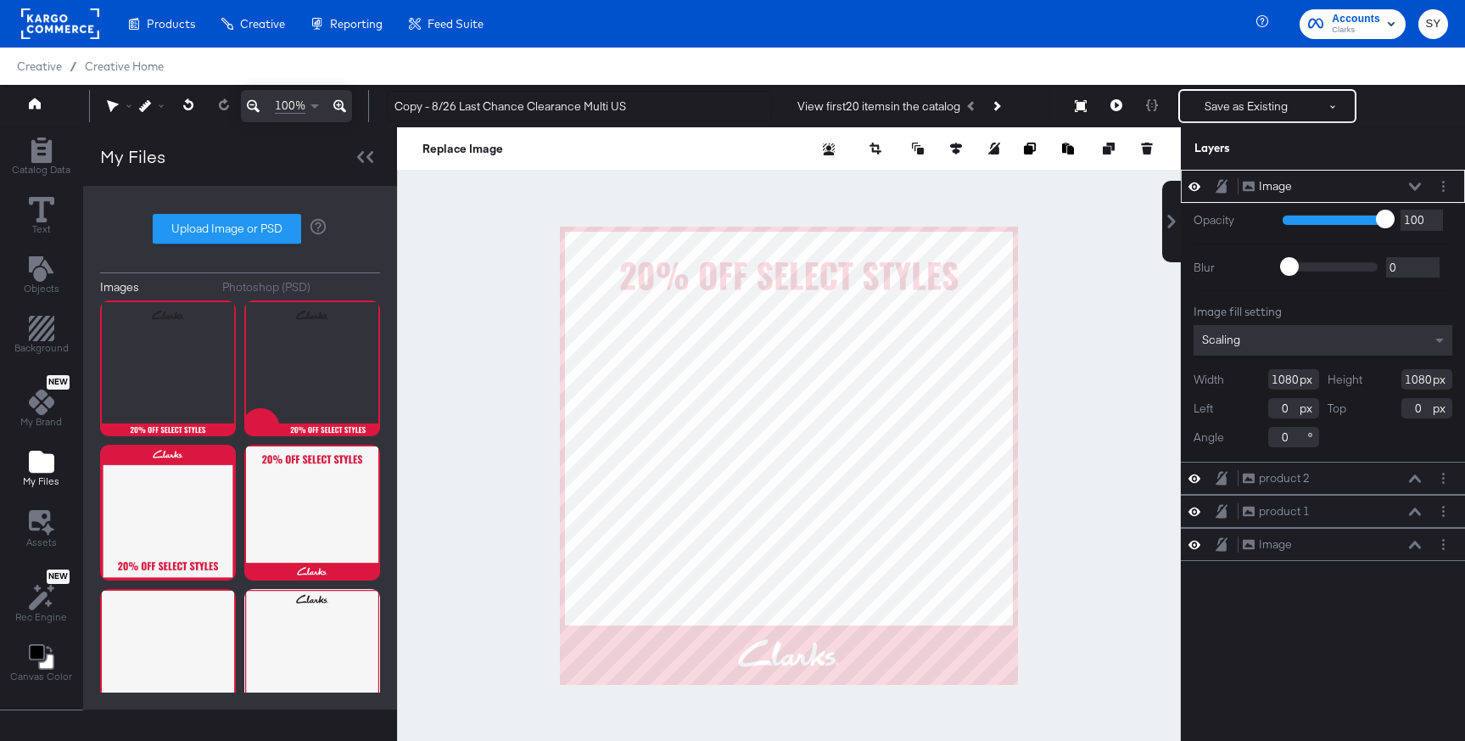
click at [1424, 185] on div "Image Image" at bounding box center [1336, 186] width 189 height 18
click at [1416, 187] on icon at bounding box center [1415, 186] width 12 height 8
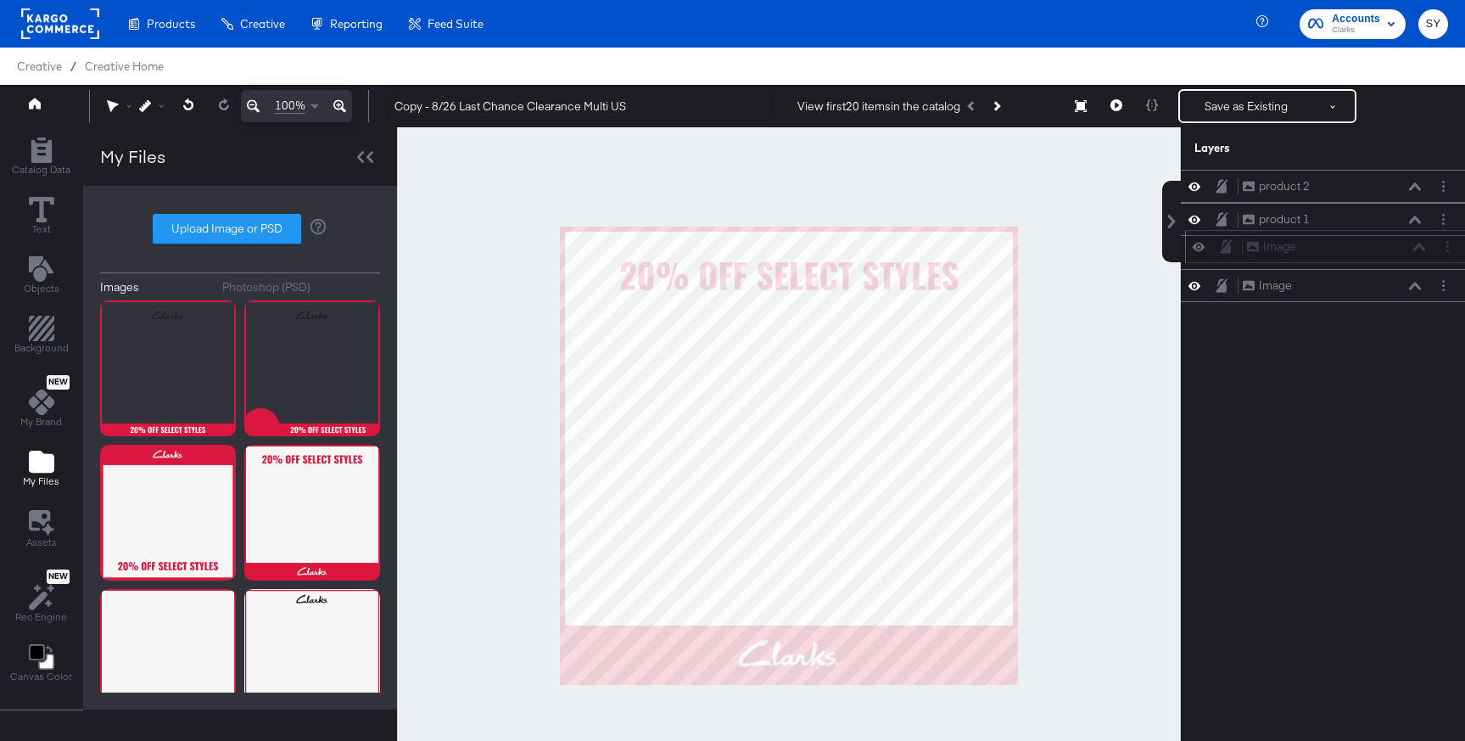
drag, startPoint x: 1367, startPoint y: 182, endPoint x: 1372, endPoint y: 248, distance: 65.5
click at [1372, 248] on div "Image Image" at bounding box center [1336, 247] width 180 height 18
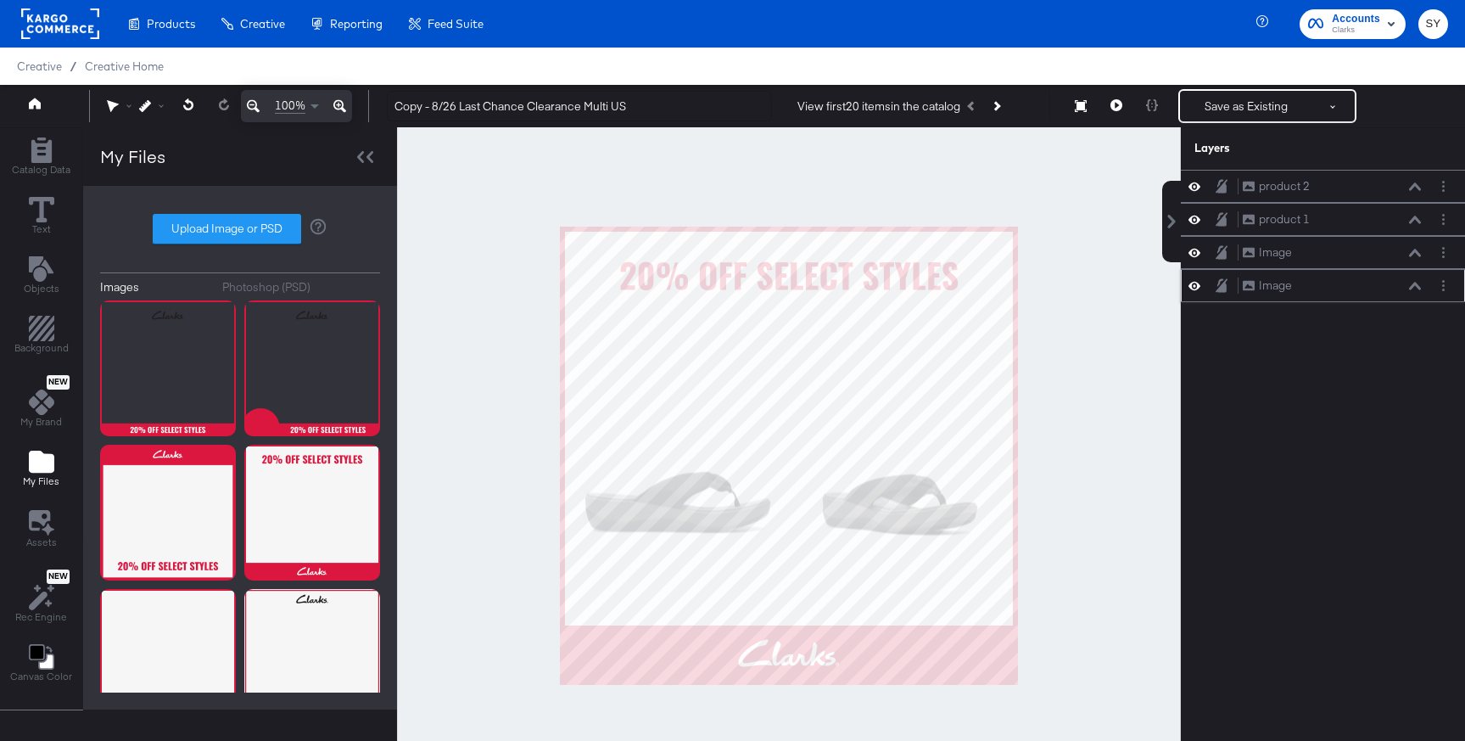
click at [1448, 294] on div at bounding box center [1443, 286] width 18 height 18
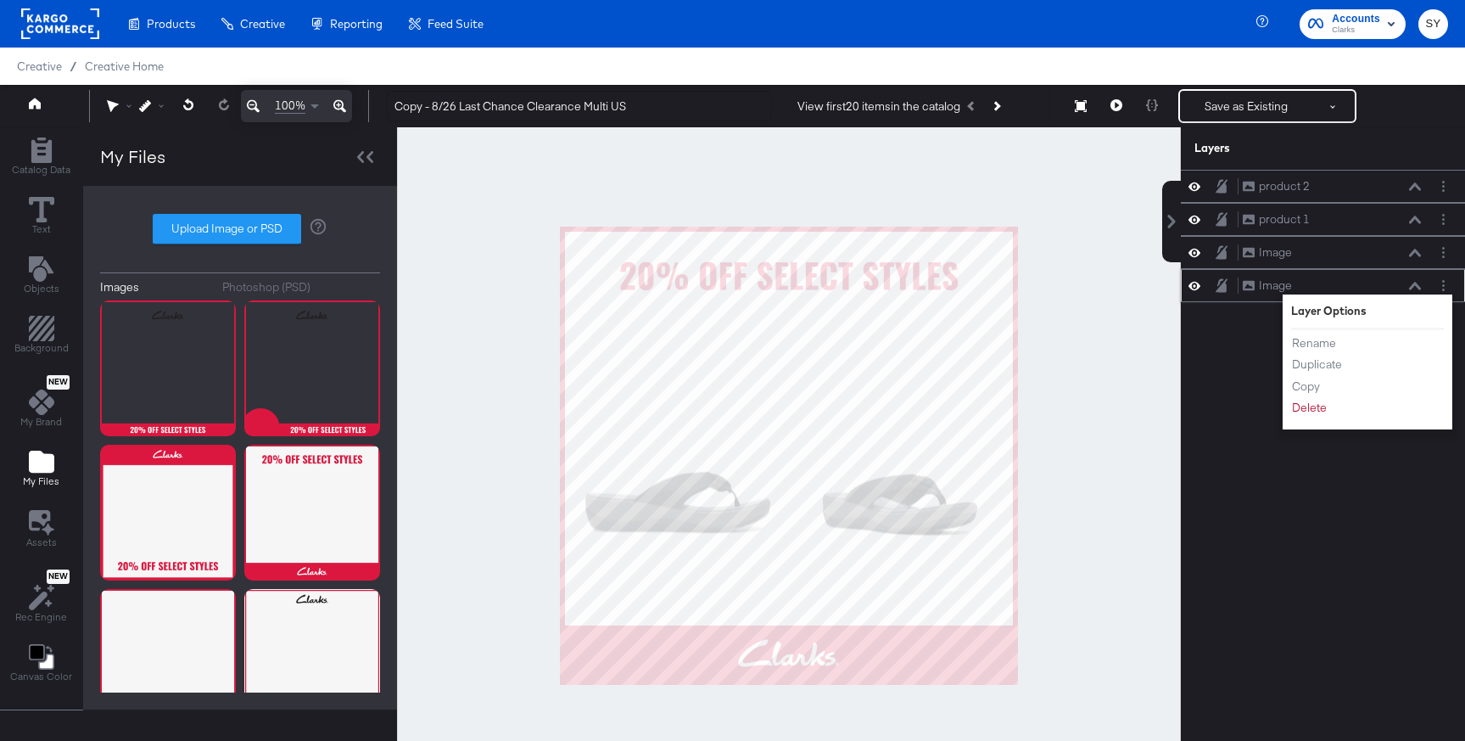
click at [1333, 411] on li "Delete" at bounding box center [1337, 408] width 93 height 18
click at [1311, 411] on button "Delete" at bounding box center [1309, 408] width 36 height 18
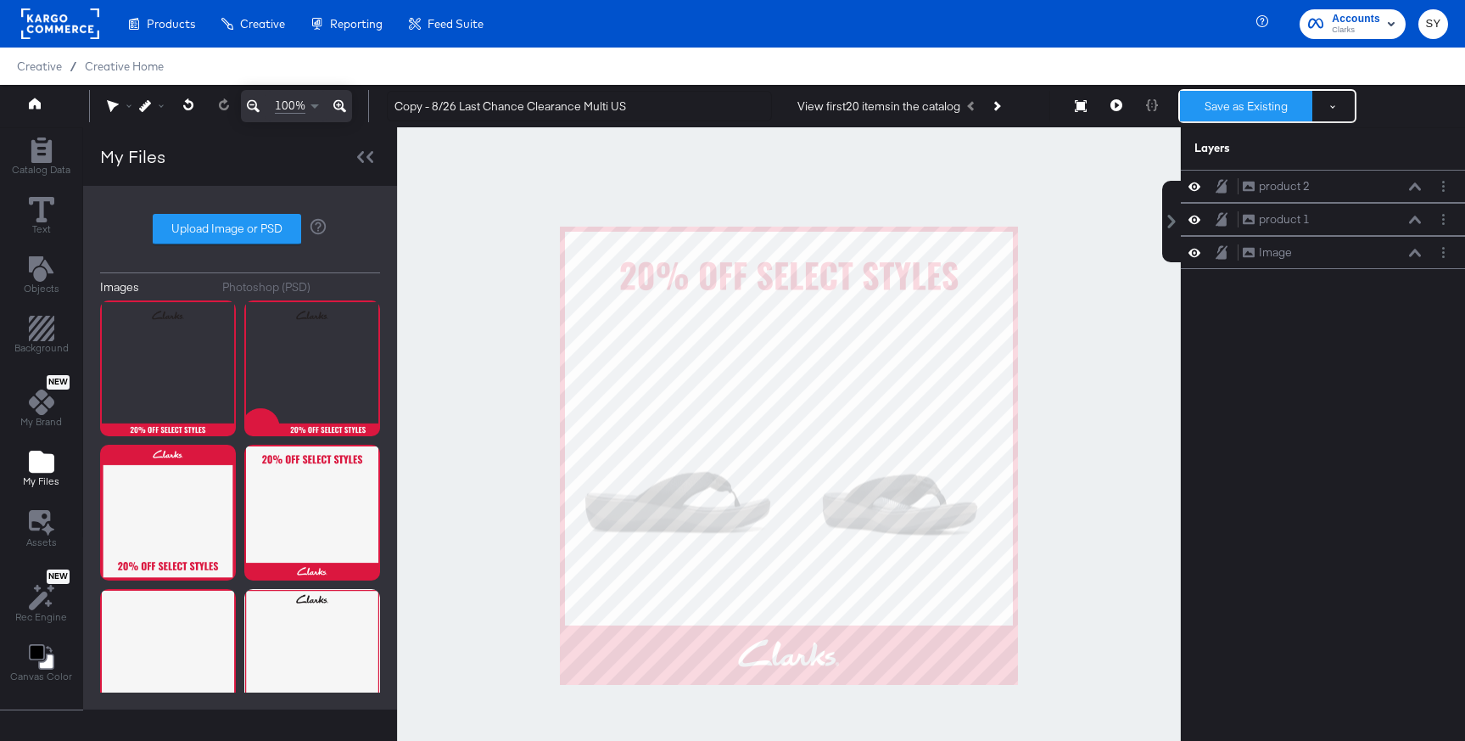
click at [1239, 109] on button "Save as Existing" at bounding box center [1246, 106] width 132 height 31
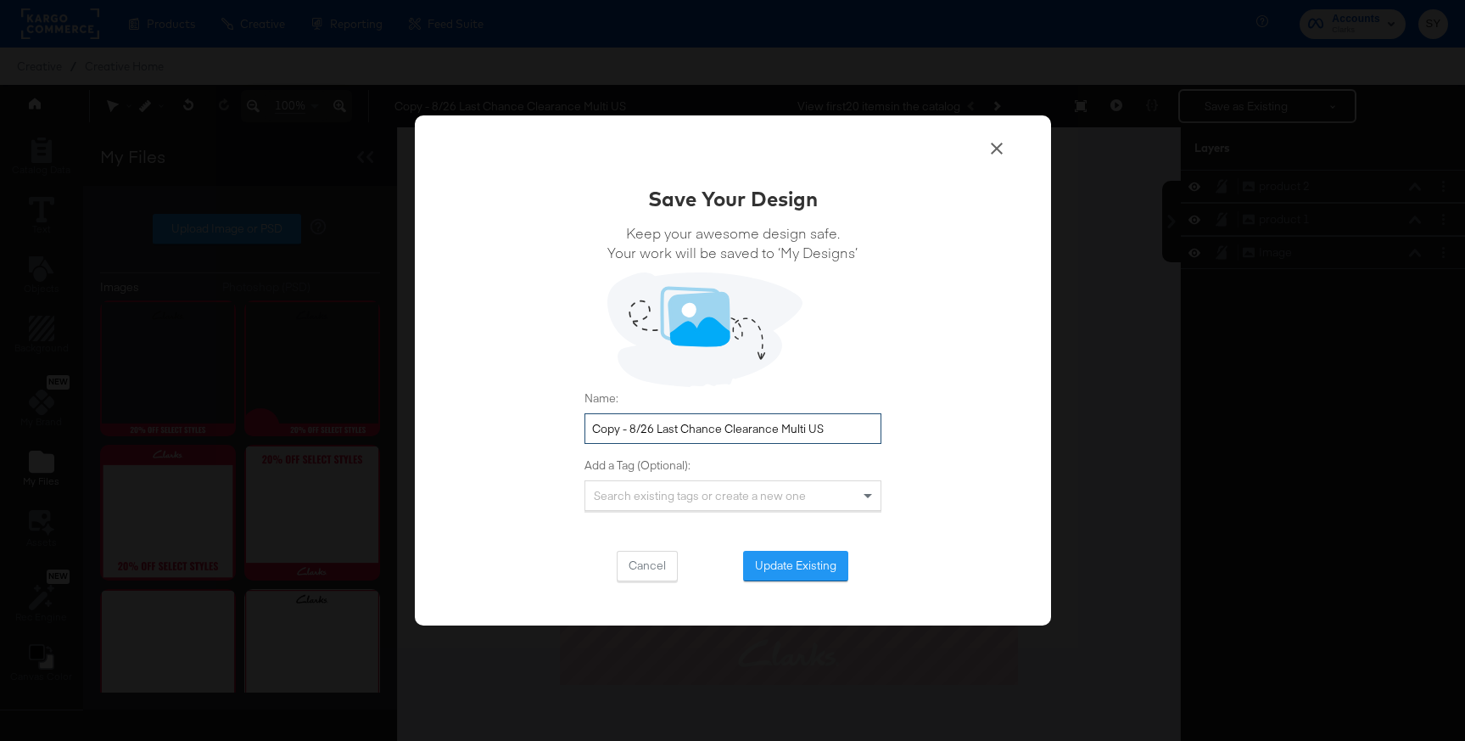
drag, startPoint x: 780, startPoint y: 436, endPoint x: 653, endPoint y: 391, distance: 134.2
click at [653, 391] on div "Name: Copy - 8/26 Last Chance Clearance Multi US" at bounding box center [732, 416] width 297 height 53
click at [779, 432] on input "Copy - 8/26 Last Chance Clearance Multi US" at bounding box center [732, 428] width 297 height 31
drag, startPoint x: 779, startPoint y: 432, endPoint x: 763, endPoint y: 419, distance: 20.5
click at [763, 419] on input "Copy - 8/26 Last Chance Clearance Multi US" at bounding box center [732, 428] width 297 height 31
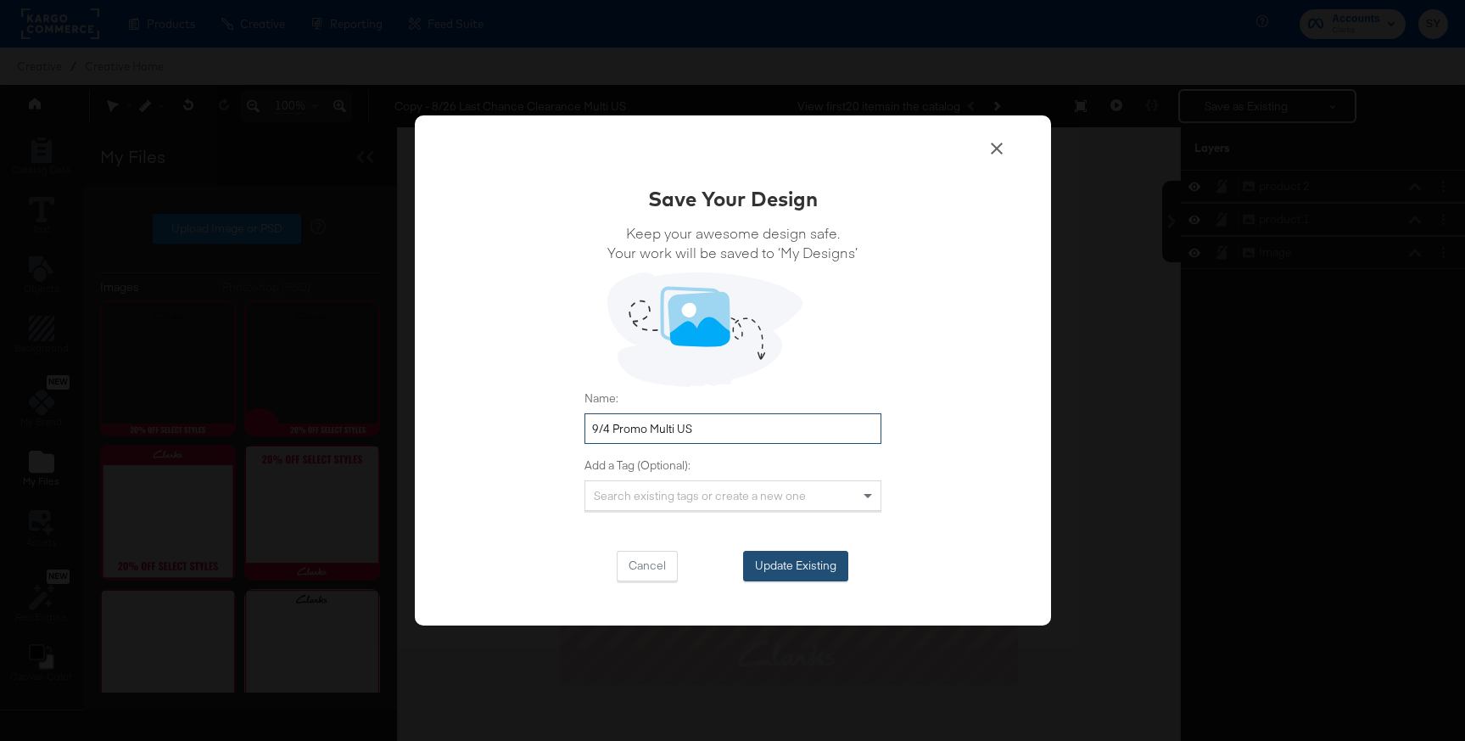
type input "9/4 Promo Multi US"
click at [813, 561] on button "Update Existing" at bounding box center [795, 566] width 105 height 31
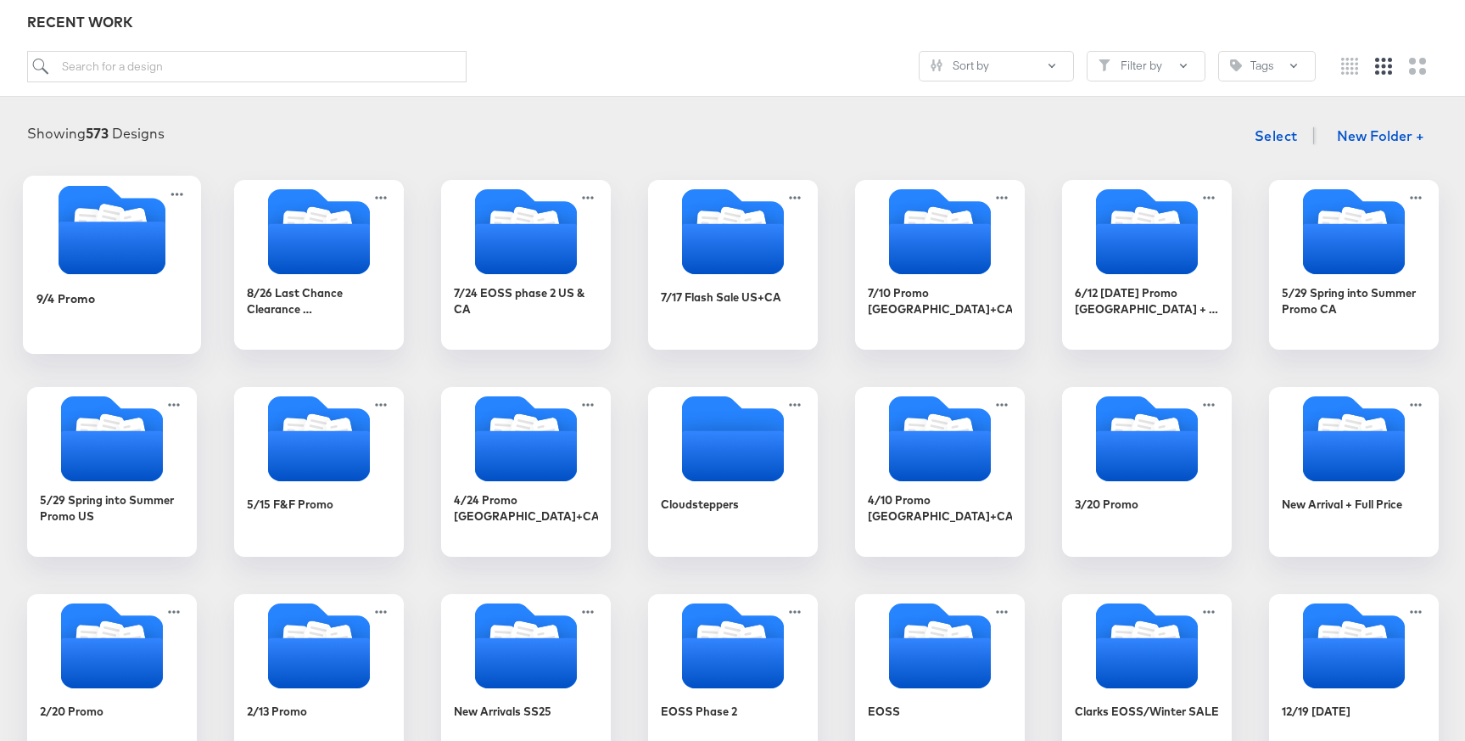
click at [137, 294] on div "9/4 Promo" at bounding box center [112, 310] width 152 height 65
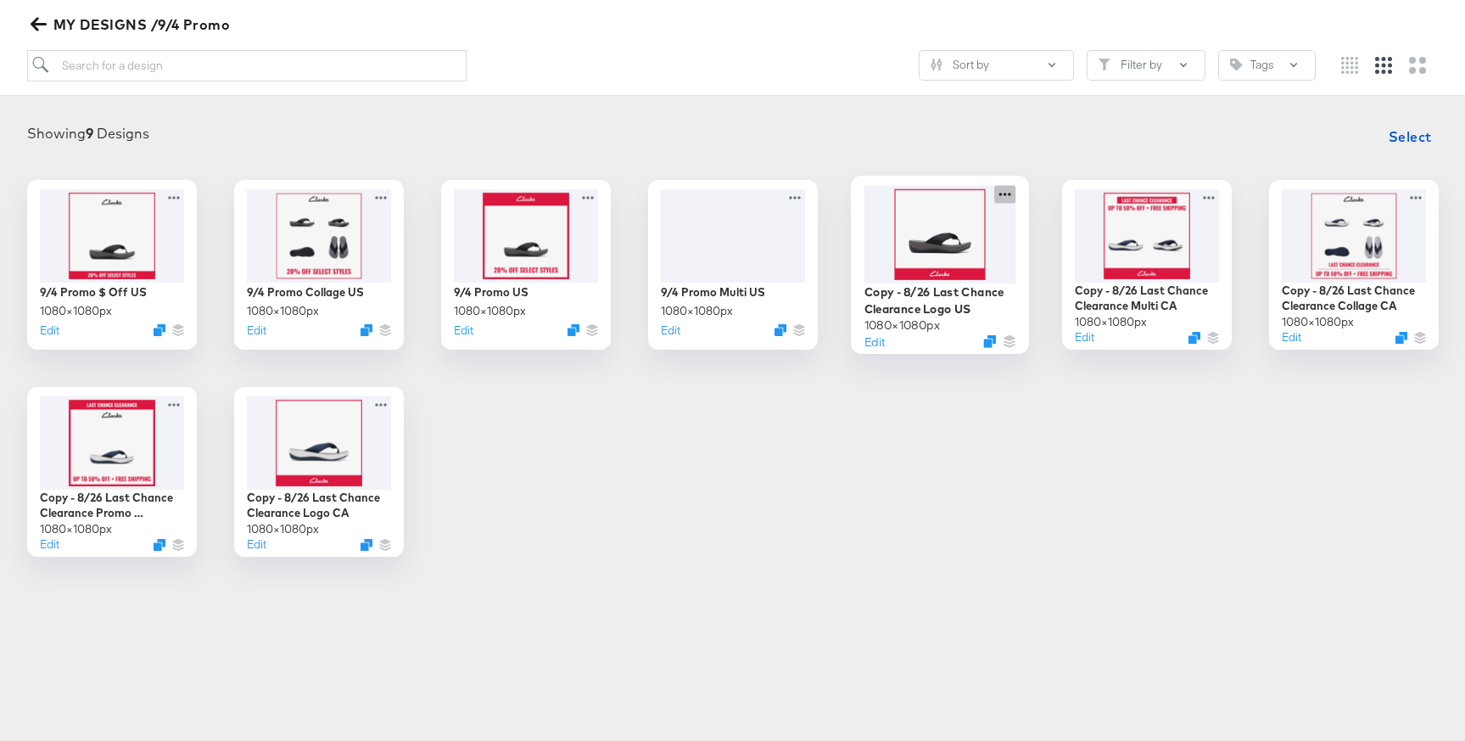
click at [1005, 191] on icon at bounding box center [1004, 194] width 21 height 18
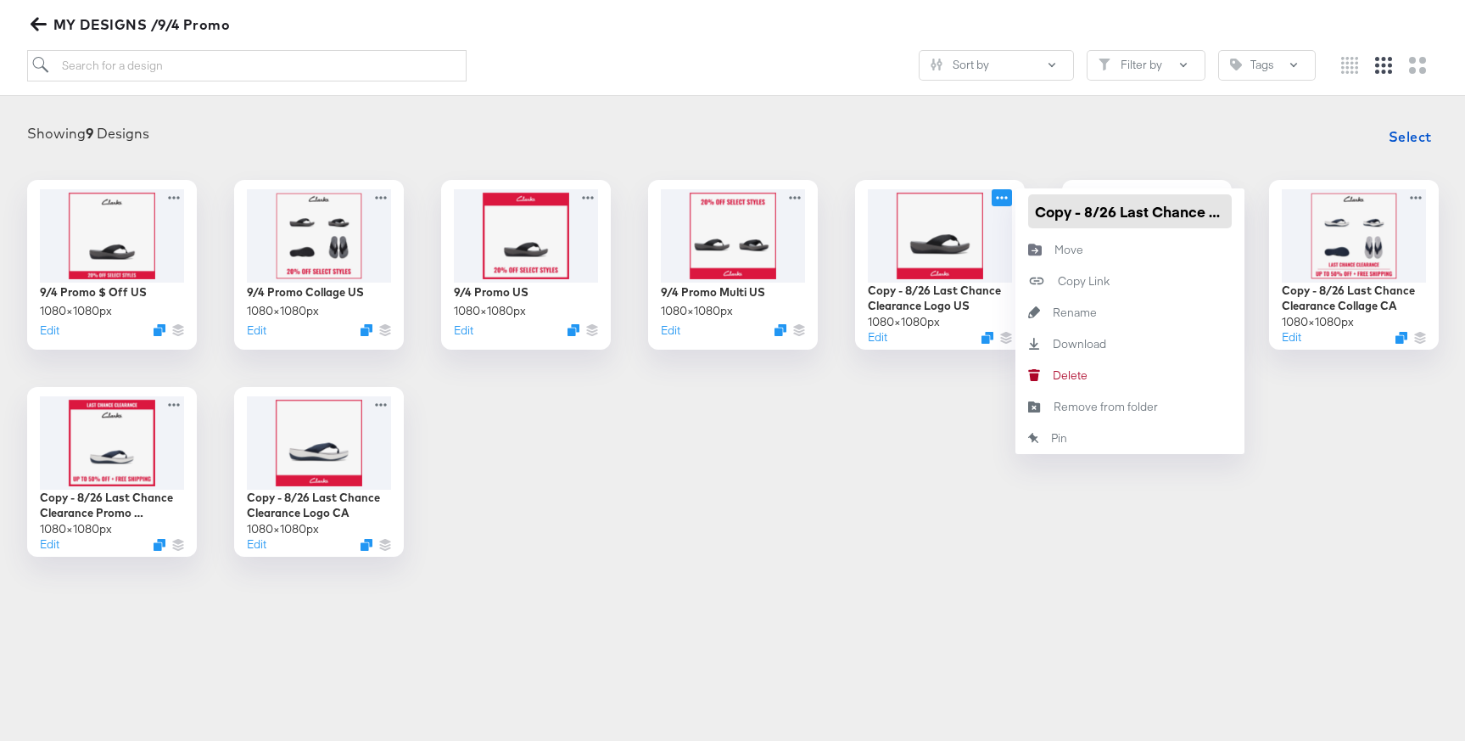
scroll to position [0, 118]
drag, startPoint x: 1032, startPoint y: 216, endPoint x: 1160, endPoint y: 210, distance: 129.1
click at [1160, 210] on input "Copy - 8/26 Last Chance Clearance Logo US" at bounding box center [1130, 211] width 204 height 34
paste input "9/4 Promo"
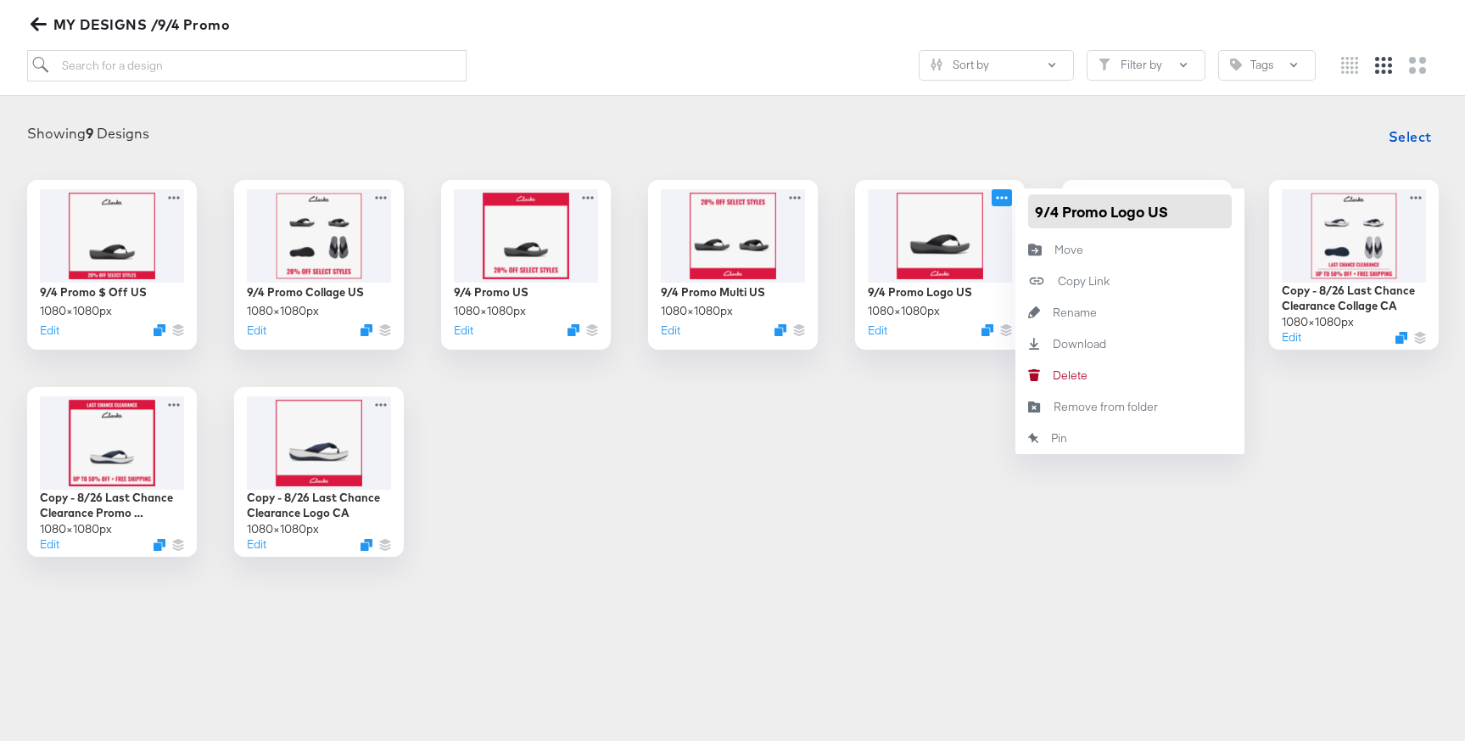
type input "9/4 Promo Logo US"
click at [1065, 536] on div "9/4 Promo $ Off US 1080 × 1080 px Edit 9/4 Promo Collage US 1080 × 1080 px Edit…" at bounding box center [732, 368] width 1431 height 377
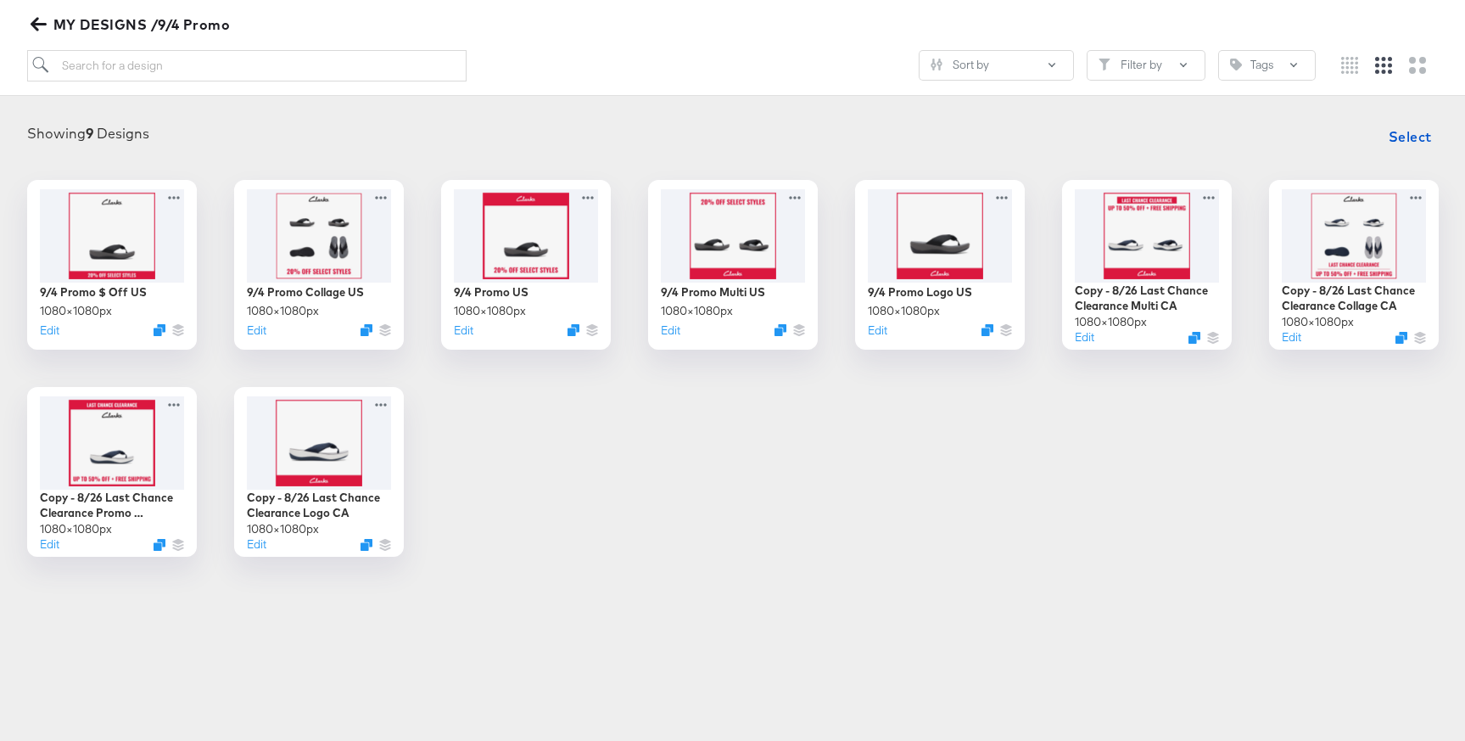
click at [1048, 474] on div "9/4 Promo $ Off US 1080 × 1080 px Edit 9/4 Promo Collage US 1080 × 1080 px Edit…" at bounding box center [732, 368] width 1431 height 377
click at [1082, 333] on button "Edit" at bounding box center [1081, 341] width 20 height 16
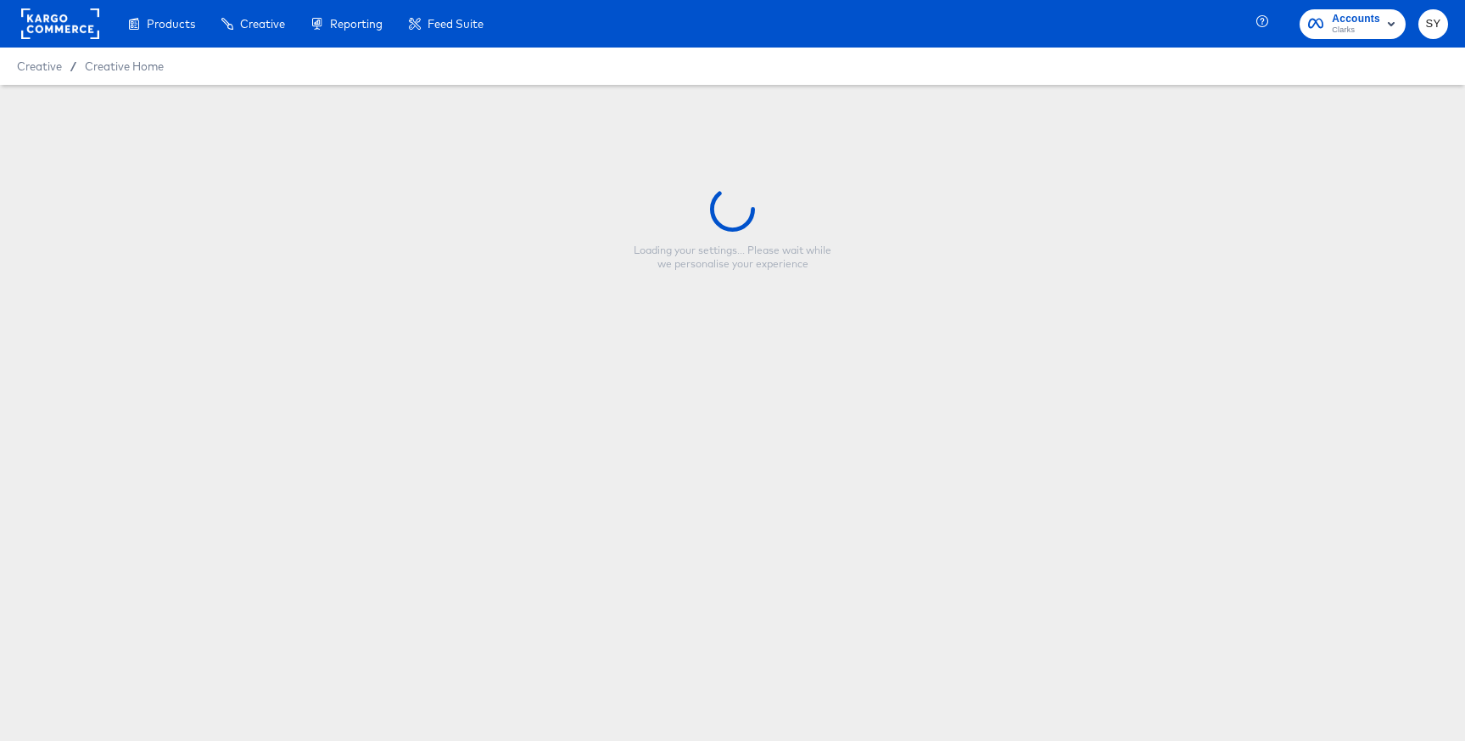
type input "Copy - 8/26 Last Chance Clearance Multi CA"
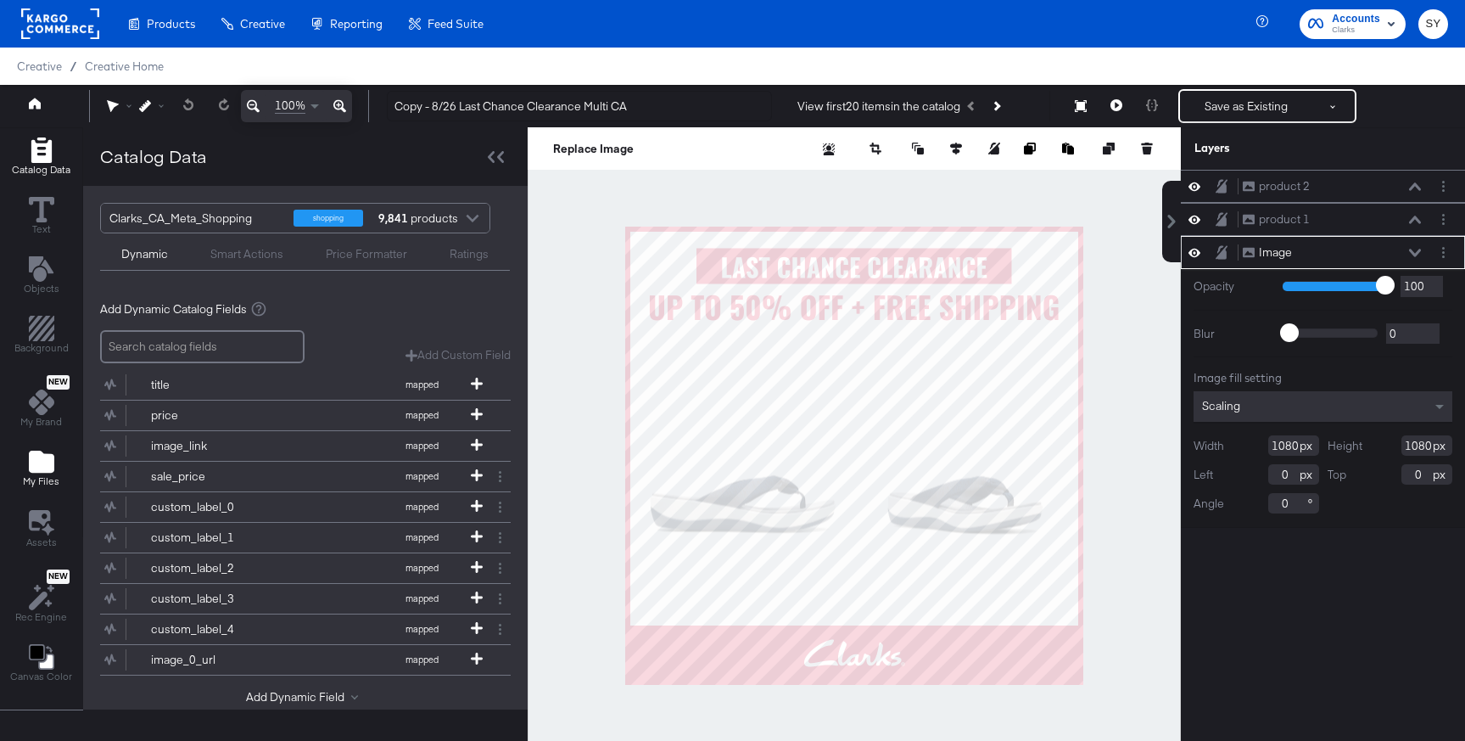
click at [46, 465] on icon "Add Files" at bounding box center [41, 461] width 25 height 22
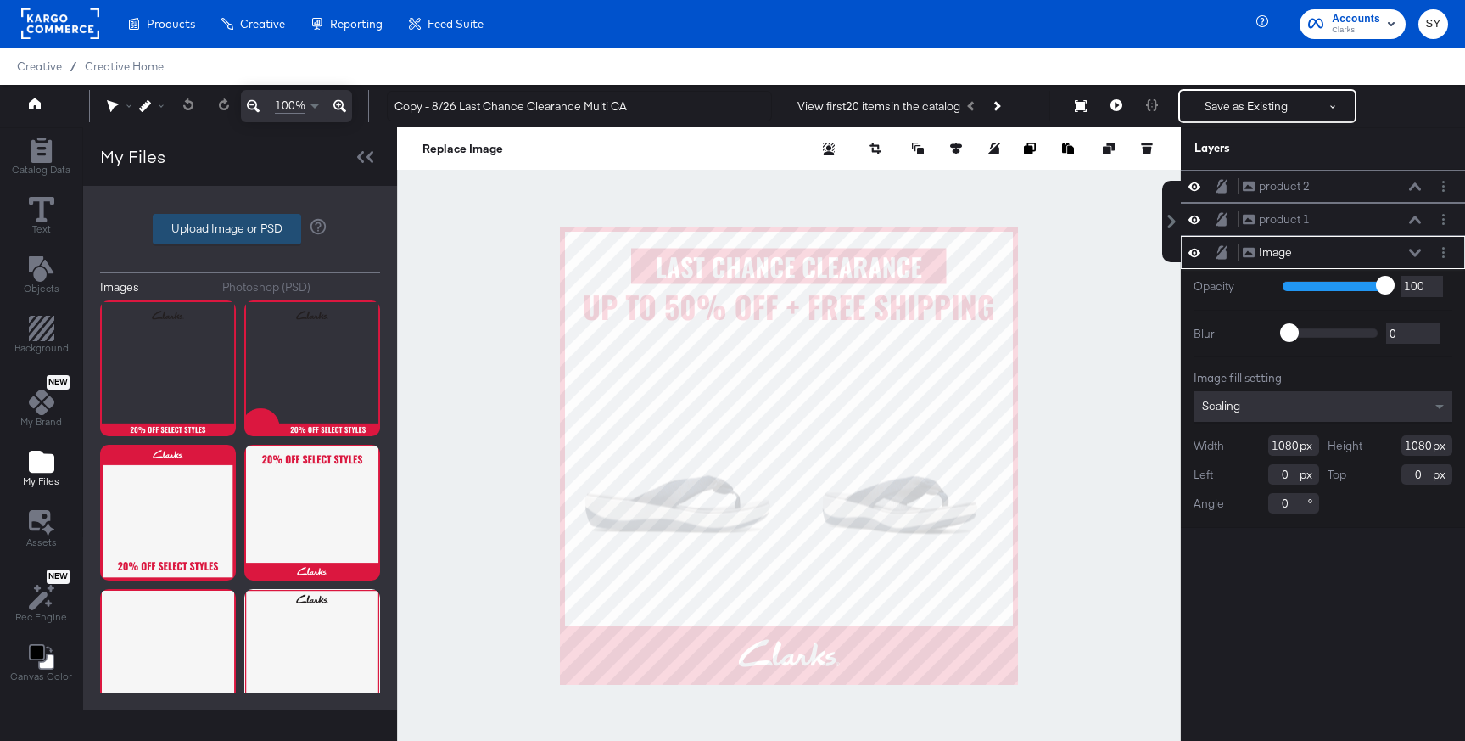
click at [249, 220] on label "Upload Image or PSD" at bounding box center [227, 229] width 147 height 29
click at [240, 229] on input "Upload Image or PSD" at bounding box center [240, 229] width 0 height 0
type input "C:\fakepath\collage 2.png"
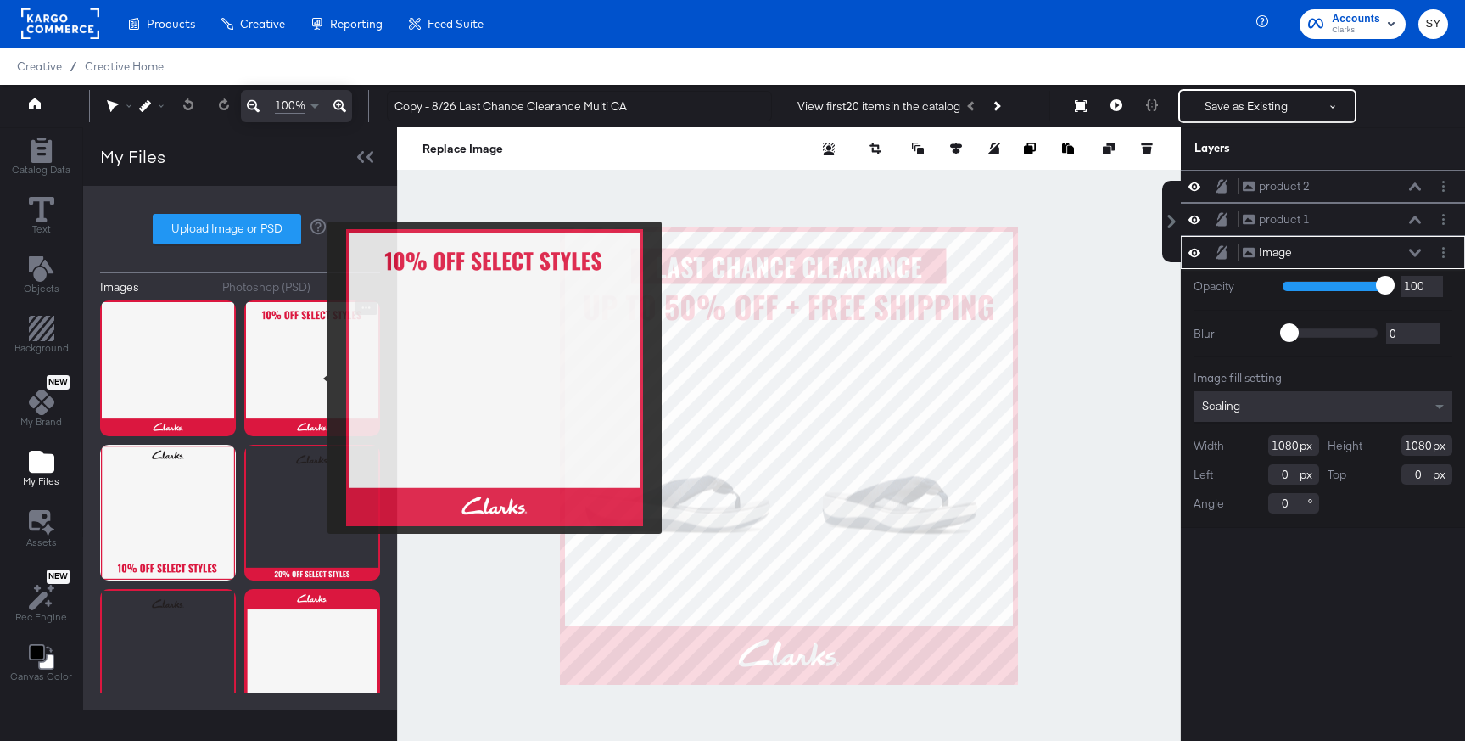
click at [316, 377] on img at bounding box center [312, 368] width 136 height 136
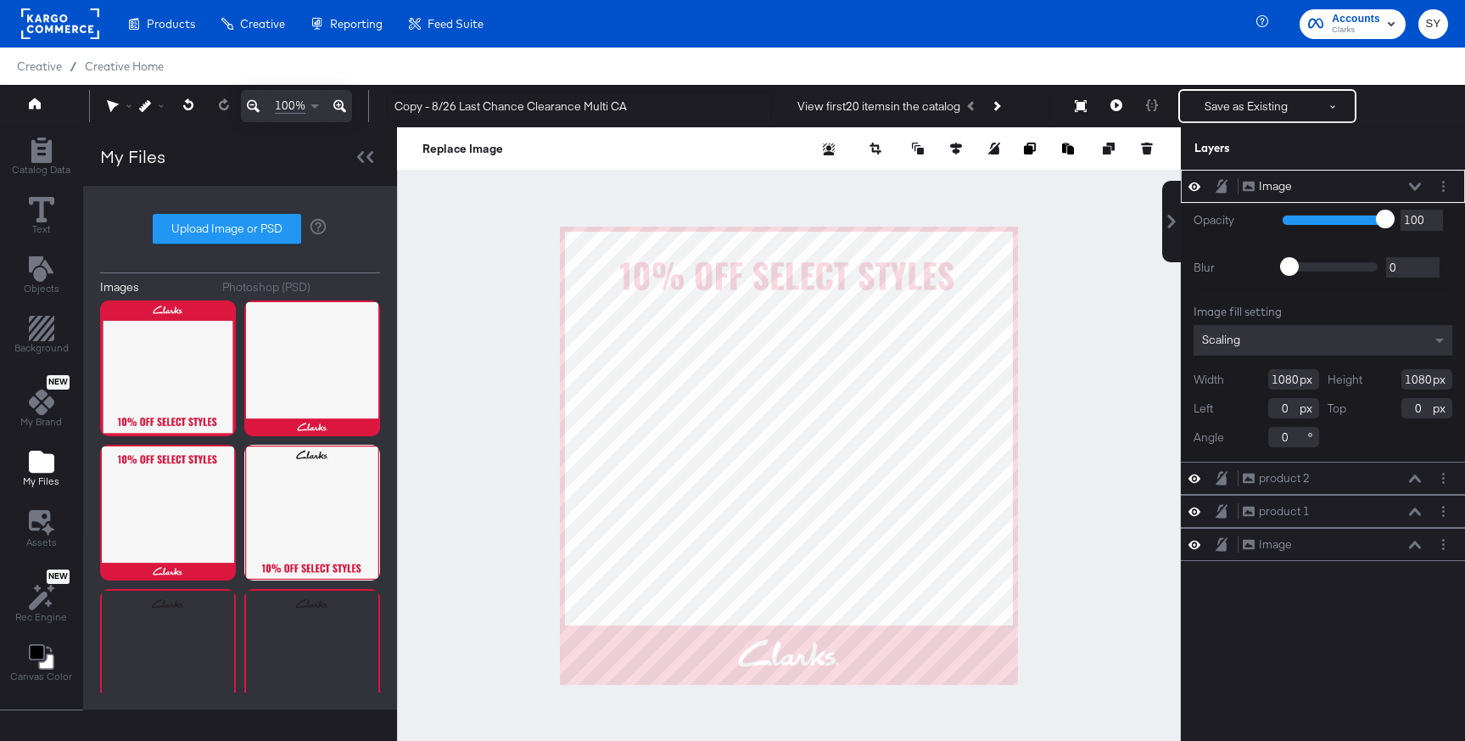
click at [1410, 179] on div "Image Image" at bounding box center [1332, 186] width 180 height 18
click at [1414, 181] on div "Image Image" at bounding box center [1332, 186] width 180 height 18
click at [1416, 184] on icon at bounding box center [1415, 186] width 12 height 8
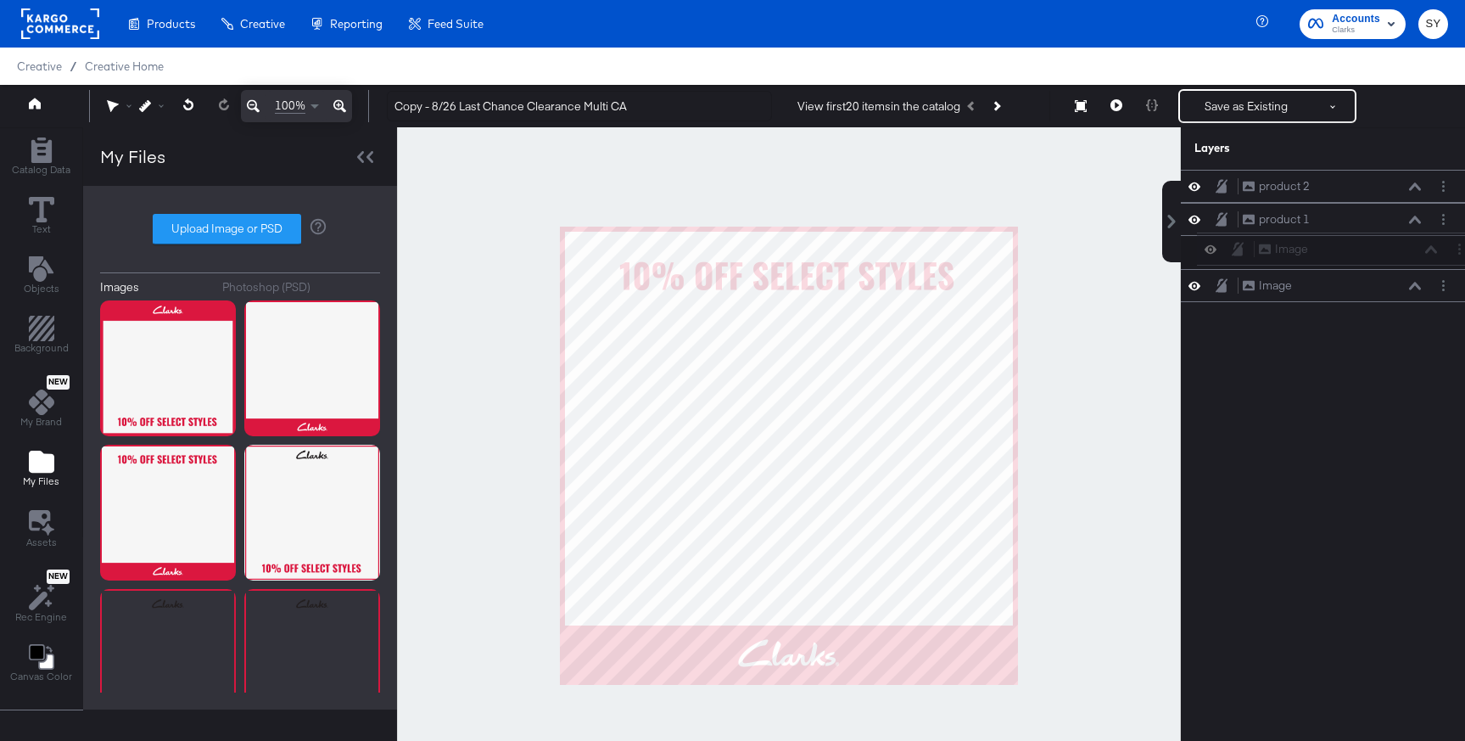
drag, startPoint x: 1361, startPoint y: 188, endPoint x: 1379, endPoint y: 261, distance: 75.3
click at [1379, 261] on div "Image Image product 2 product 2 product 1 product 1 Image Image" at bounding box center [1323, 236] width 284 height 132
click at [1438, 287] on button "Layer Options" at bounding box center [1443, 286] width 18 height 18
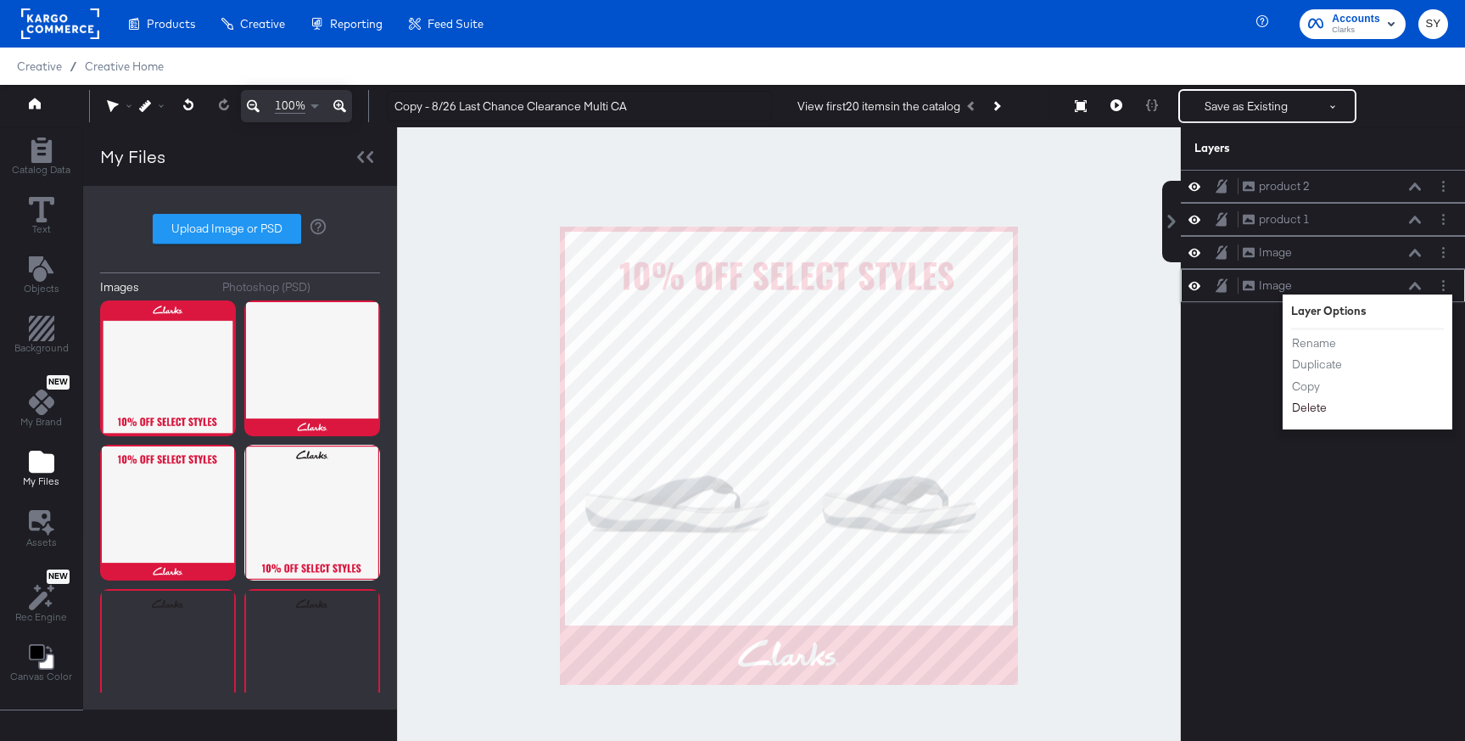
click at [1308, 410] on button "Delete" at bounding box center [1309, 408] width 36 height 18
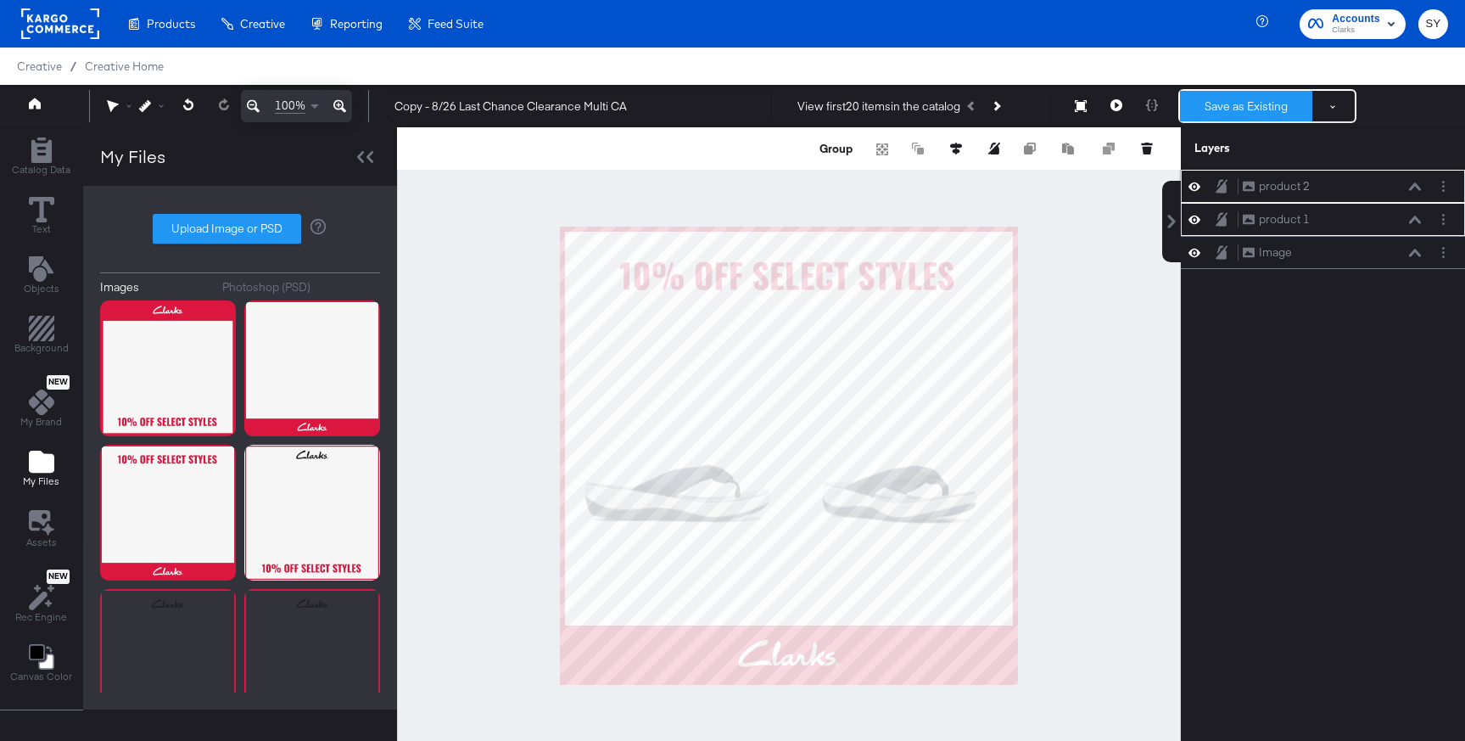
click at [1233, 107] on button "Save as Existing" at bounding box center [1246, 106] width 132 height 31
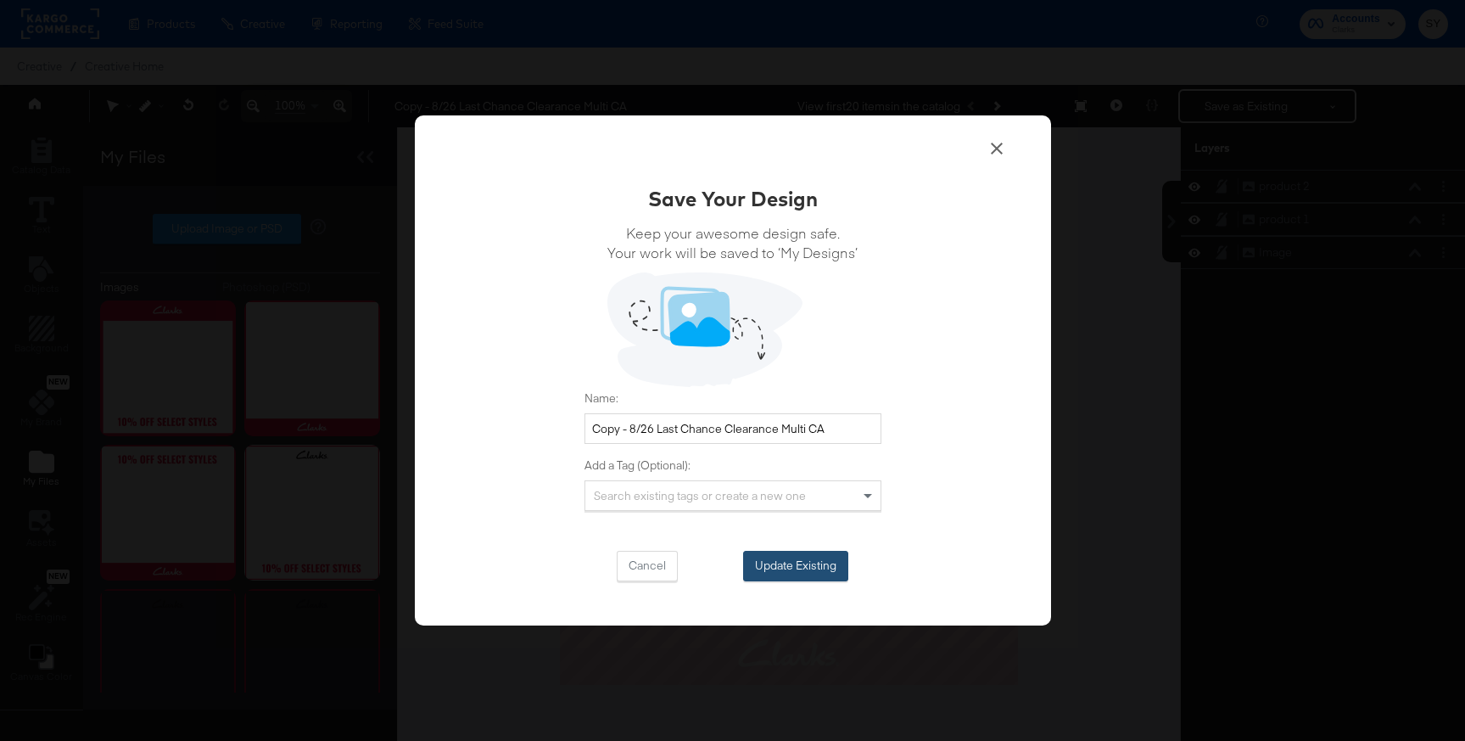
click at [797, 575] on button "Update Existing" at bounding box center [795, 566] width 105 height 31
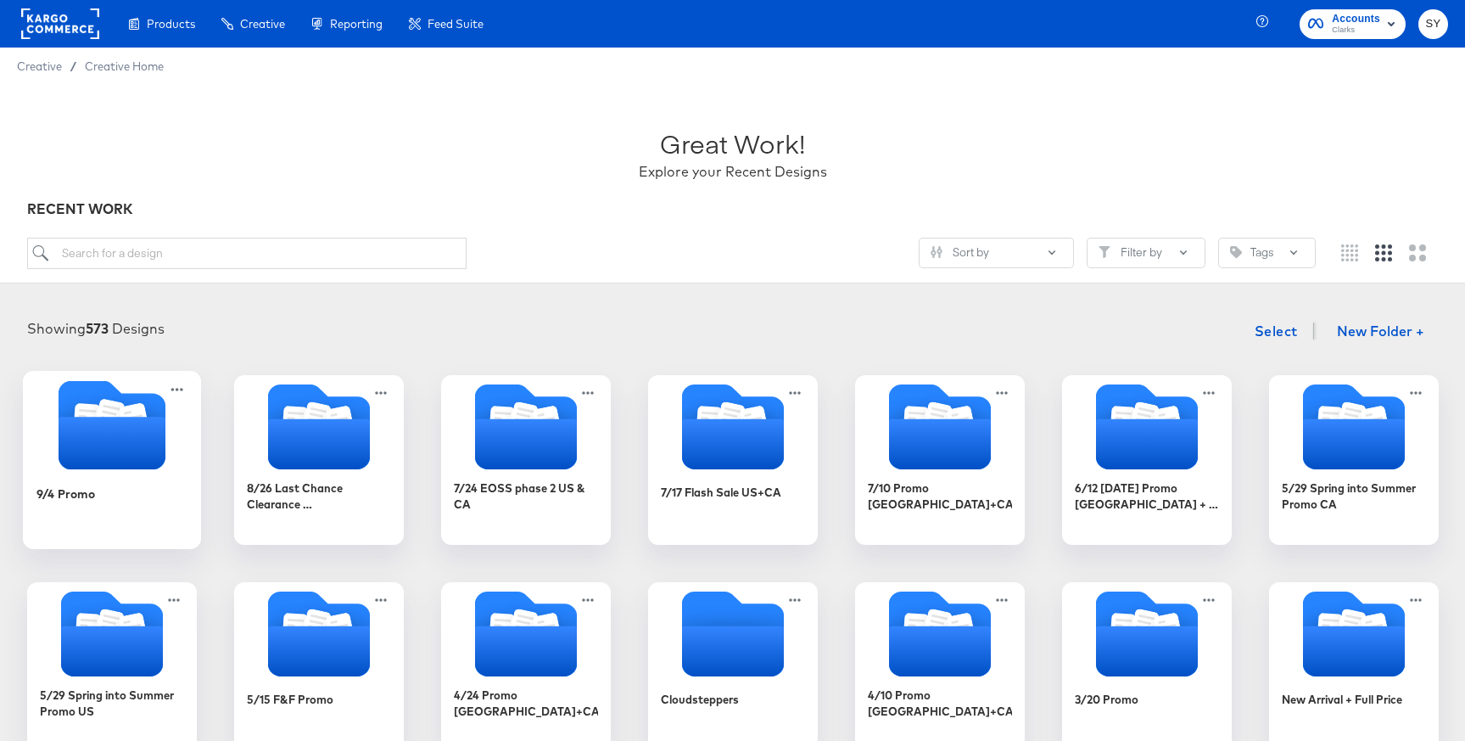
click at [146, 439] on icon "Folder" at bounding box center [111, 443] width 107 height 53
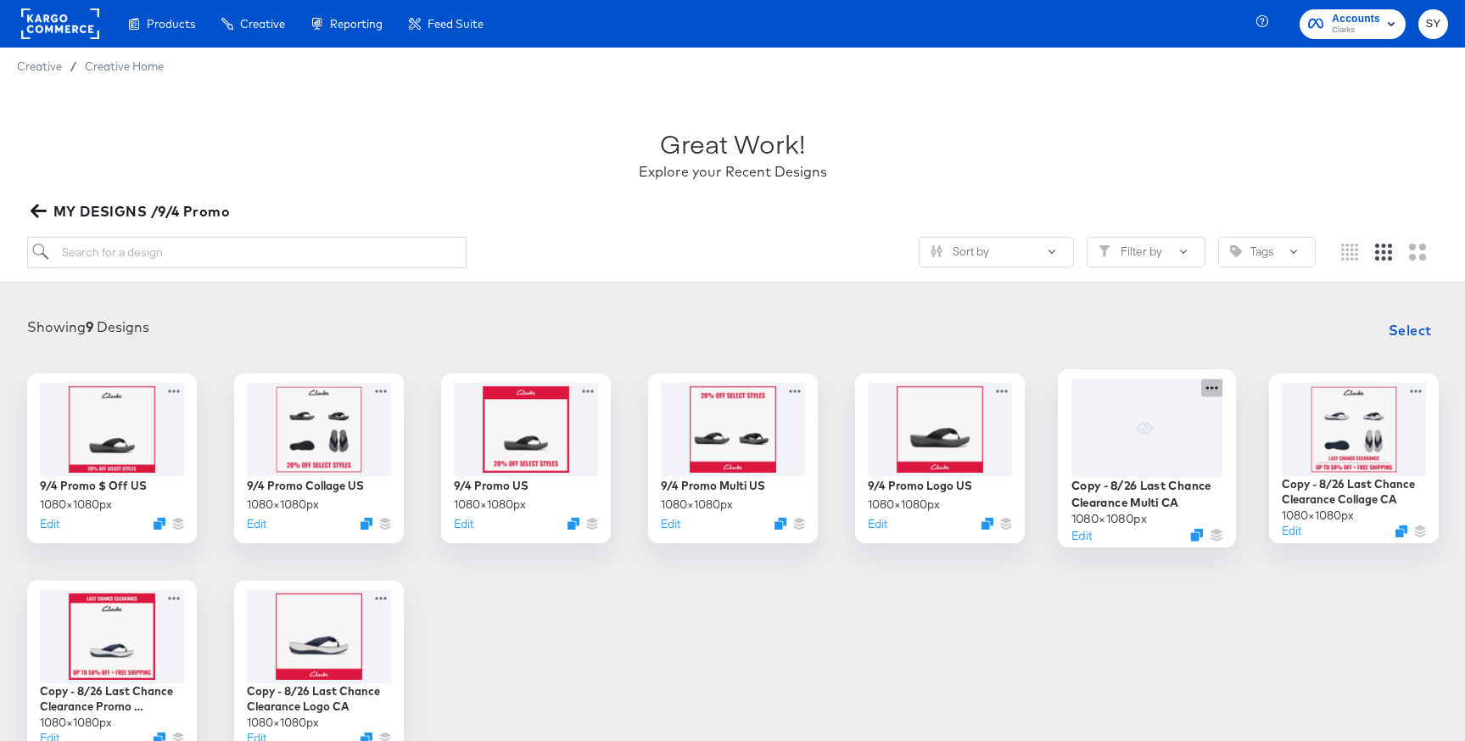
click at [1219, 389] on icon at bounding box center [1211, 387] width 21 height 18
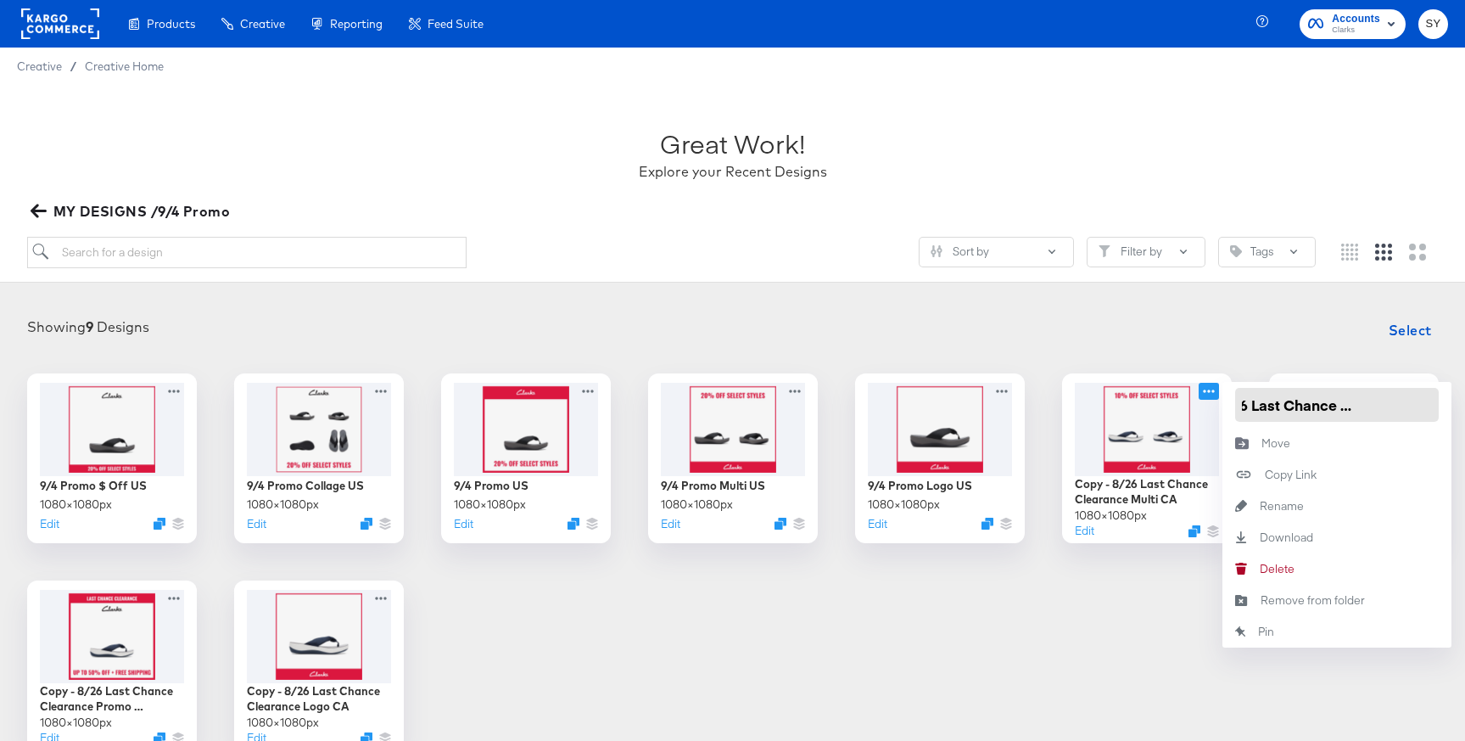
scroll to position [0, 117]
drag, startPoint x: 1242, startPoint y: 407, endPoint x: 1368, endPoint y: 405, distance: 126.4
click at [1368, 405] on input "Copy - 8/26 Last Chance Clearance Multi CA" at bounding box center [1337, 405] width 204 height 34
paste input "9/4 Promo"
type input "9/4 Promo Multi CA"
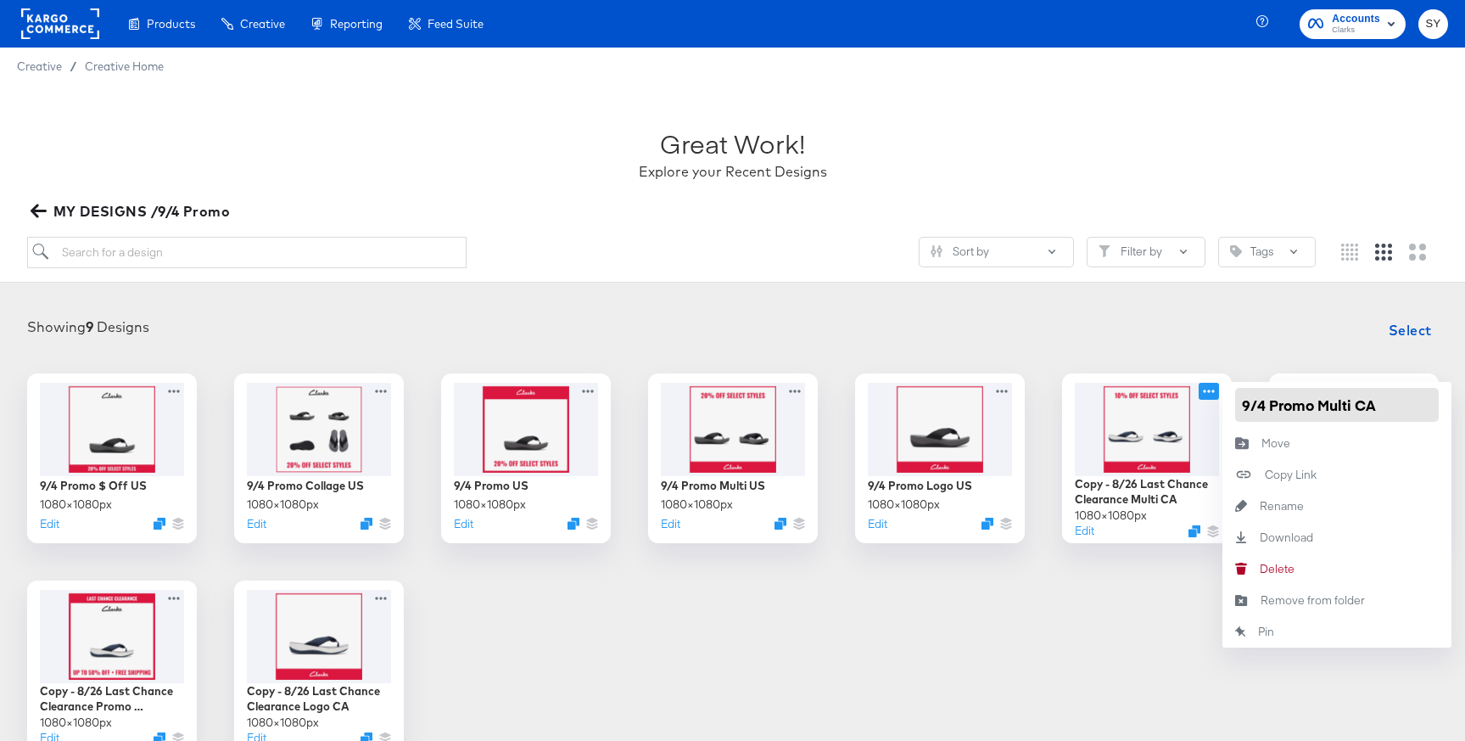
scroll to position [0, 0]
click at [1311, 335] on div "Showing 9 Designs Select" at bounding box center [732, 330] width 1431 height 34
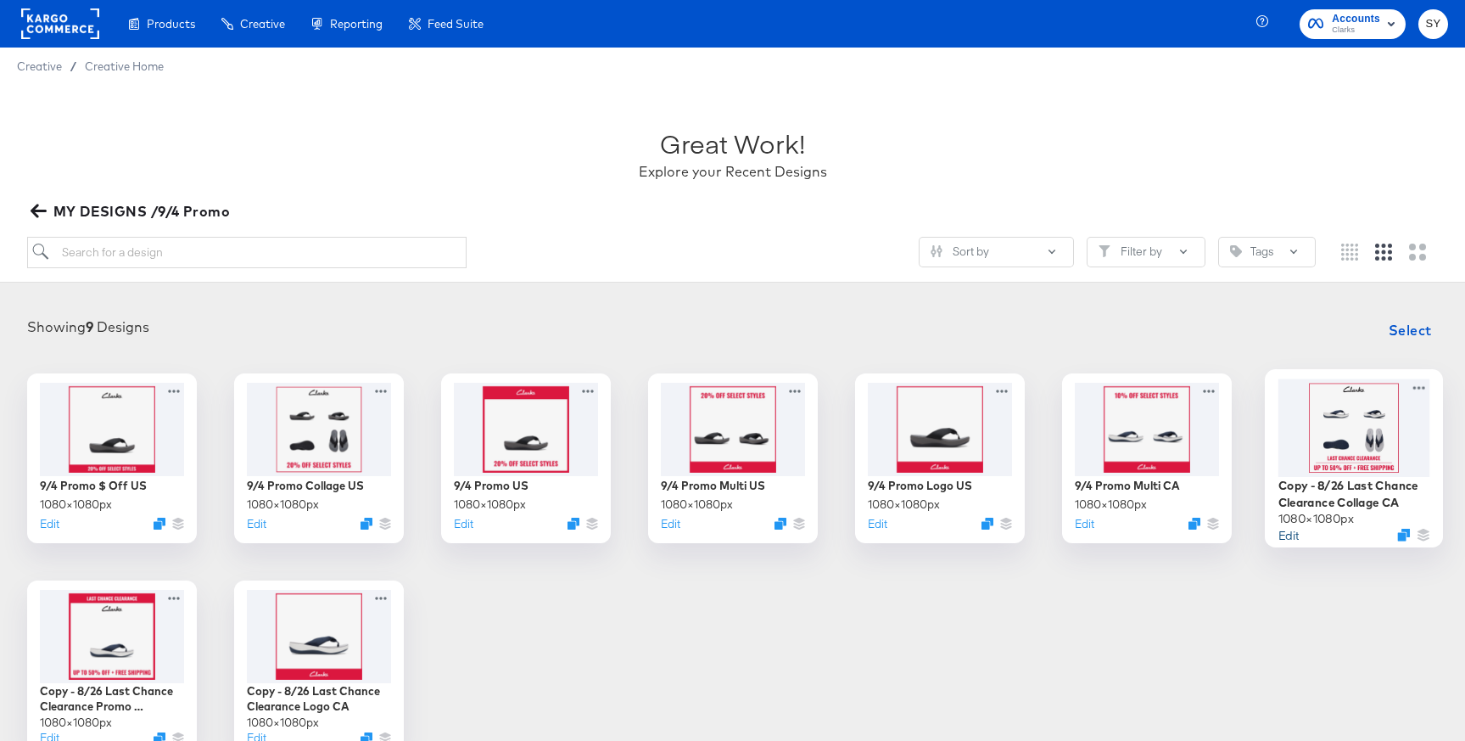
click at [1294, 534] on button "Edit" at bounding box center [1288, 534] width 20 height 16
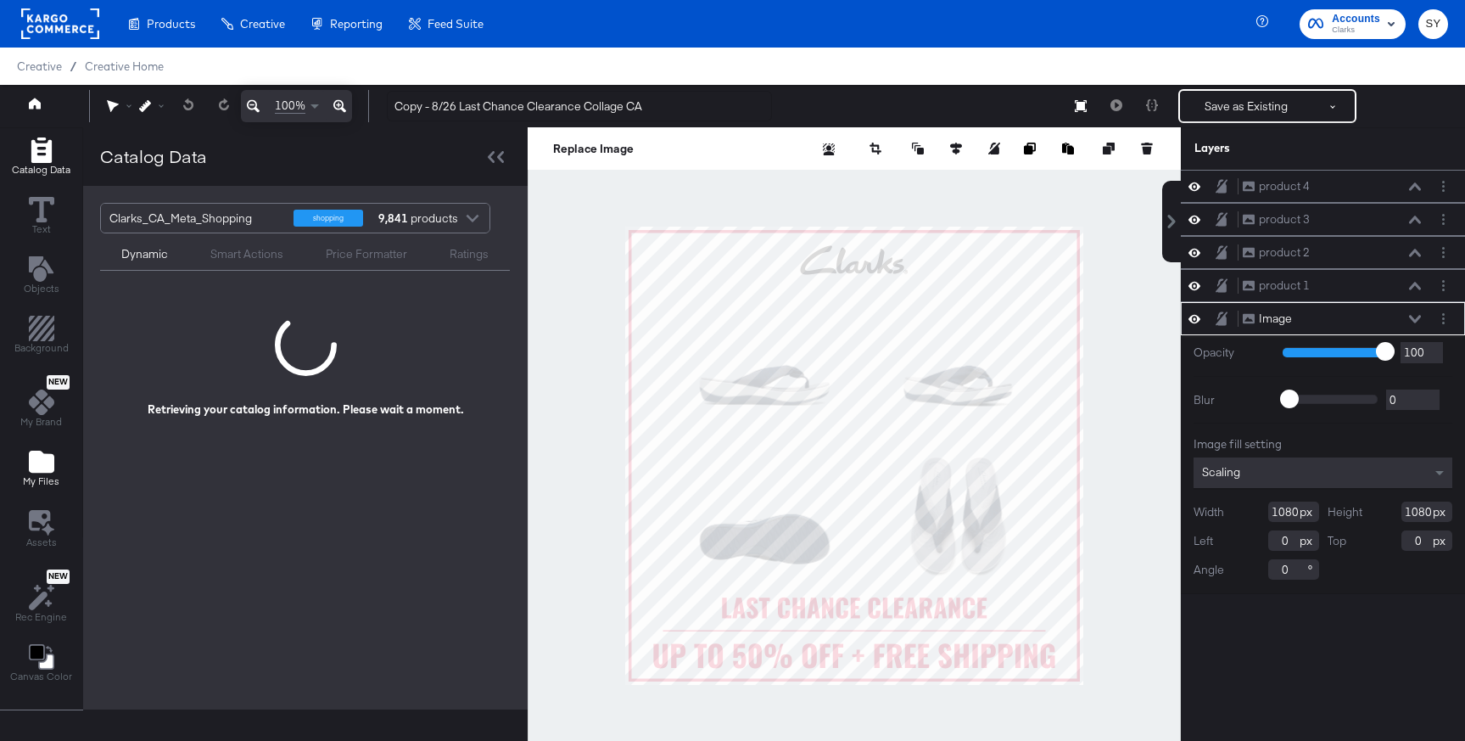
click at [34, 458] on icon "Add Files" at bounding box center [41, 461] width 25 height 22
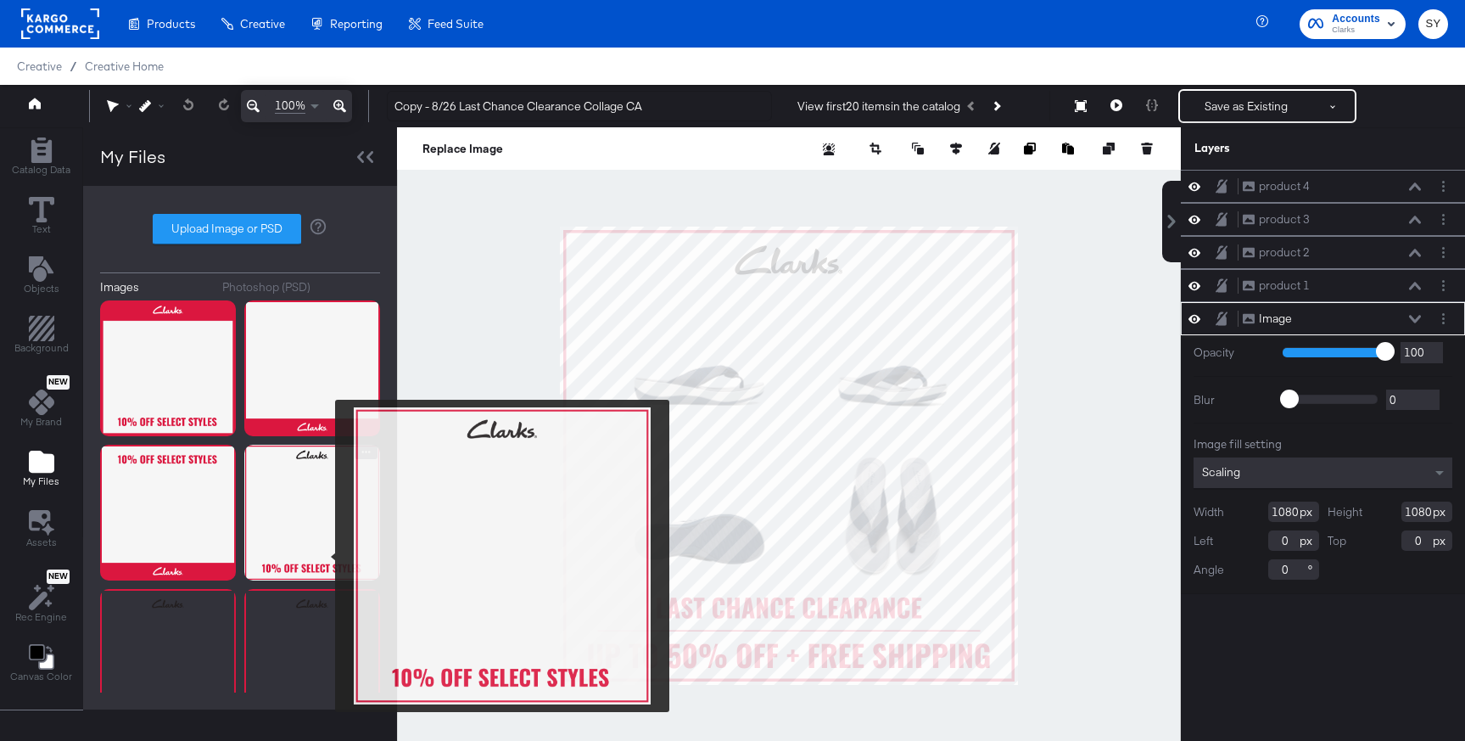
click at [324, 556] on img at bounding box center [312, 513] width 136 height 136
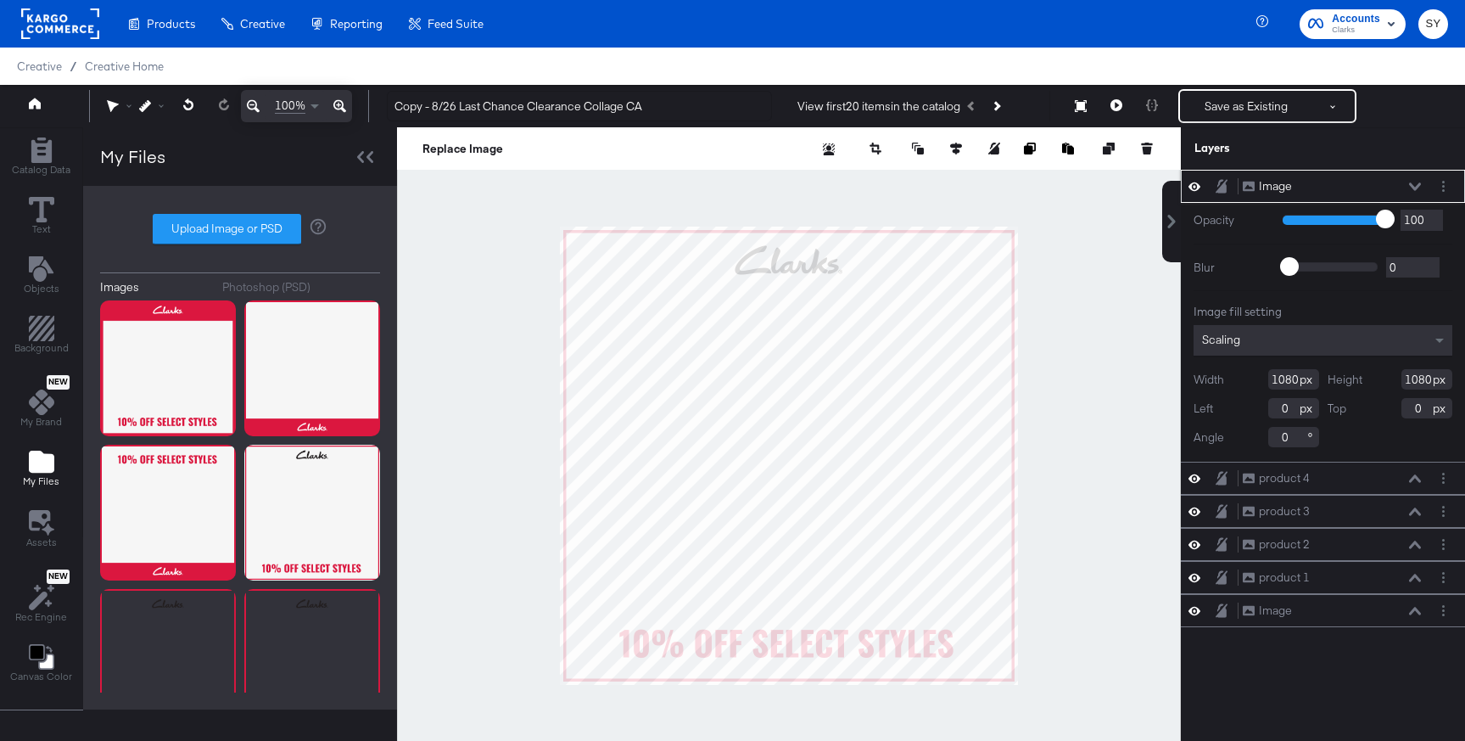
click at [1413, 184] on icon at bounding box center [1415, 186] width 12 height 8
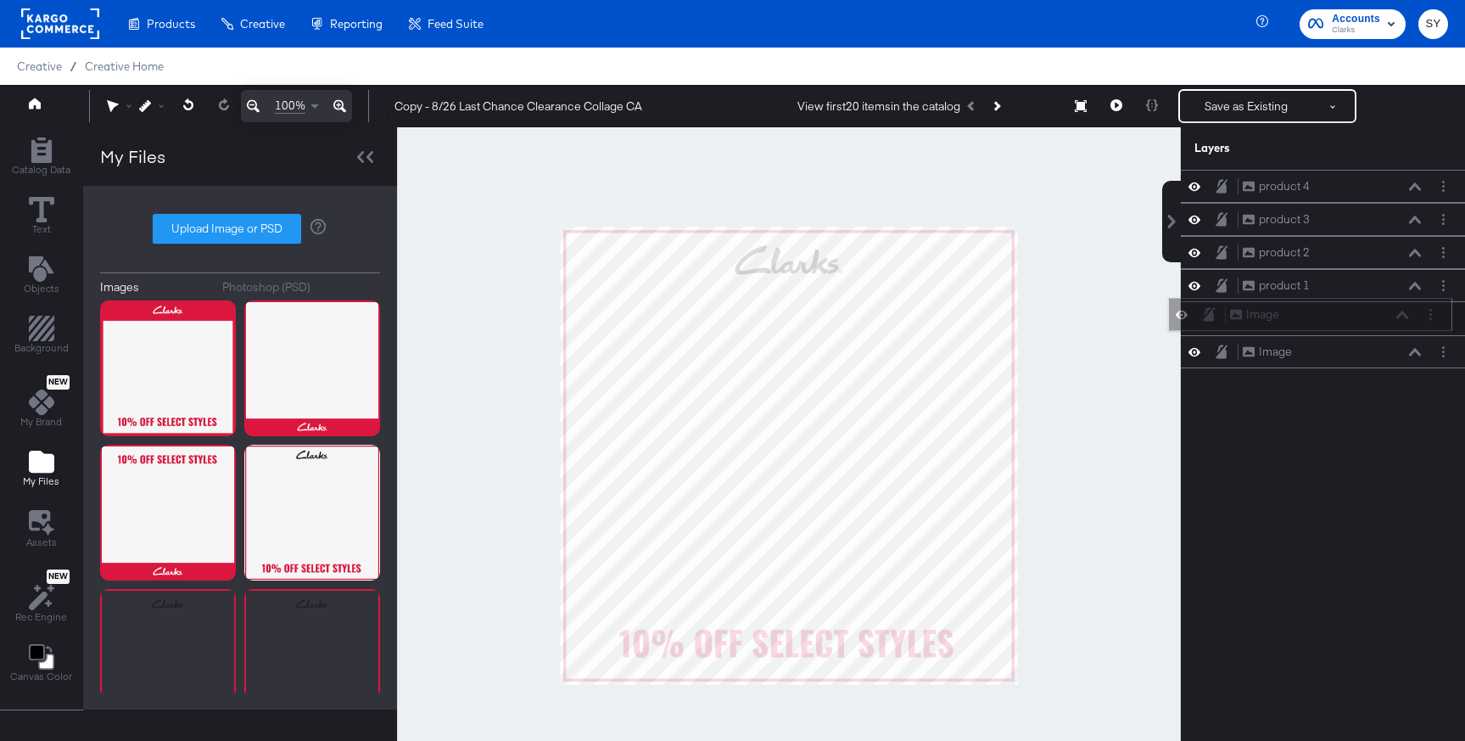
drag, startPoint x: 1413, startPoint y: 184, endPoint x: 1401, endPoint y: 318, distance: 134.6
click at [1401, 318] on icon at bounding box center [1402, 314] width 12 height 8
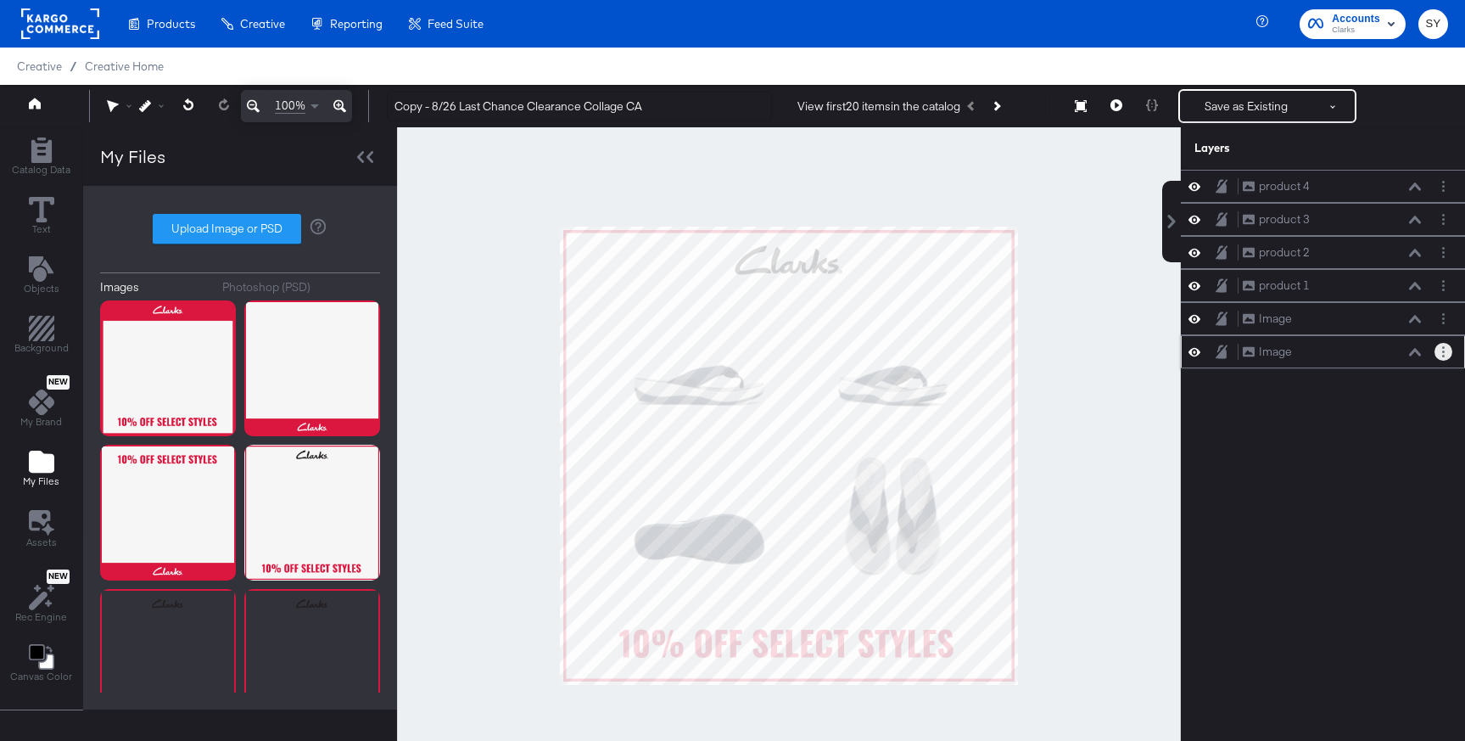
click at [1443, 351] on circle "Layer Options" at bounding box center [1443, 351] width 3 height 3
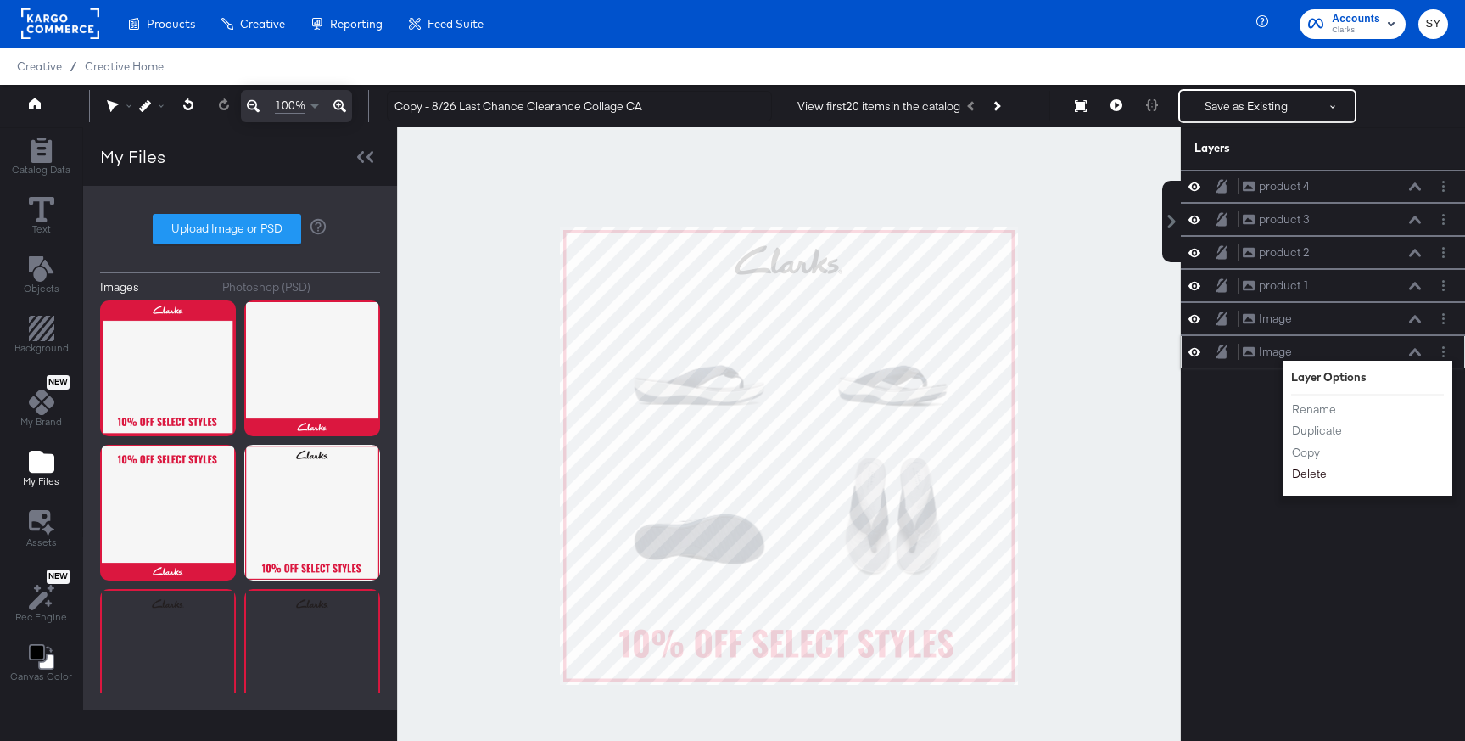
click at [1321, 477] on button "Delete" at bounding box center [1309, 474] width 36 height 18
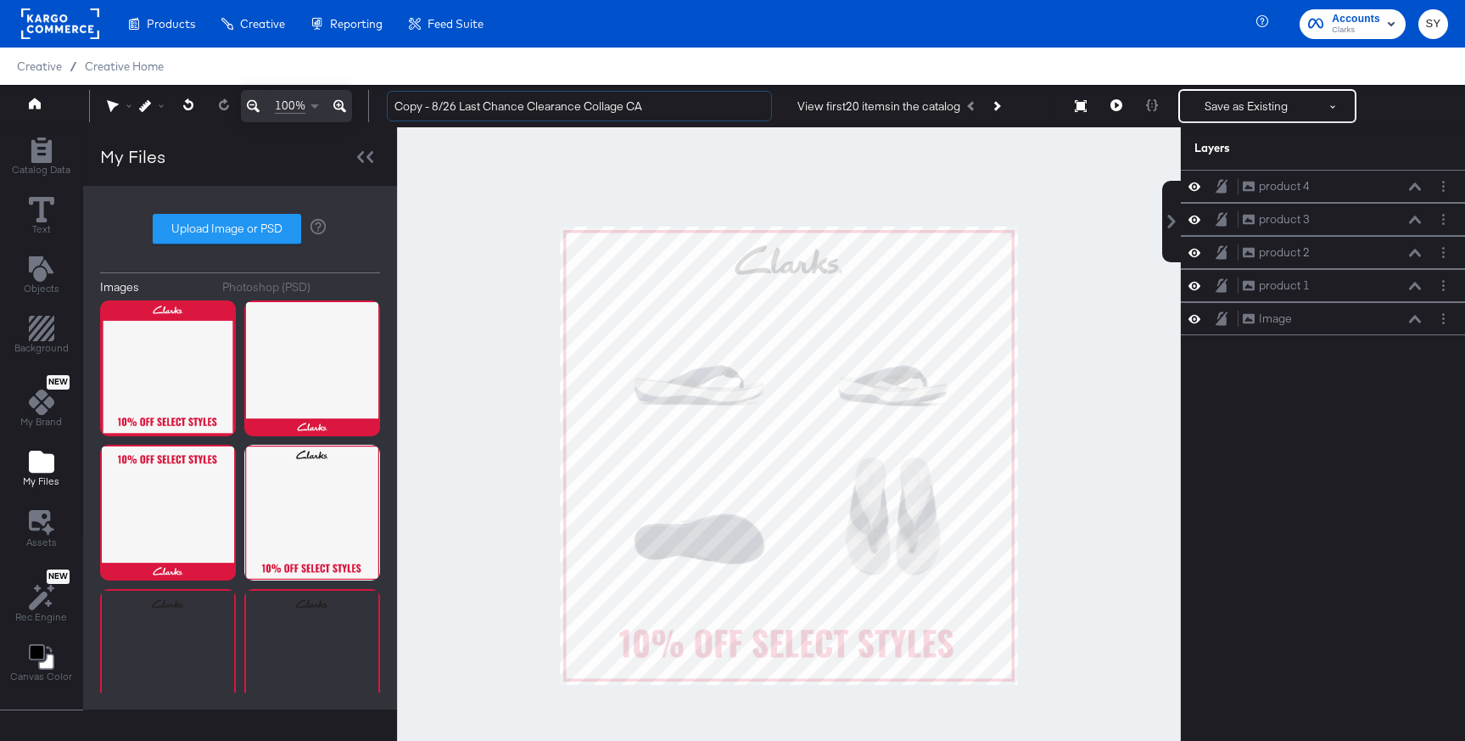
drag, startPoint x: 579, startPoint y: 109, endPoint x: 376, endPoint y: 75, distance: 205.6
click at [376, 75] on div "Products Products Product Catalogs Enhance Your Product Catalog, Map Them to Pu…" at bounding box center [732, 389] width 1465 height 778
type input "Collage CA"
click at [1243, 103] on button "Save as Existing" at bounding box center [1246, 106] width 132 height 31
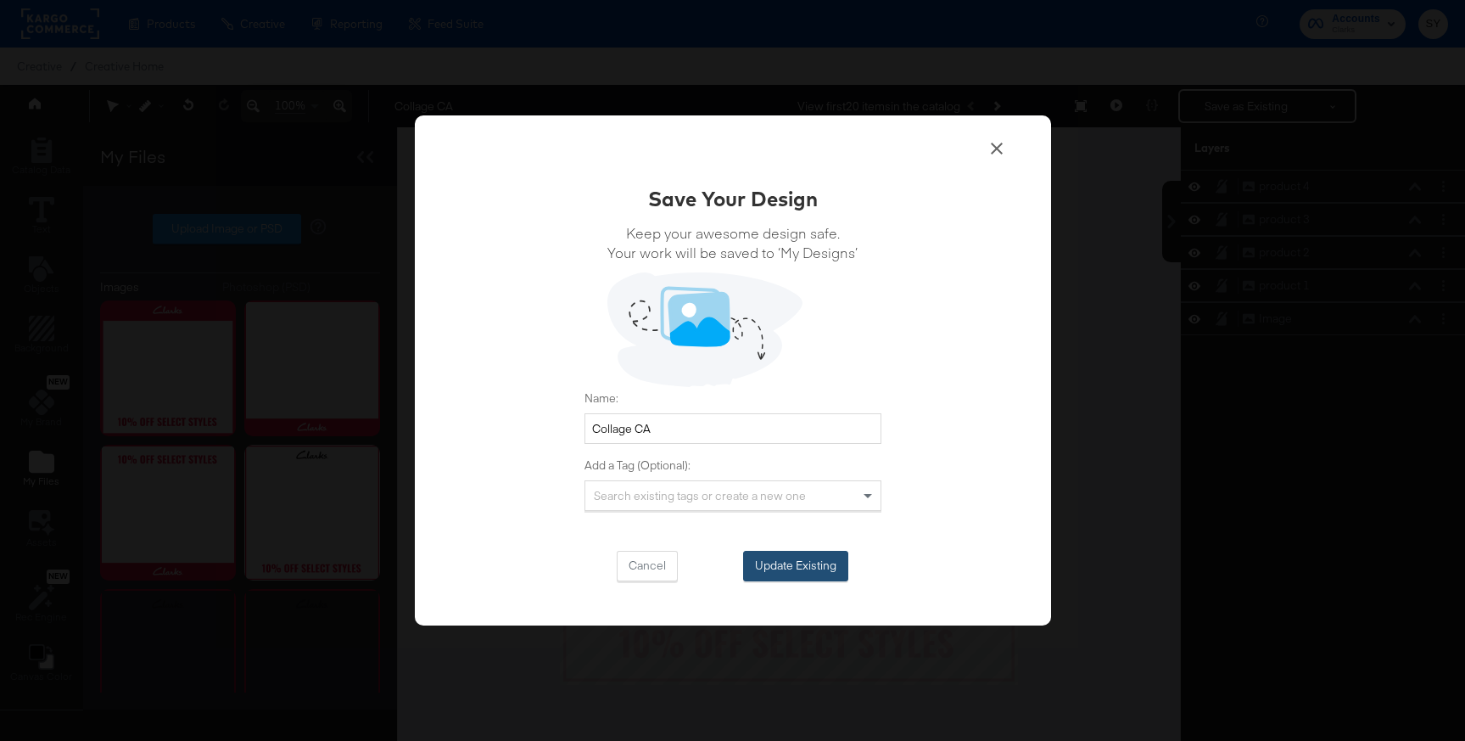
click at [830, 572] on button "Update Existing" at bounding box center [795, 566] width 105 height 31
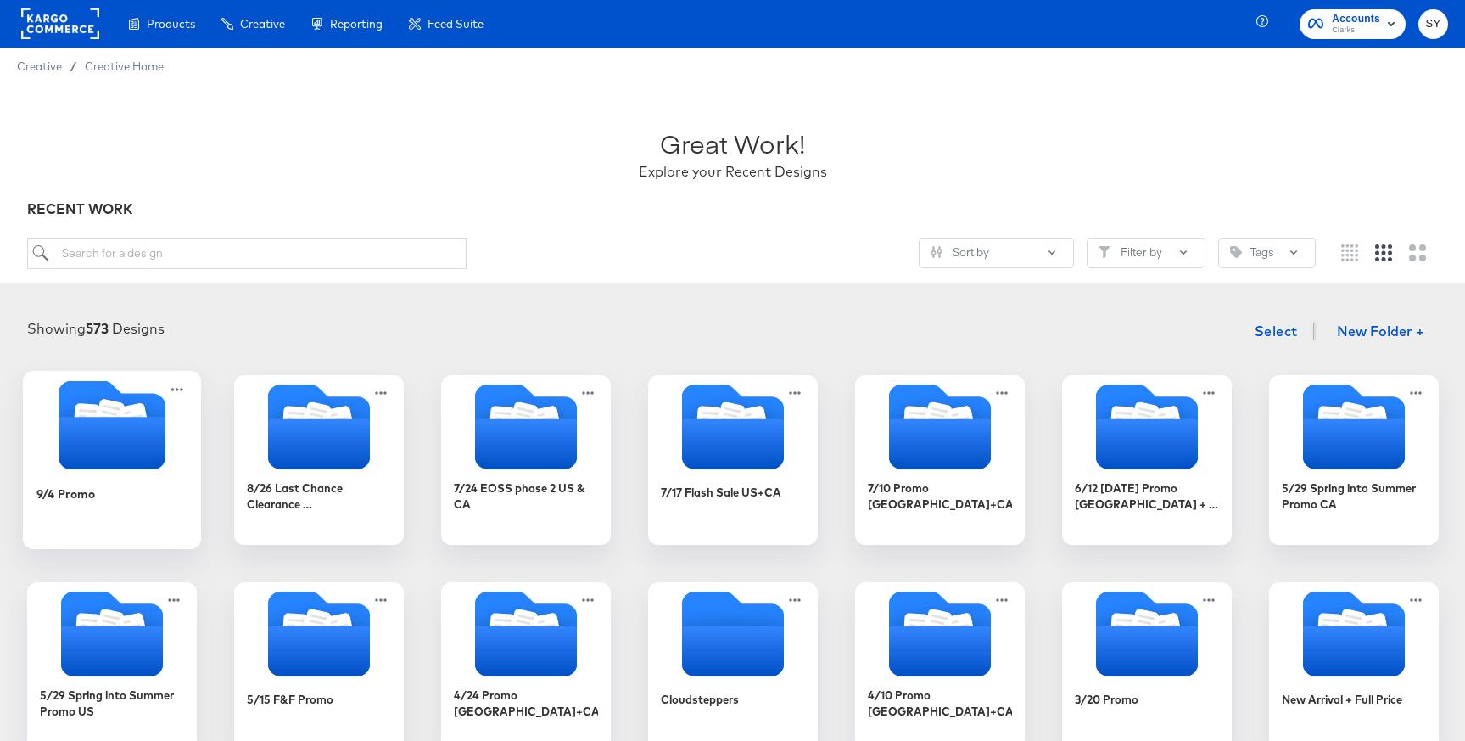
click at [130, 489] on div "9/4 Promo" at bounding box center [112, 505] width 152 height 65
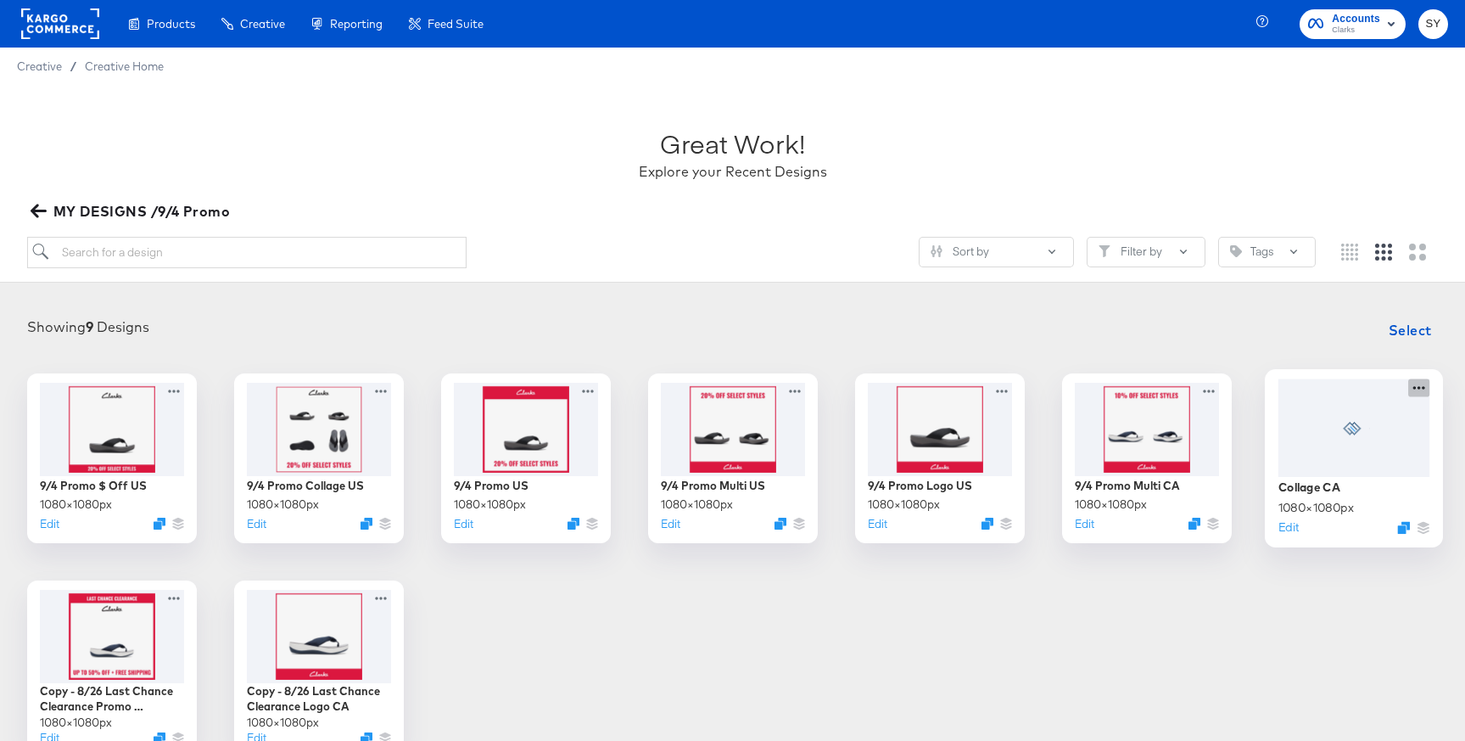
click at [1416, 386] on icon at bounding box center [1418, 387] width 21 height 18
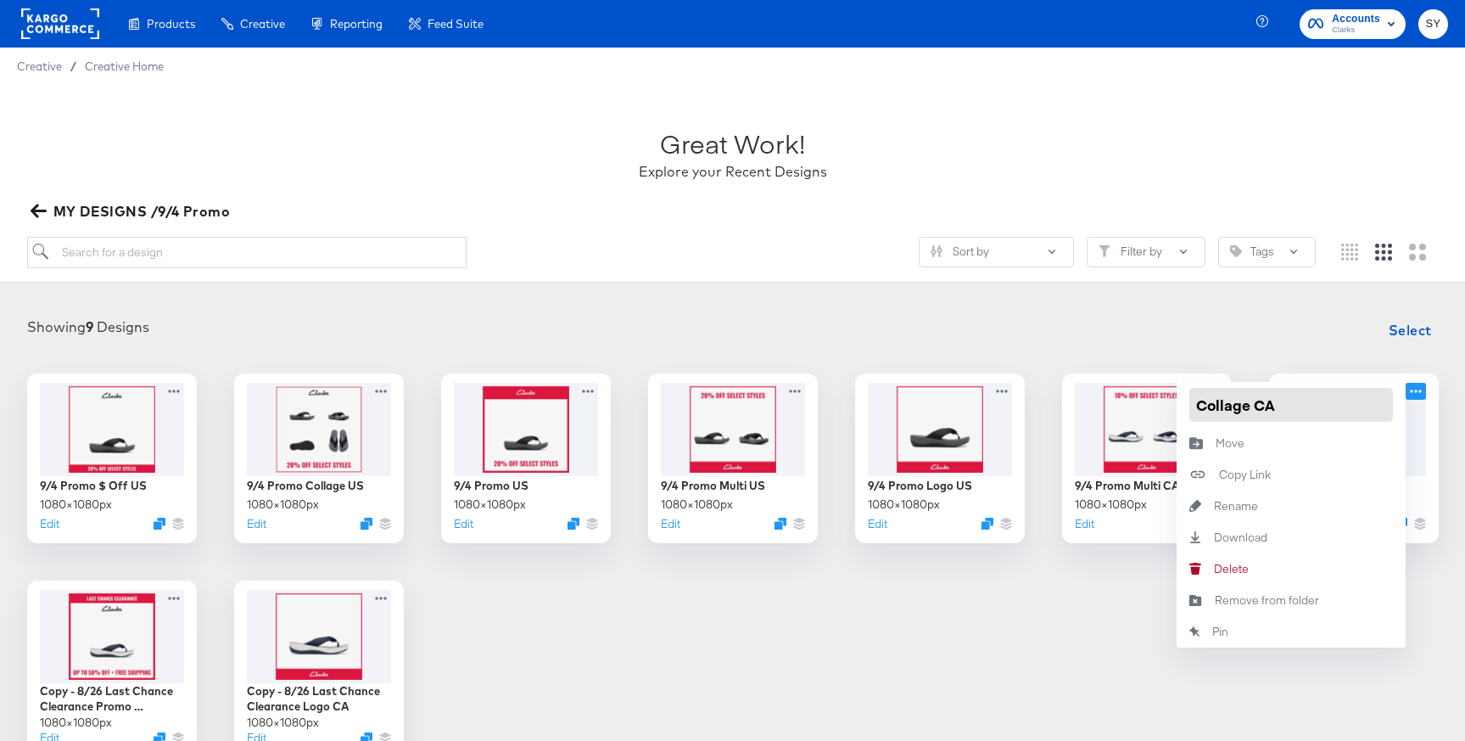
click at [1199, 409] on input "Collage CA" at bounding box center [1291, 405] width 204 height 34
paste input "9/4 Promo"
type input "9/4 Promo Collage CA"
click at [1244, 341] on div "Showing 9 Designs Select" at bounding box center [732, 330] width 1431 height 34
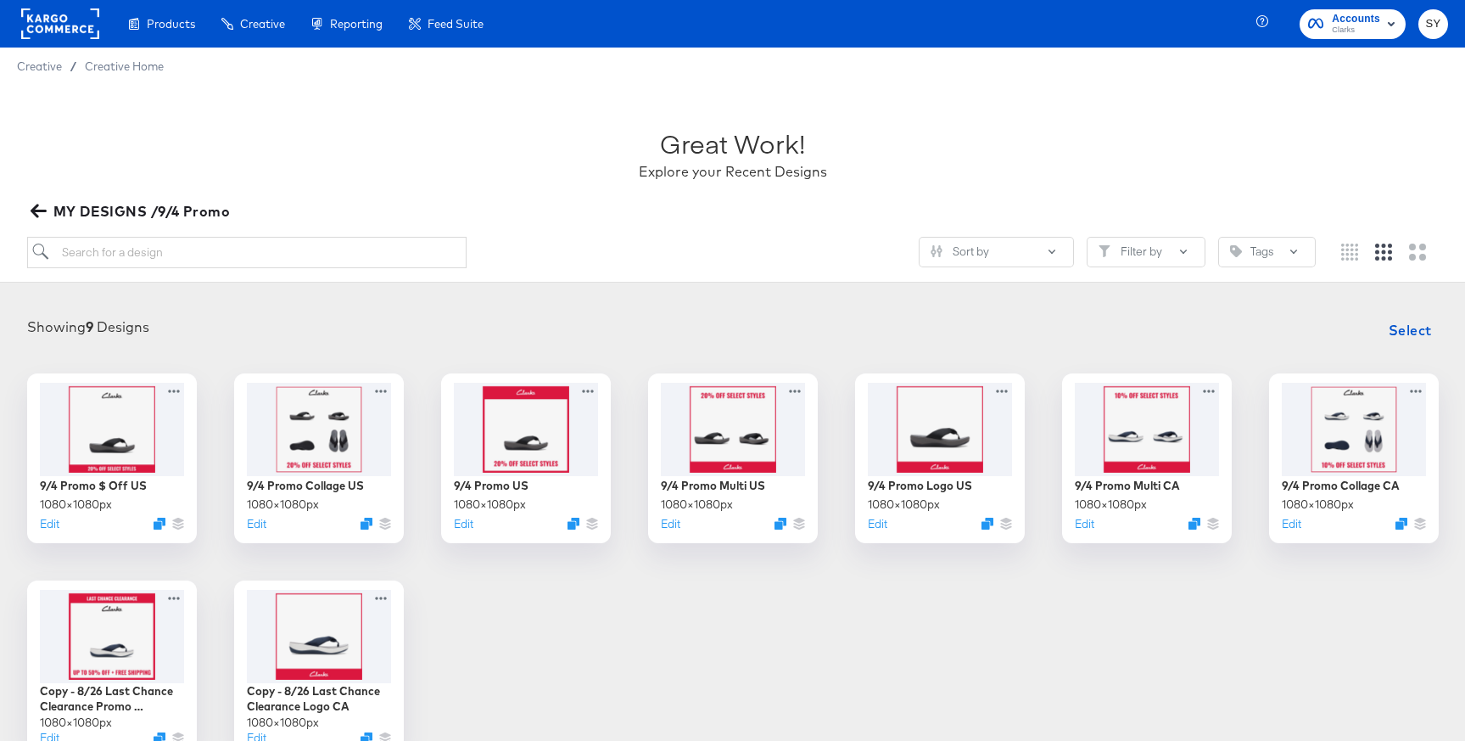
click at [1202, 635] on div "9/4 Promo $ Off US 1080 × 1080 px Edit 9/4 Promo Collage US 1080 × 1080 px Edit…" at bounding box center [732, 561] width 1431 height 377
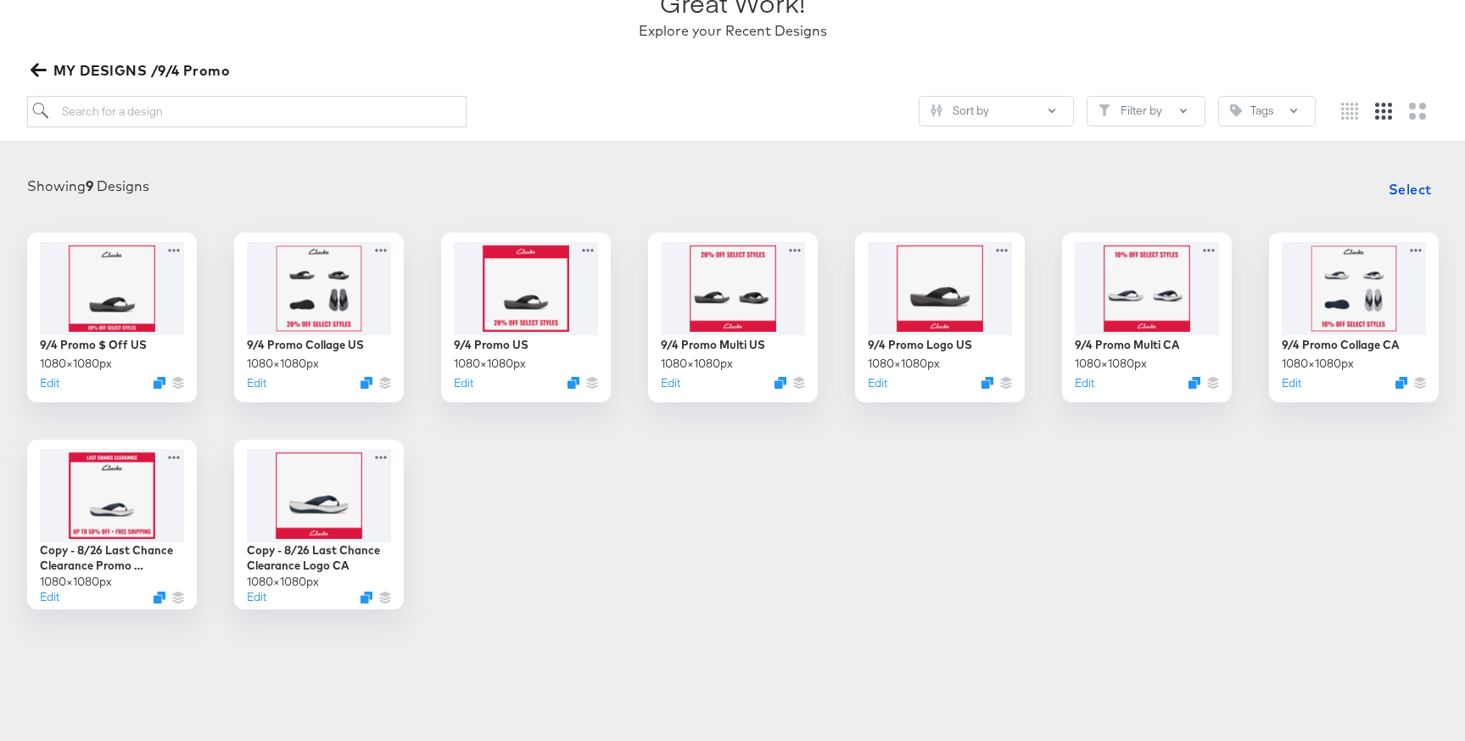
scroll to position [154, 0]
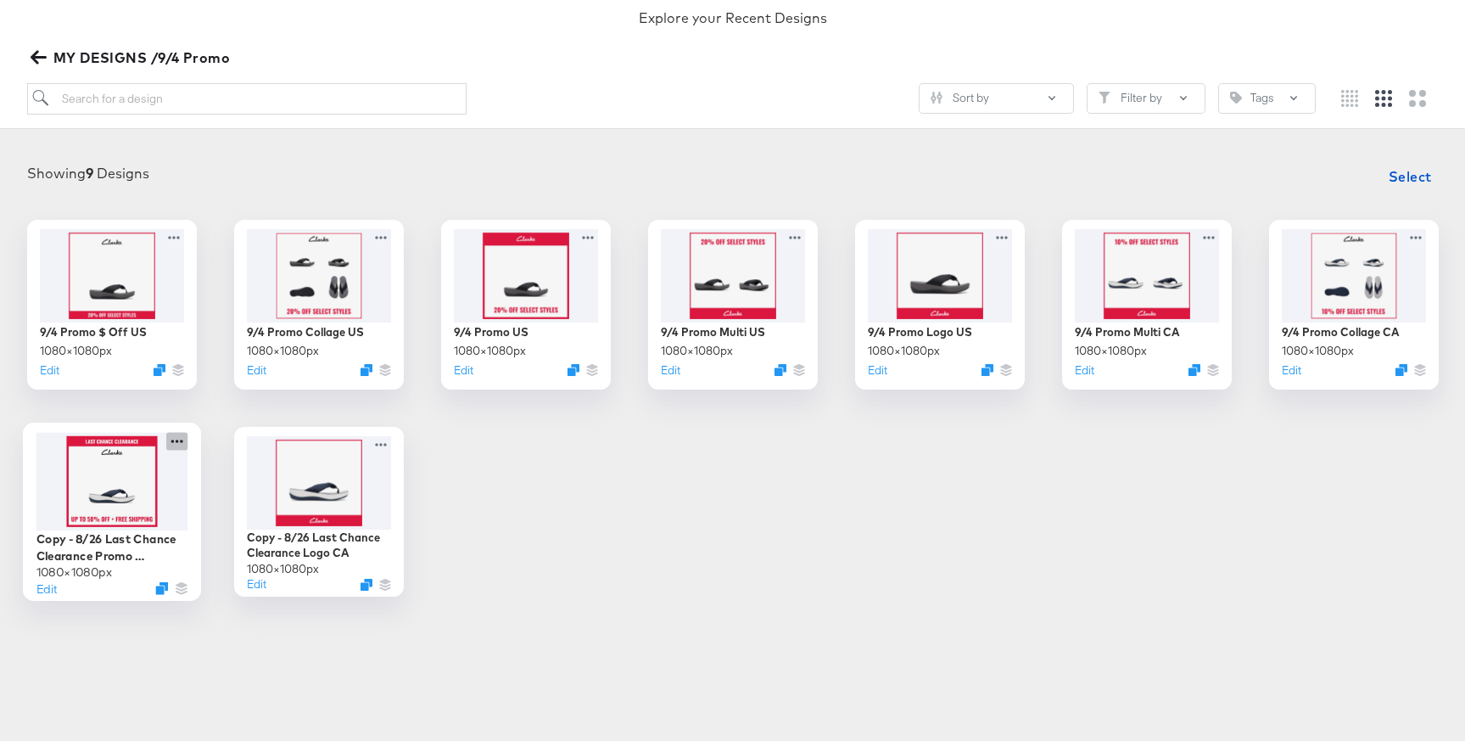
click at [172, 439] on icon at bounding box center [176, 441] width 21 height 18
click at [53, 586] on button "Edit" at bounding box center [46, 587] width 20 height 16
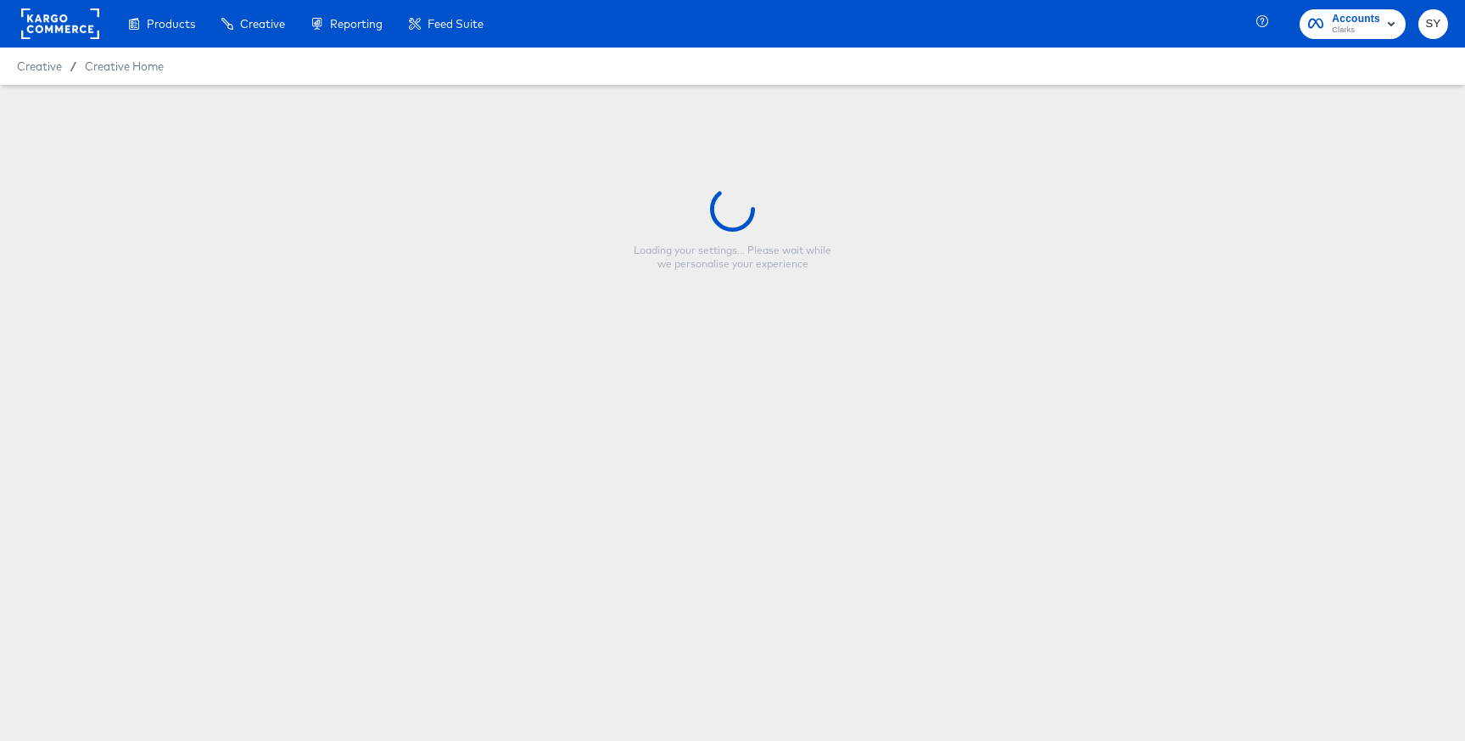
type input "Copy - 8/26 Last Chance Clearance Promo [GEOGRAPHIC_DATA]"
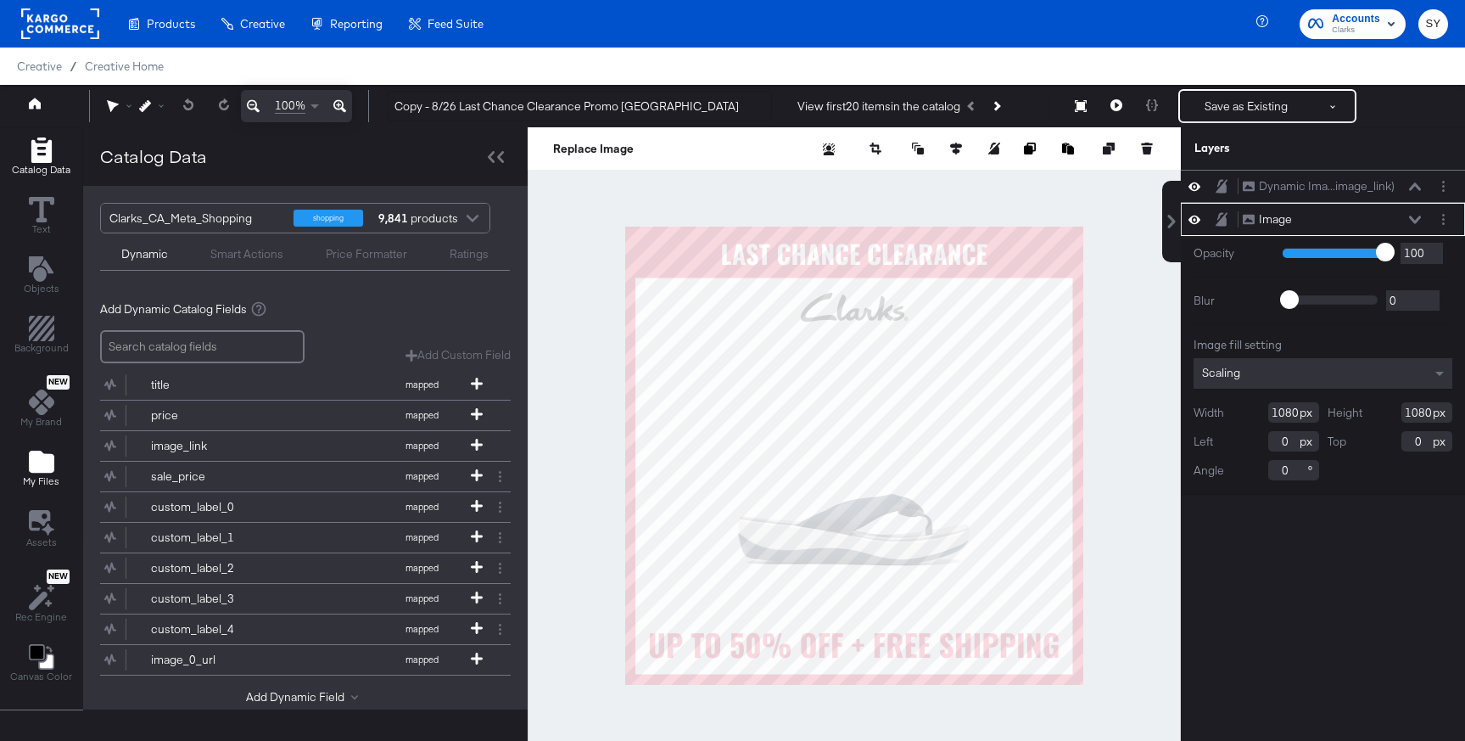
click at [35, 456] on icon "Add Files" at bounding box center [41, 461] width 25 height 22
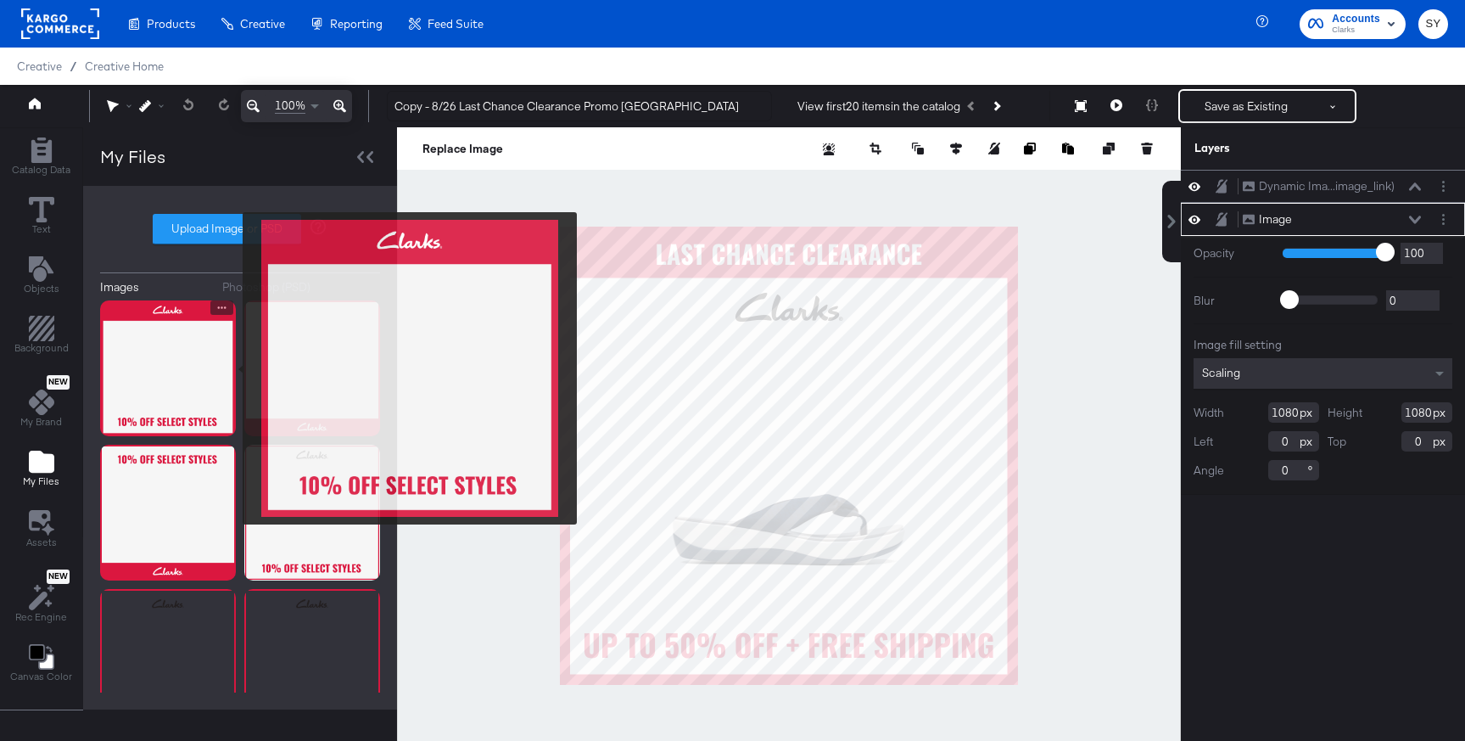
click at [232, 368] on img at bounding box center [168, 368] width 136 height 136
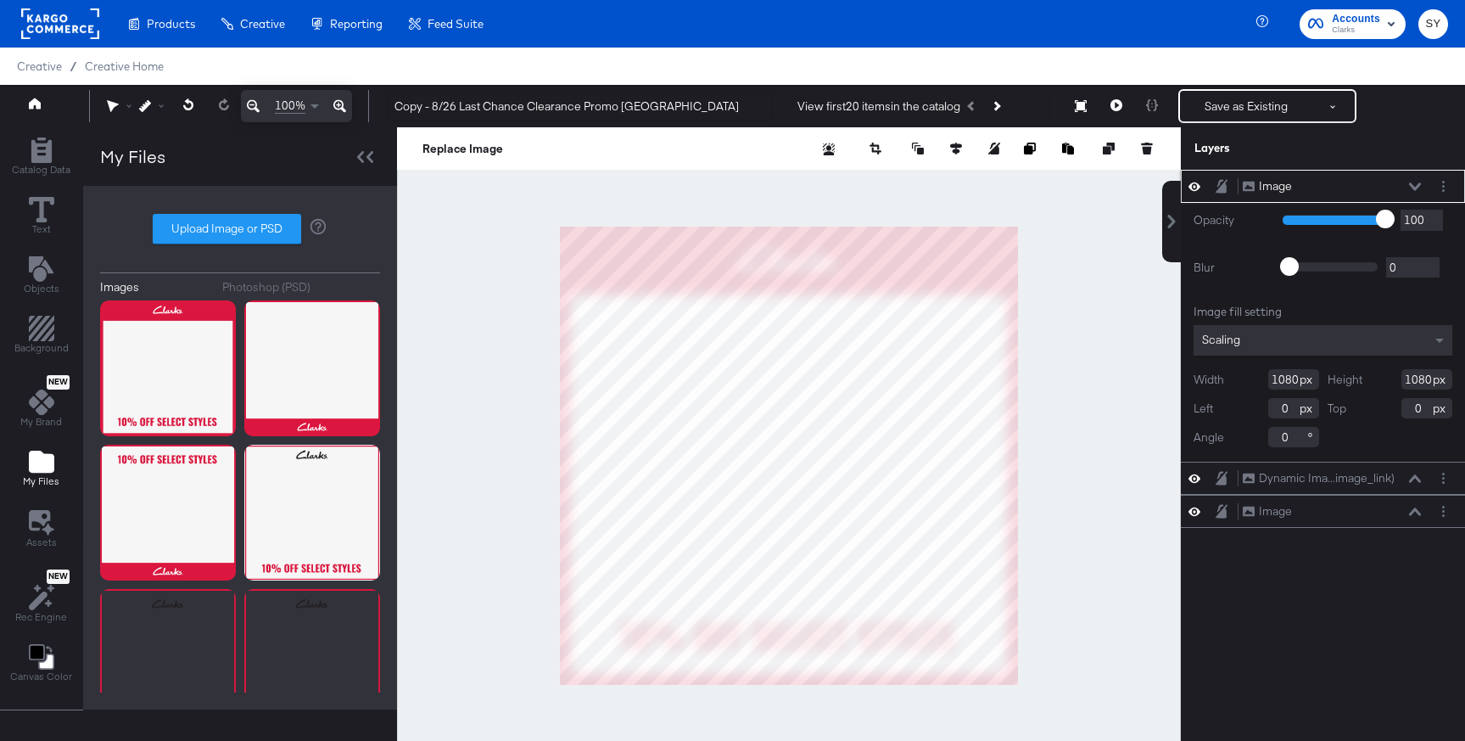
click at [1415, 184] on icon at bounding box center [1415, 186] width 12 height 8
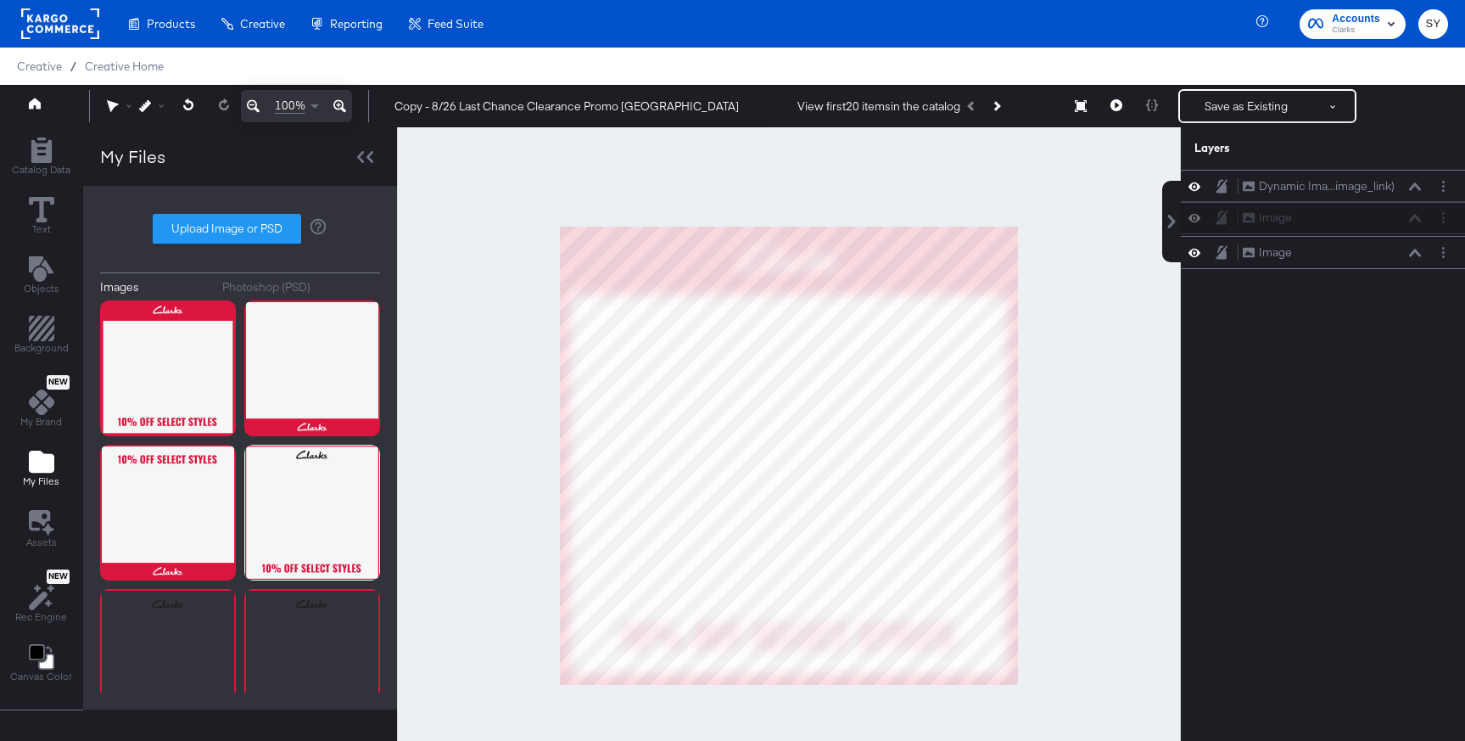
drag, startPoint x: 1342, startPoint y: 193, endPoint x: 1342, endPoint y: 232, distance: 39.0
click at [1342, 232] on div "Image Image Dynamic Ima...image_link) Dynamic Image (image_link) Image Image" at bounding box center [1323, 219] width 284 height 99
click at [1438, 255] on button "Layer Options" at bounding box center [1443, 252] width 18 height 18
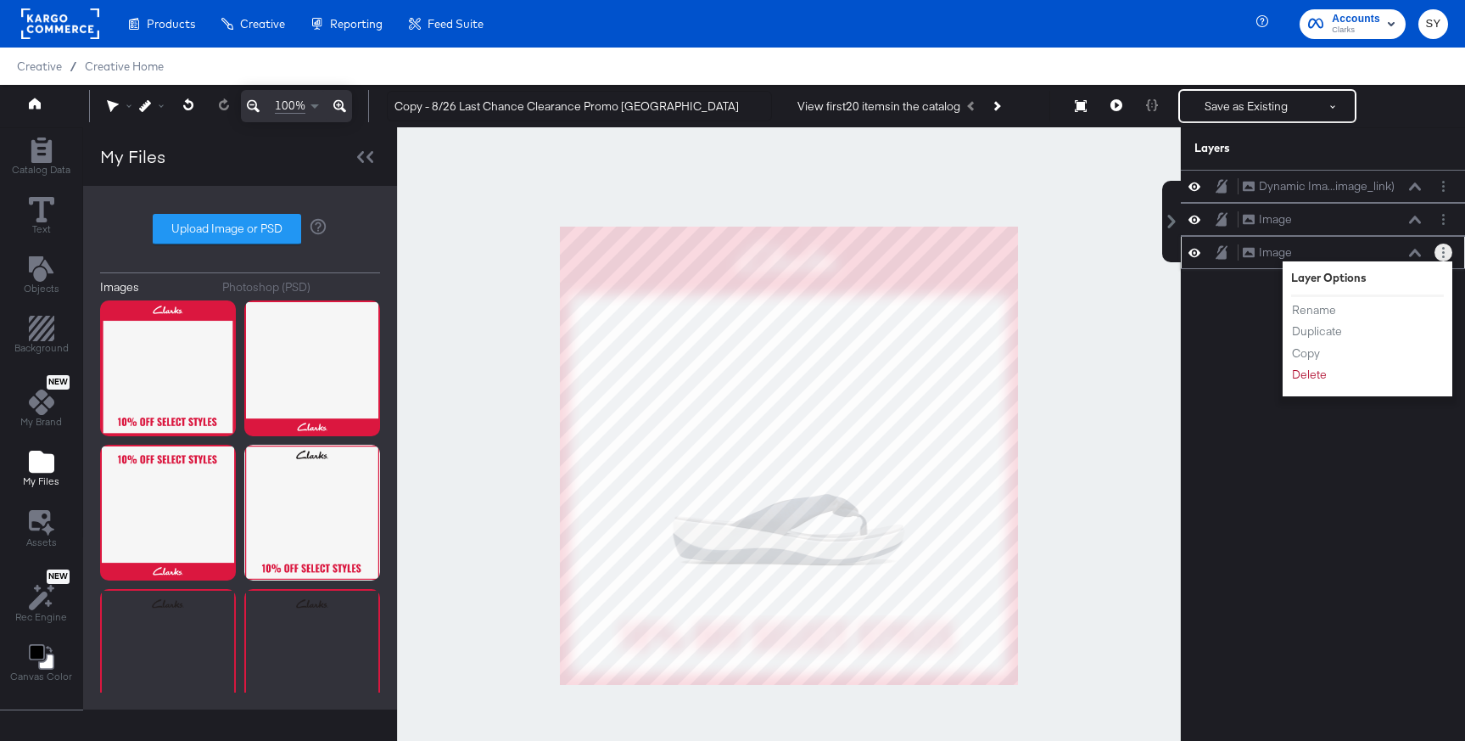
click at [1312, 387] on div "Rename Duplicate Copy Delete" at bounding box center [1337, 342] width 93 height 91
click at [1318, 377] on button "Delete" at bounding box center [1309, 375] width 36 height 18
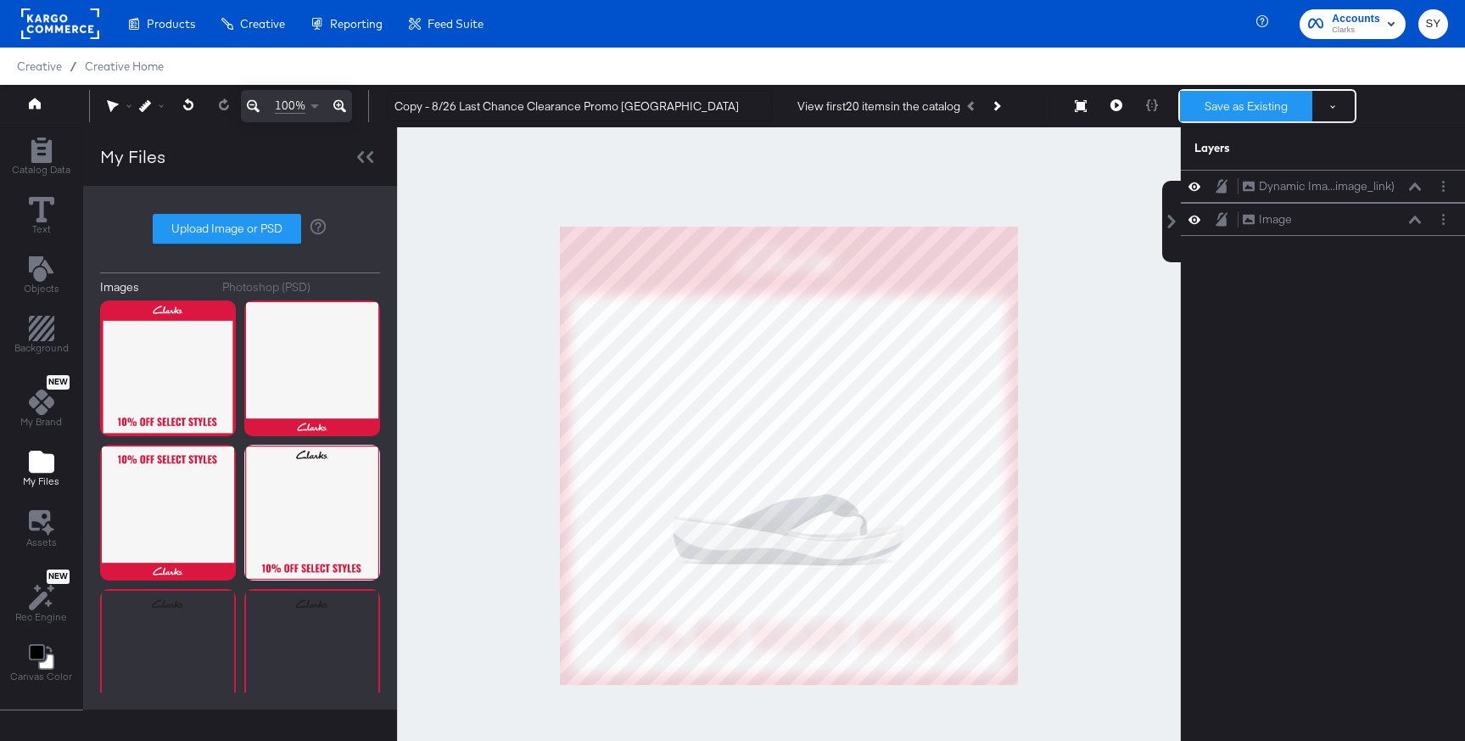
click at [1249, 109] on button "Save as Existing" at bounding box center [1246, 106] width 132 height 31
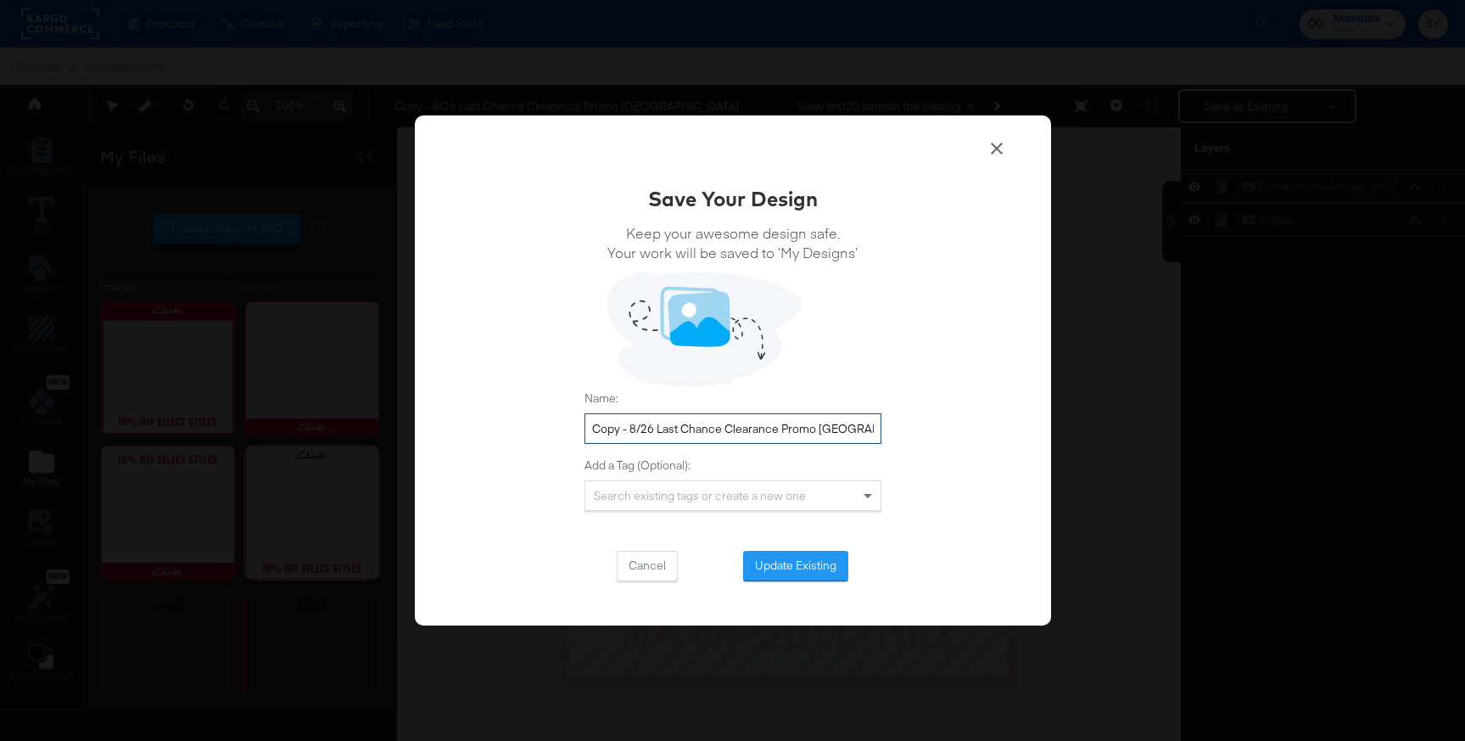
drag, startPoint x: 778, startPoint y: 429, endPoint x: 540, endPoint y: 409, distance: 239.2
click at [540, 409] on div "Save Your Design Keep your awesome design safe. Your work will be saved to ‘My …" at bounding box center [733, 370] width 636 height 510
type input "9/4 Promo CA"
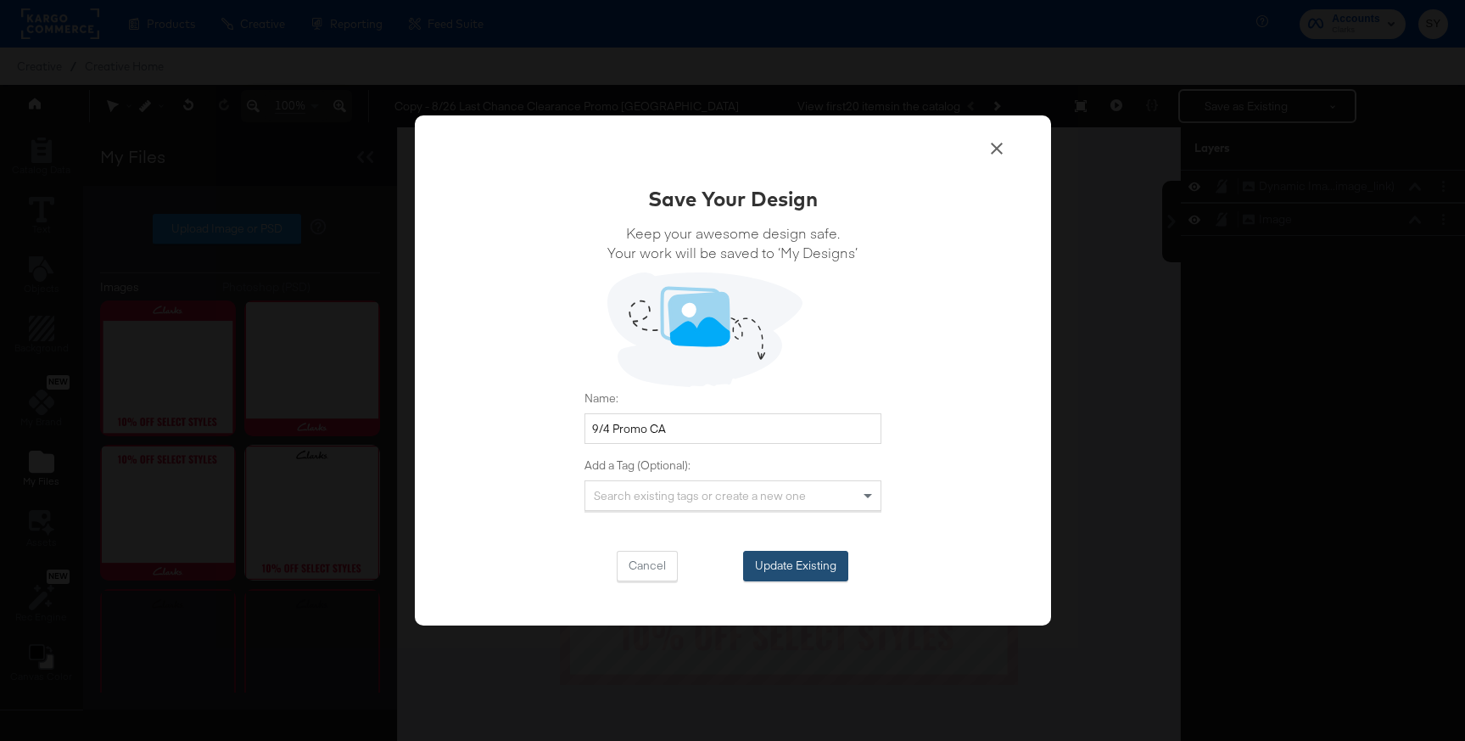
click at [801, 575] on button "Update Existing" at bounding box center [795, 566] width 105 height 31
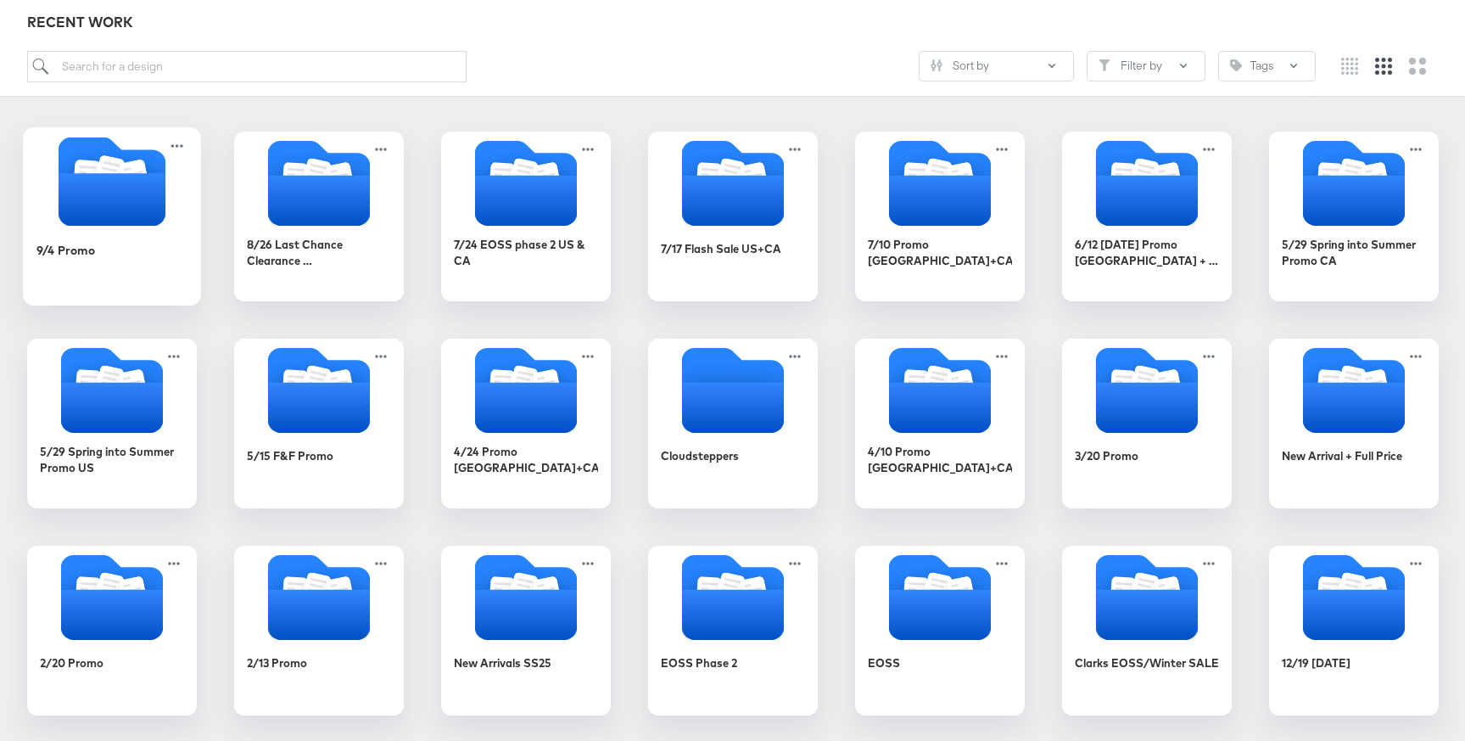
click at [124, 217] on icon "Folder" at bounding box center [111, 199] width 107 height 53
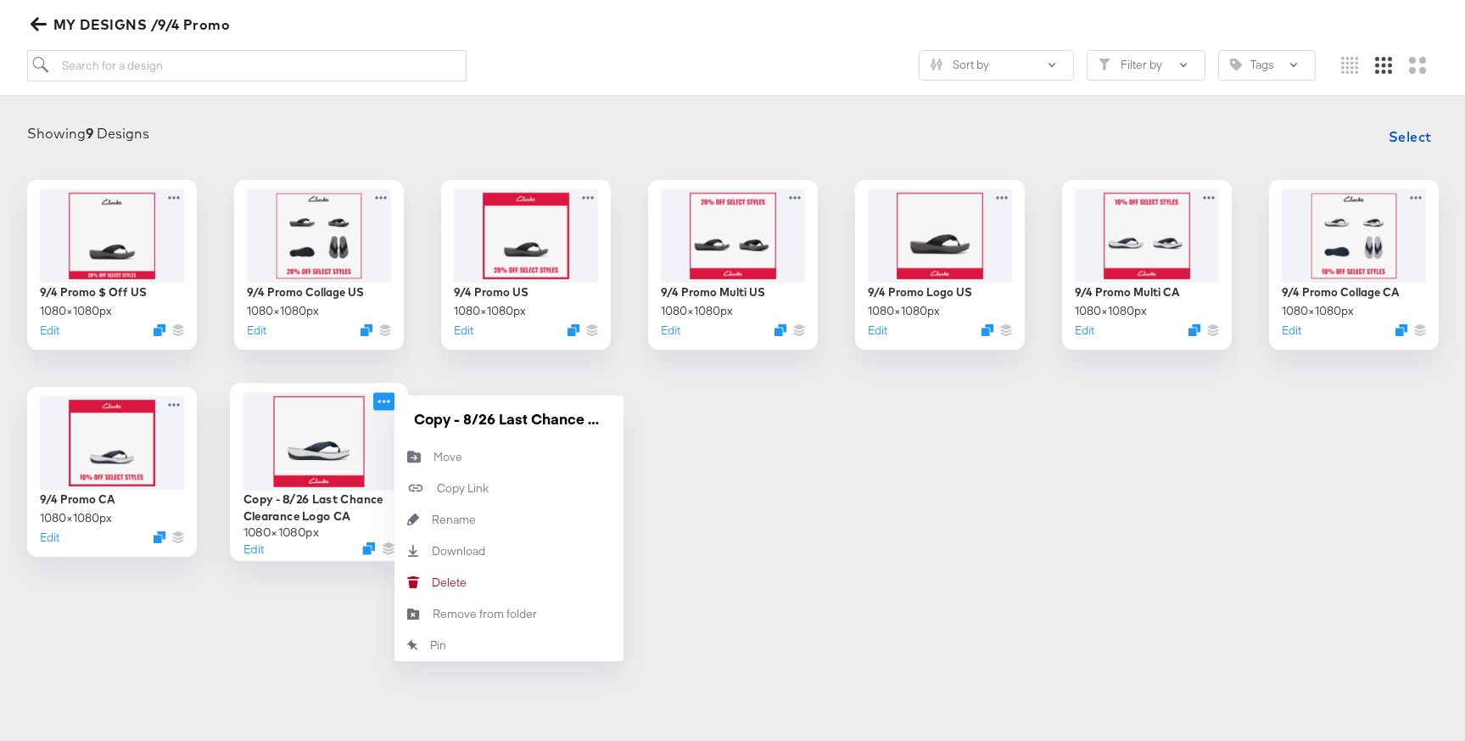
click at [378, 397] on icon at bounding box center [383, 401] width 21 height 18
drag, startPoint x: 414, startPoint y: 420, endPoint x: 541, endPoint y: 420, distance: 127.2
click at [541, 420] on input "Copy - 8/26 Last Chance Clearance Logo CA" at bounding box center [509, 418] width 204 height 34
paste input "9/4 Promo"
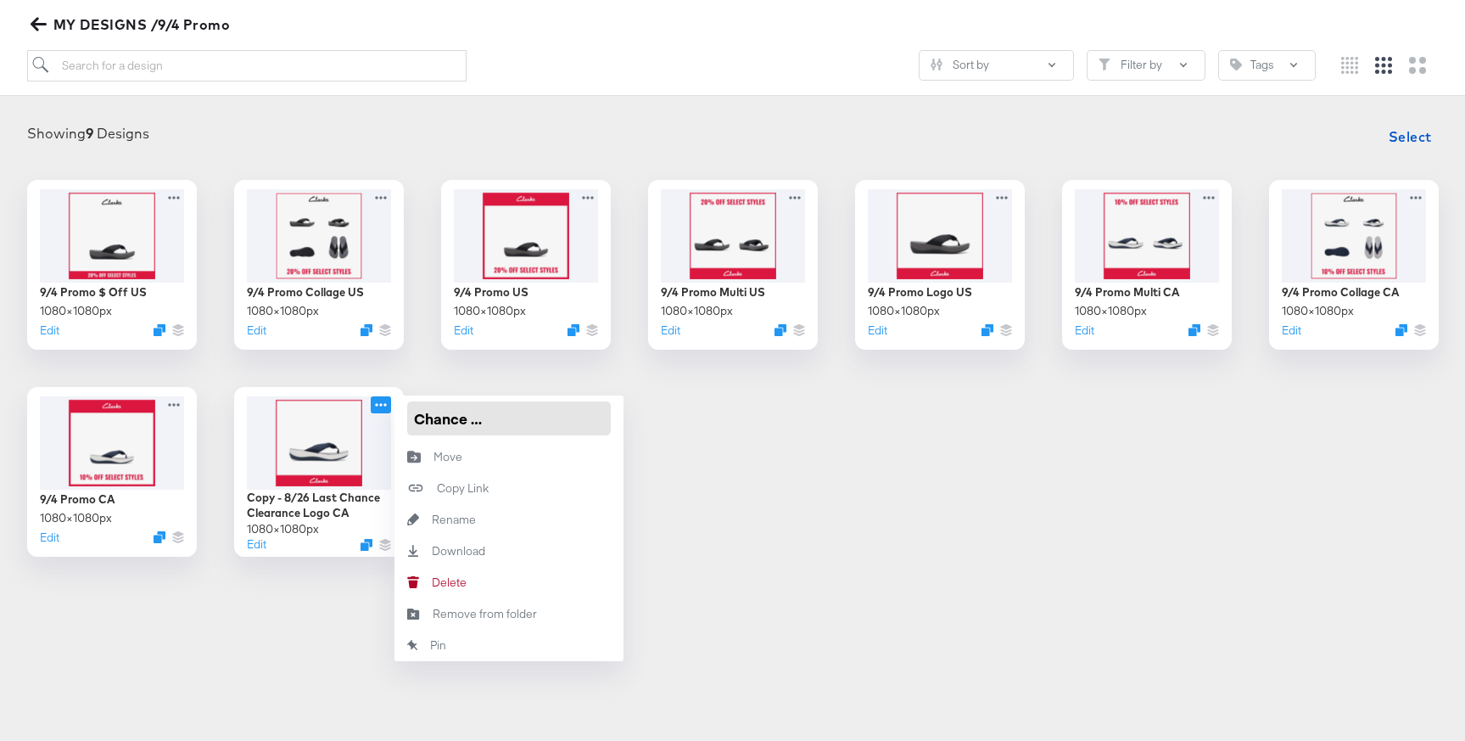
type input "9/4 Promo Logo CA"
click at [681, 473] on div "9/4 Promo $ Off US 1080 × 1080 px Edit 9/4 Promo Collage US 1080 × 1080 px Edit…" at bounding box center [732, 368] width 1431 height 377
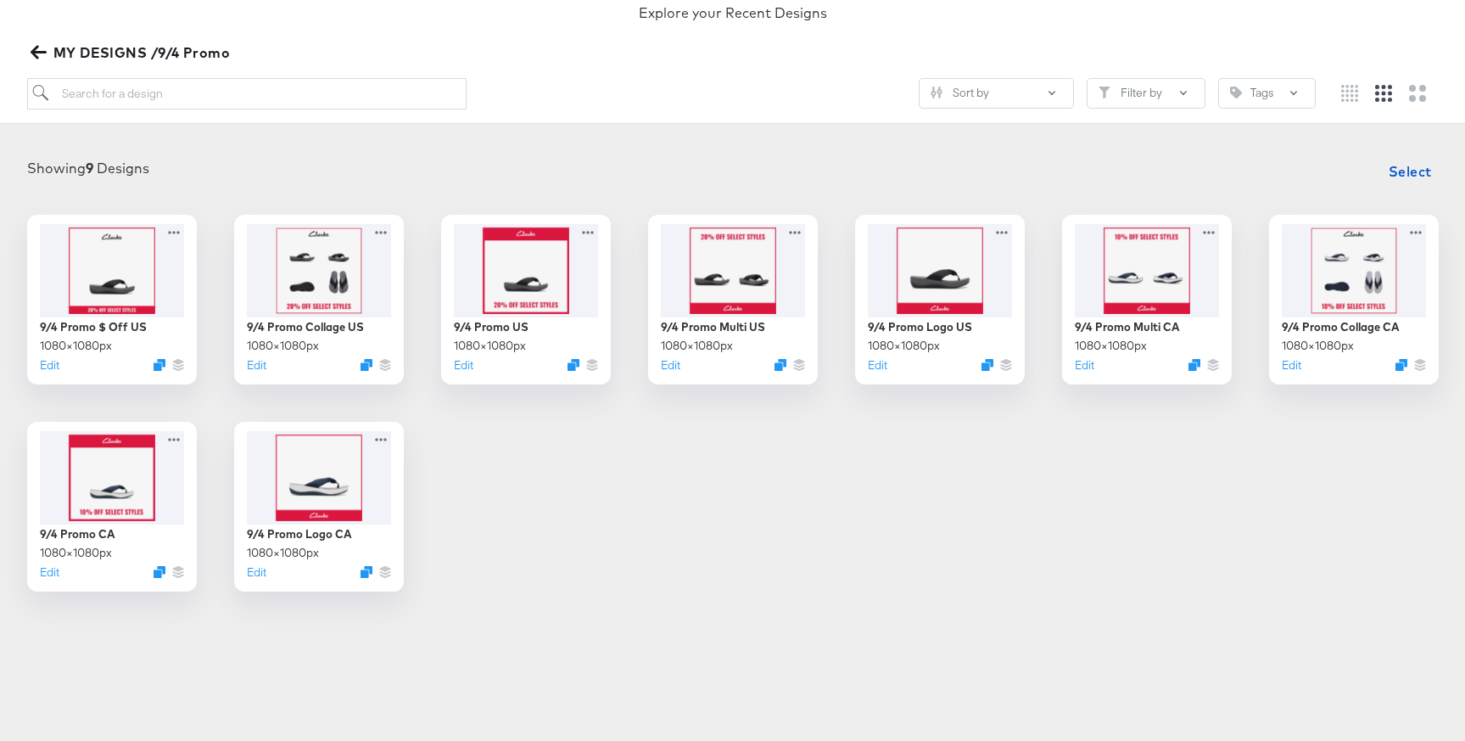
scroll to position [158, 0]
click at [53, 53] on span "MY DESIGNS /9/4 Promo" at bounding box center [132, 54] width 197 height 24
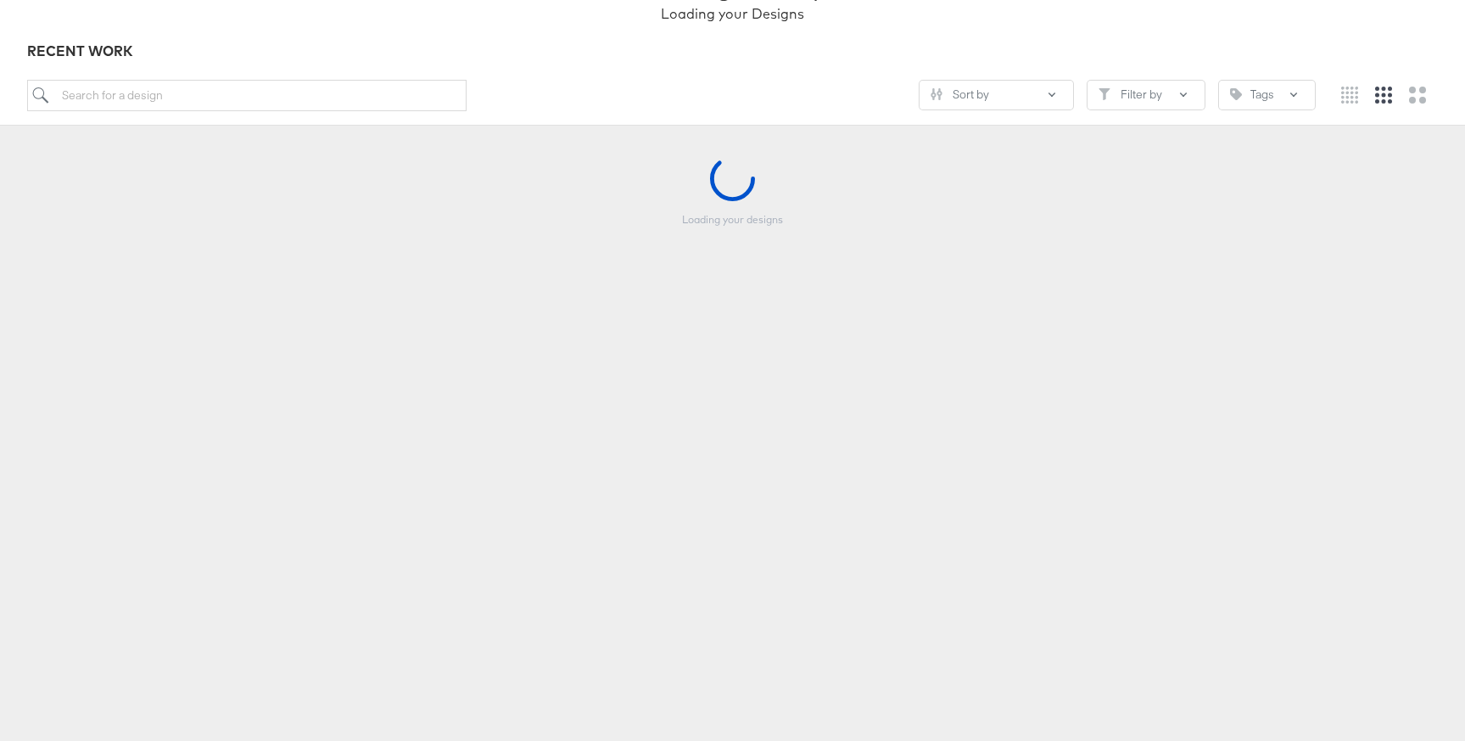
scroll to position [159, 0]
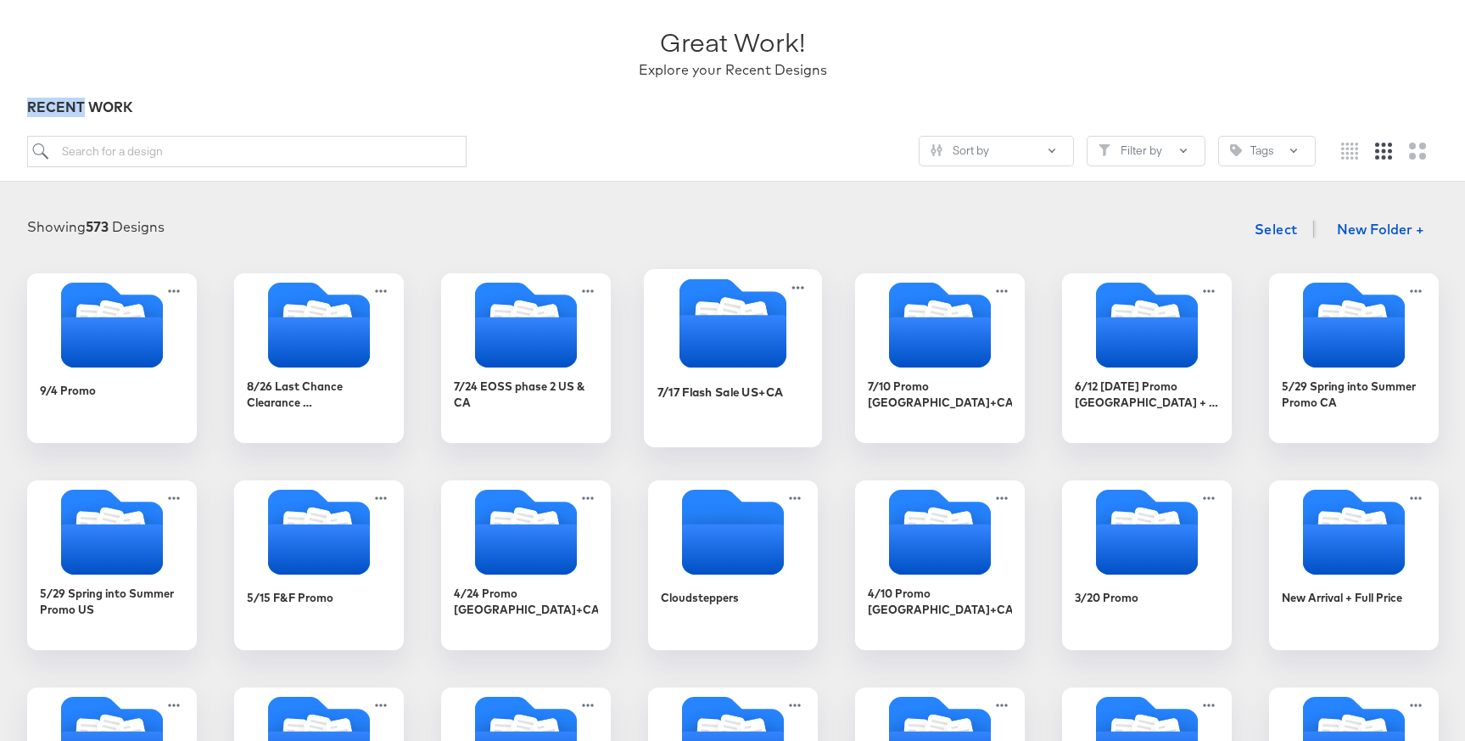
scroll to position [92, 0]
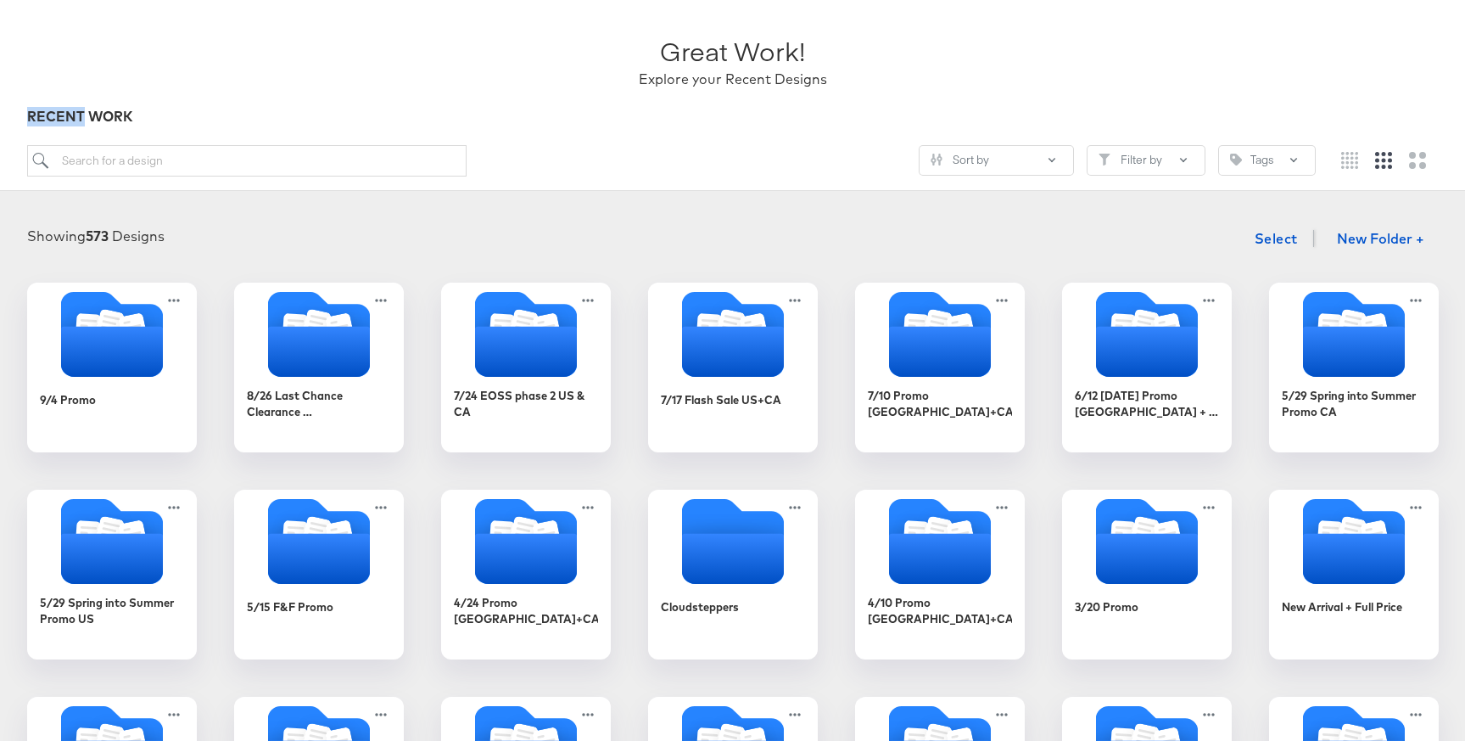
click at [301, 47] on div "Great Work! Explore your Recent Designs" at bounding box center [733, 54] width 1412 height 106
